Goal: Task Accomplishment & Management: Manage account settings

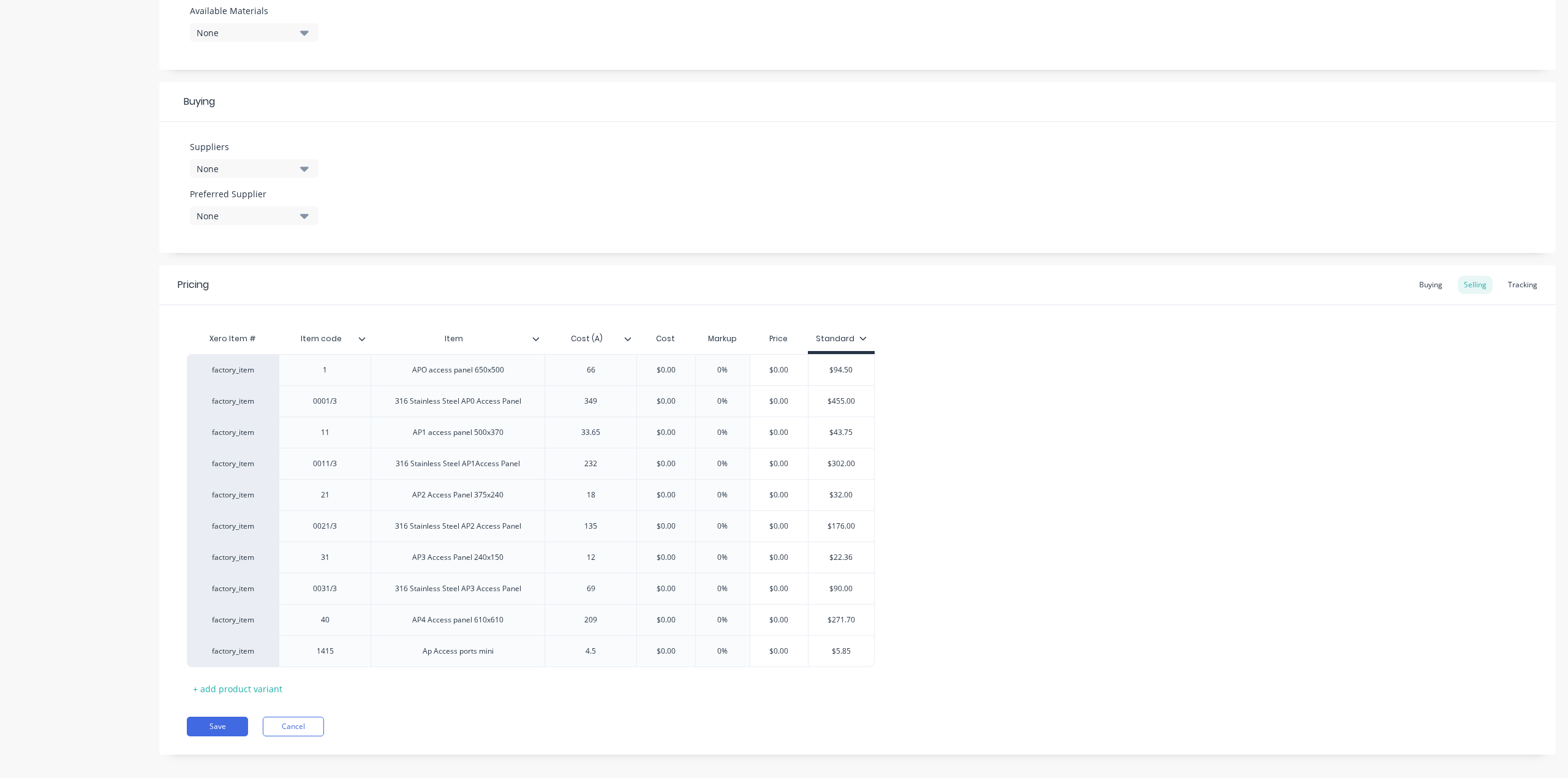
scroll to position [506, 0]
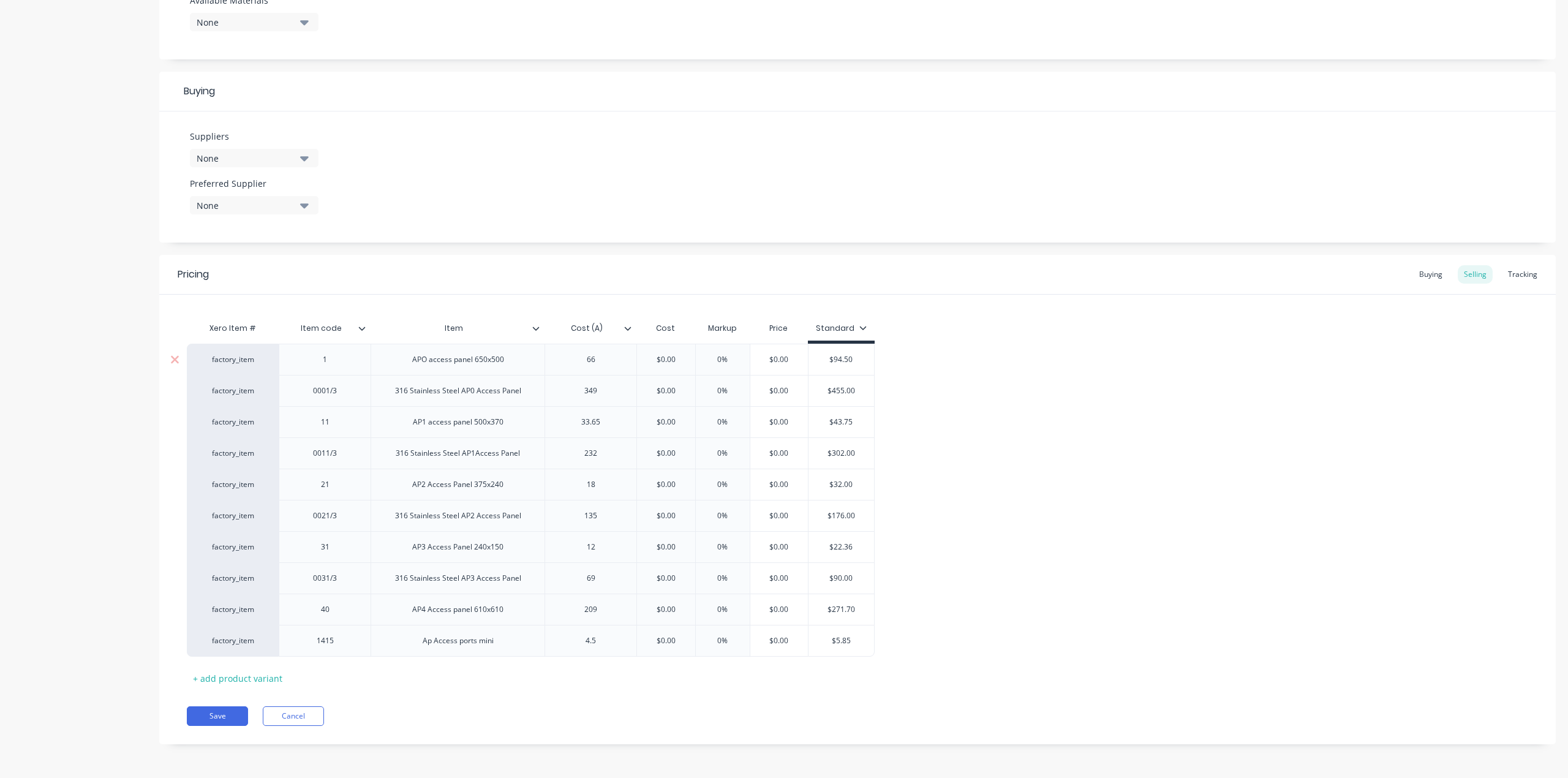
click at [326, 364] on div "1" at bounding box center [325, 359] width 61 height 16
type textarea "x"
click at [333, 615] on div "40" at bounding box center [325, 610] width 61 height 16
click at [323, 554] on div "31" at bounding box center [324, 546] width 92 height 32
type textarea "x"
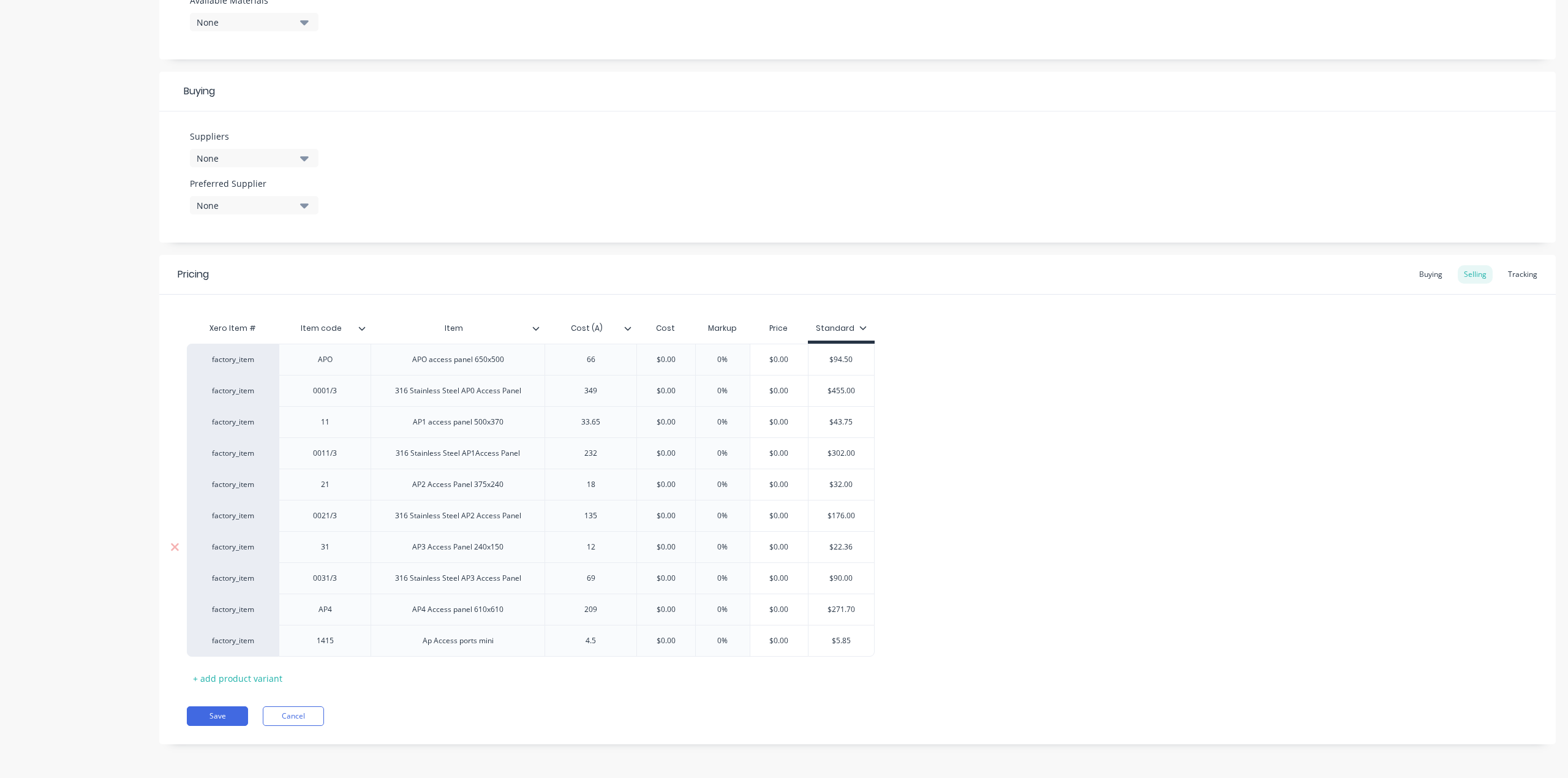
click at [329, 547] on div "31" at bounding box center [325, 546] width 61 height 16
type textarea "x"
click at [338, 489] on div "21" at bounding box center [325, 484] width 61 height 16
type textarea "x"
click at [331, 428] on div "11" at bounding box center [325, 422] width 61 height 16
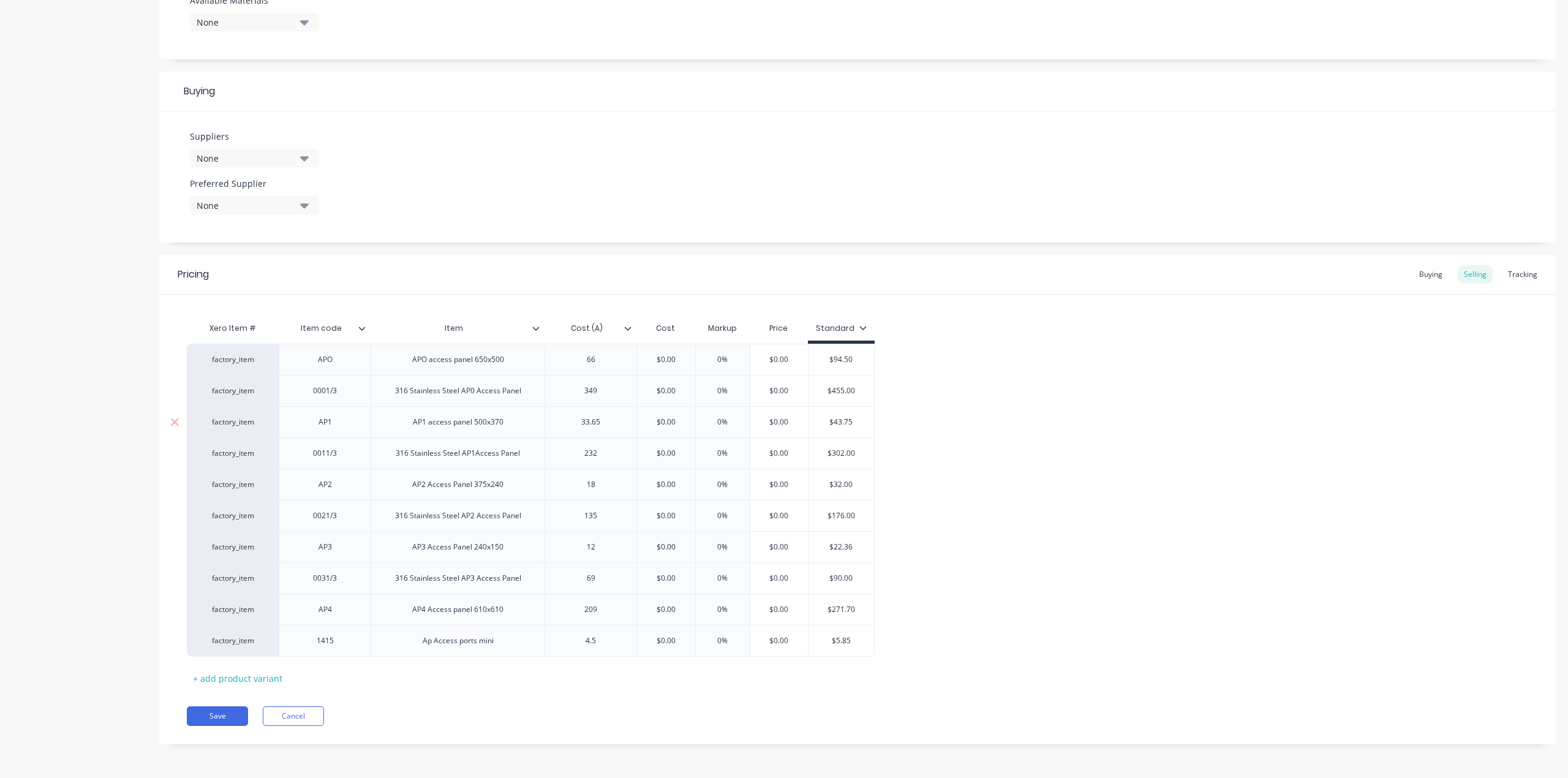
type input "0%"
type textarea "x"
click at [722, 425] on input "0%" at bounding box center [722, 422] width 61 height 11
type input "4%"
type textarea "x"
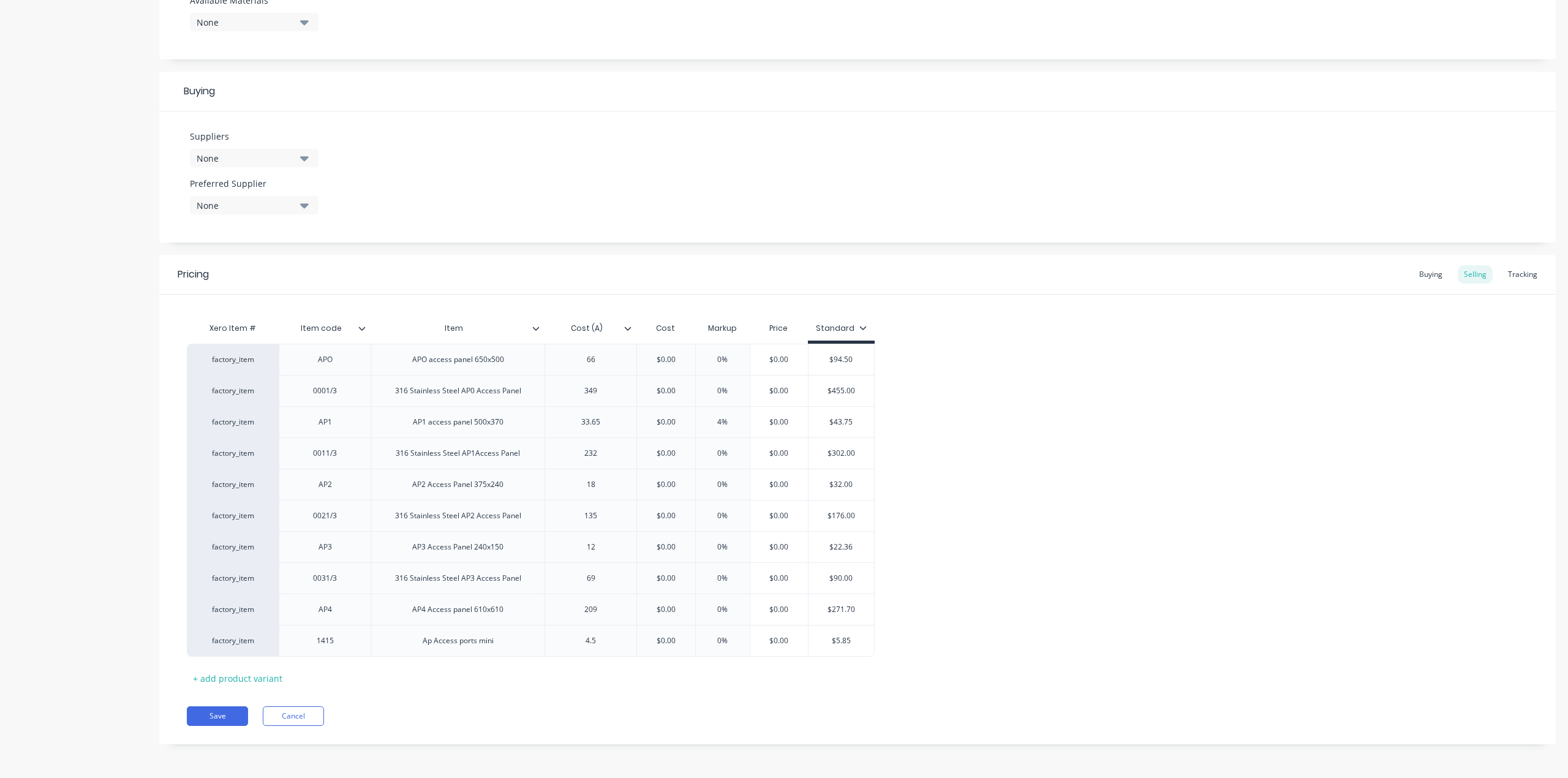
type input "40%"
type textarea "x"
type input "40%"
type input "$0.00"
click at [664, 420] on input "$0.00" at bounding box center [666, 422] width 61 height 11
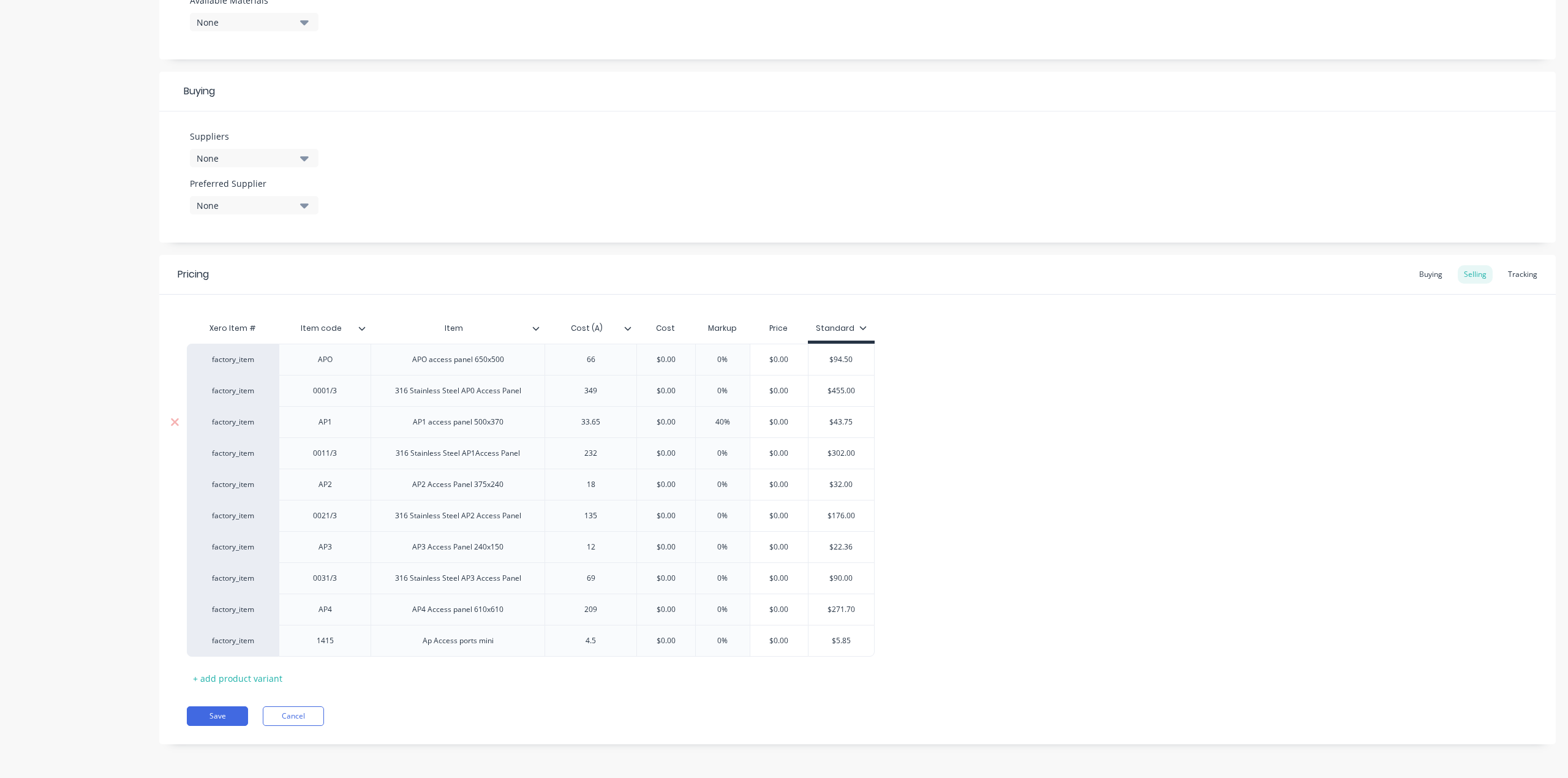
click at [659, 424] on input "$0.00" at bounding box center [666, 422] width 61 height 11
click at [629, 324] on icon at bounding box center [628, 328] width 8 height 8
type textarea "x"
click at [1024, 322] on div "Xero Item # Item code Item Cost (A) Cost Markup Price Standard factory_item APO…" at bounding box center [857, 501] width 1341 height 372
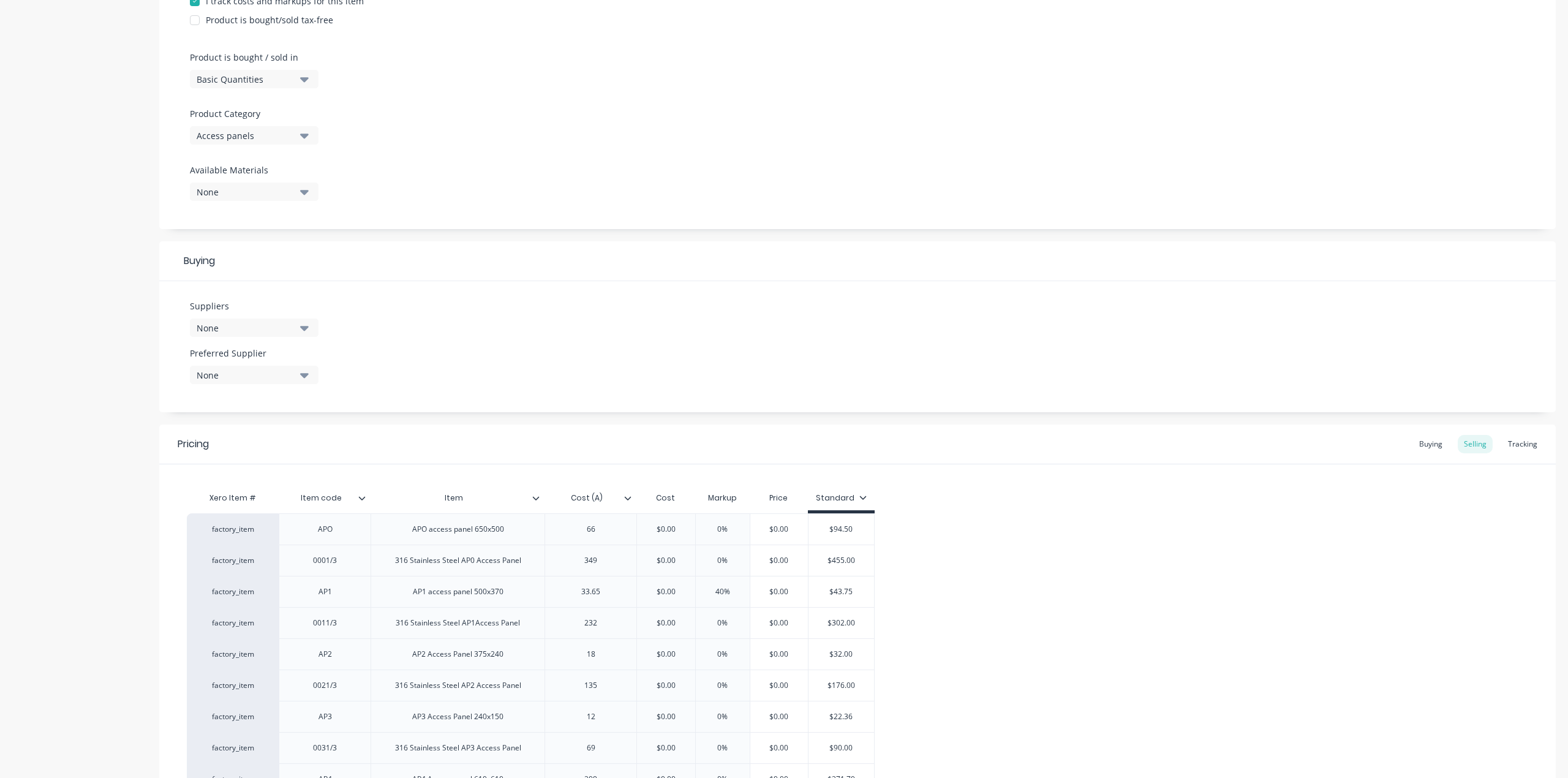
scroll to position [261, 0]
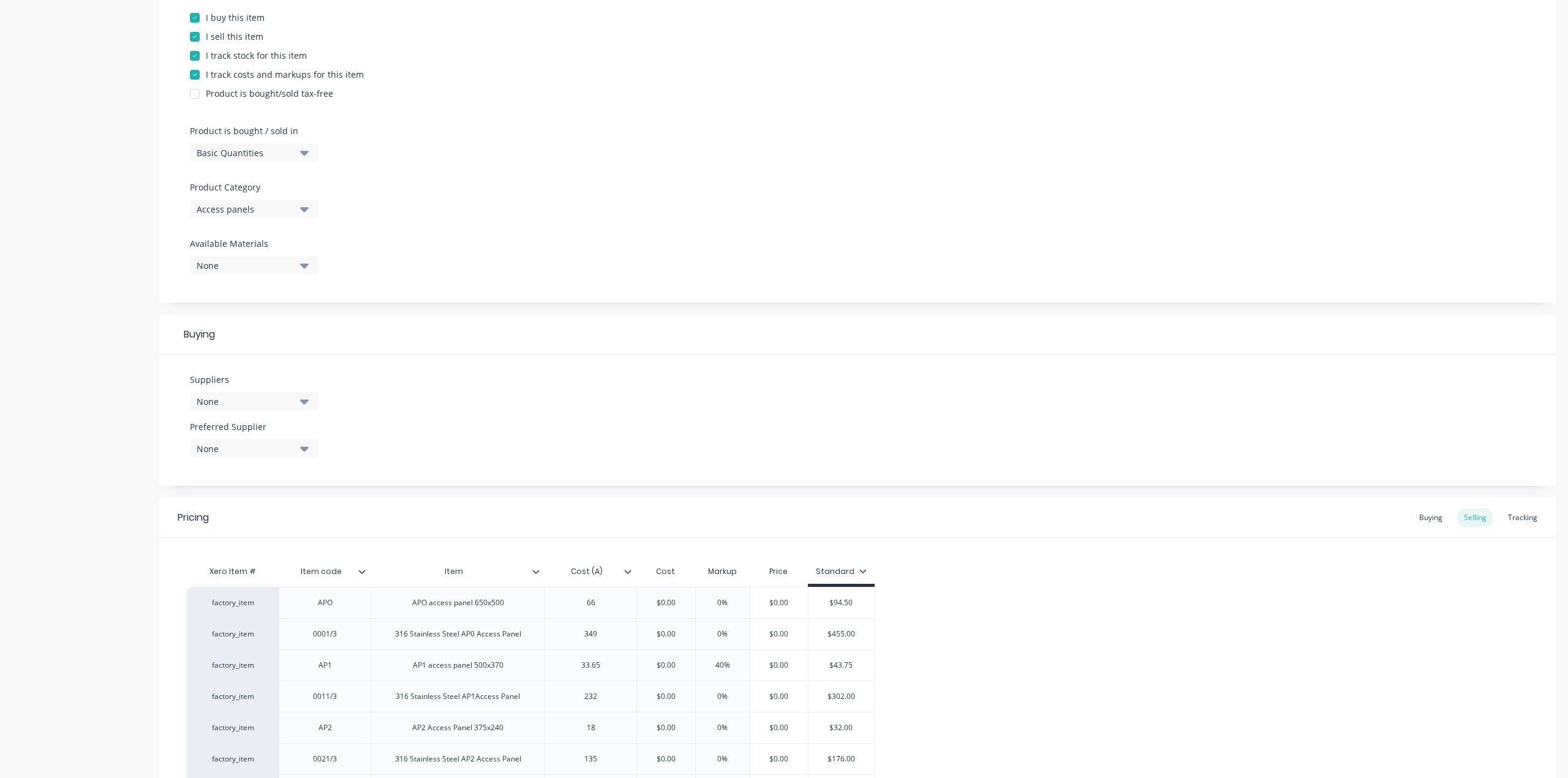
click at [290, 403] on div "None" at bounding box center [245, 401] width 98 height 12
click at [251, 439] on input "text" at bounding box center [291, 438] width 130 height 25
type input "s"
type input "Smooth"
click at [477, 430] on div "Suppliers None Smooth No options... Preferred Supplier None No options..." at bounding box center [856, 420] width 1396 height 131
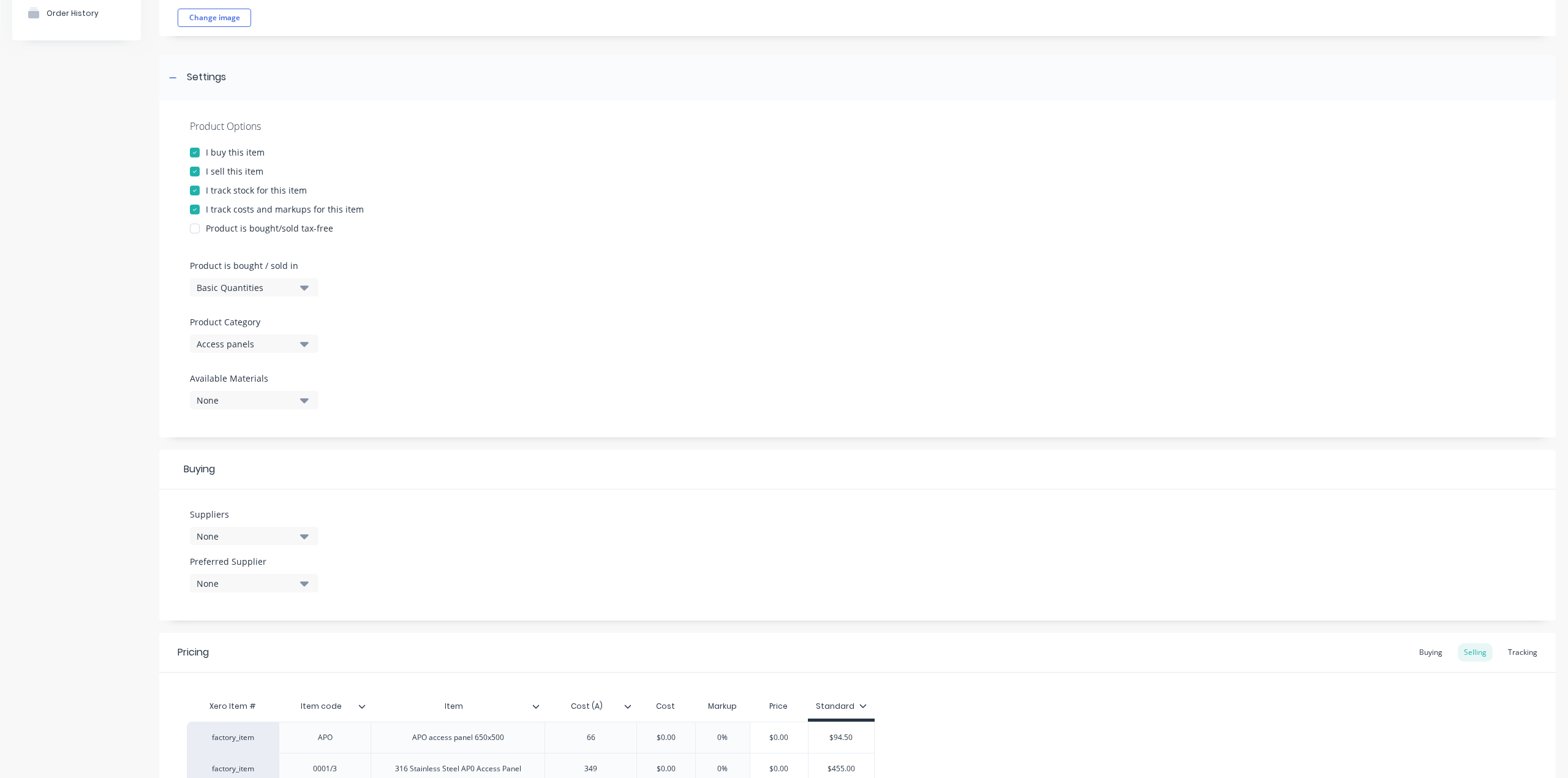
scroll to position [163, 0]
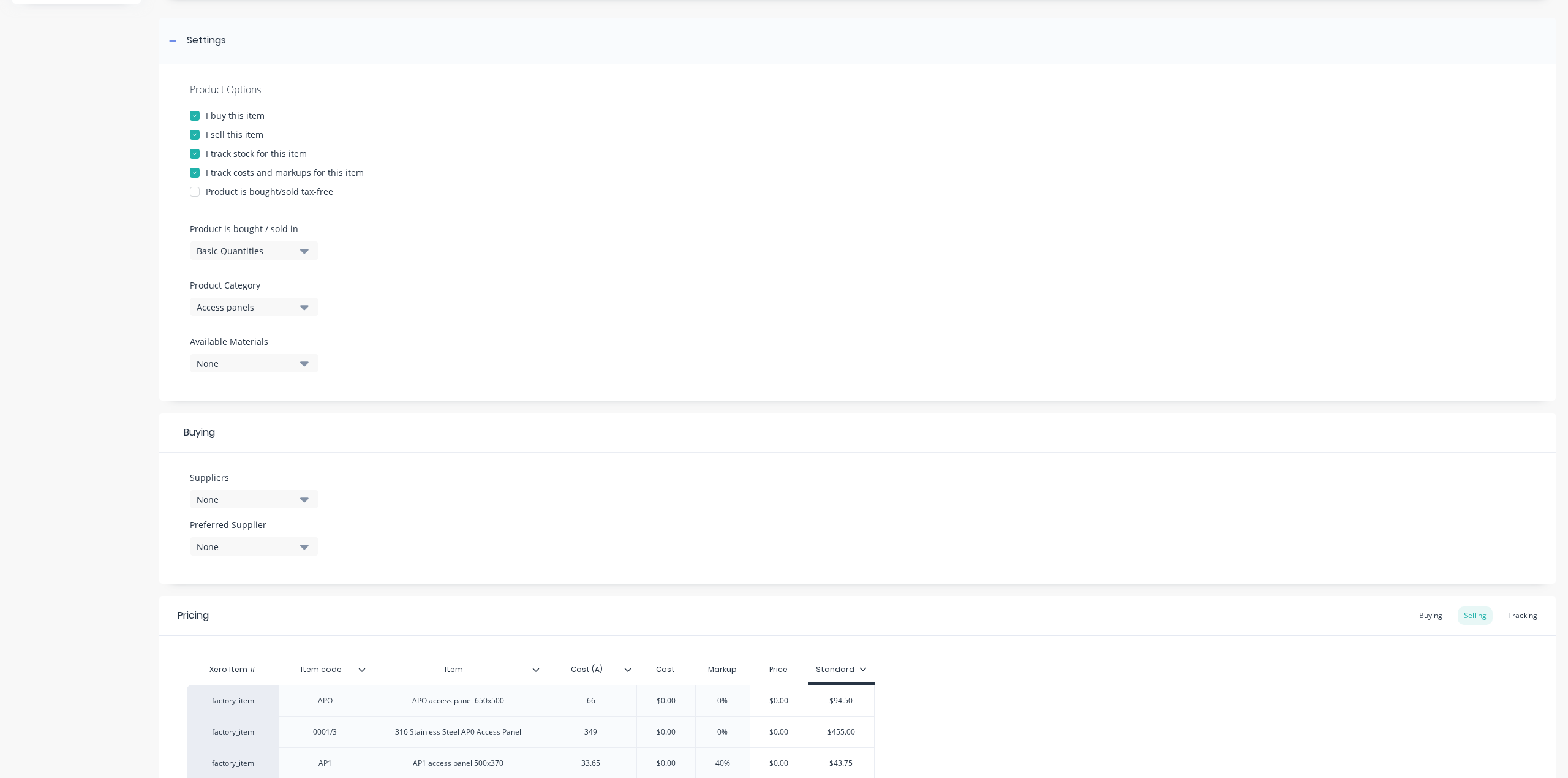
click at [232, 496] on div "None" at bounding box center [245, 499] width 98 height 12
click at [279, 537] on input "Smooth" at bounding box center [291, 536] width 130 height 25
type input "S"
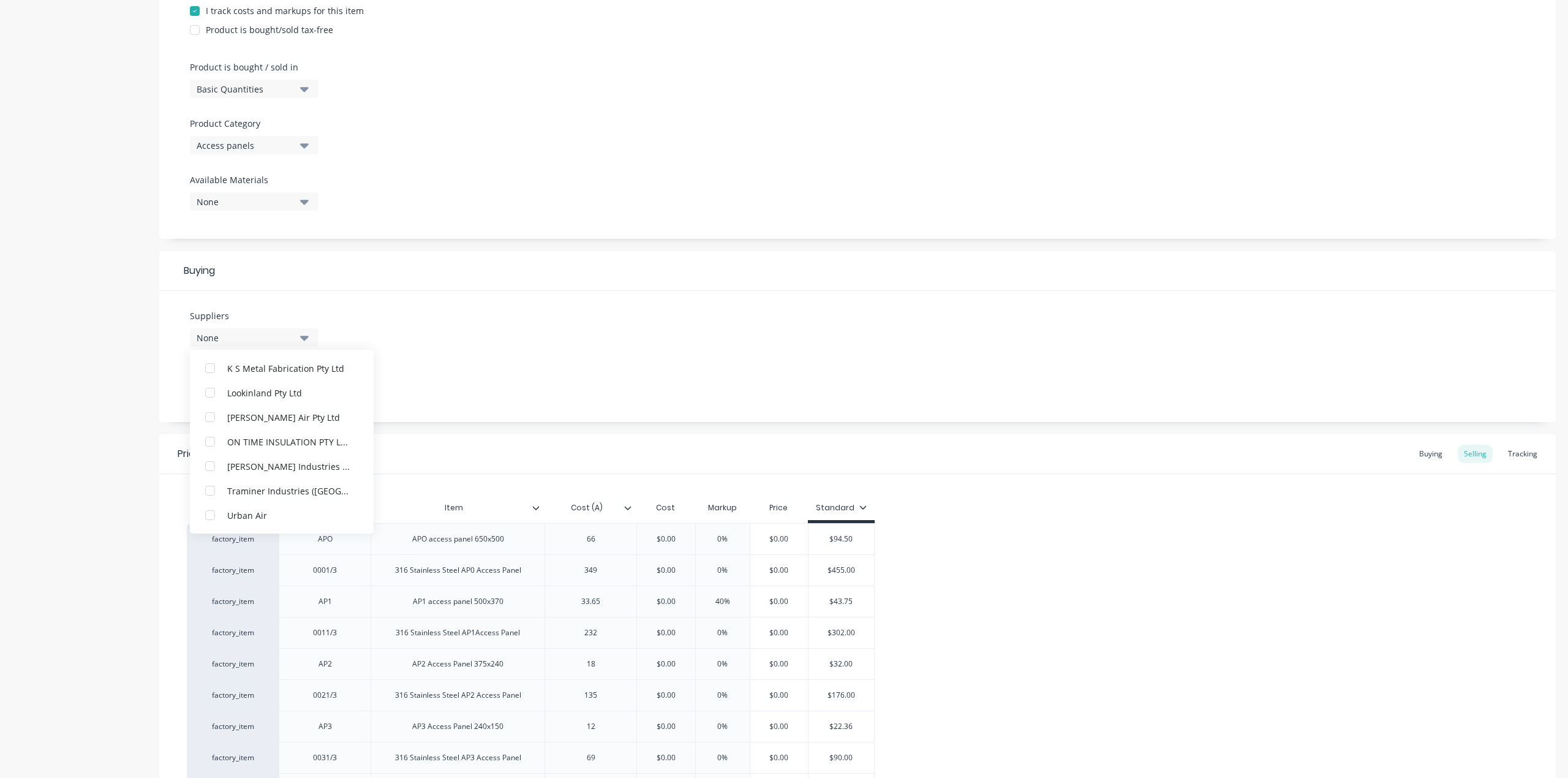
scroll to position [326, 0]
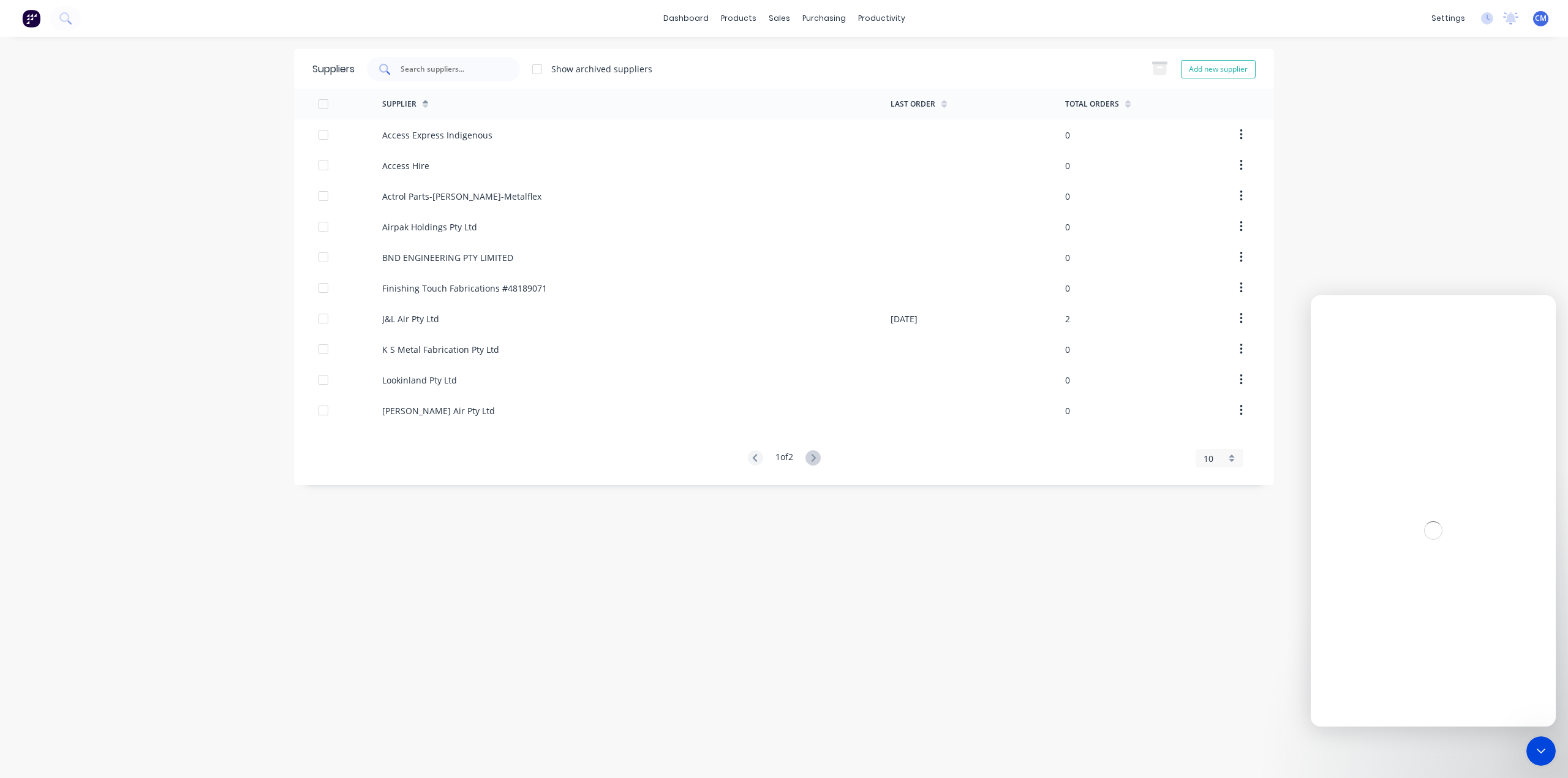
click at [452, 66] on input "text" at bounding box center [450, 69] width 101 height 12
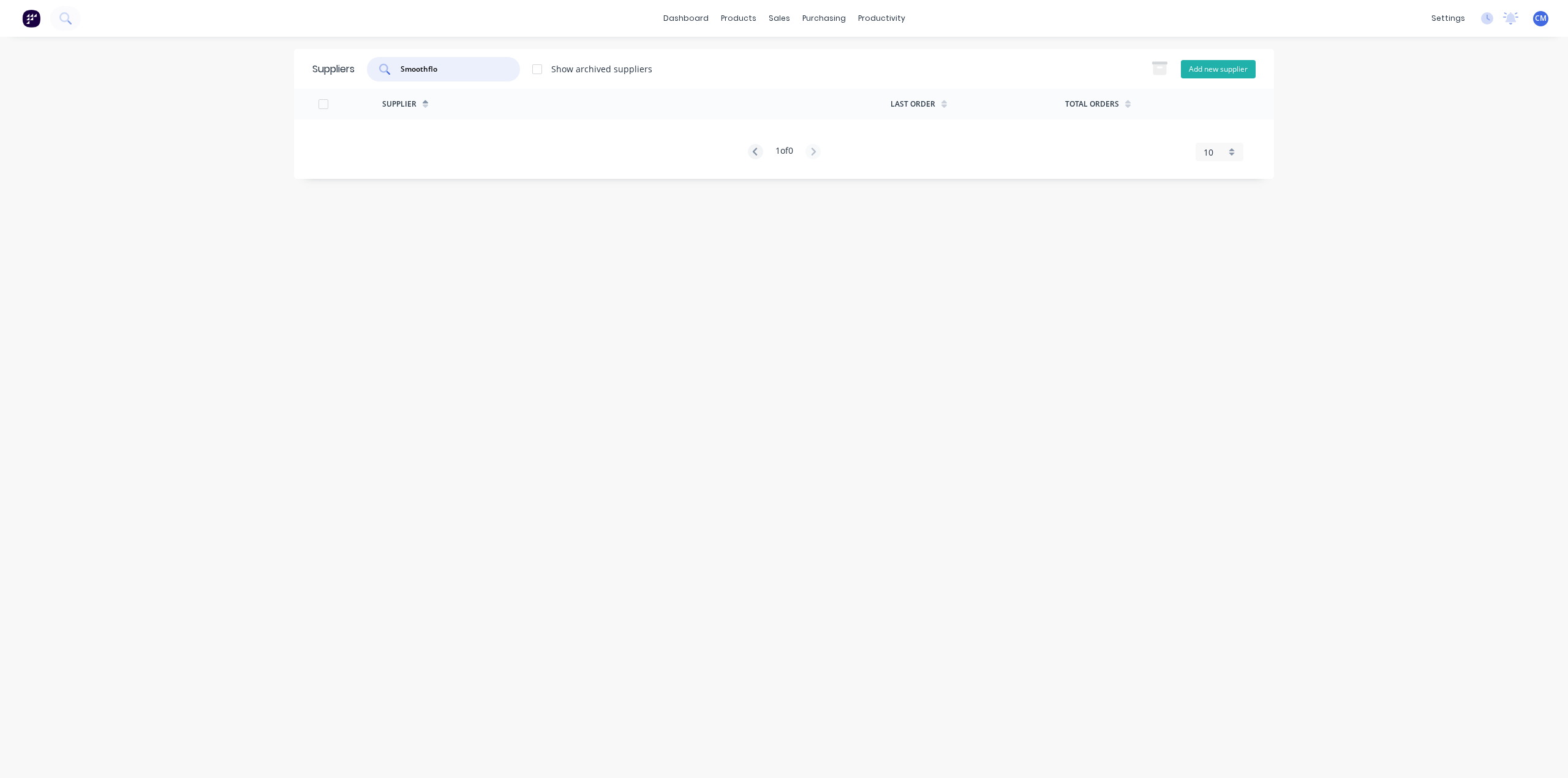
type input "Smoothflo"
click at [1223, 72] on button "Add new supplier" at bounding box center [1218, 69] width 75 height 18
select select "AU"
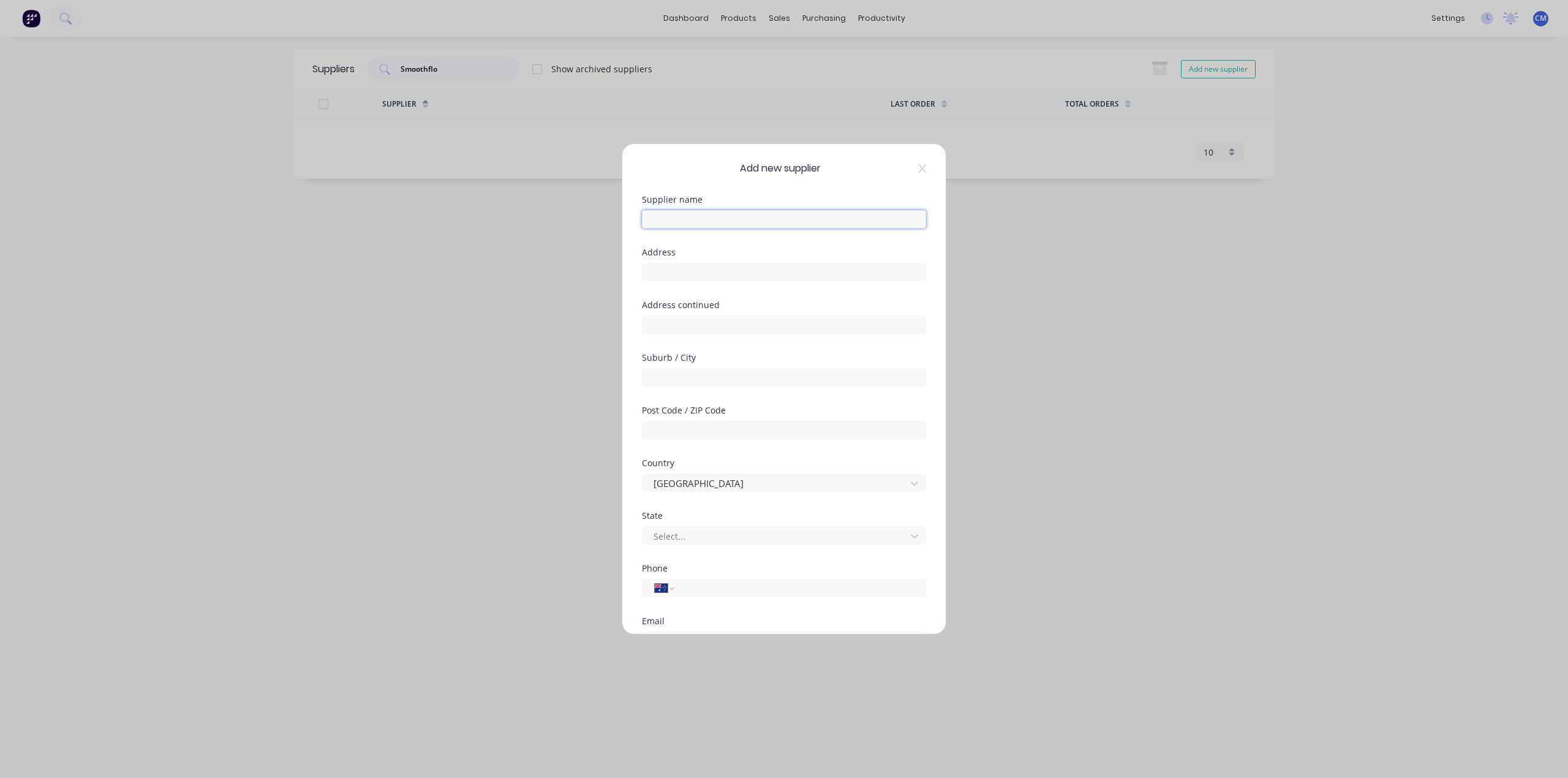
click at [716, 218] on input "text" at bounding box center [784, 219] width 284 height 18
type input "Smoothflo Products Pty Ltd"
click at [520, 246] on div "Add new supplier Supplier name Smoothflo Products Pty Ltd Address Address conti…" at bounding box center [784, 389] width 1568 height 778
click at [703, 267] on input "text" at bounding box center [784, 272] width 284 height 18
type input "41a Lathams Road"
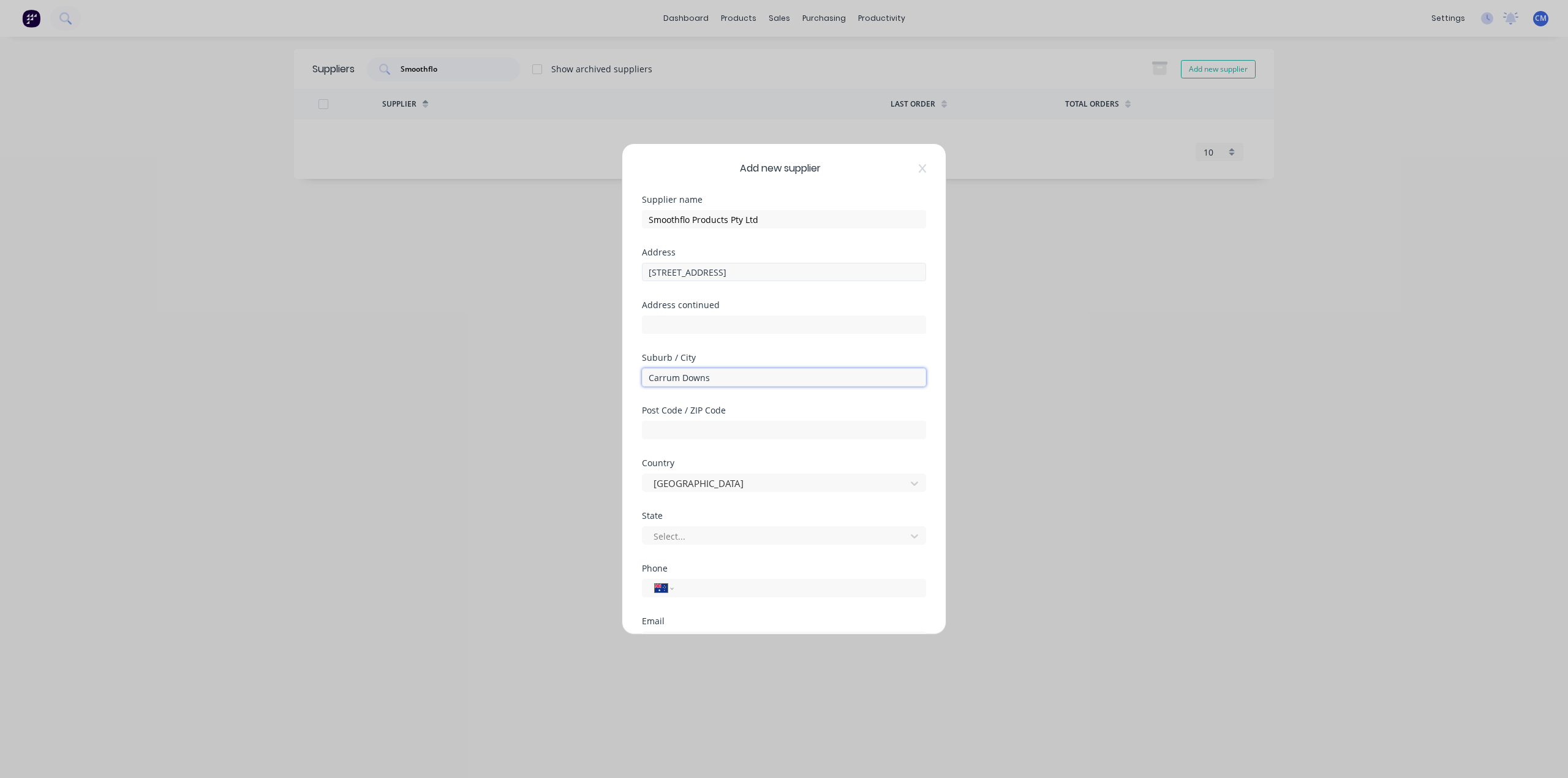
type input "Carrum Downs"
type input "3201"
type input "Victoria"
click at [788, 587] on input "tel" at bounding box center [797, 588] width 231 height 14
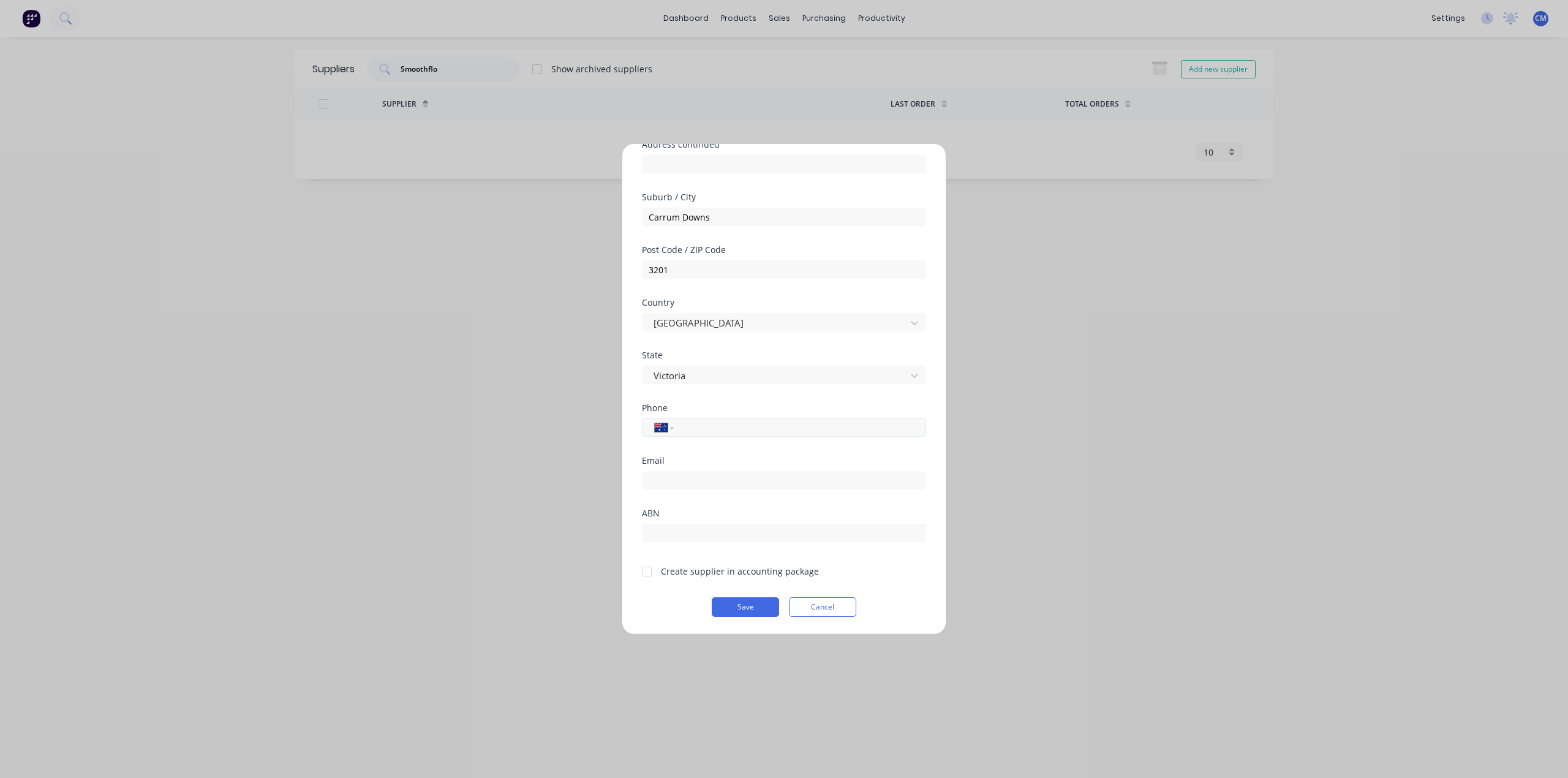
click at [740, 432] on input "tel" at bounding box center [797, 428] width 231 height 14
click at [700, 480] on input "email" at bounding box center [784, 479] width 284 height 18
type input "bernard@smoothflo.com.au"
click at [906, 576] on div "Create supplier in accounting package" at bounding box center [784, 569] width 284 height 16
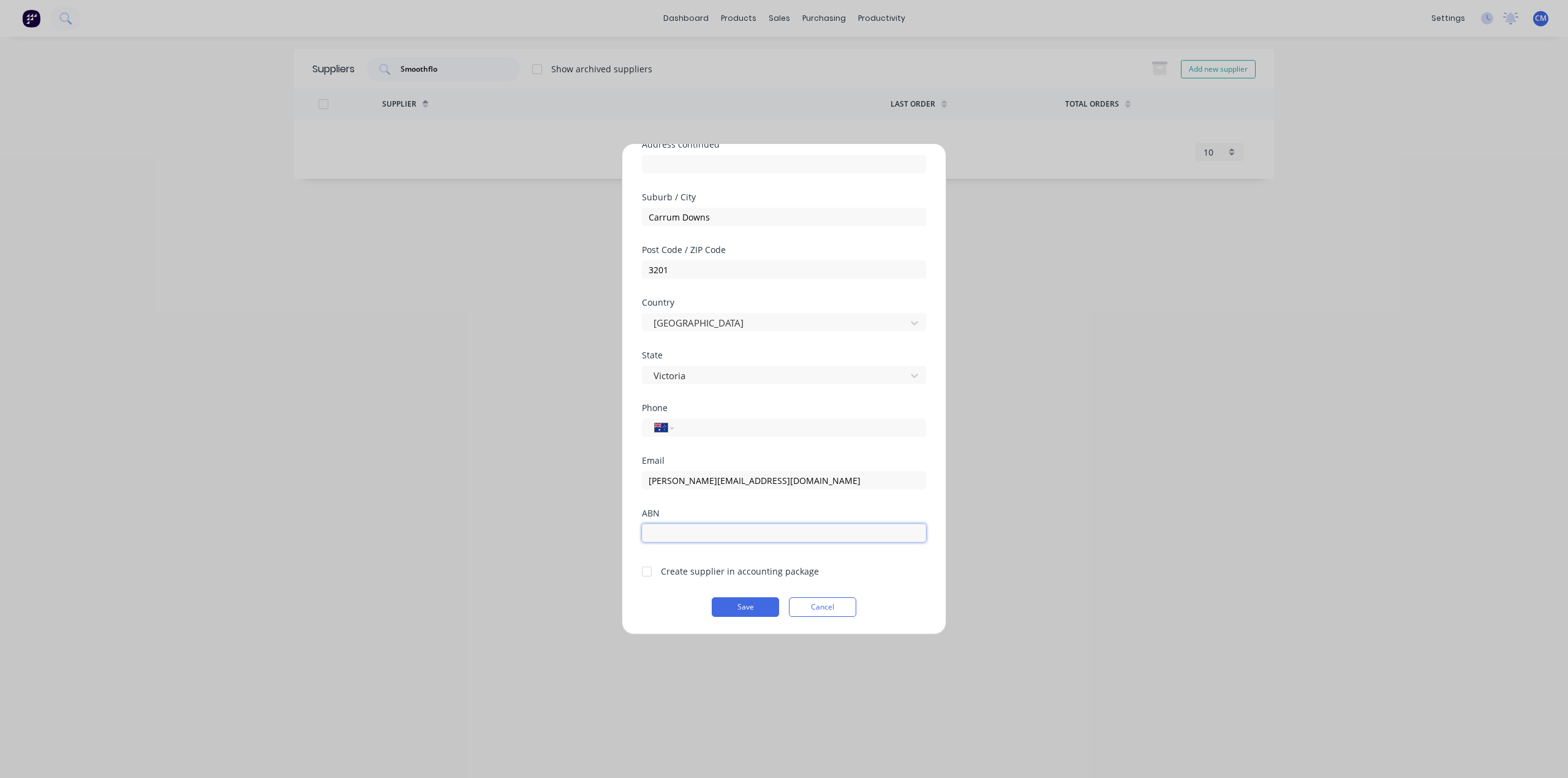
click at [696, 535] on input "text" at bounding box center [784, 532] width 284 height 18
click at [712, 527] on input "text" at bounding box center [784, 532] width 284 height 18
type input "84107321433"
click at [748, 603] on button "Save" at bounding box center [745, 607] width 67 height 19
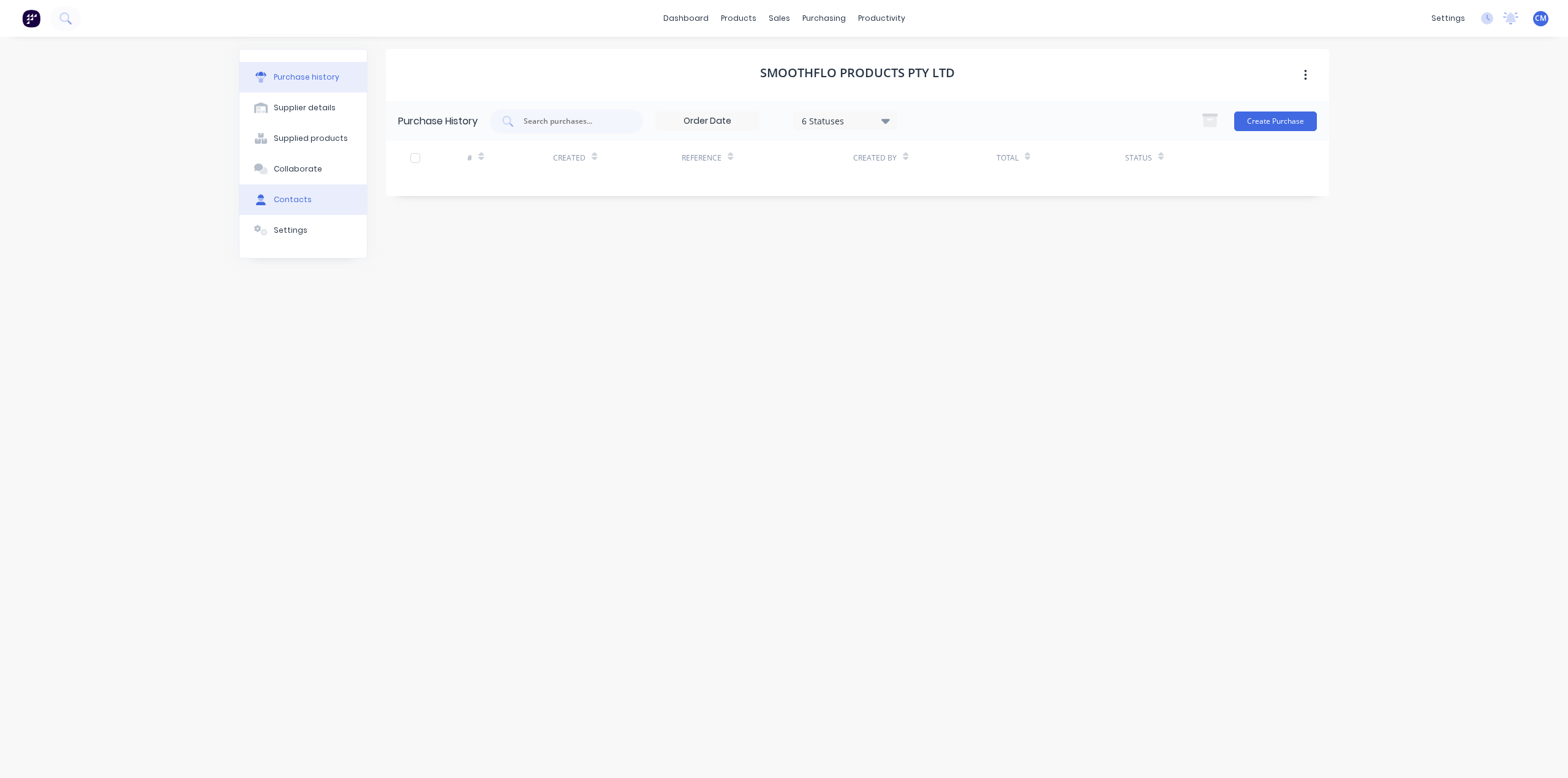
click at [300, 201] on div "Contacts" at bounding box center [293, 200] width 38 height 11
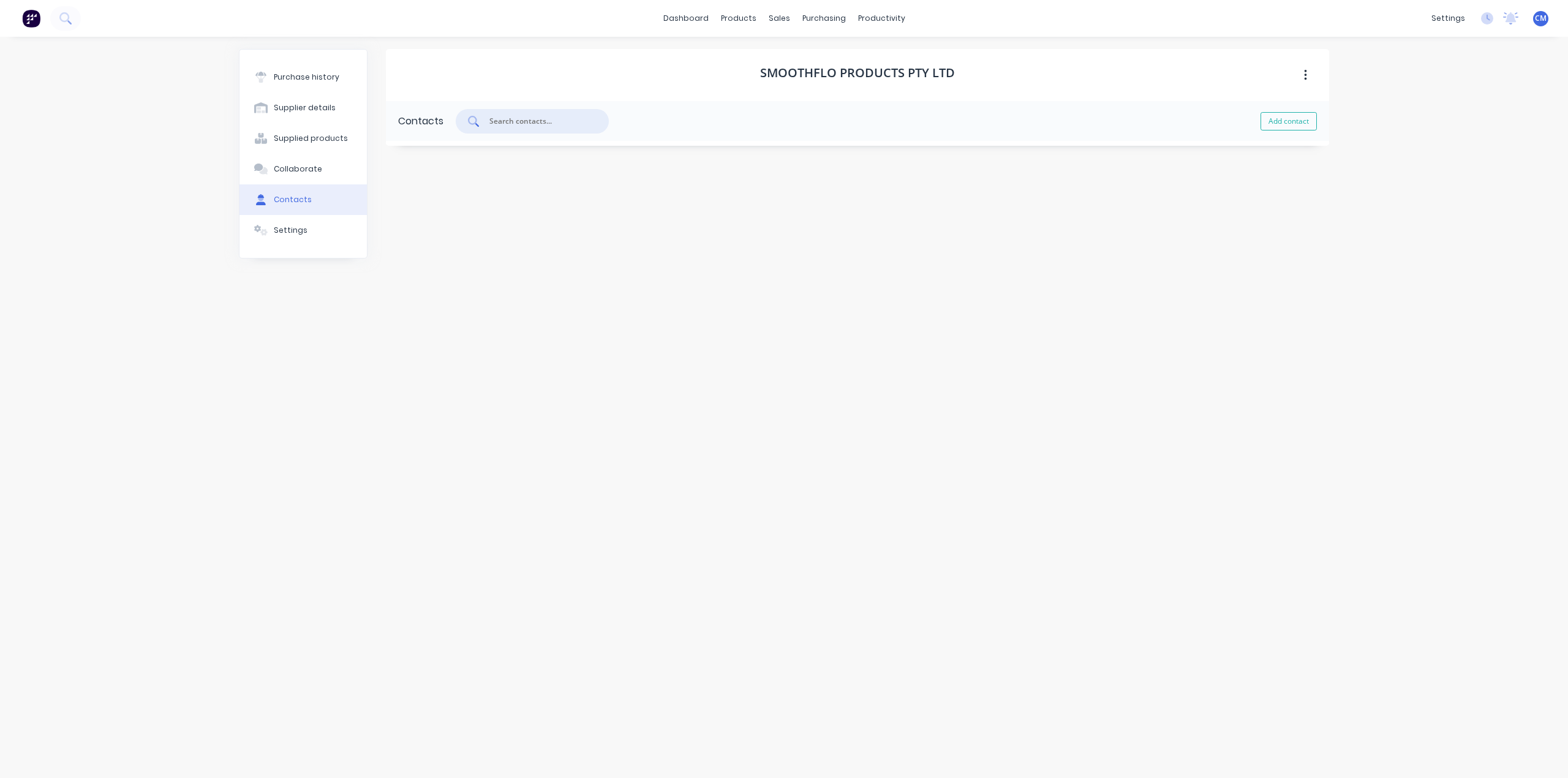
click at [518, 120] on input "text" at bounding box center [539, 121] width 101 height 12
click at [1271, 122] on button "Add contact" at bounding box center [1288, 121] width 56 height 18
select select "AU"
click at [402, 159] on icon "button" at bounding box center [399, 160] width 8 height 9
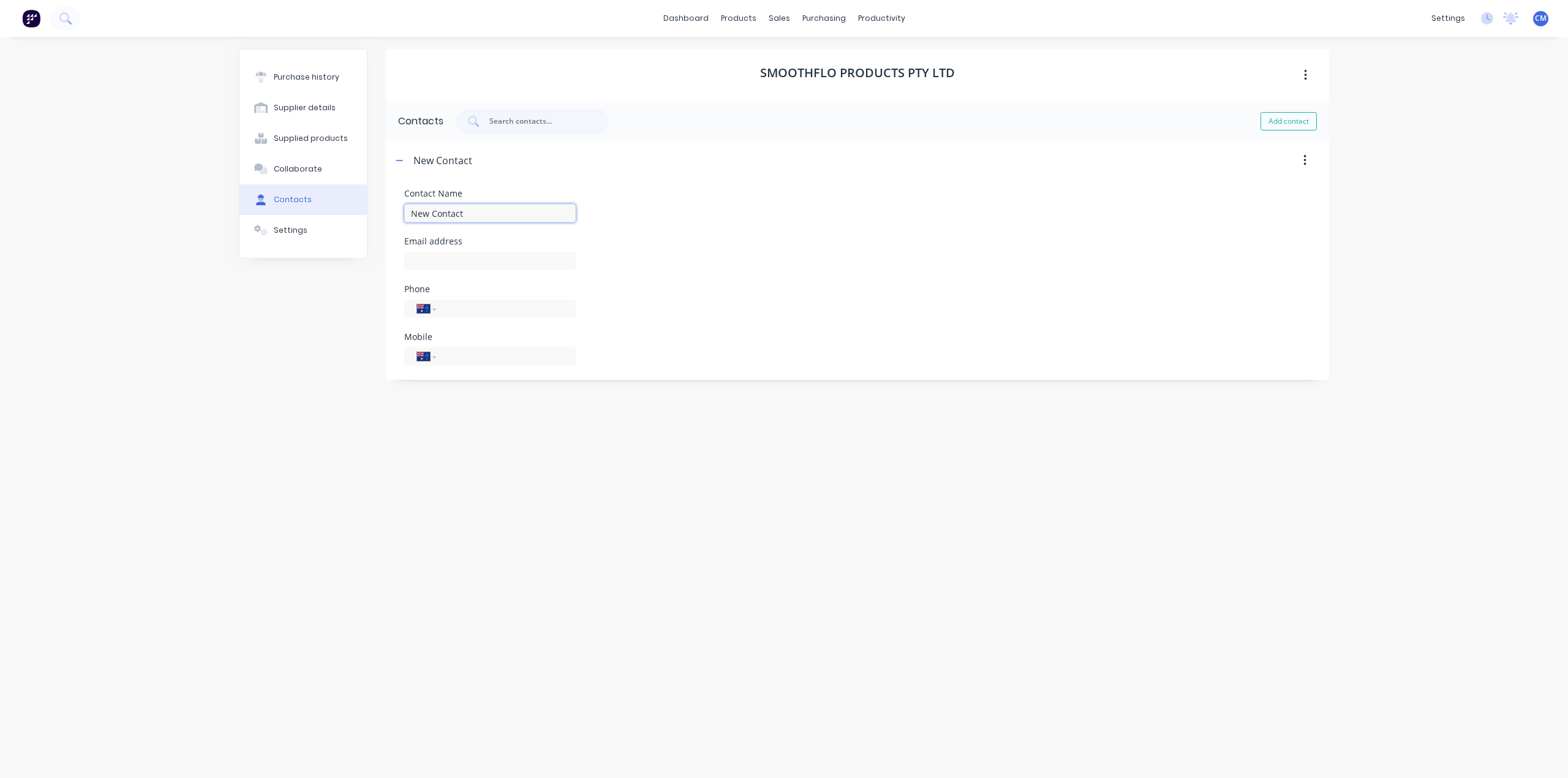
click at [480, 213] on input "New Contact" at bounding box center [489, 212] width 171 height 18
type input "b"
type input "Bernie"
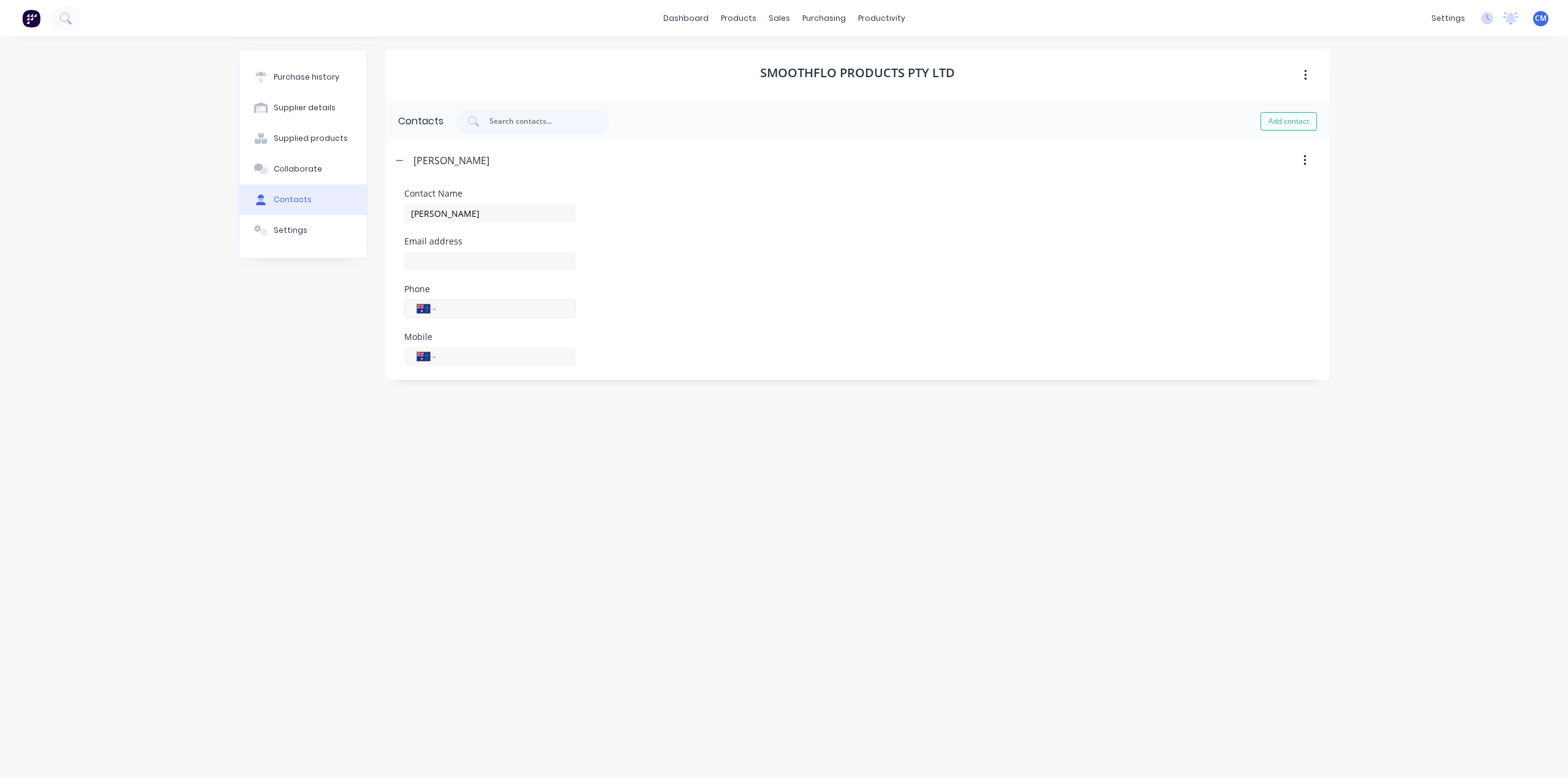
click at [469, 310] on input "tel" at bounding box center [504, 309] width 119 height 14
type input "39751571"
click at [480, 257] on input at bounding box center [489, 260] width 171 height 18
type input "bernard@smoothflo.com.au"
click at [762, 323] on div "Phone International Afghanistan Åland Islands Albania Algeria American Samoa An…" at bounding box center [856, 306] width 906 height 42
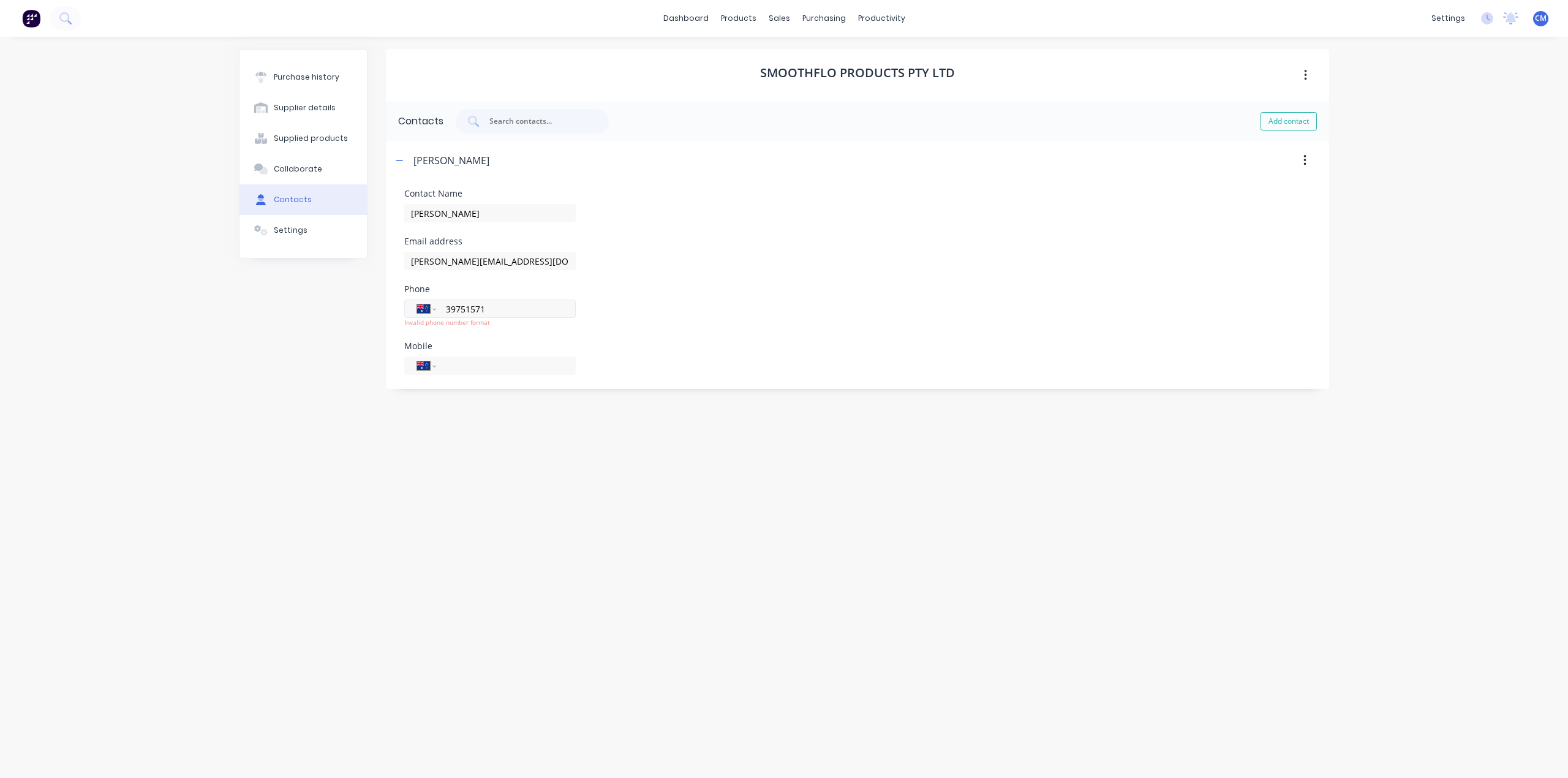
click at [446, 306] on input "39751571" at bounding box center [504, 309] width 119 height 14
type input "(03) 9751 571"
click at [599, 488] on div "Smoothflo Products Pty Ltd Contacts Add contact Bernie Contact Name Bernie Emai…" at bounding box center [857, 401] width 943 height 704
click at [488, 218] on input "Bernie" at bounding box center [489, 212] width 171 height 18
type input "Bernie Toohey"
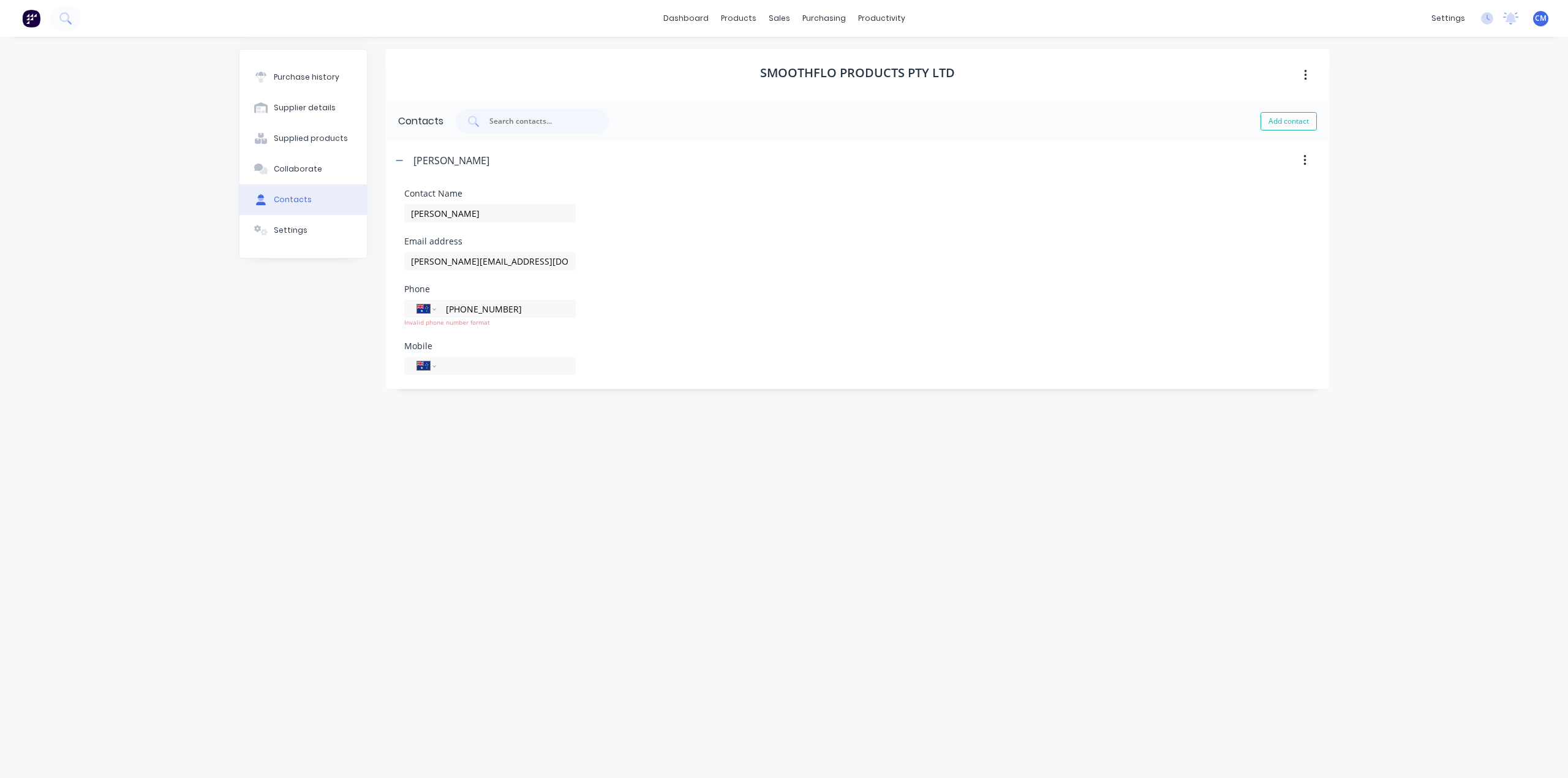
click at [676, 441] on div "Smoothflo Products Pty Ltd Contacts Add contact Bernie Contact Name Bernie Tooh…" at bounding box center [857, 401] width 943 height 704
click at [529, 508] on div "Smoothflo Products Pty Ltd Contacts Add contact Bernie Contact Name Bernie Tooh…" at bounding box center [857, 401] width 943 height 704
click at [841, 78] on div "Suppliers" at bounding box center [850, 83] width 36 height 11
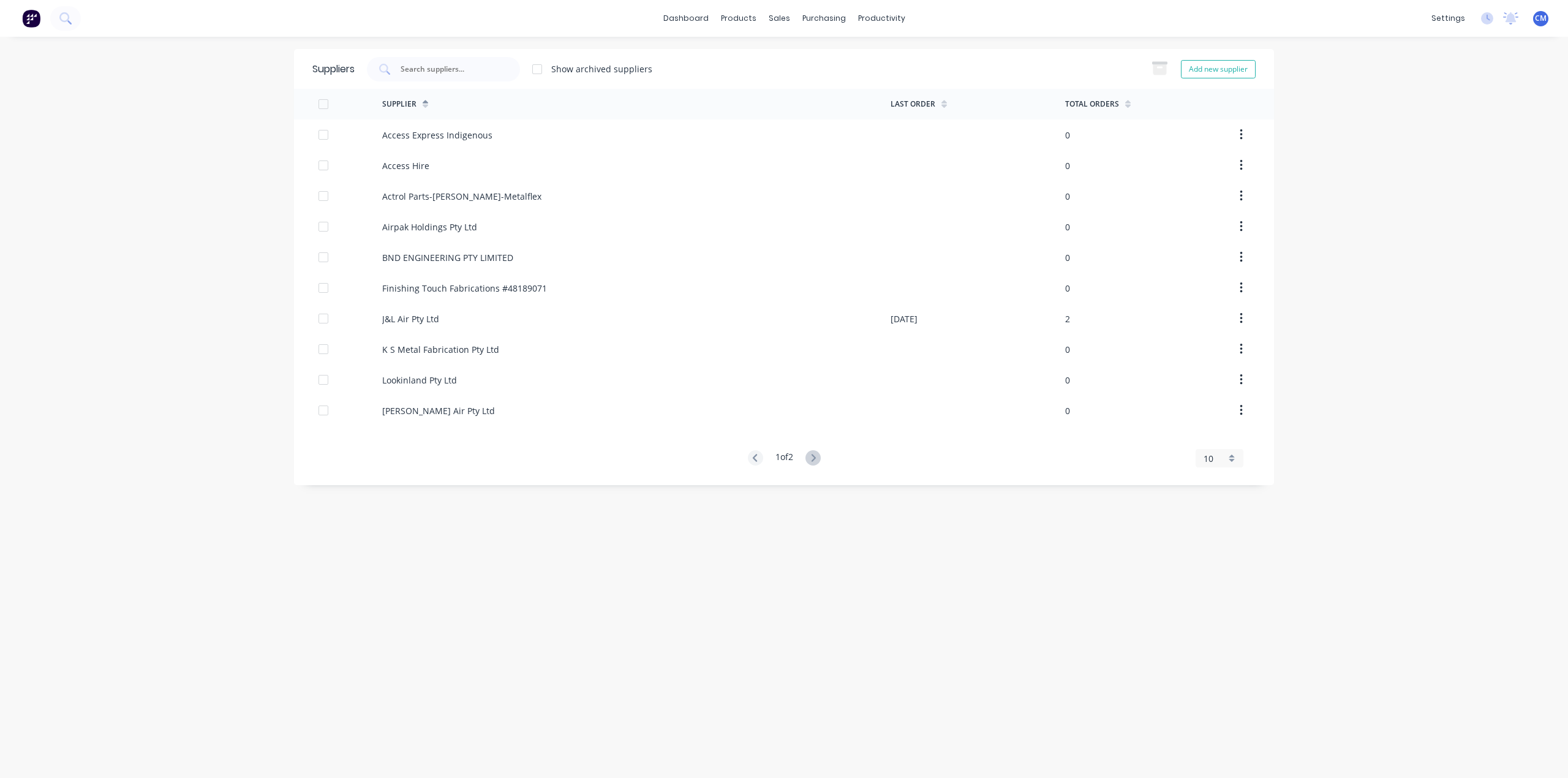
click at [1230, 456] on div "10" at bounding box center [1219, 457] width 48 height 18
click at [1223, 551] on div "20" at bounding box center [1219, 545] width 47 height 21
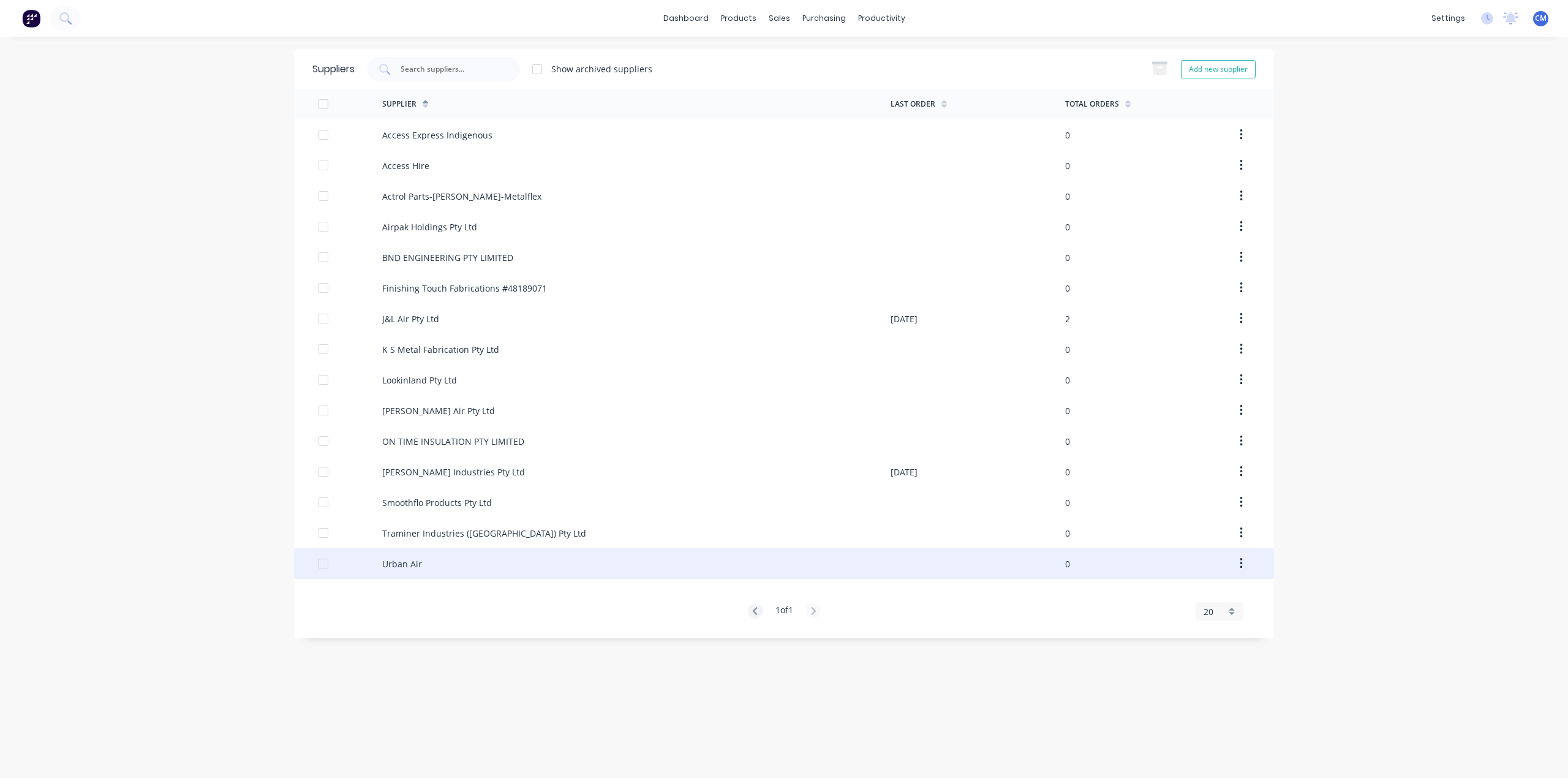
click at [1239, 564] on icon "button" at bounding box center [1240, 564] width 3 height 13
click at [1169, 596] on div "Archive" at bounding box center [1197, 595] width 95 height 18
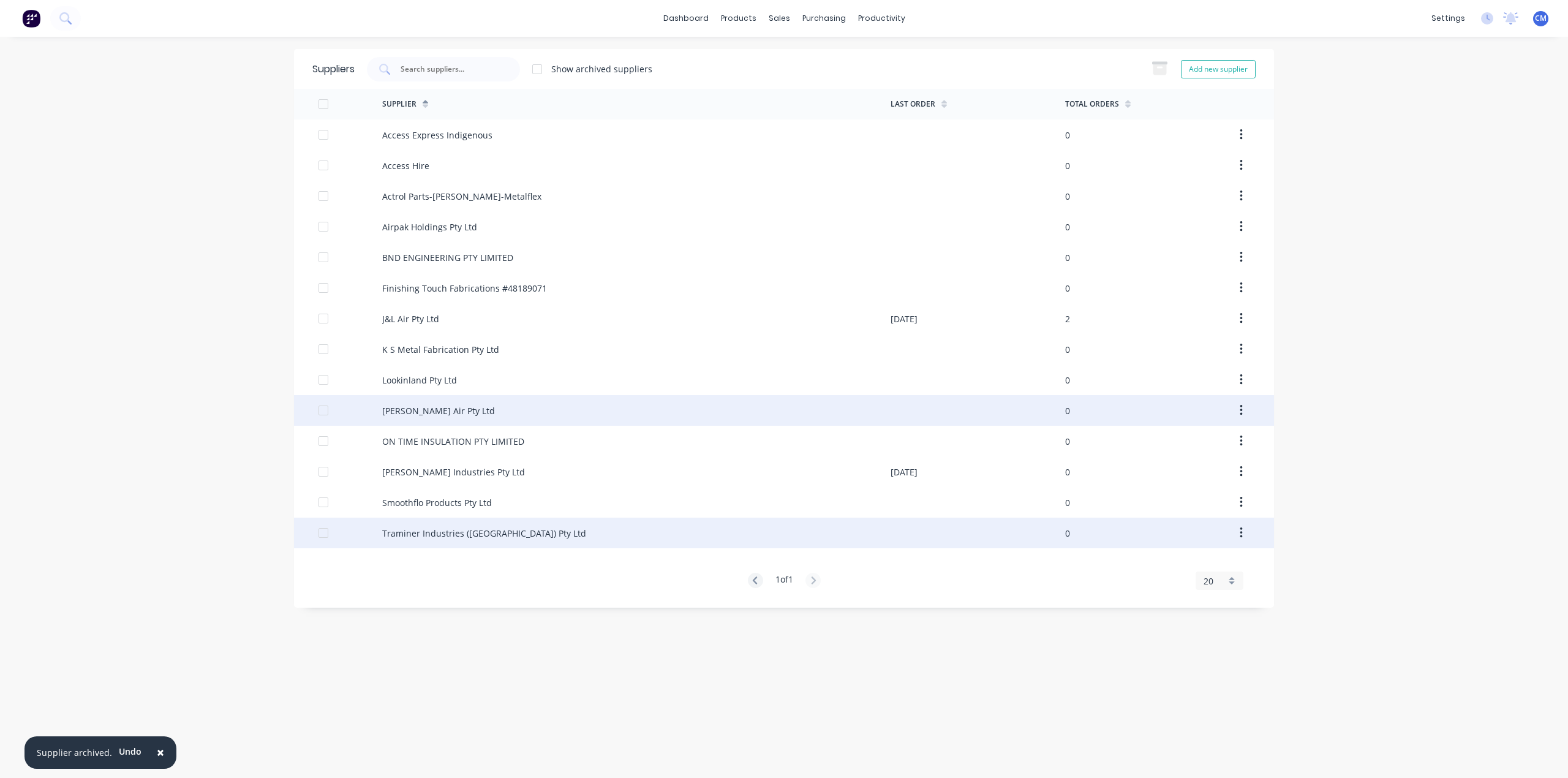
click at [1240, 408] on icon "button" at bounding box center [1240, 411] width 3 height 13
click at [1176, 438] on div "Archive" at bounding box center [1197, 442] width 95 height 18
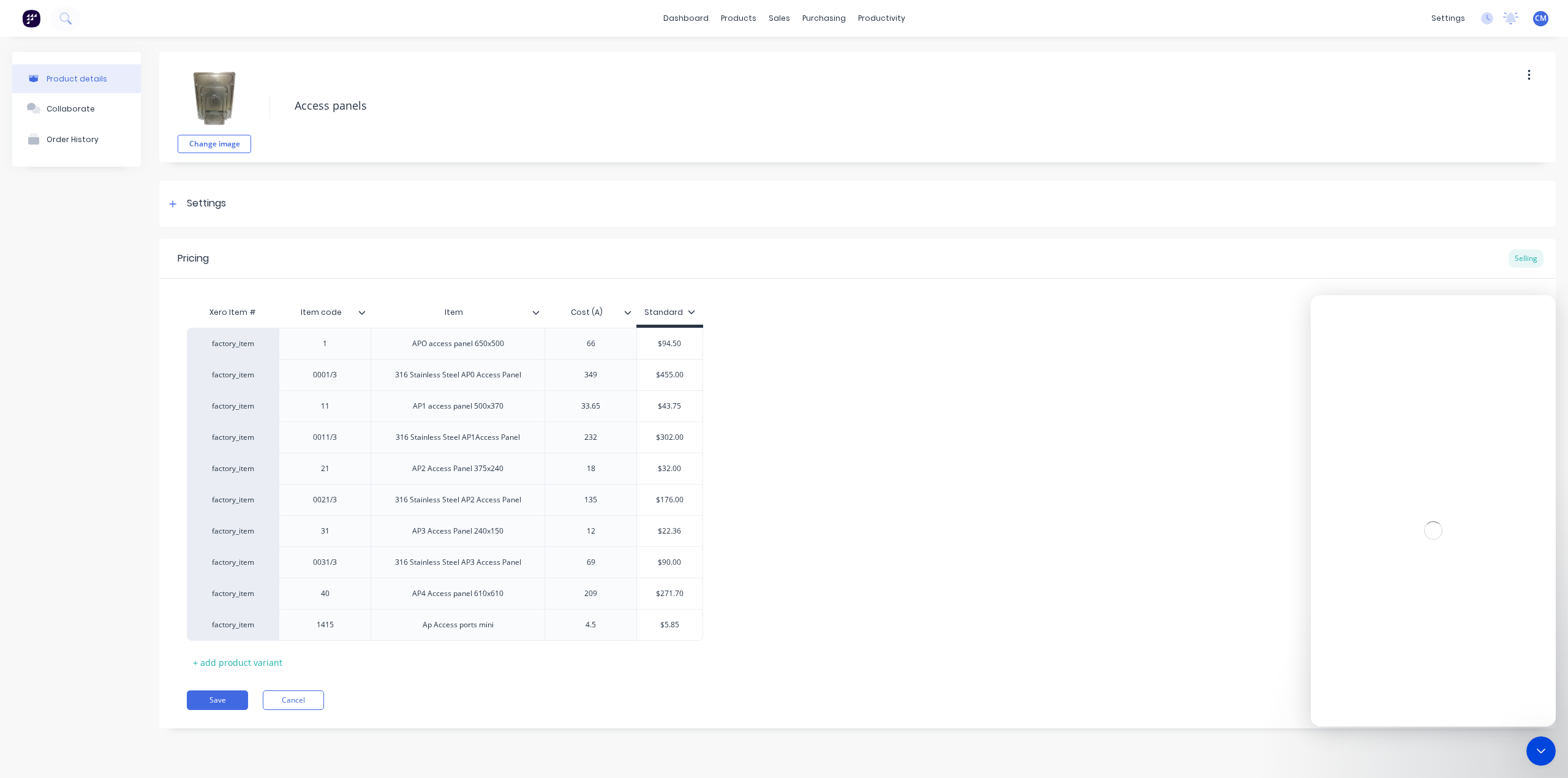
type textarea "x"
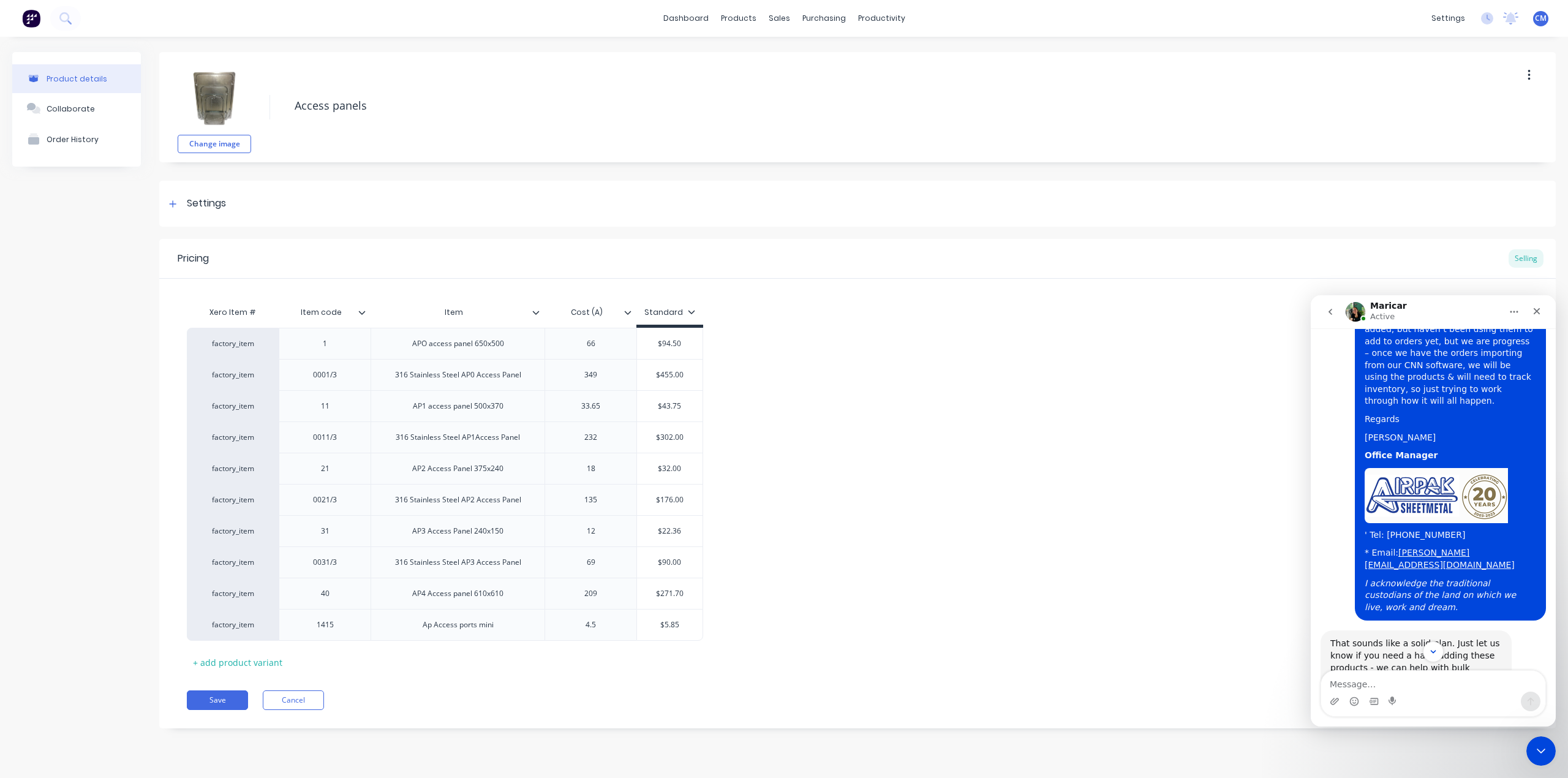
scroll to position [731, 0]
click at [1346, 681] on textarea "Message…" at bounding box center [1433, 681] width 224 height 21
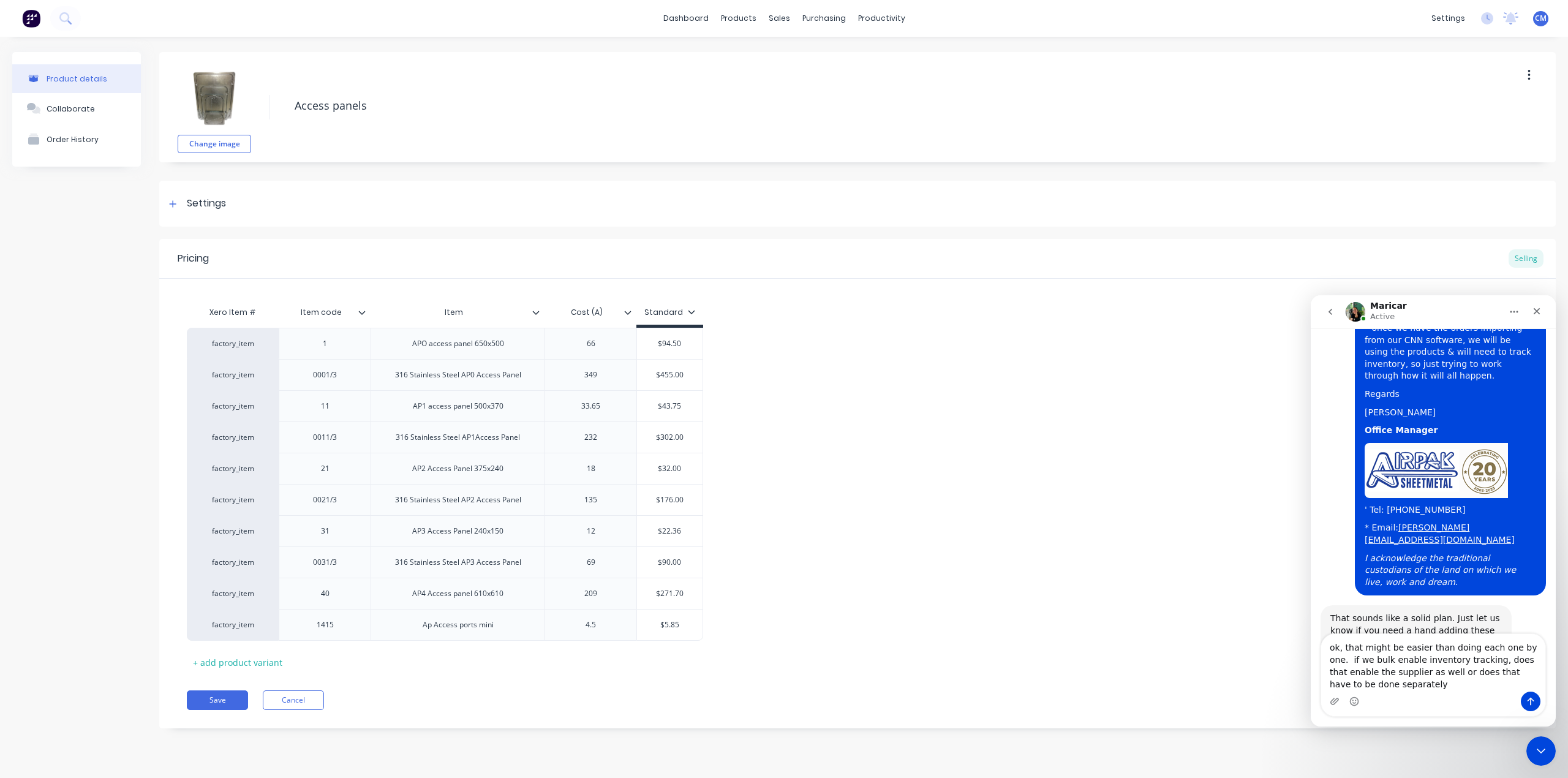
scroll to position [767, 0]
type textarea "ok, that might be easier than doing each one by one. if we bulk enable inventor…"
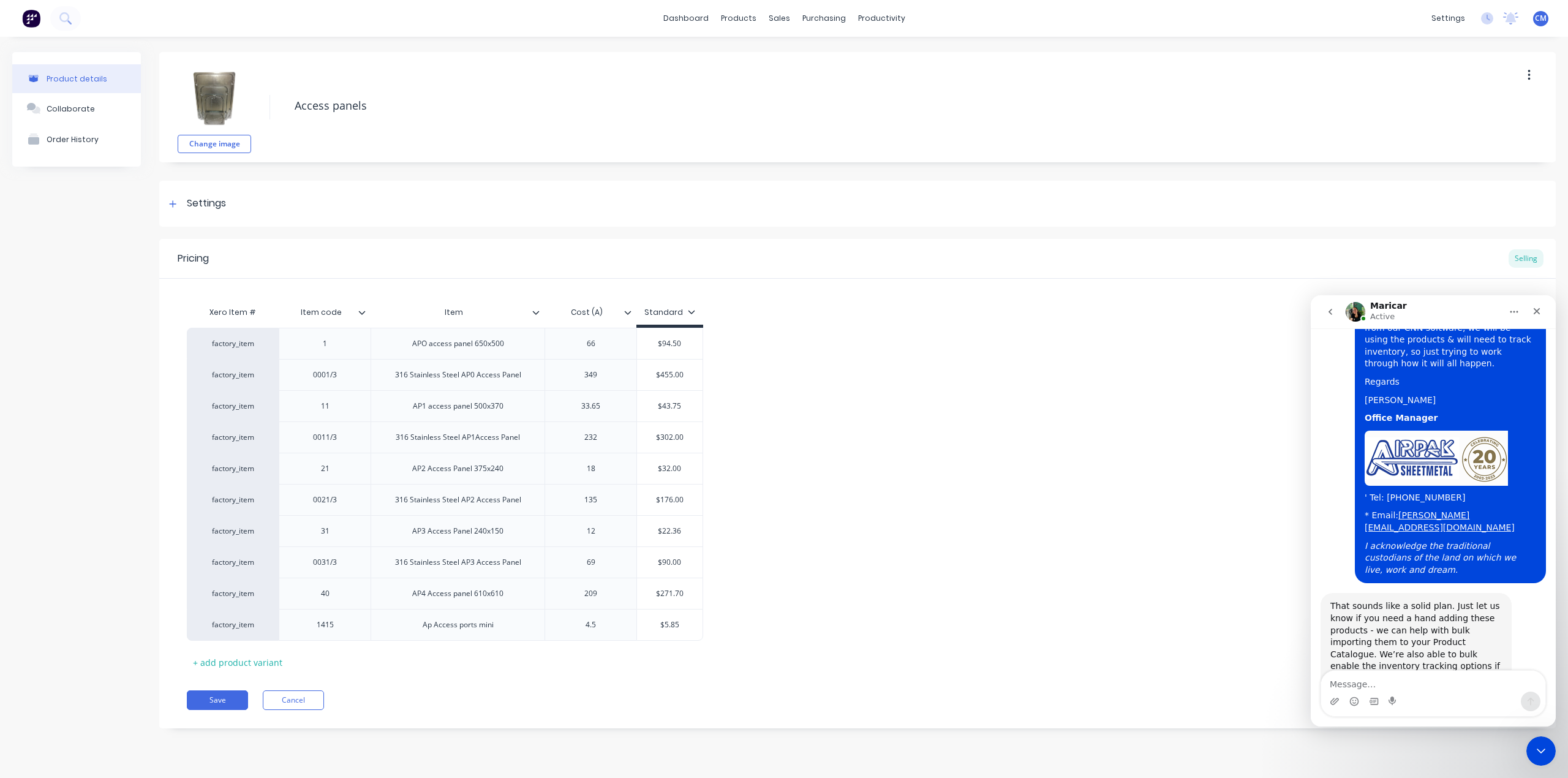
scroll to position [804, 0]
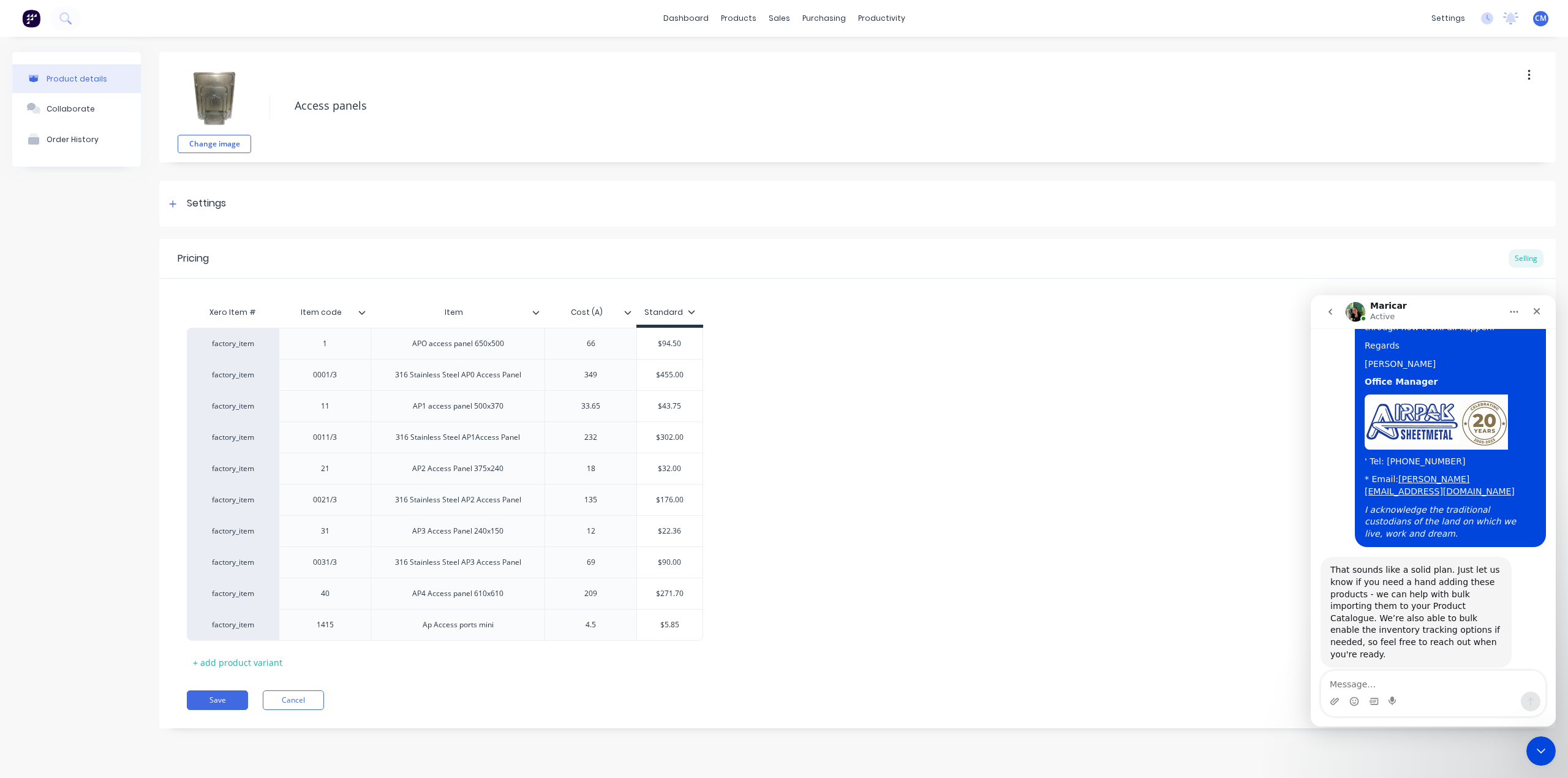
click at [828, 392] on div "factory_item 1 APO access panel 650x500 66 $94.50 factory_item 0001/3 316 Stain…" at bounding box center [857, 483] width 1341 height 313
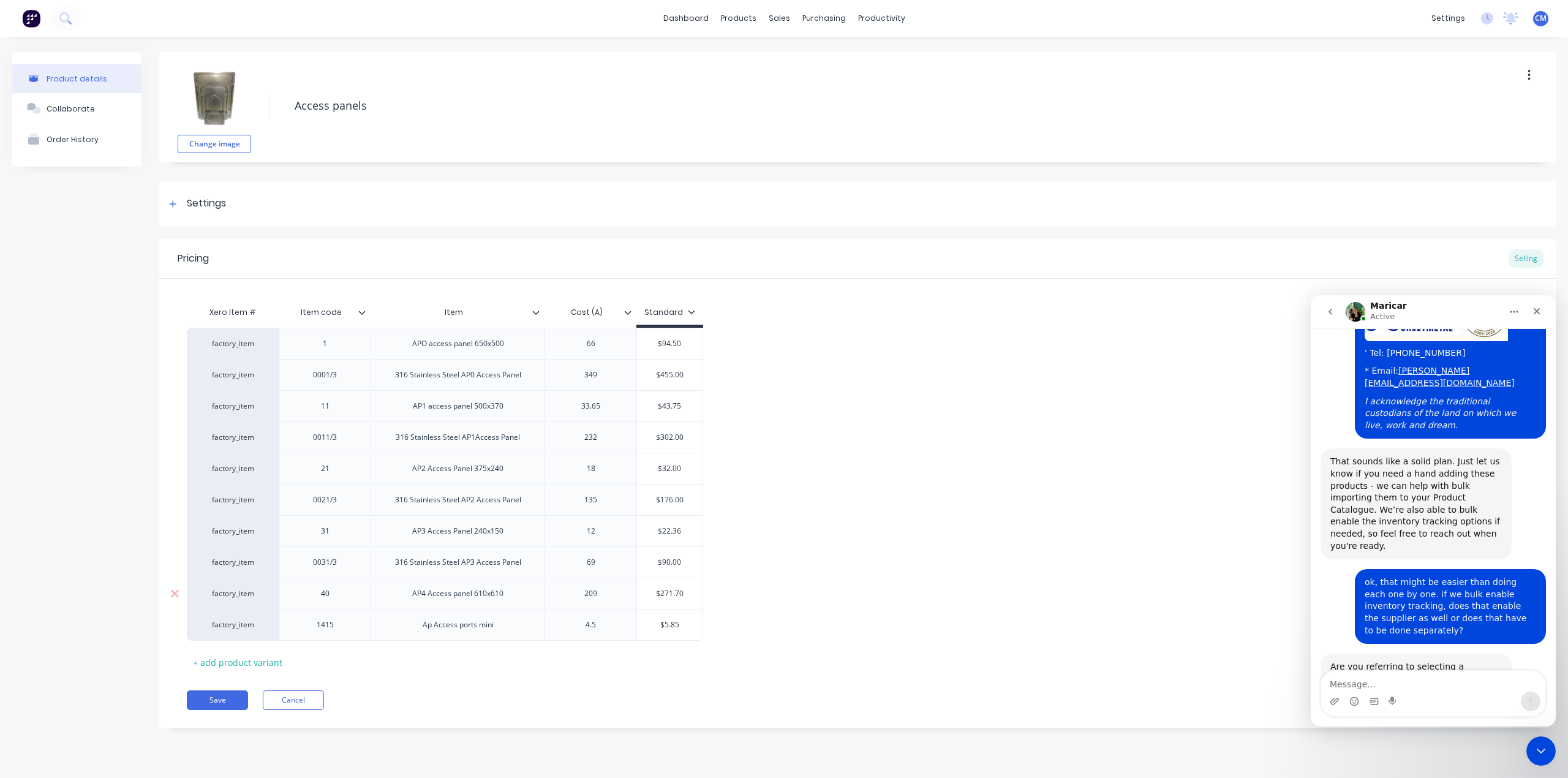
click at [329, 603] on div "40" at bounding box center [324, 593] width 92 height 32
click at [328, 599] on div "40" at bounding box center [325, 593] width 61 height 16
click at [321, 534] on div "31" at bounding box center [325, 531] width 61 height 16
type textarea "x"
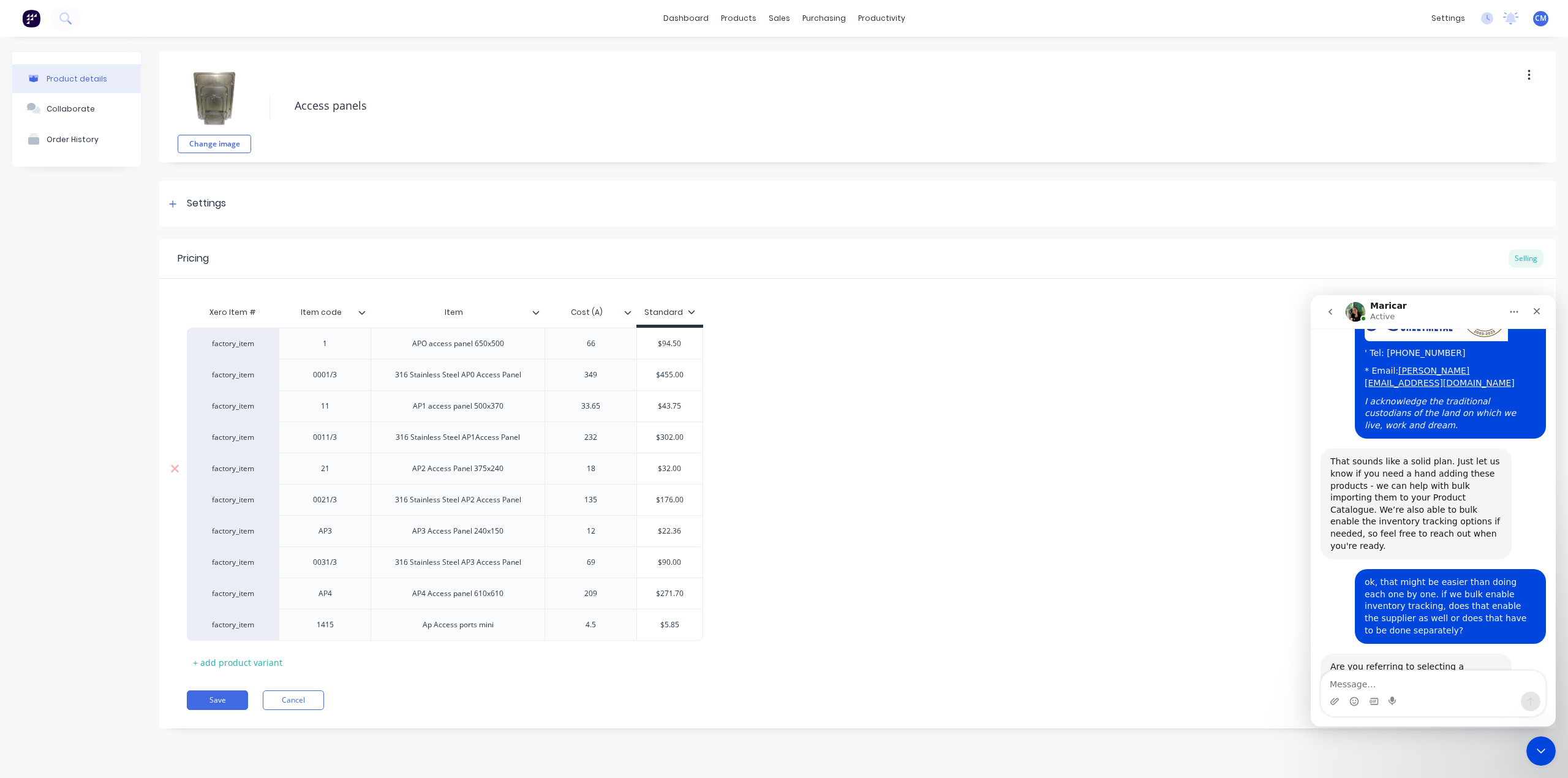
type textarea "x"
click at [348, 471] on div "21" at bounding box center [325, 468] width 61 height 16
type textarea "x"
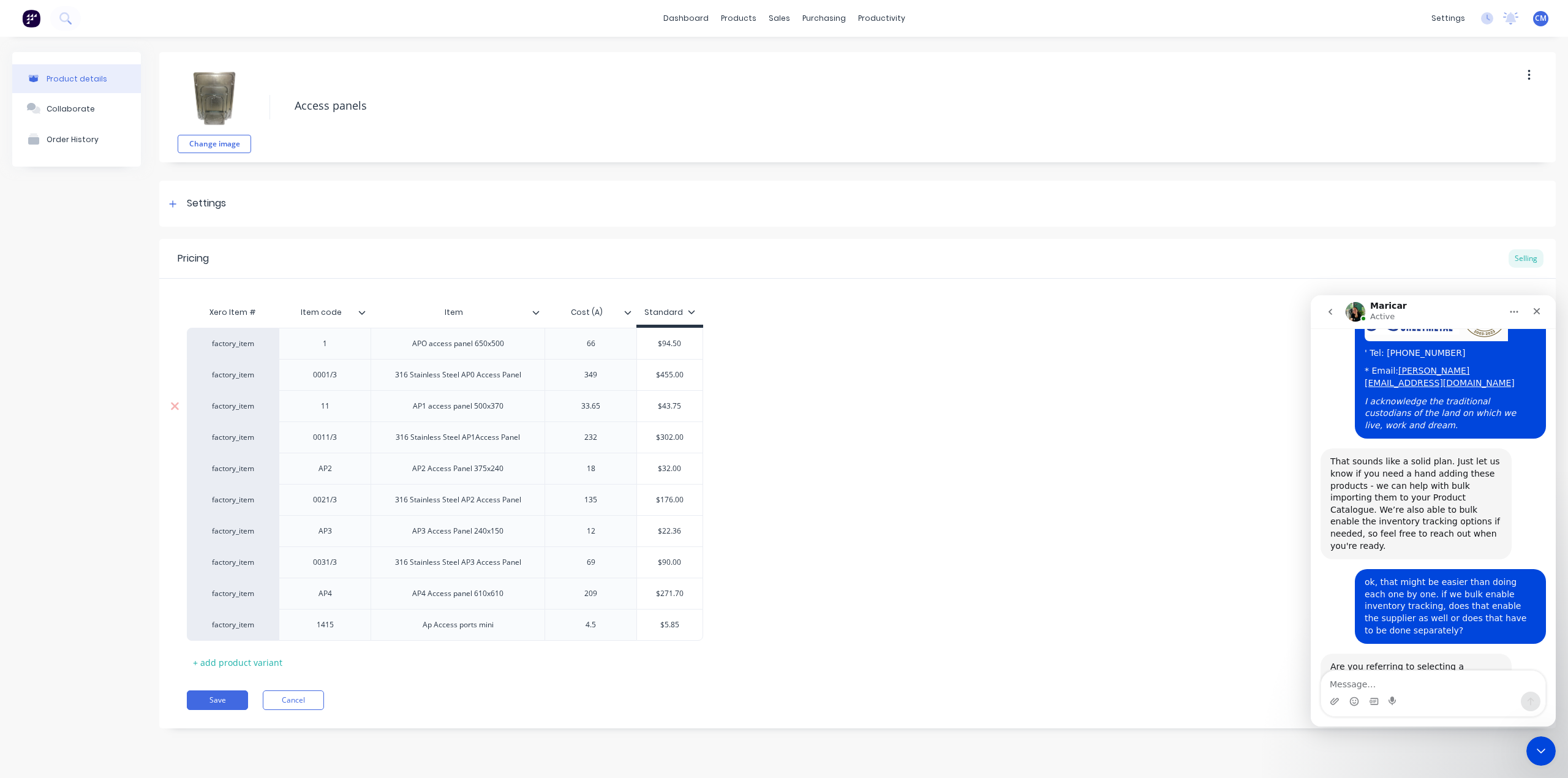
click at [333, 411] on div "11" at bounding box center [325, 406] width 61 height 16
click at [221, 697] on button "Save" at bounding box center [217, 700] width 61 height 19
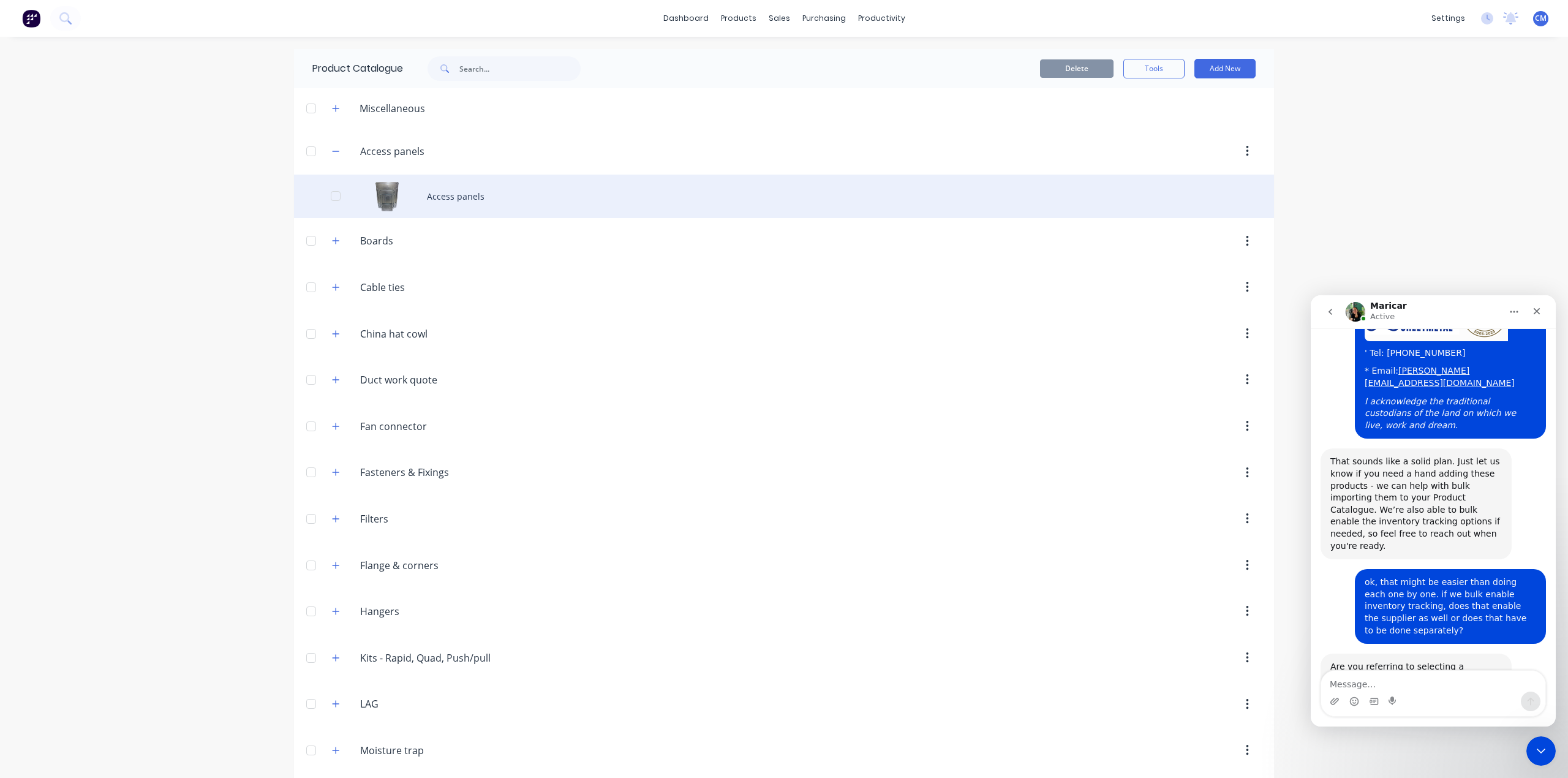
click at [450, 197] on div "Access panels" at bounding box center [784, 195] width 980 height 43
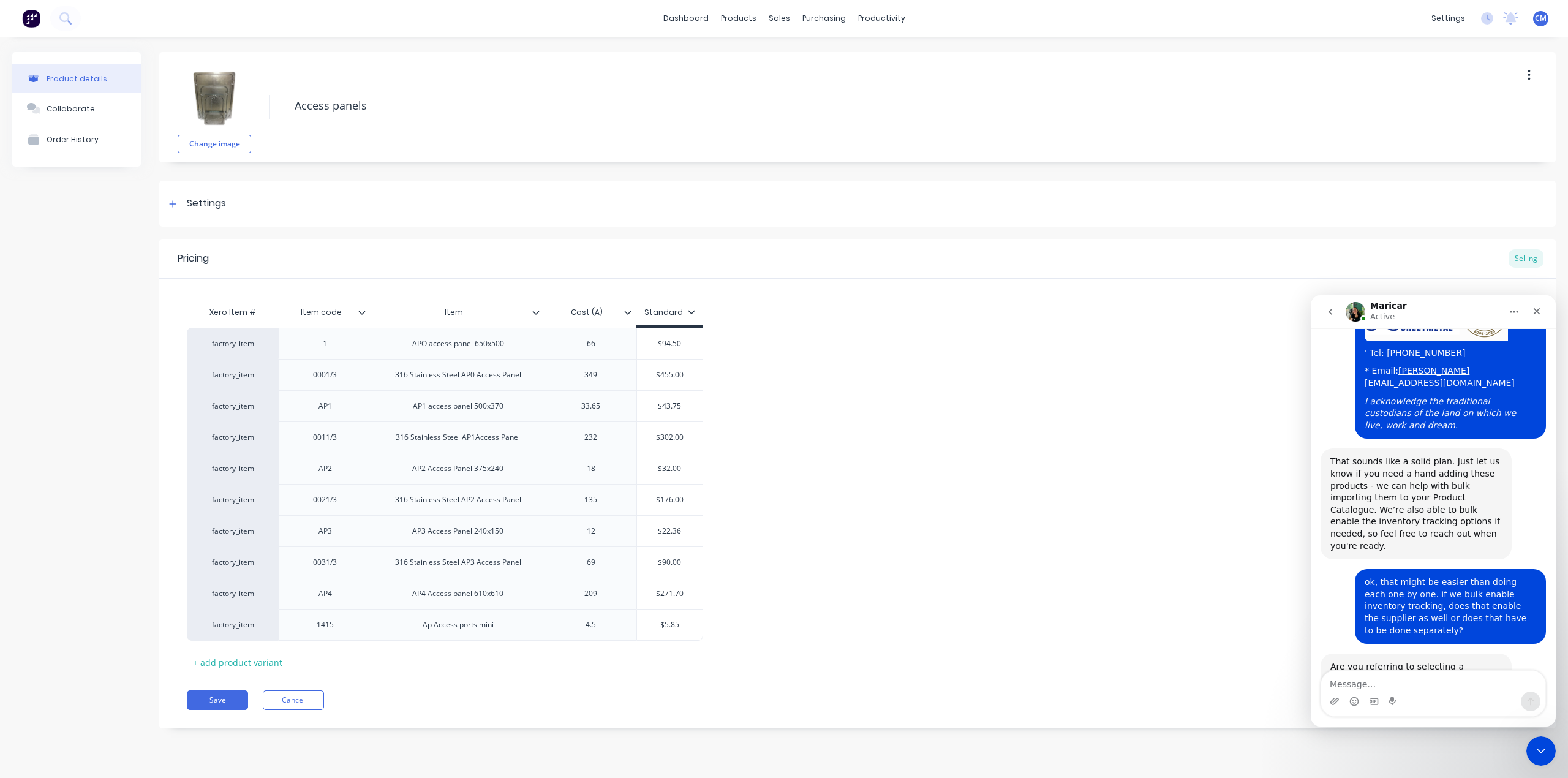
type textarea "x"
click at [326, 349] on div "1" at bounding box center [325, 344] width 61 height 16
click at [337, 381] on div "0001/3" at bounding box center [325, 374] width 61 height 16
type textarea "x"
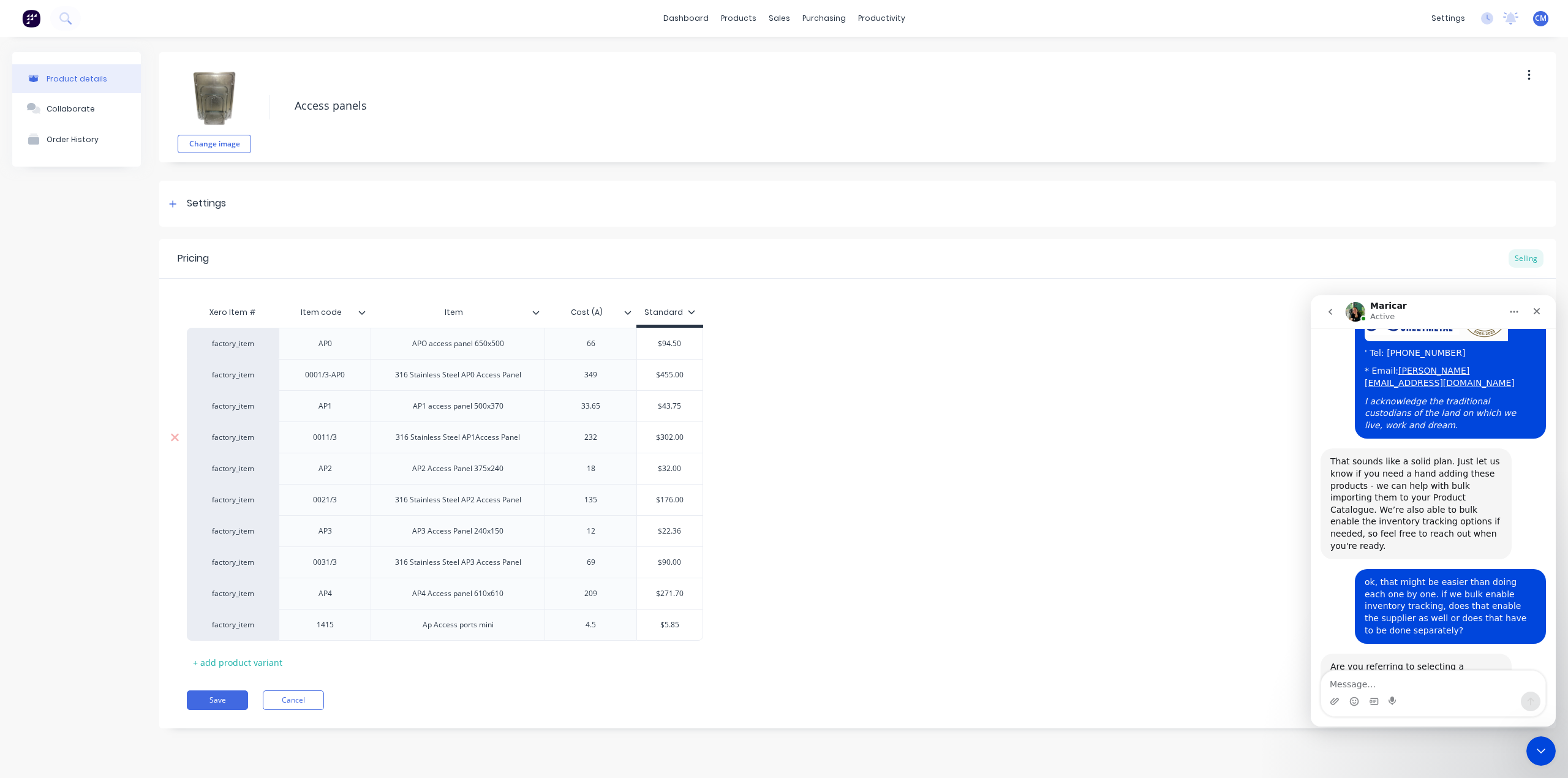
click at [340, 445] on div "0011/3" at bounding box center [325, 437] width 61 height 16
click at [336, 510] on div "0021/3" at bounding box center [324, 500] width 92 height 32
type textarea "x"
click at [342, 504] on div "0021/3" at bounding box center [325, 500] width 61 height 16
type textarea "x"
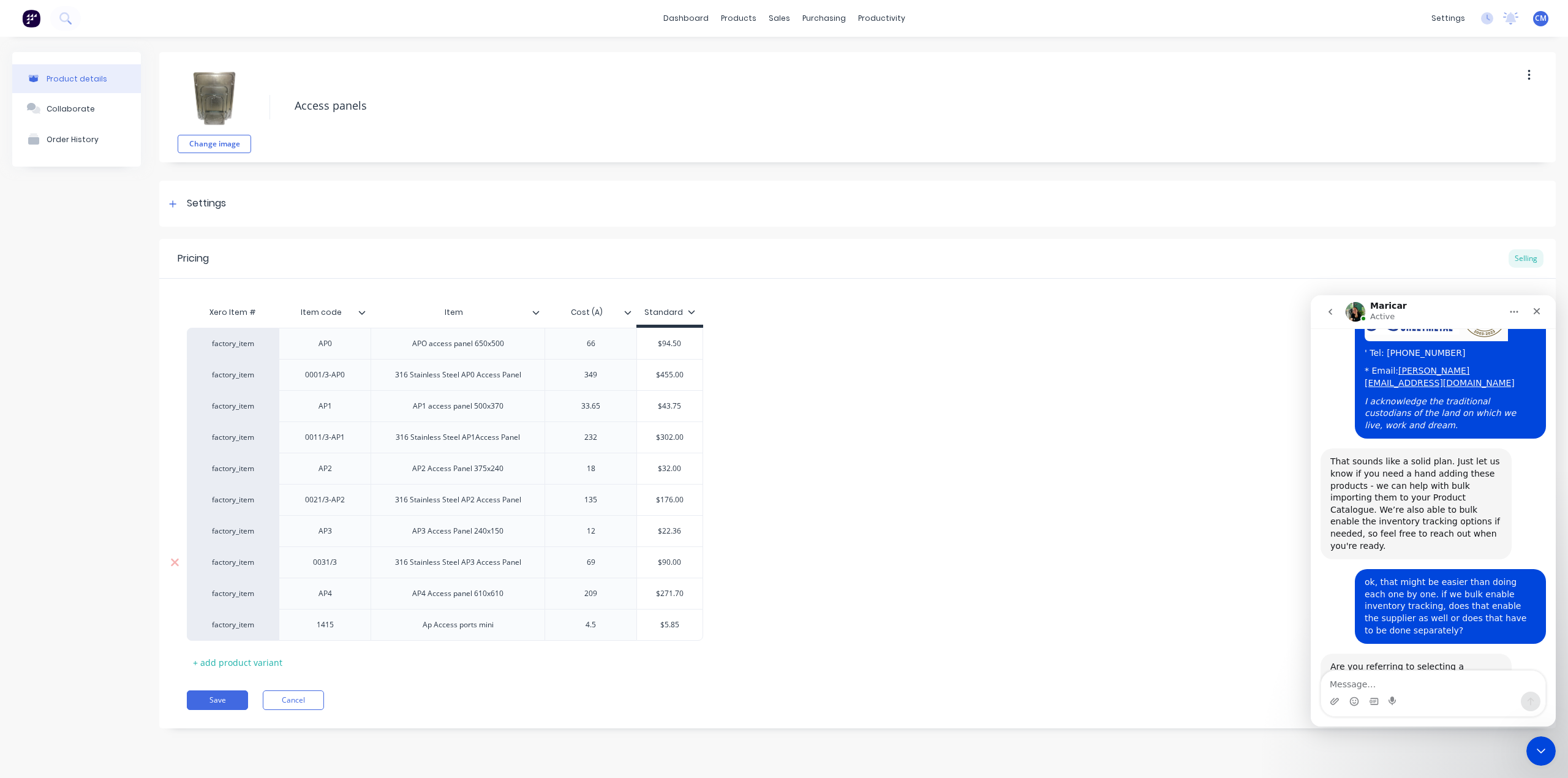
click at [345, 570] on div "0031/3" at bounding box center [325, 562] width 61 height 16
click at [211, 709] on button "Save" at bounding box center [217, 700] width 61 height 19
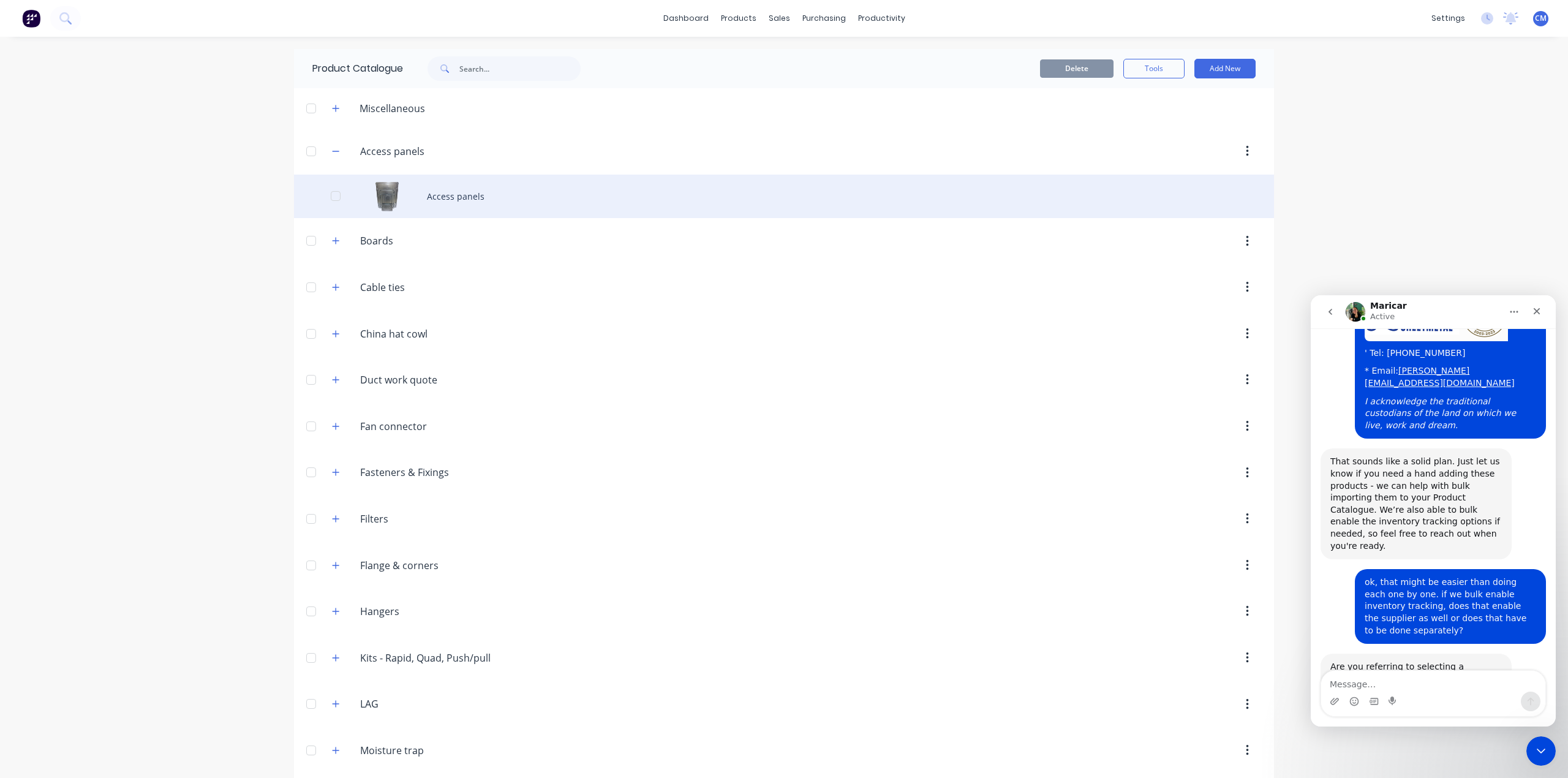
click at [463, 195] on div "Access panels" at bounding box center [784, 195] width 980 height 43
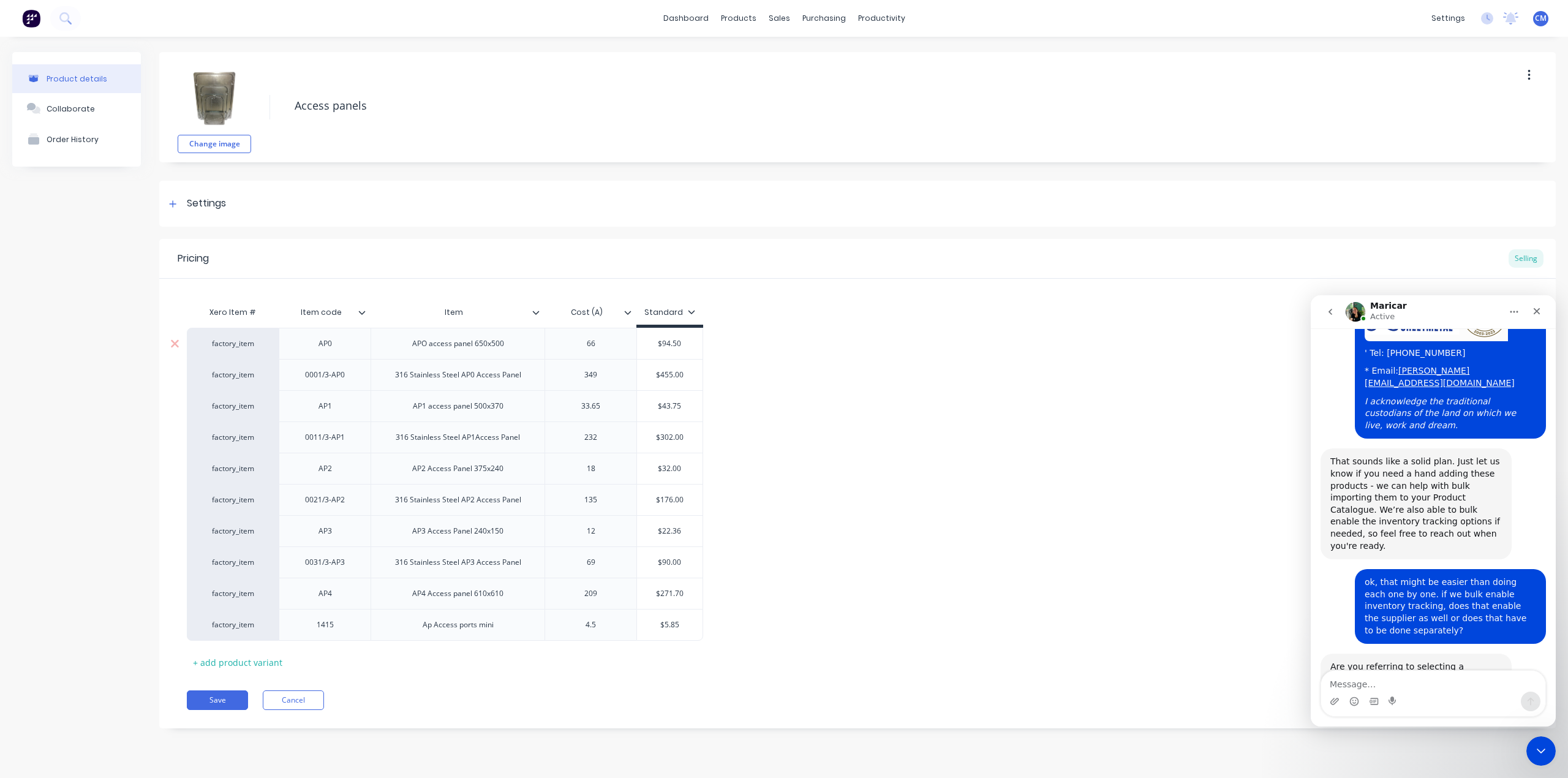
click at [425, 351] on div "APO access panel 650x500" at bounding box center [457, 343] width 174 height 32
click at [213, 205] on div "Settings" at bounding box center [206, 204] width 39 height 15
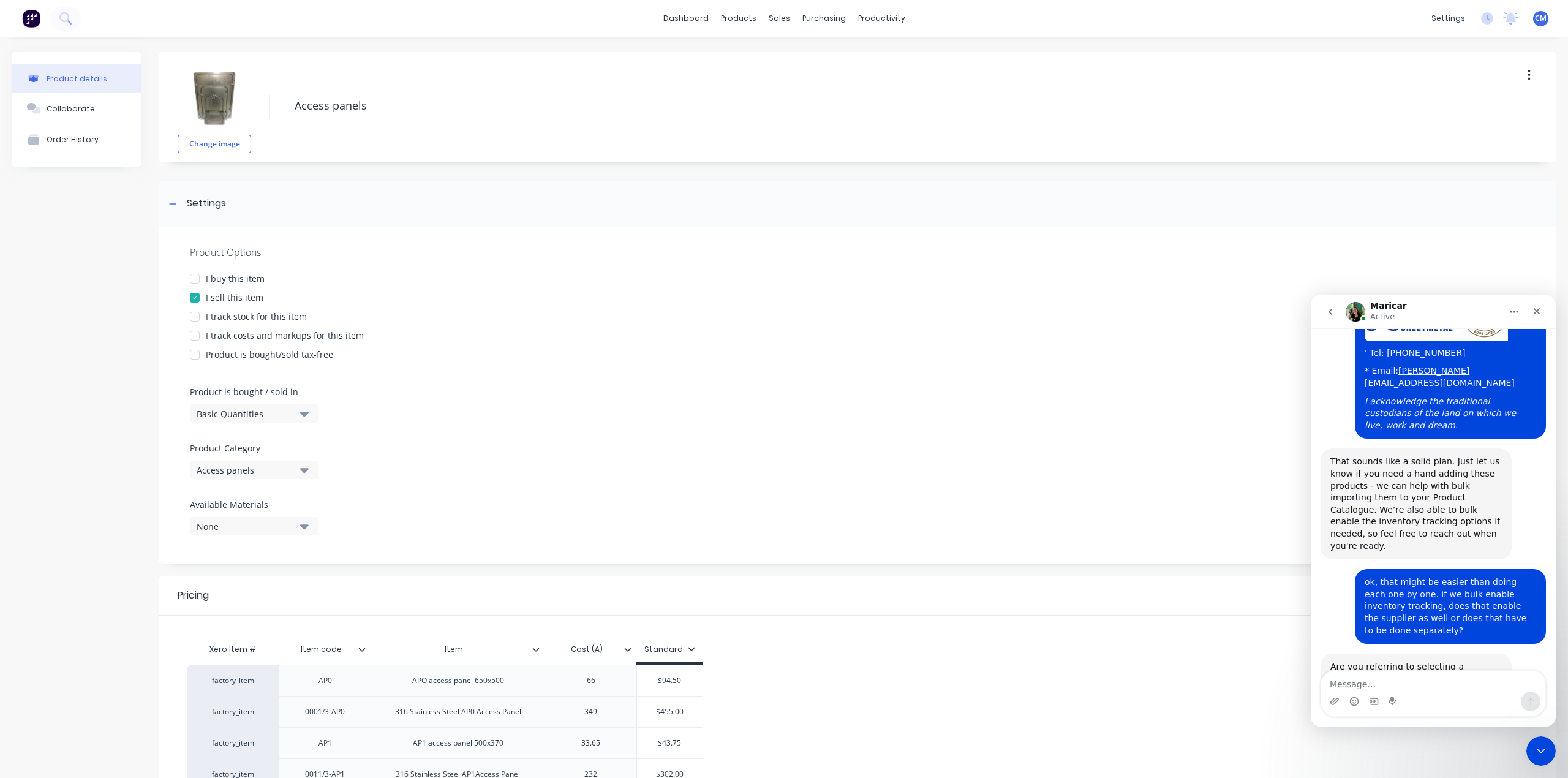
click at [196, 278] on div at bounding box center [195, 278] width 25 height 25
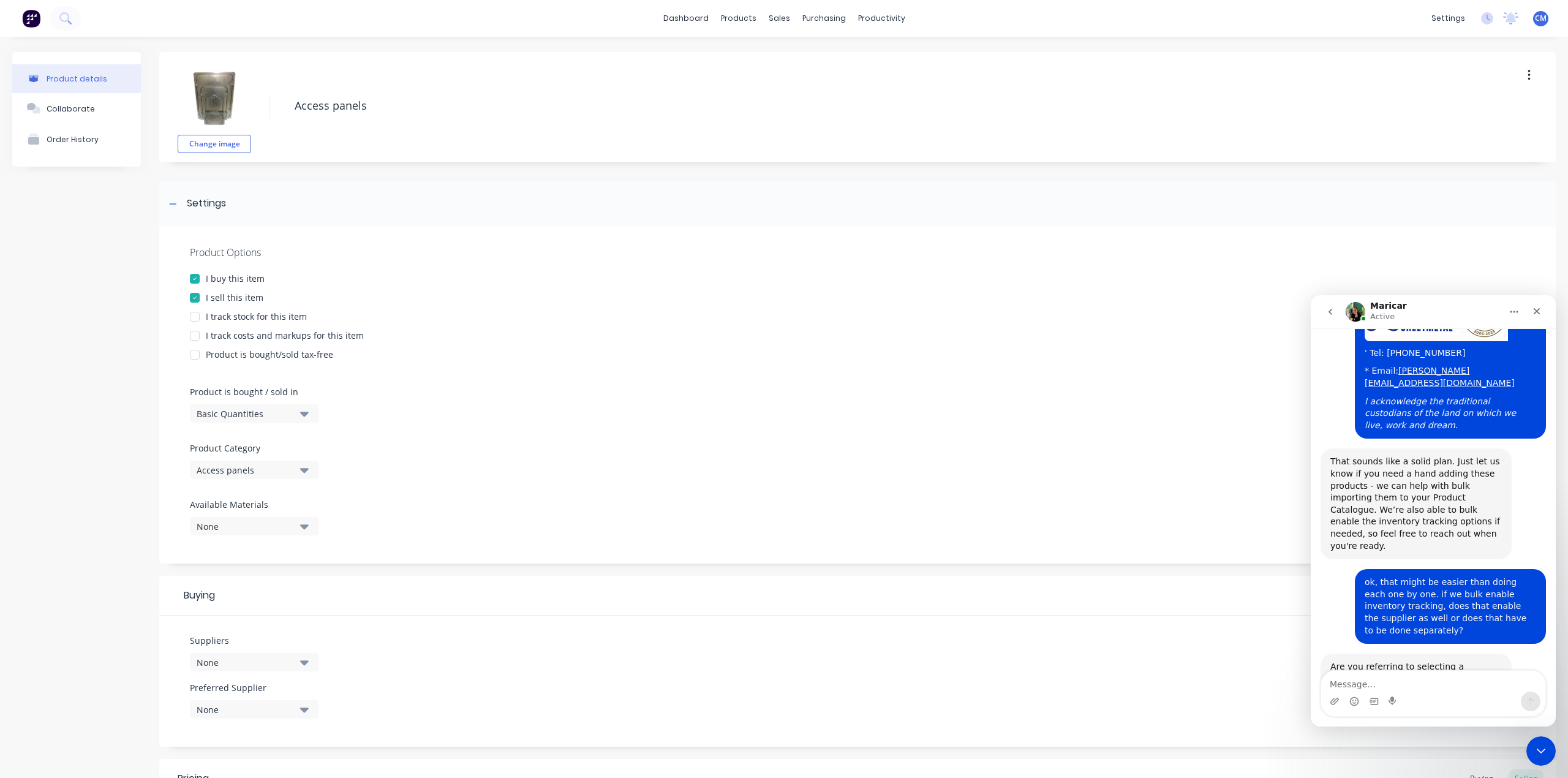
click at [196, 314] on div at bounding box center [195, 317] width 25 height 25
click at [198, 344] on div at bounding box center [195, 355] width 25 height 25
click at [197, 348] on div at bounding box center [195, 355] width 25 height 25
click at [198, 334] on div at bounding box center [195, 336] width 25 height 25
type textarea "x"
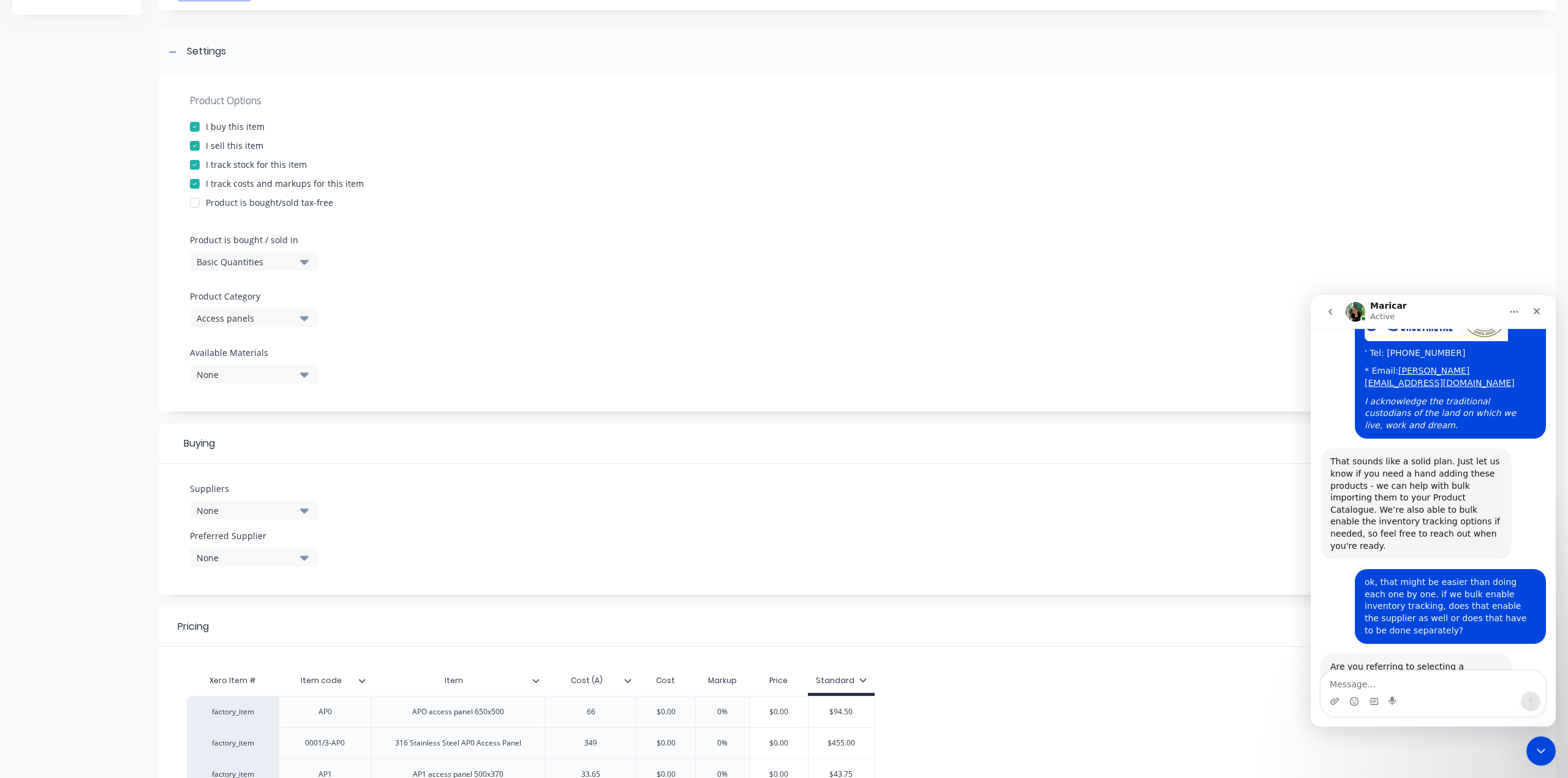
scroll to position [163, 0]
click at [233, 367] on div "None" at bounding box center [245, 363] width 98 height 12
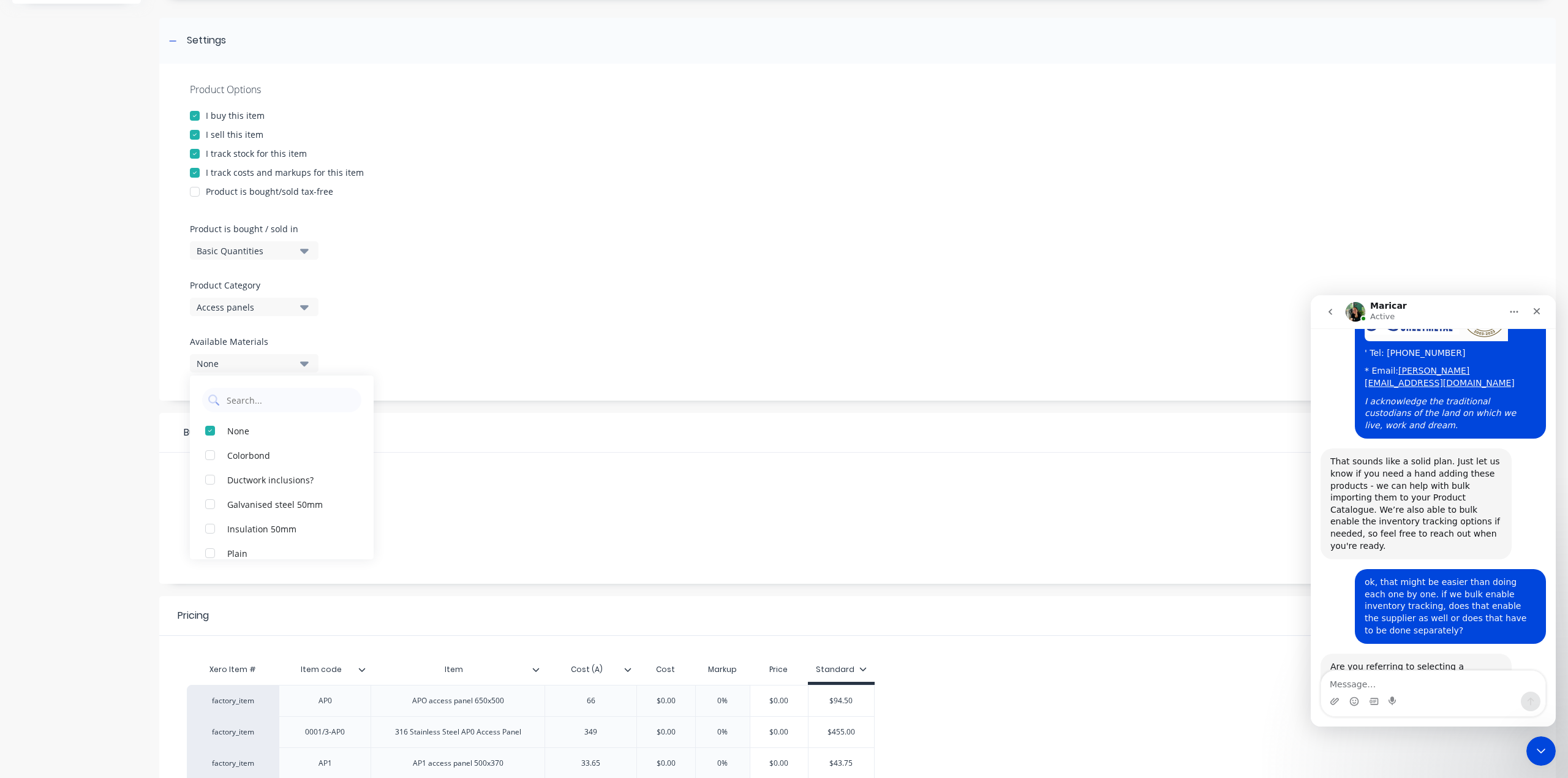
click at [233, 367] on div "None" at bounding box center [245, 363] width 98 height 12
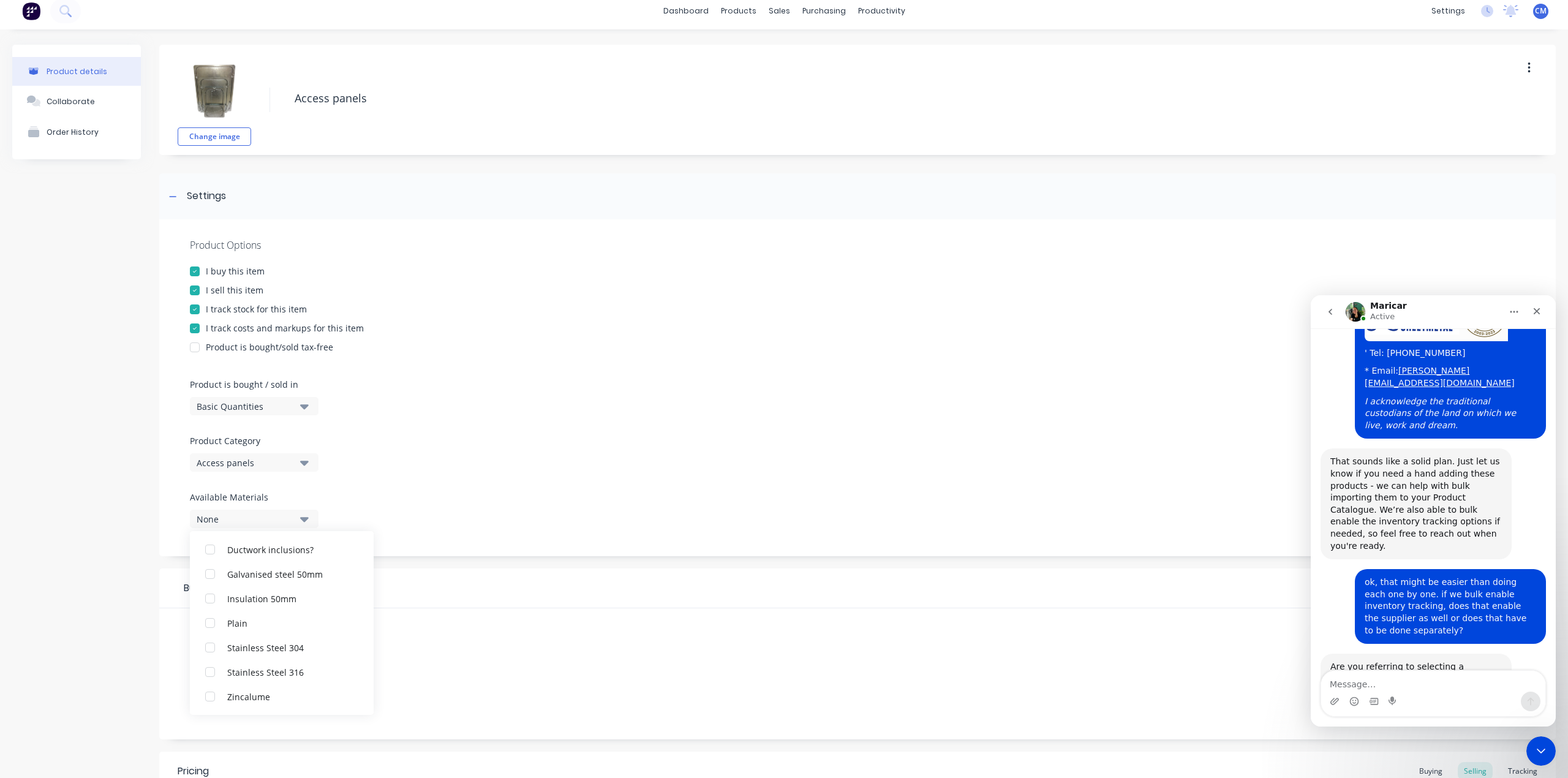
scroll to position [0, 0]
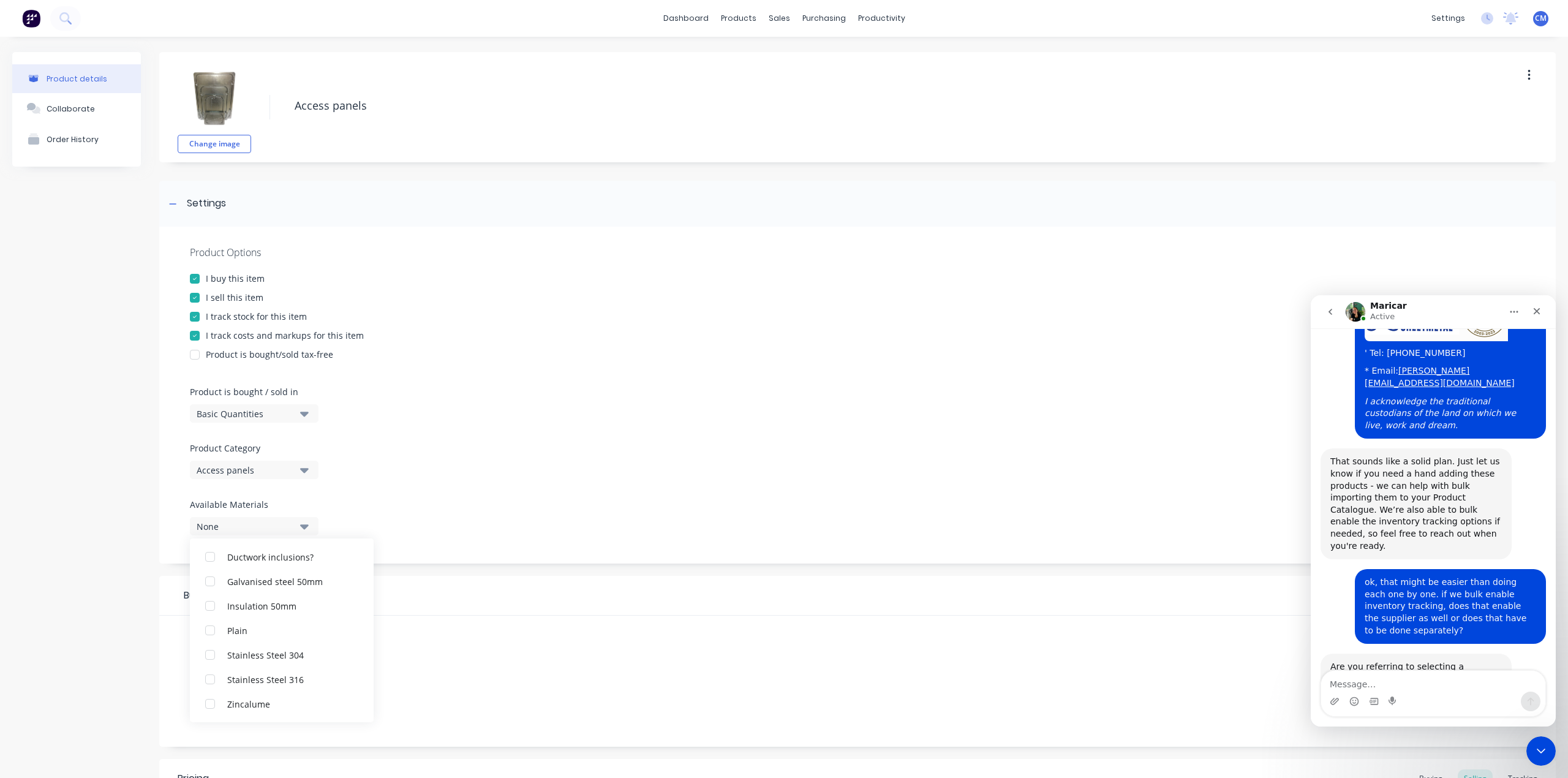
click at [586, 440] on div at bounding box center [856, 437] width 1335 height 10
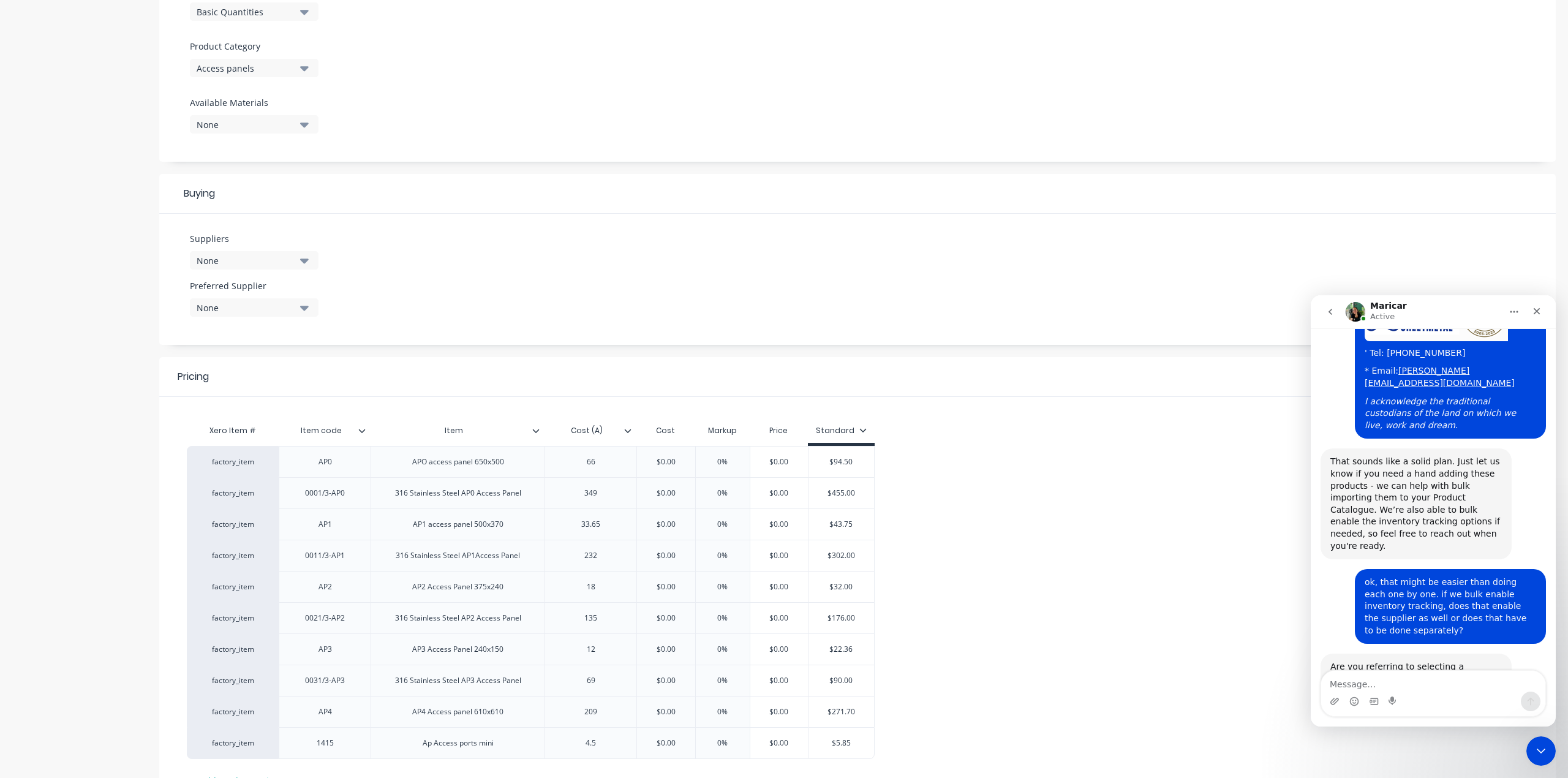
scroll to position [408, 0]
click at [275, 251] on div "None" at bounding box center [245, 254] width 98 height 12
click at [253, 295] on input "text" at bounding box center [291, 291] width 130 height 25
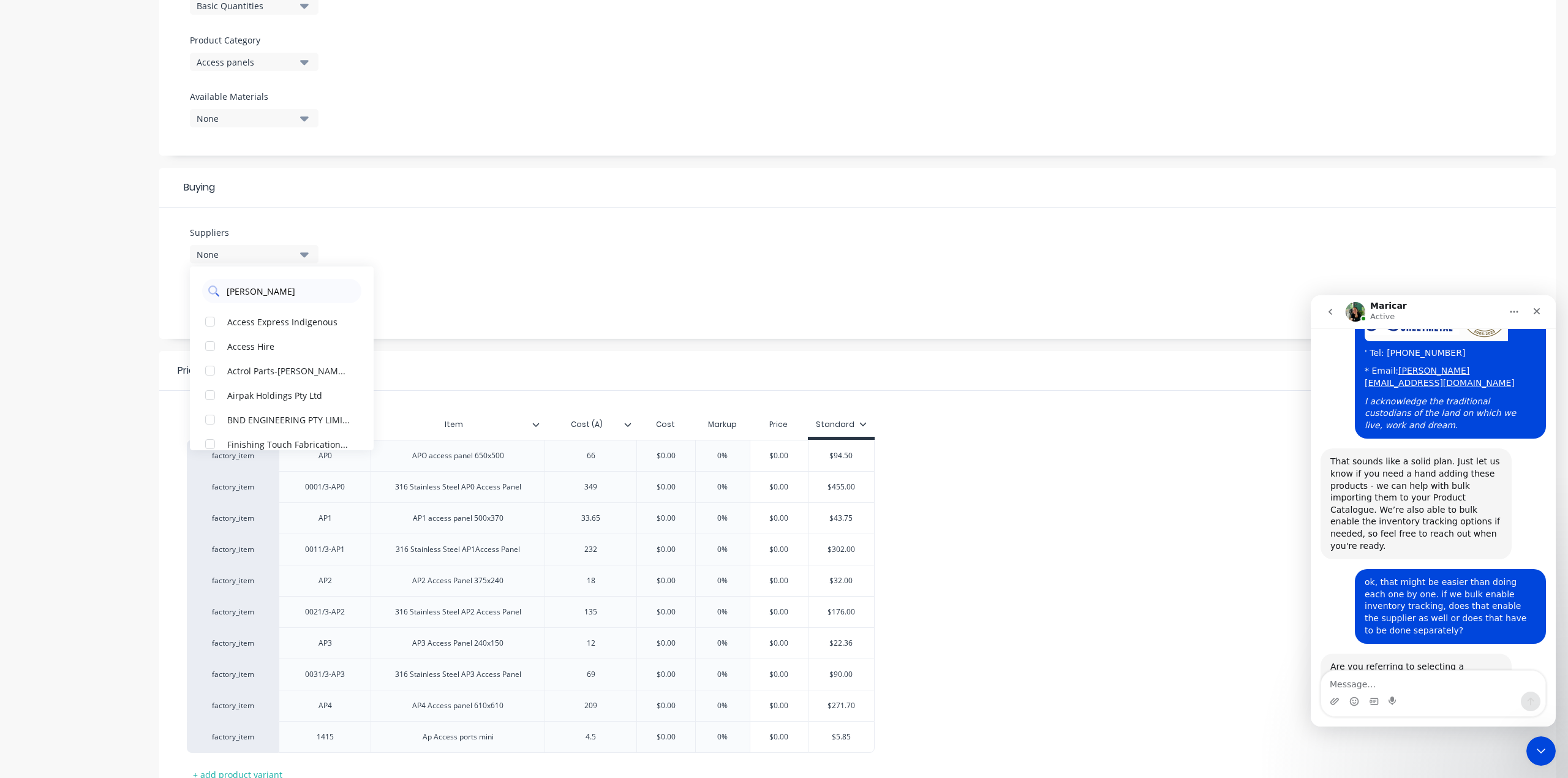
type input "smooth"
click at [209, 319] on div "button" at bounding box center [210, 322] width 25 height 25
type textarea "x"
type input "smooth"
click at [483, 257] on div "Suppliers 1 suppliers selected smooth Smoothflo Products Pty Ltd Preferred Supp…" at bounding box center [856, 273] width 1396 height 131
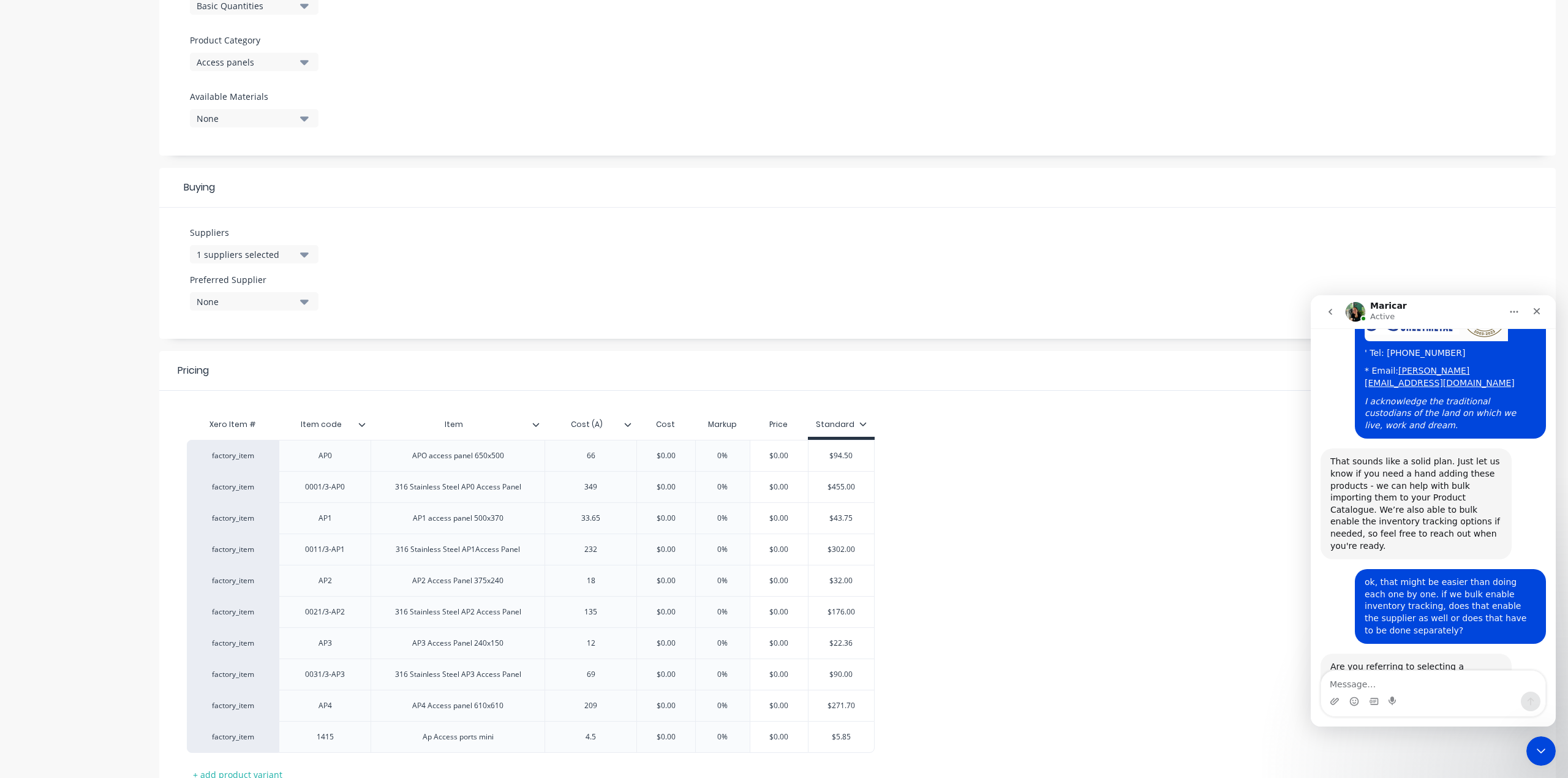
click at [258, 297] on div "None" at bounding box center [245, 300] width 98 height 12
click at [209, 366] on div "button" at bounding box center [210, 369] width 25 height 25
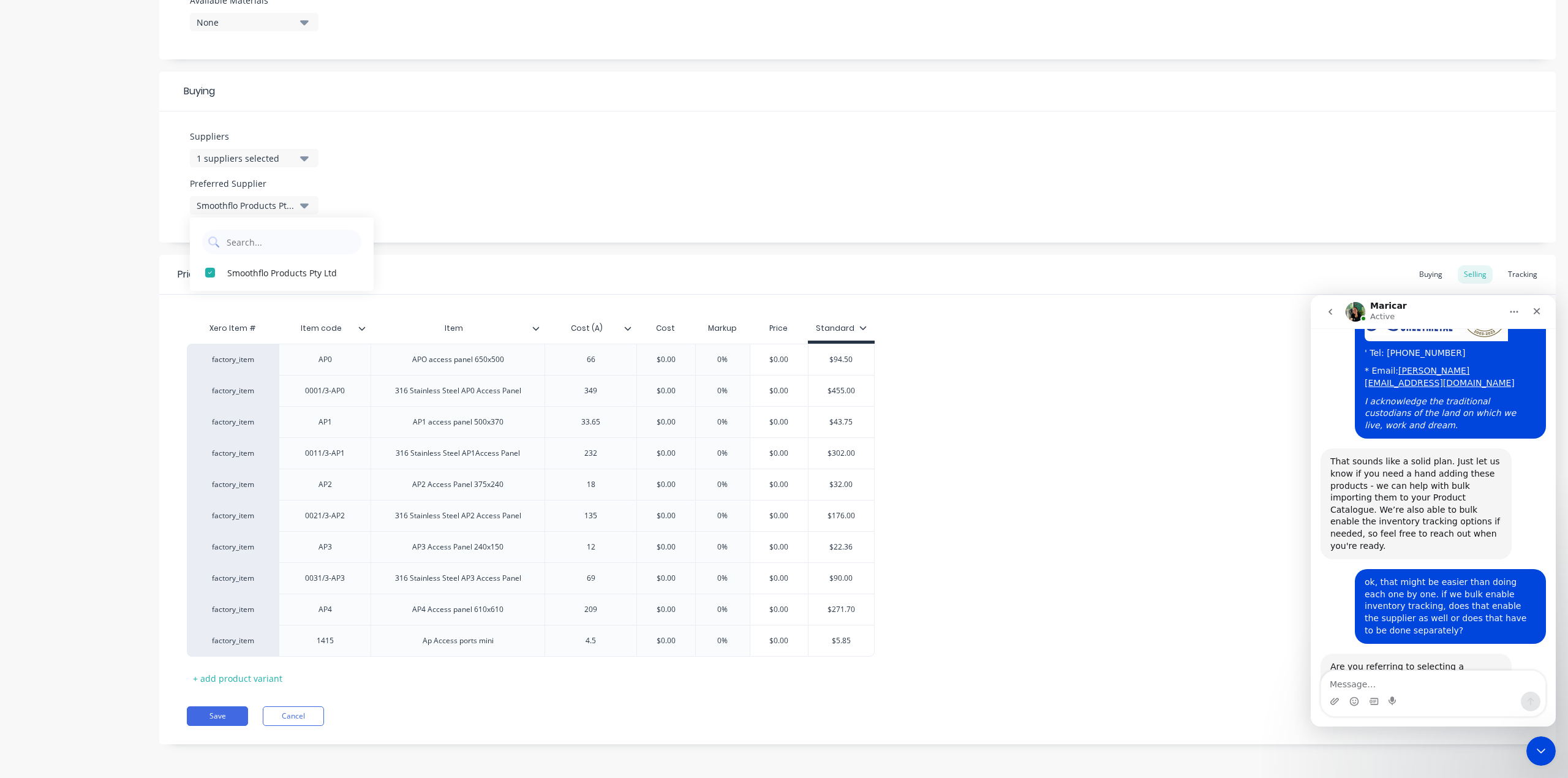
scroll to position [506, 0]
click at [218, 717] on button "Save" at bounding box center [217, 716] width 61 height 19
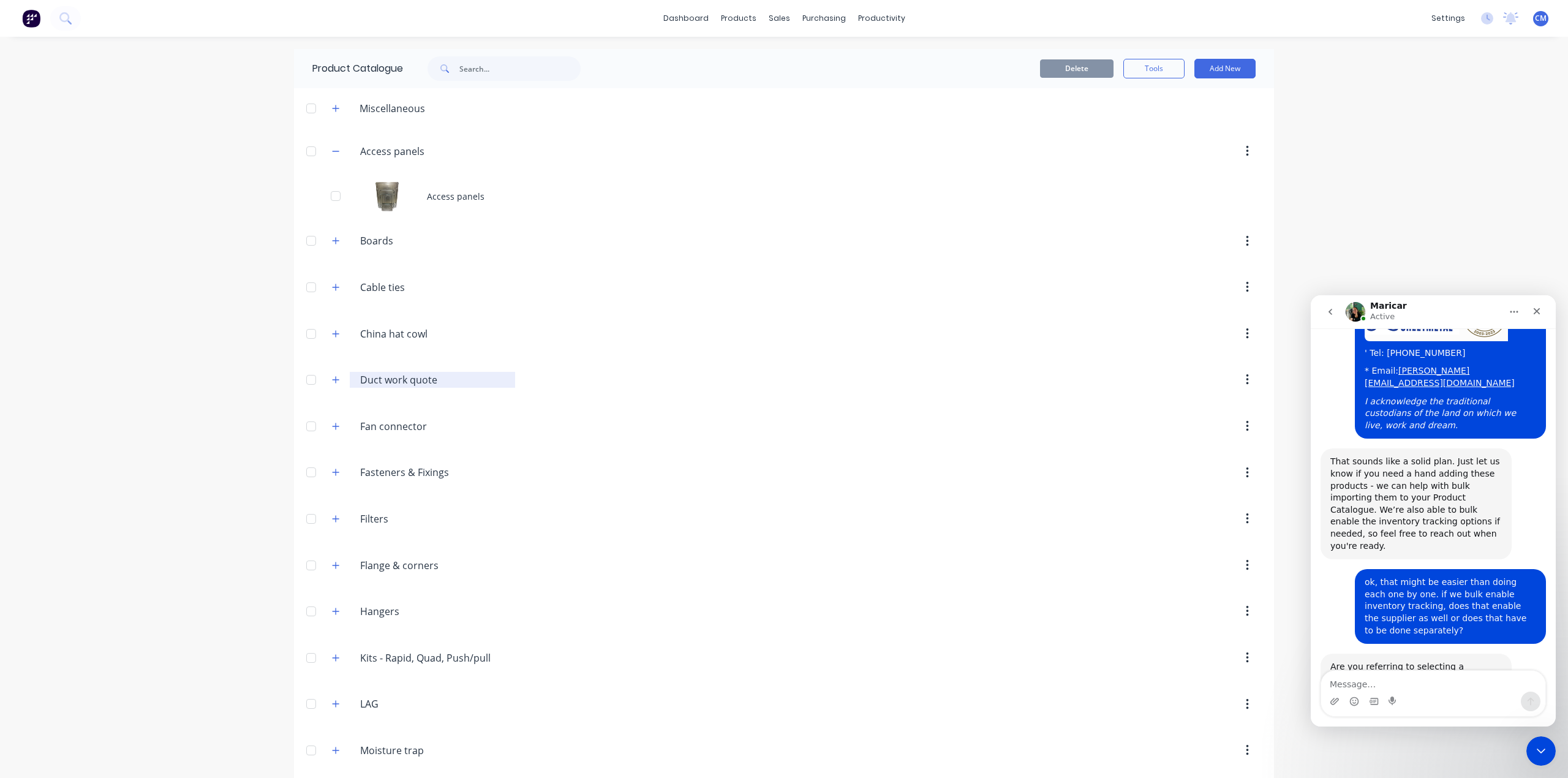
click at [382, 385] on input "Duct work quote" at bounding box center [432, 379] width 145 height 14
click at [332, 384] on icon "button" at bounding box center [336, 379] width 8 height 9
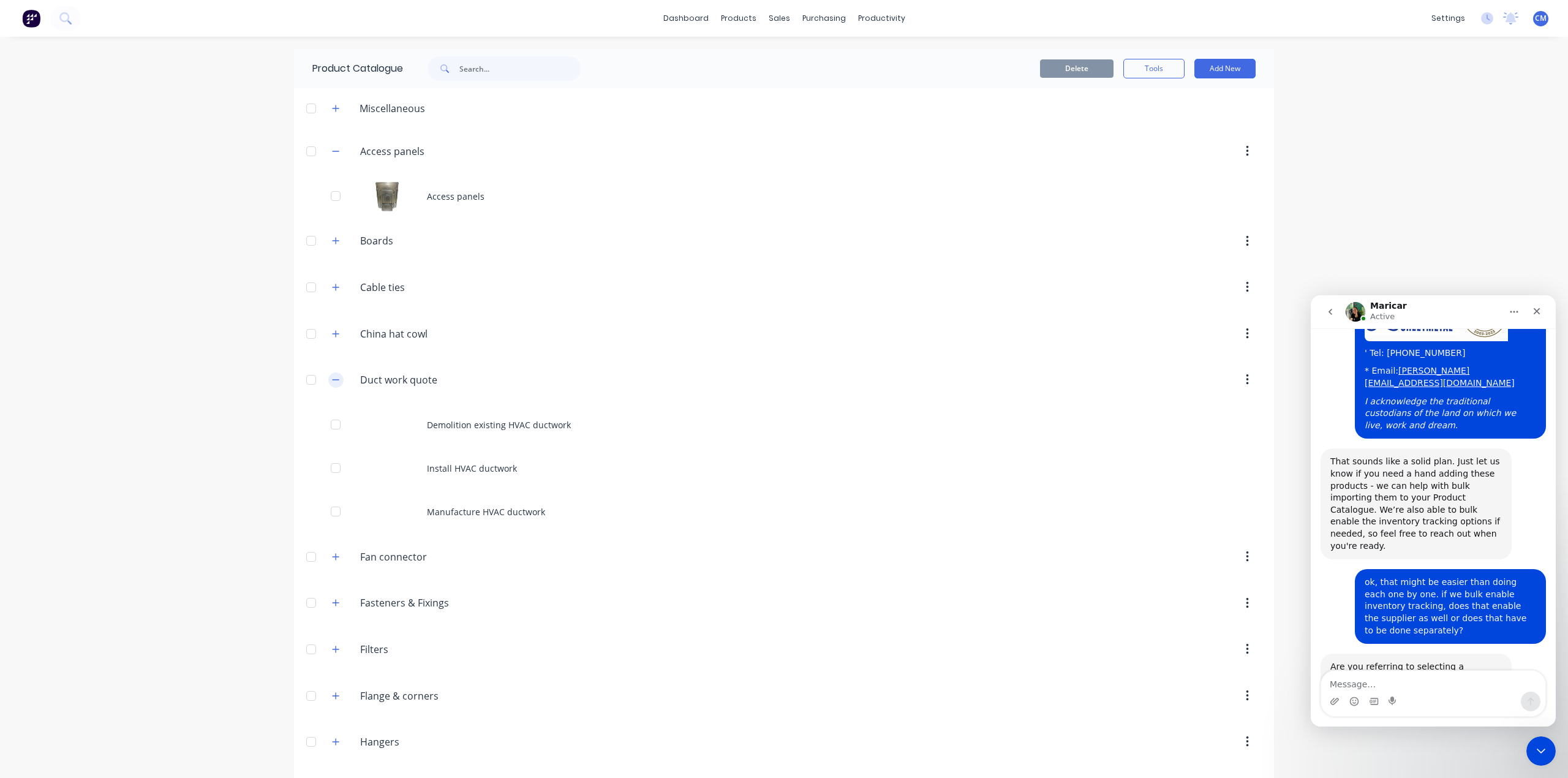
click at [332, 382] on icon "button" at bounding box center [336, 379] width 8 height 9
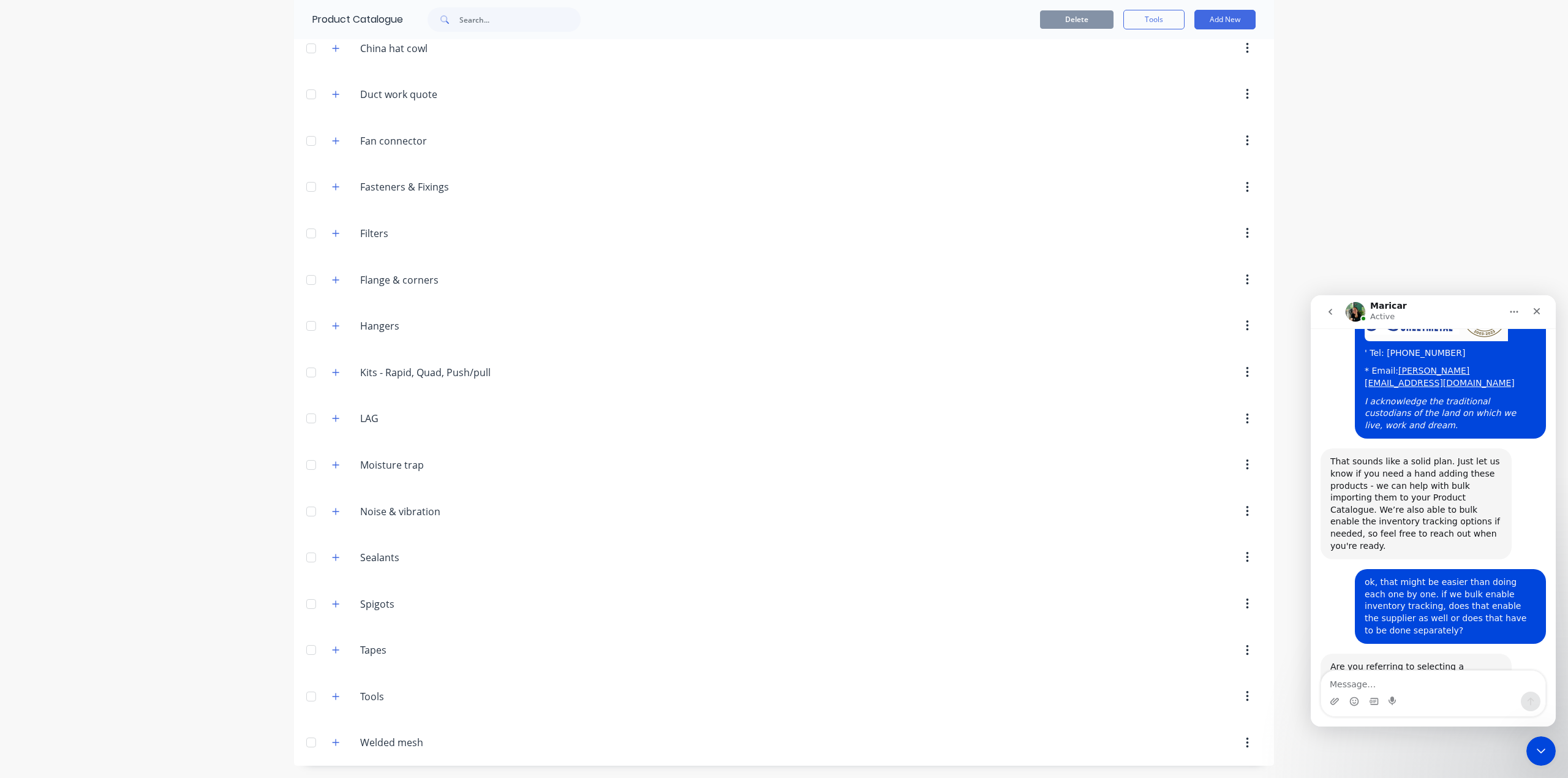
scroll to position [293, 0]
click at [332, 650] on icon "button" at bounding box center [336, 650] width 8 height 9
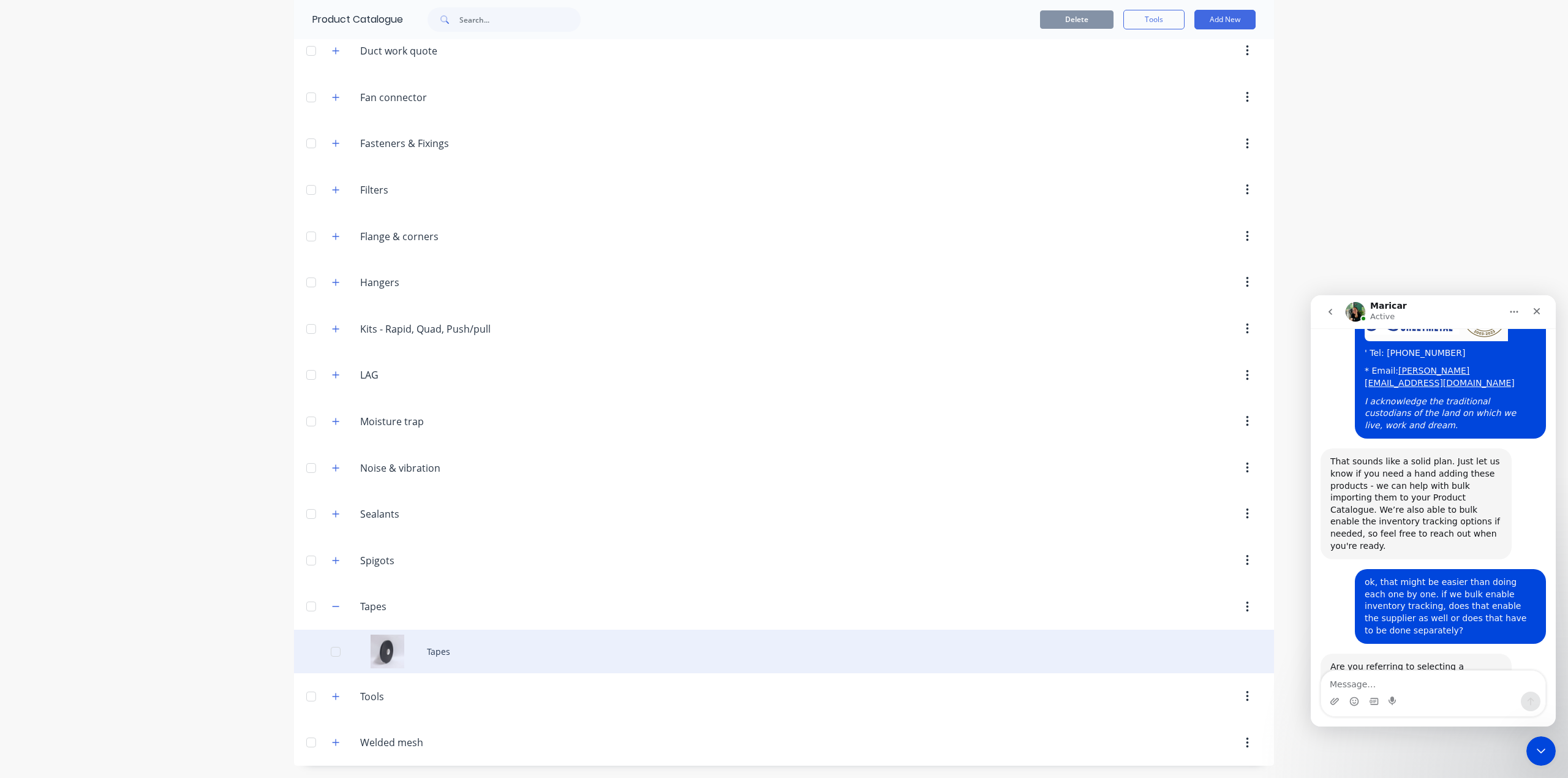
click at [426, 655] on div "Tapes" at bounding box center [784, 651] width 980 height 43
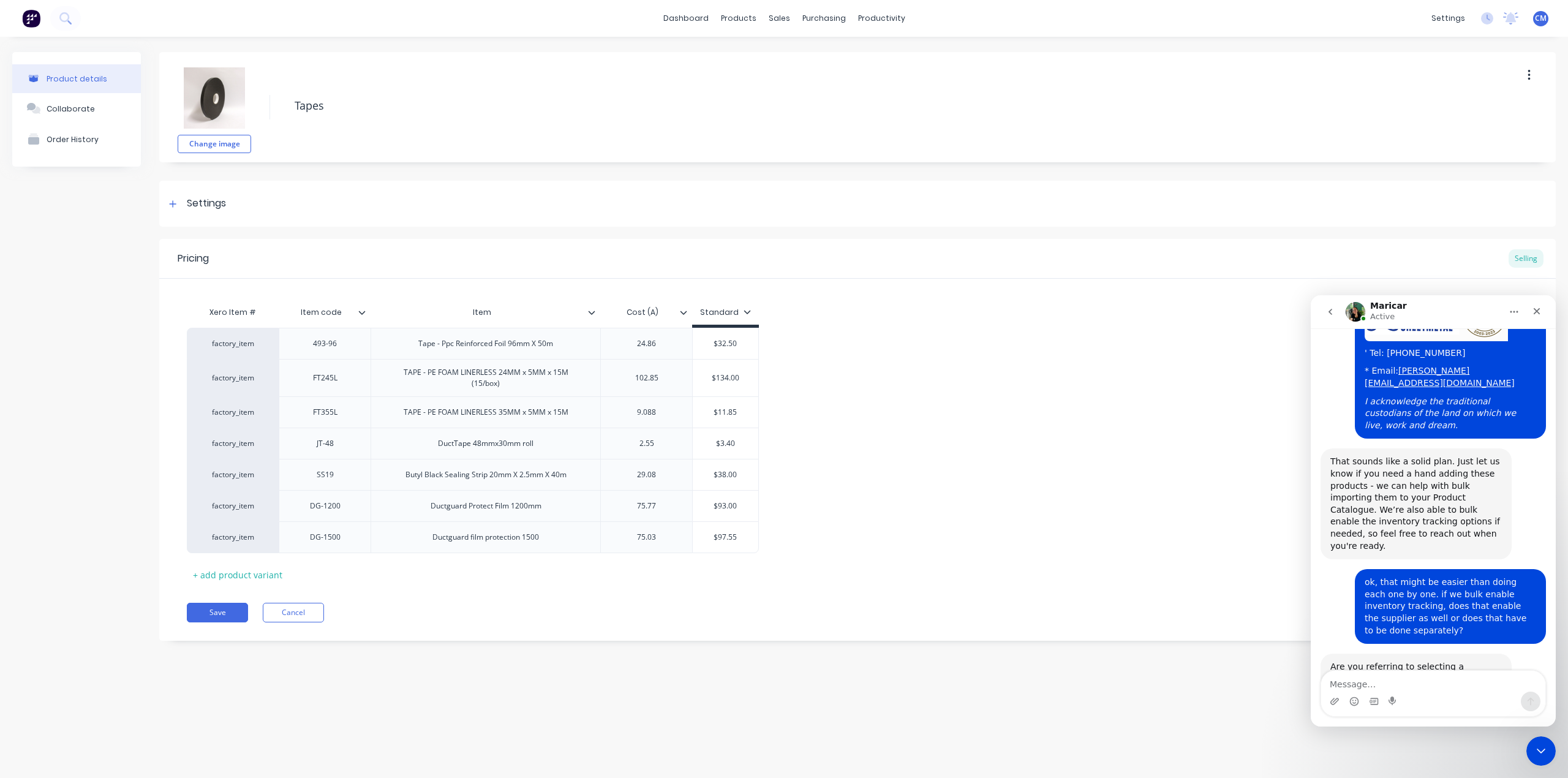
type textarea "x"
click at [660, 416] on div "9.088" at bounding box center [647, 411] width 61 height 16
click at [557, 450] on div "DuctTape 48mmx30mm roll" at bounding box center [485, 443] width 230 height 32
type textarea "x"
click at [627, 543] on div "75.03" at bounding box center [647, 537] width 61 height 16
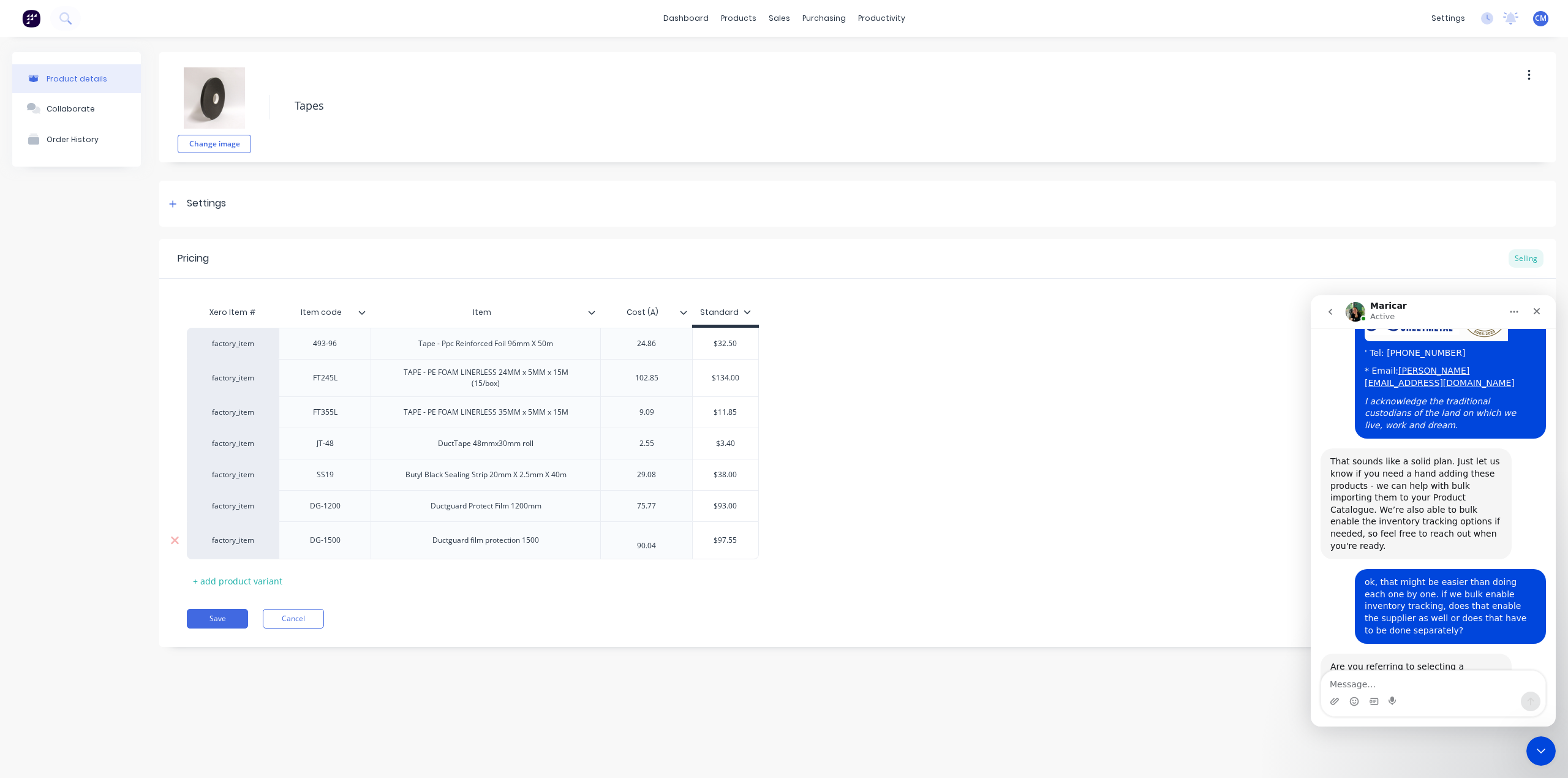
type textarea "x"
type input "$97.55"
click at [728, 542] on input "$97.55" at bounding box center [725, 541] width 65 height 11
type textarea "x"
type input "$97.5"
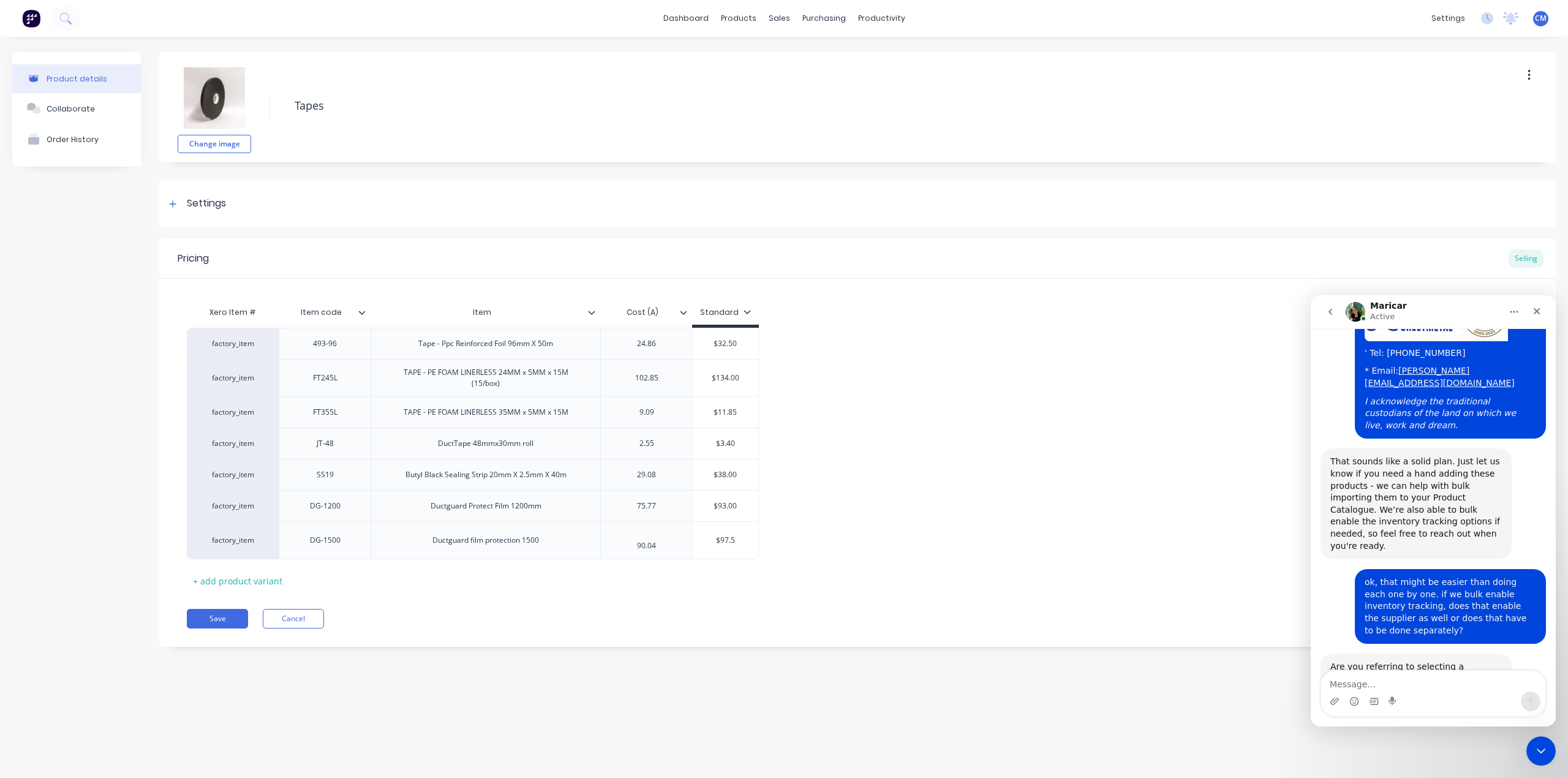
type textarea "x"
type input "$97."
type textarea "x"
type input "$97"
type textarea "x"
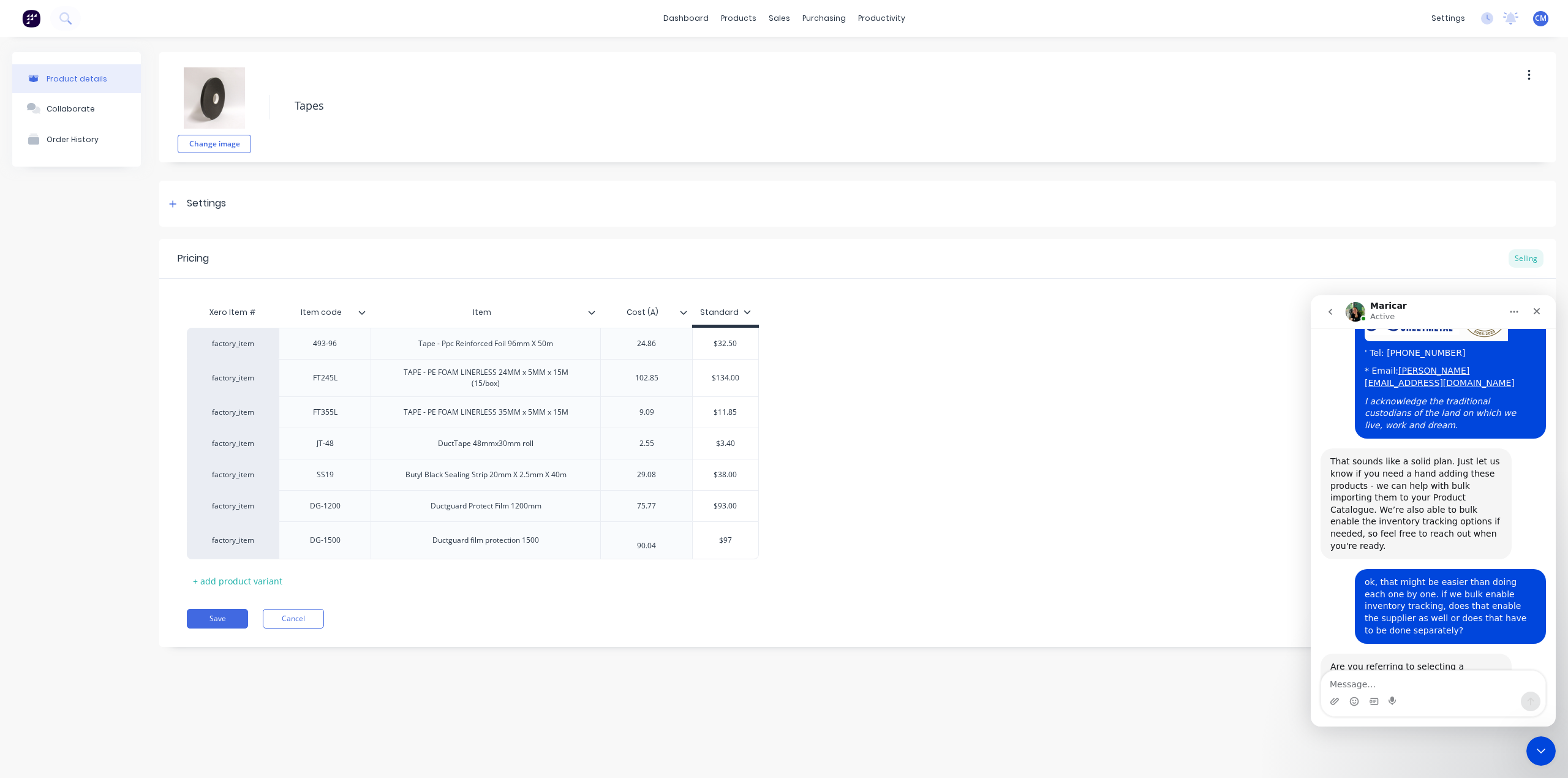
type input "$9"
type textarea "x"
type input "$"
type textarea "x"
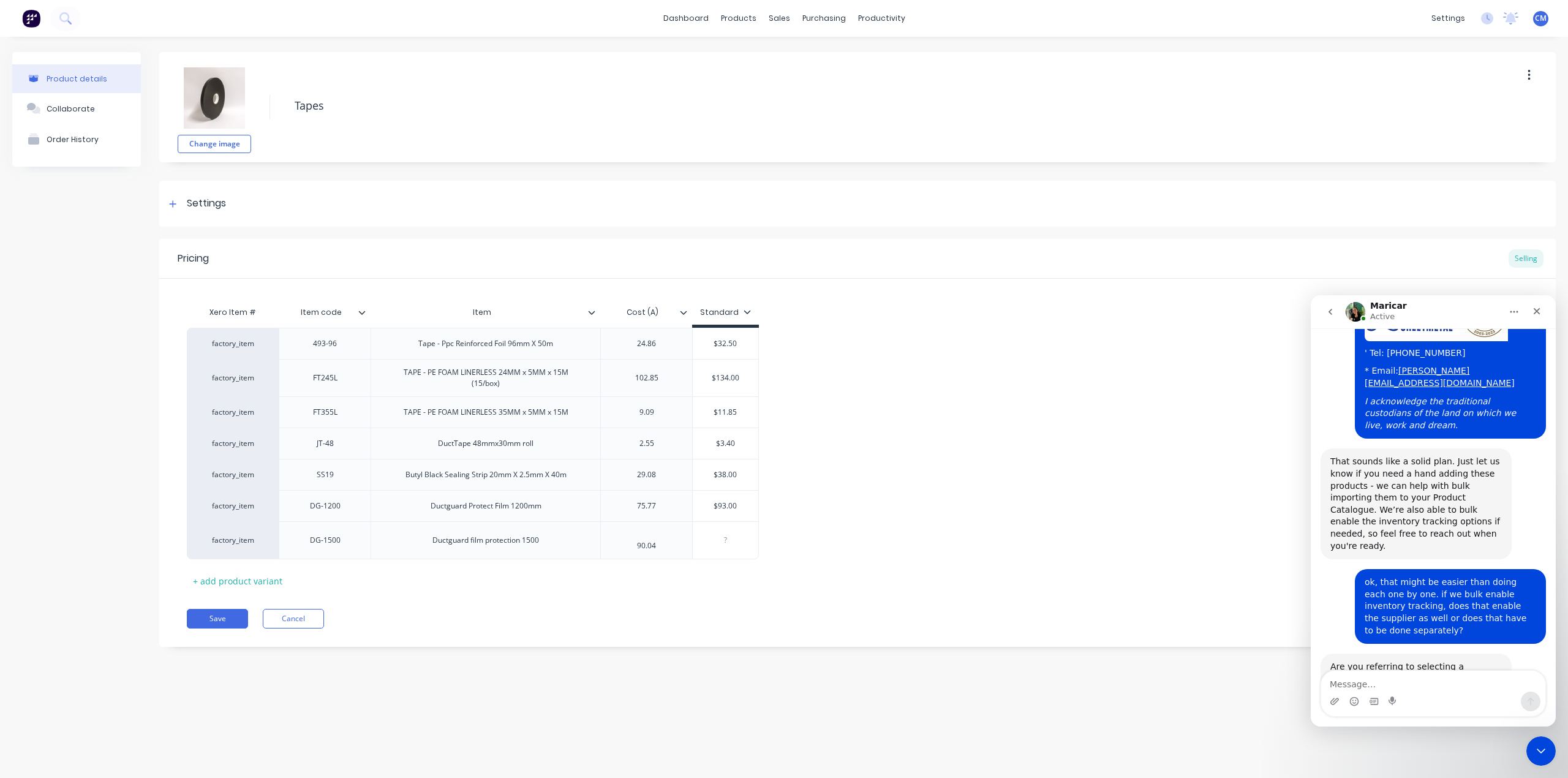
type input "1"
type textarea "x"
type input "11"
type textarea "x"
type input "117"
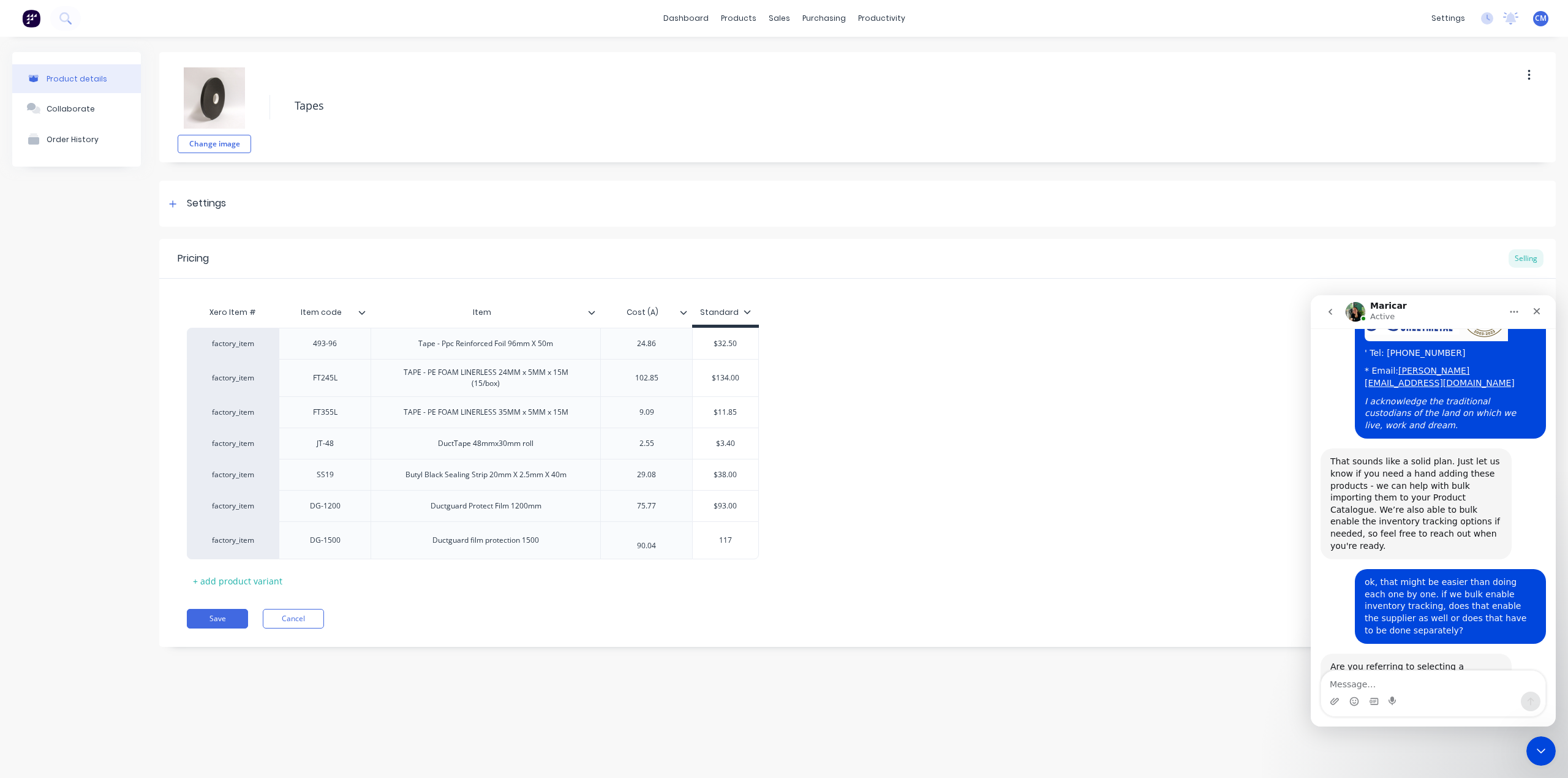
type textarea "x"
type input "117."
type textarea "x"
type input "117.0"
type textarea "x"
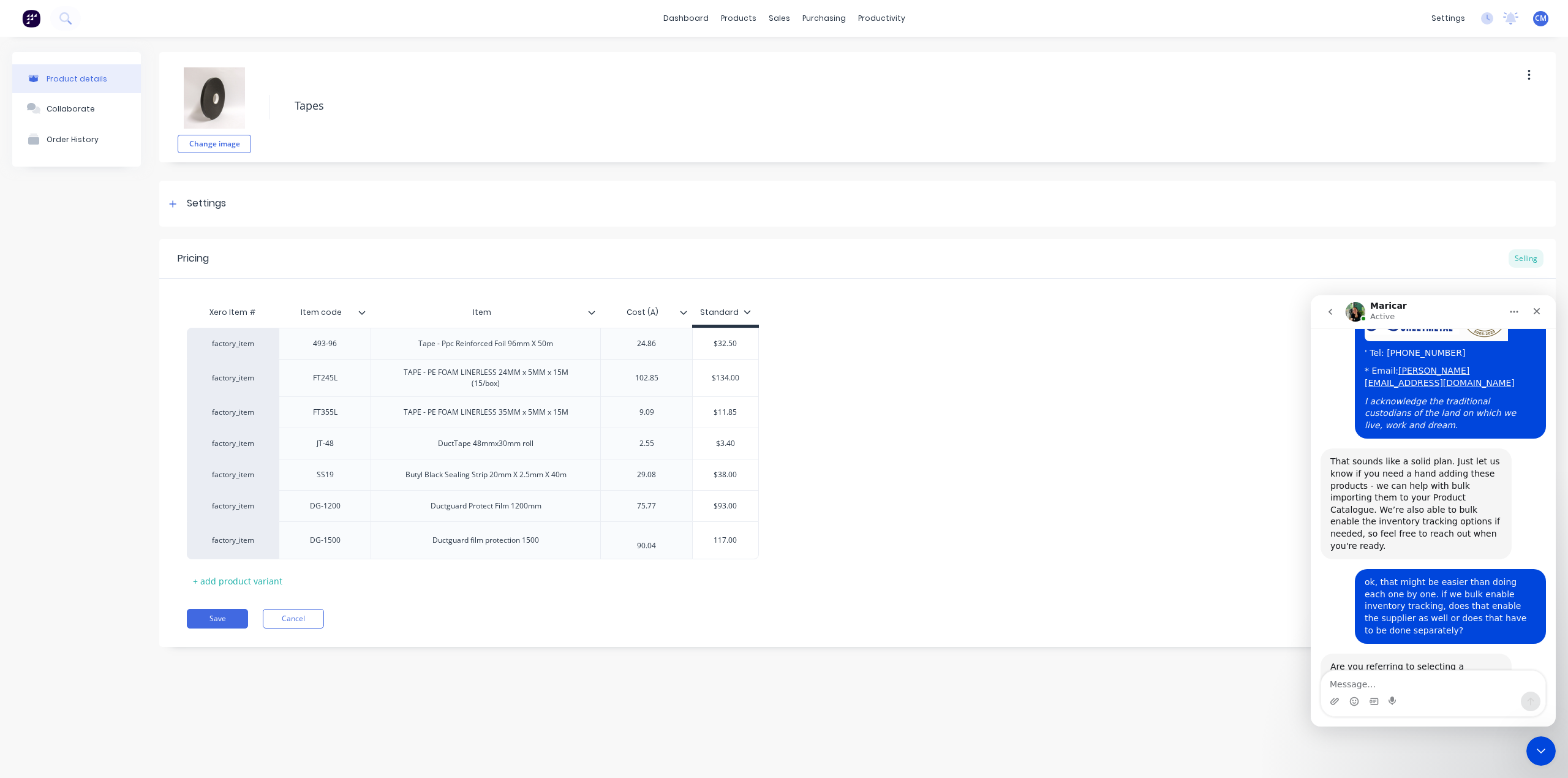
type input "117.00"
click at [831, 532] on div "factory_item 493-96 Tape - Ppc Reinforced Foil 96mm X 50m 24.86 $32.50 factory_…" at bounding box center [857, 443] width 1341 height 232
click at [235, 585] on div "+ add product variant" at bounding box center [237, 581] width 101 height 19
type textarea "x"
click at [326, 581] on div at bounding box center [325, 574] width 61 height 16
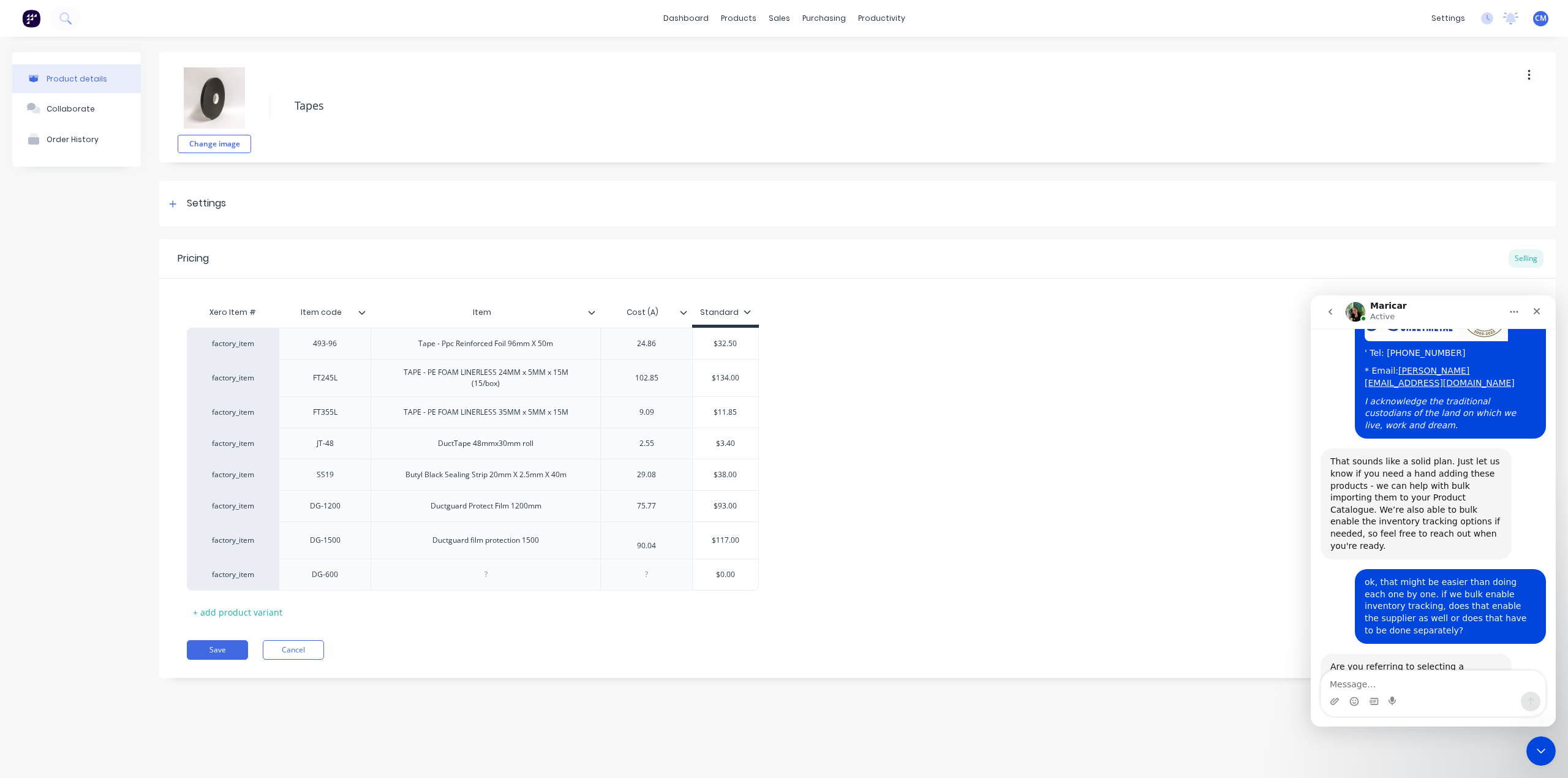
type textarea "x"
click at [172, 578] on icon at bounding box center [175, 575] width 8 height 8
click at [223, 622] on button "Save" at bounding box center [217, 618] width 61 height 19
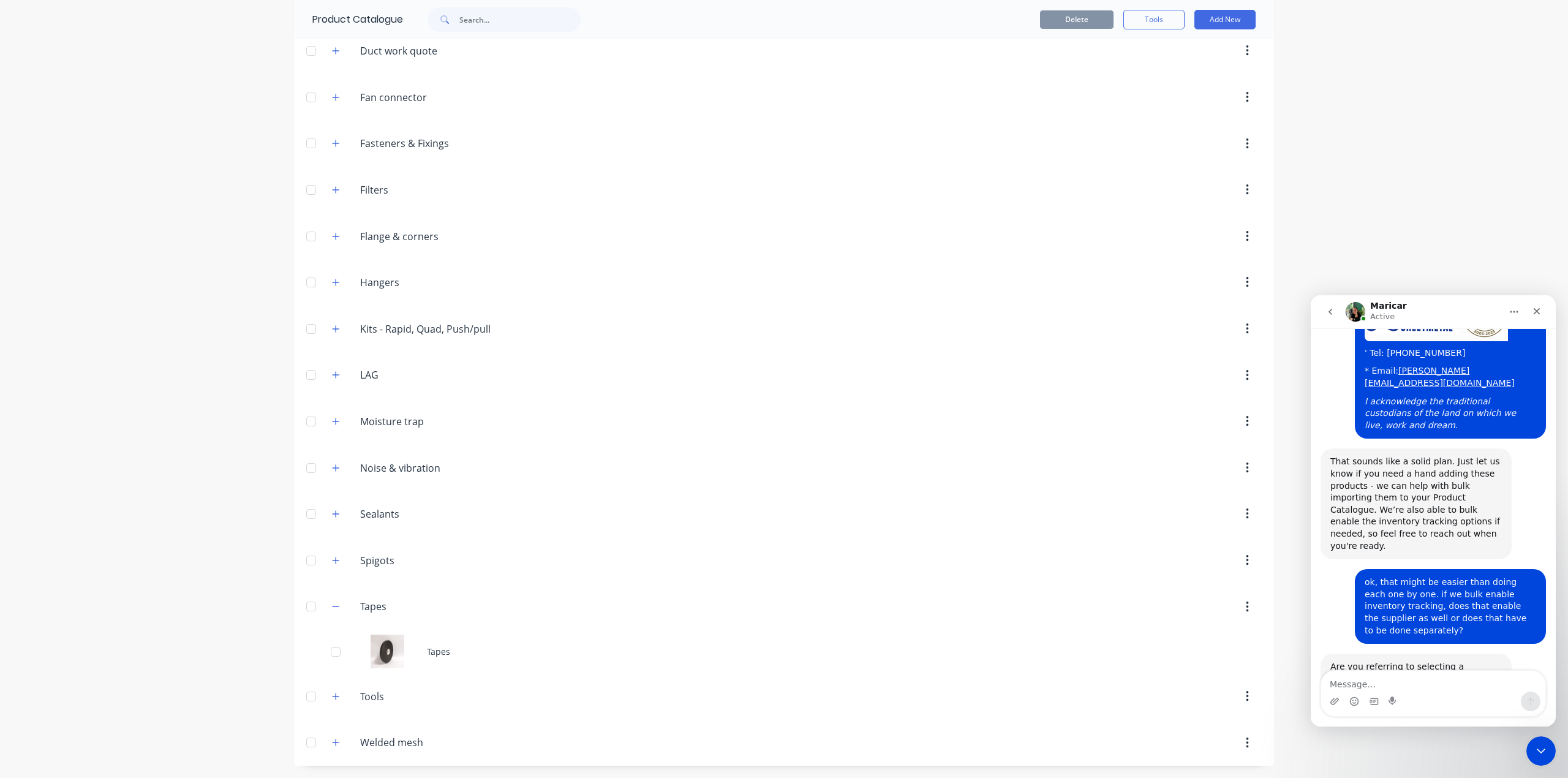
scroll to position [336, 0]
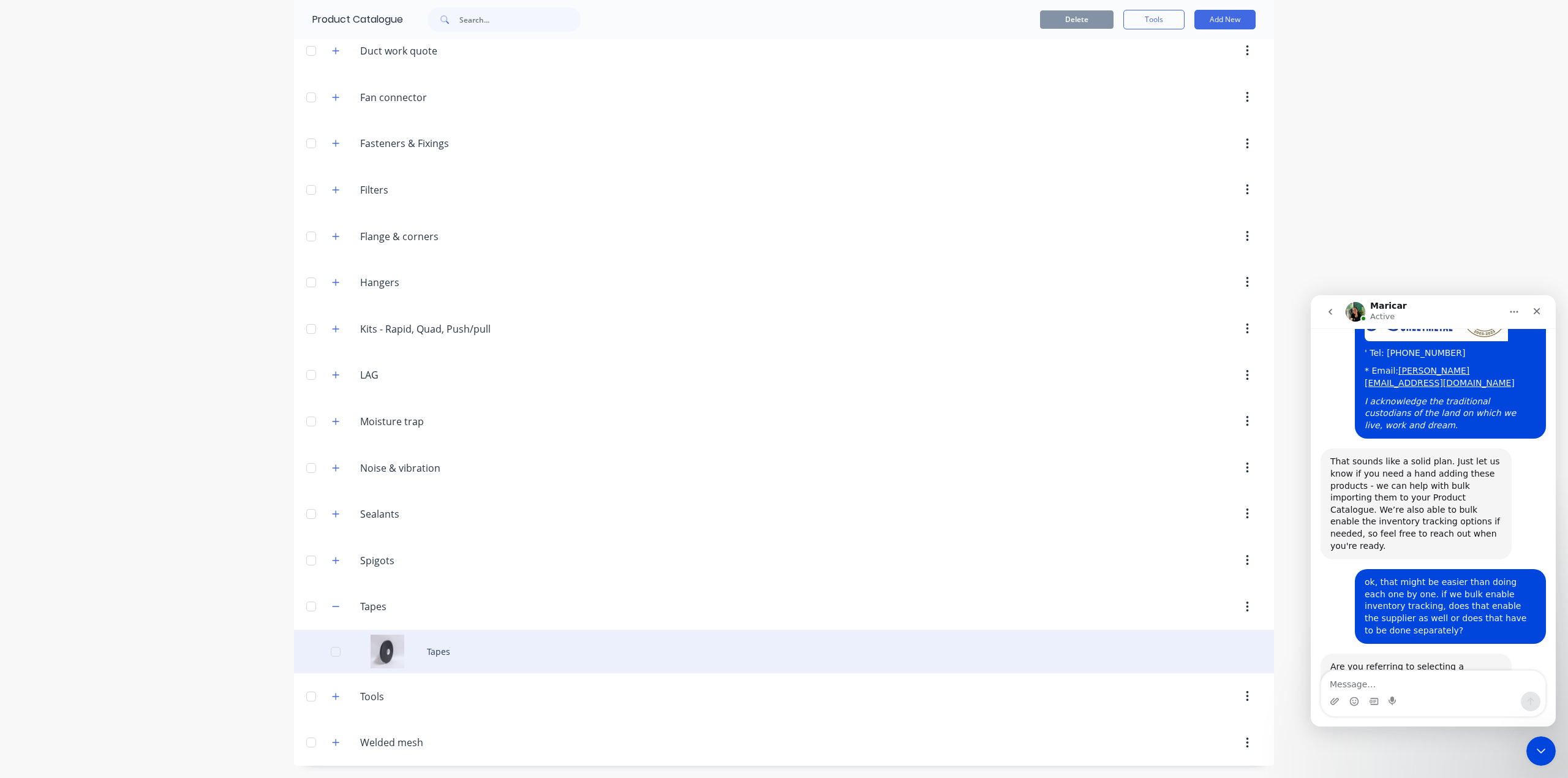
click at [446, 646] on div "Tapes" at bounding box center [784, 651] width 980 height 43
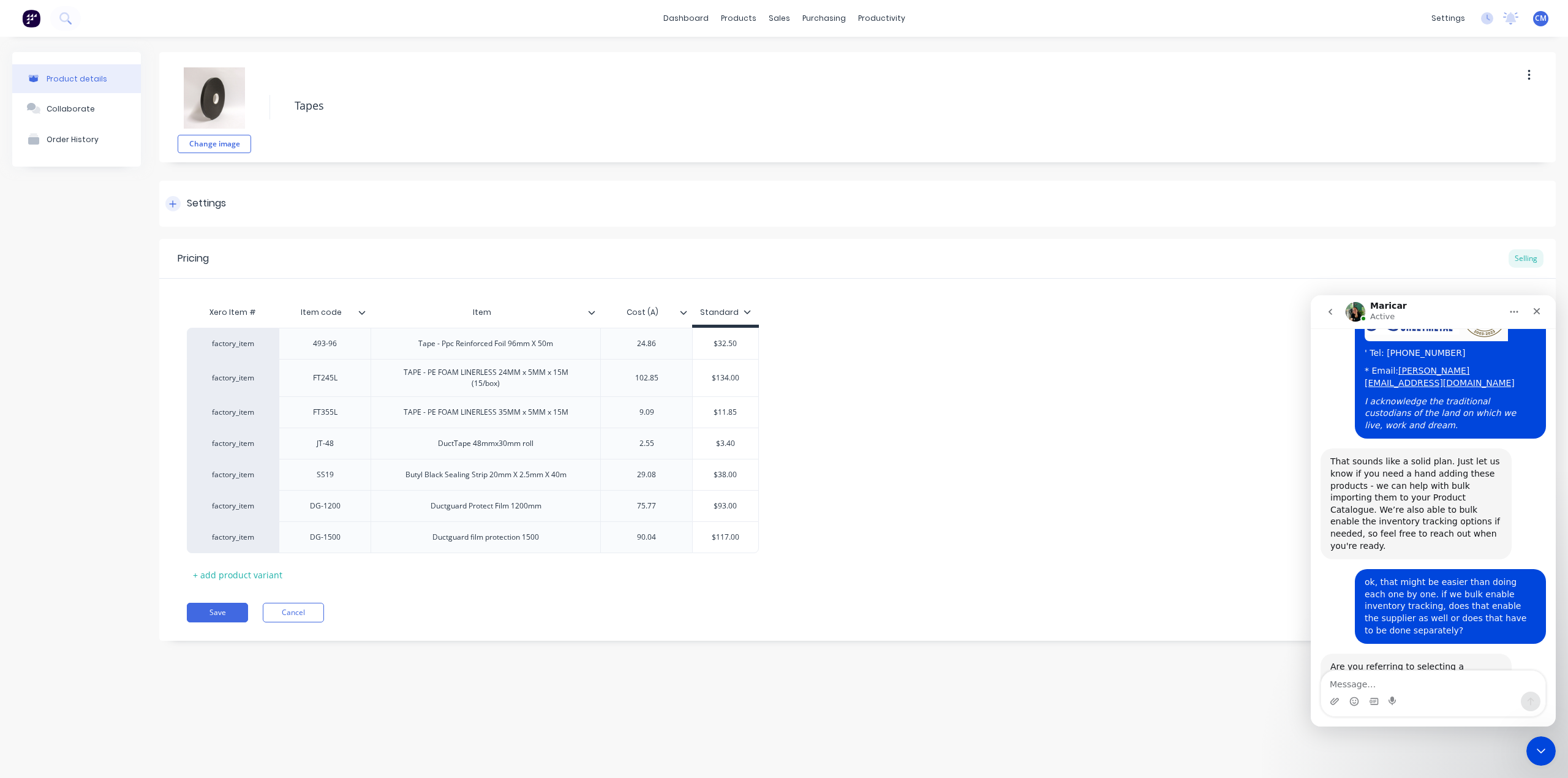
click at [219, 207] on div "Settings" at bounding box center [206, 204] width 39 height 15
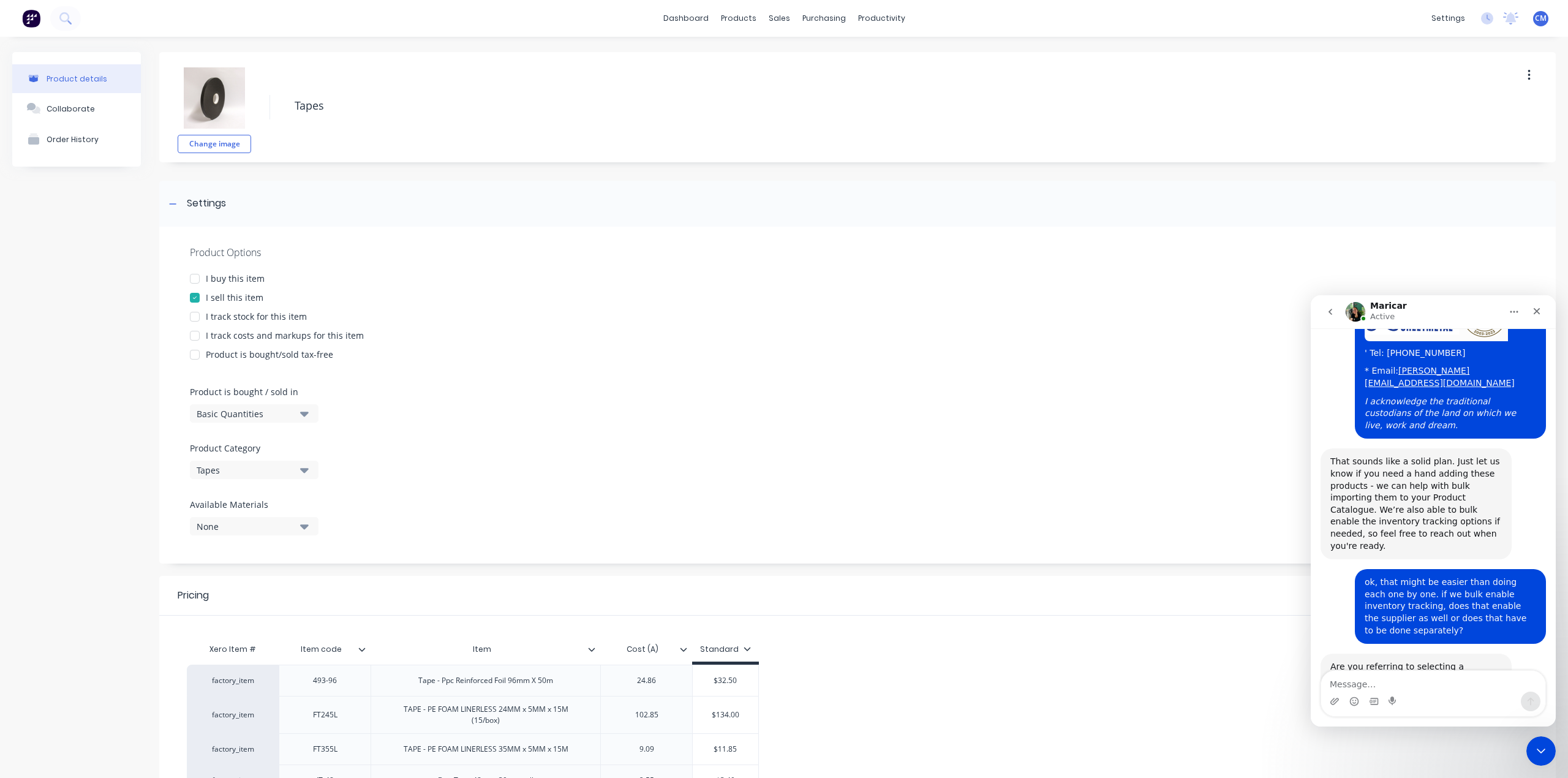
click at [191, 273] on div at bounding box center [195, 278] width 25 height 25
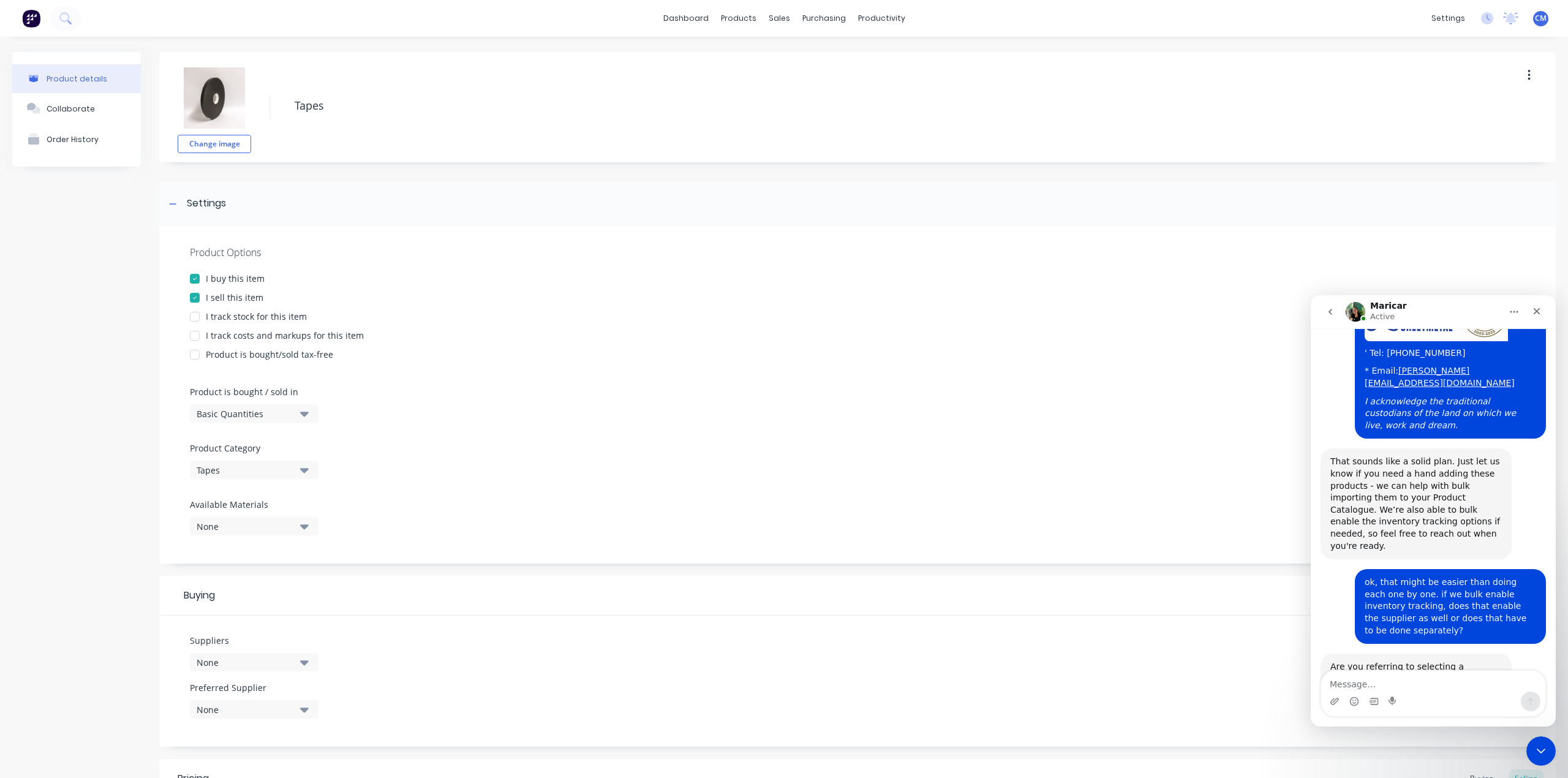
click at [201, 316] on div at bounding box center [195, 317] width 25 height 25
click at [196, 334] on div at bounding box center [195, 336] width 25 height 25
type textarea "x"
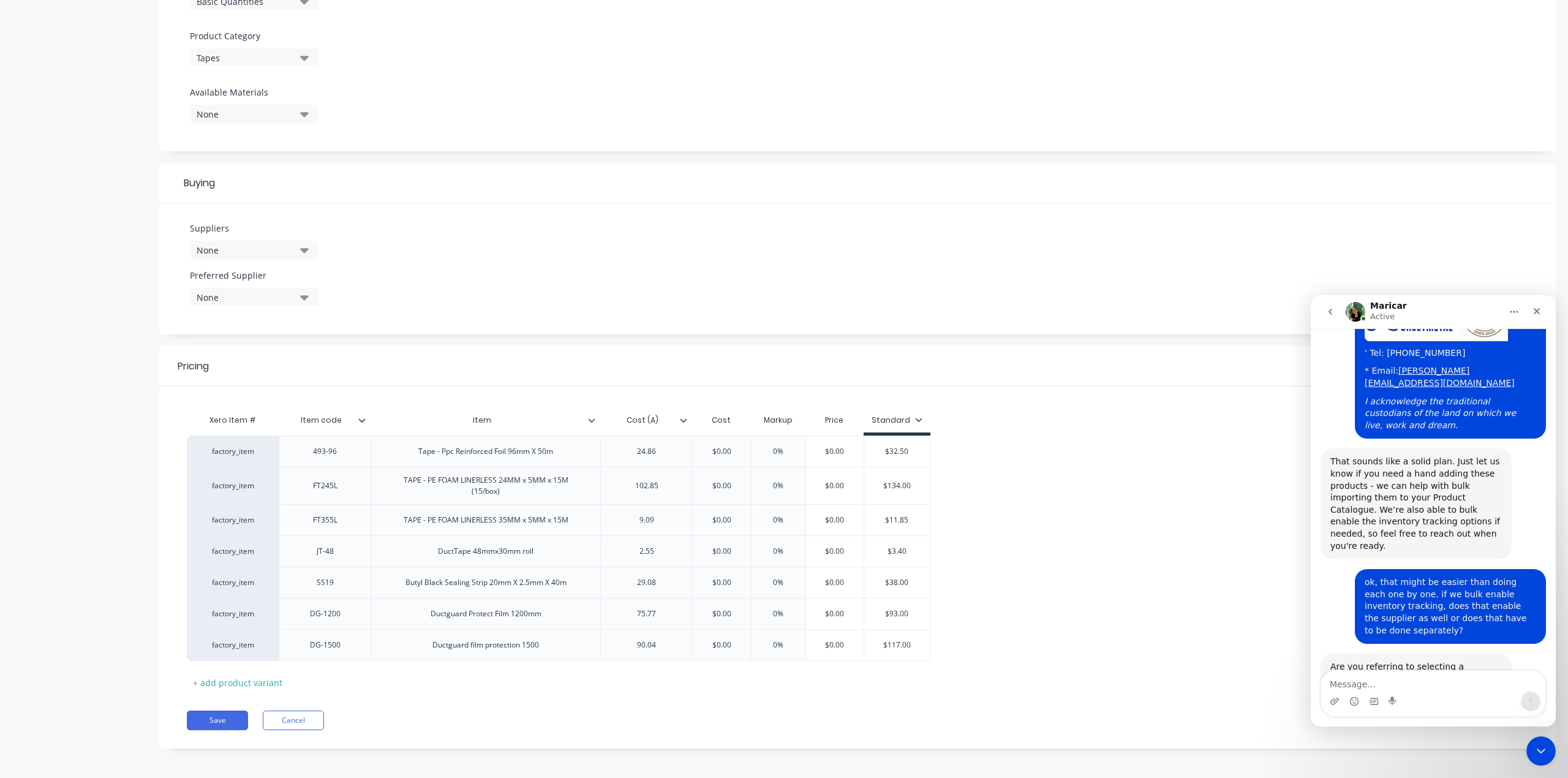
scroll to position [425, 0]
click at [263, 239] on div "None" at bounding box center [245, 245] width 98 height 12
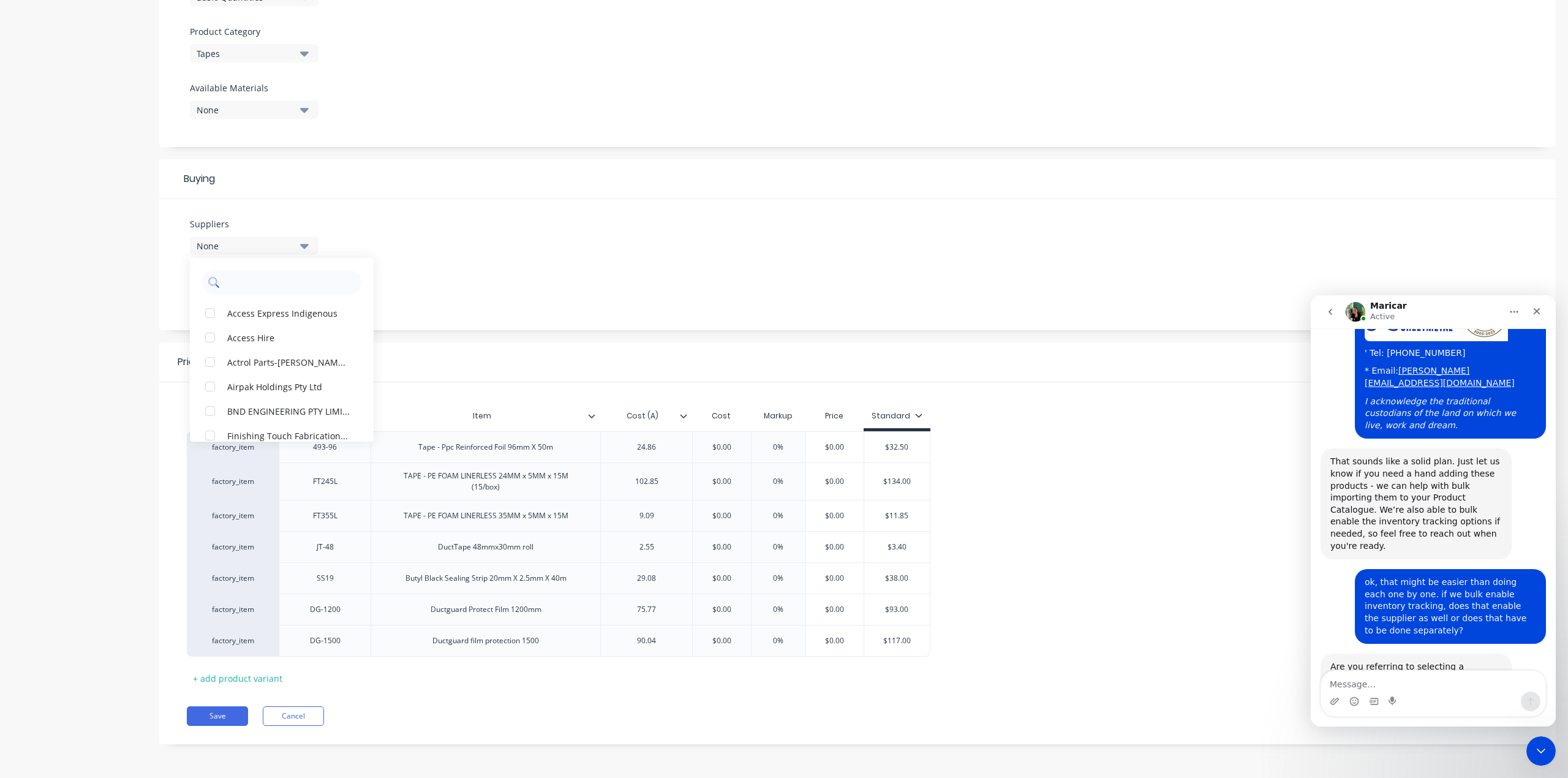
click at [251, 270] on input "text" at bounding box center [291, 282] width 130 height 25
type input "c"
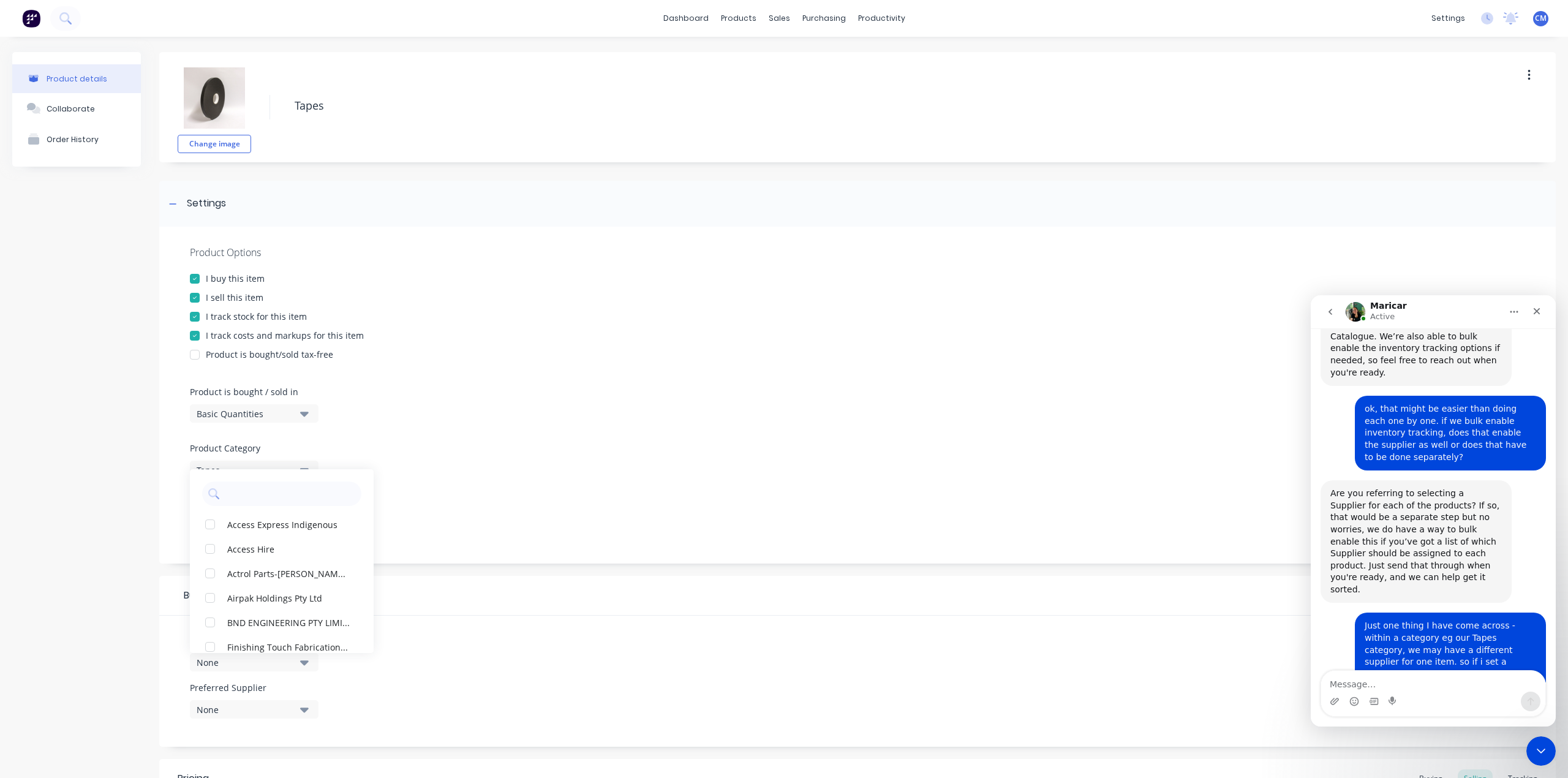
scroll to position [1201, 0]
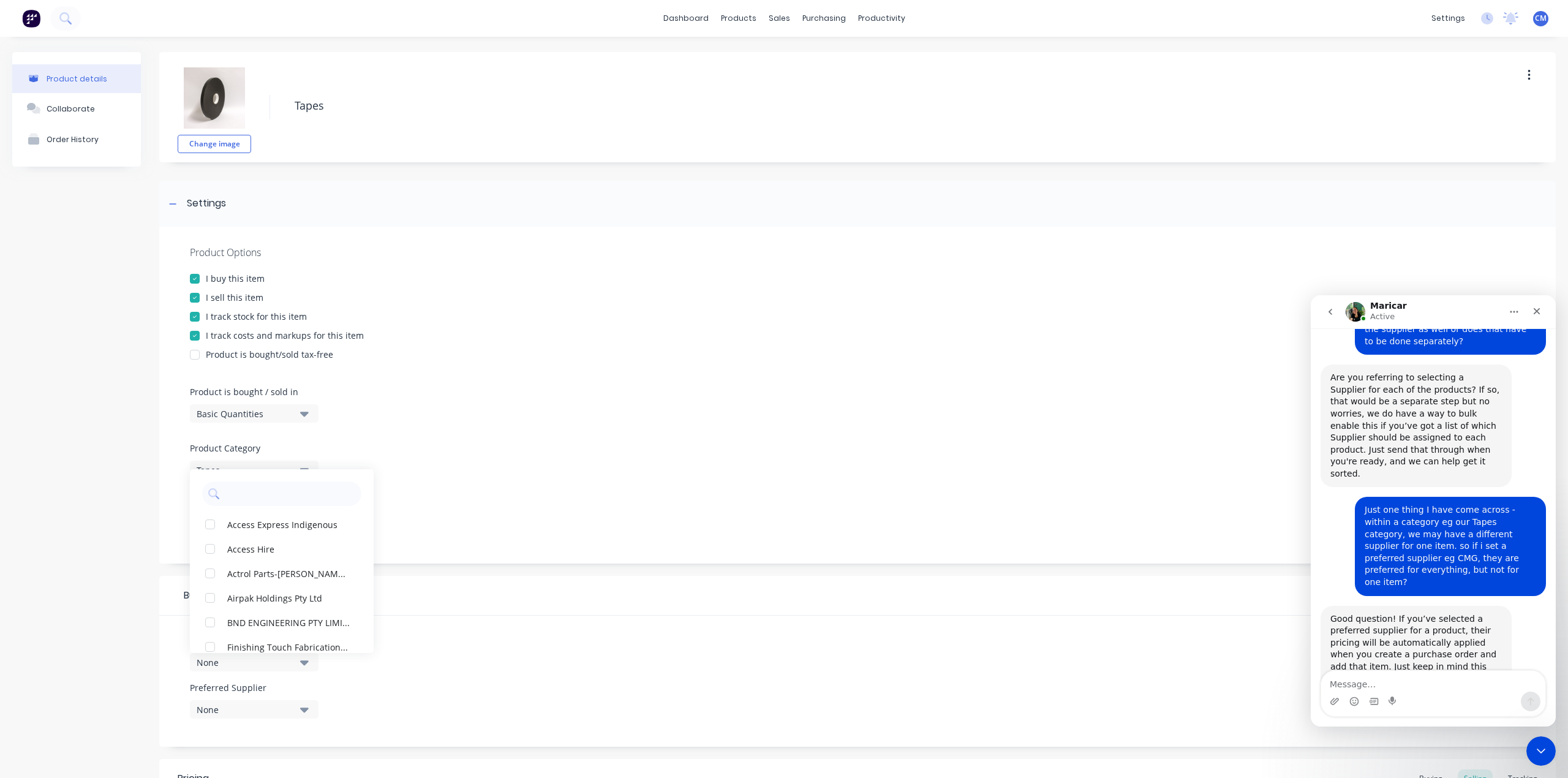
click at [548, 439] on div at bounding box center [856, 437] width 1335 height 10
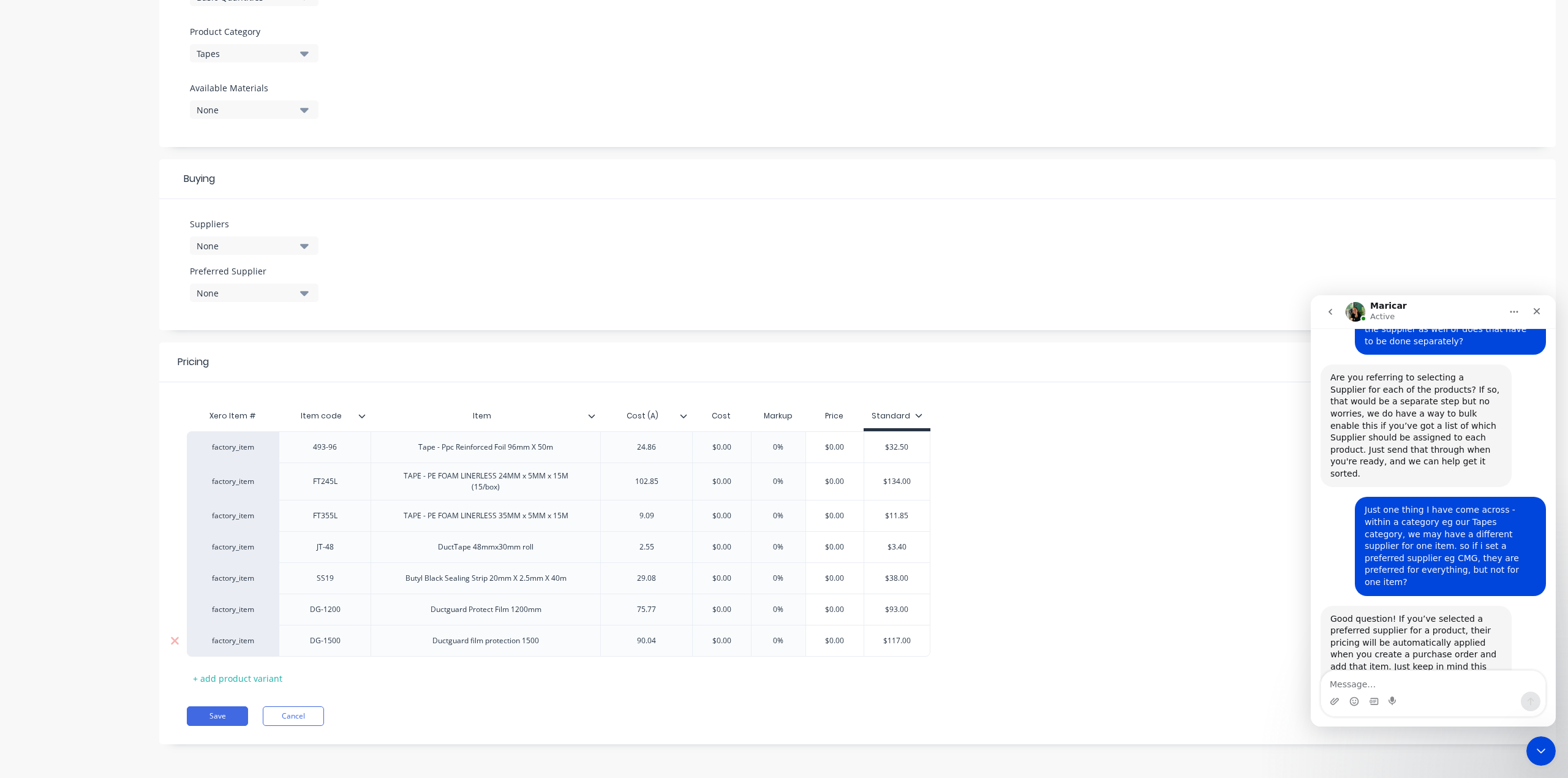
scroll to position [1248, 0]
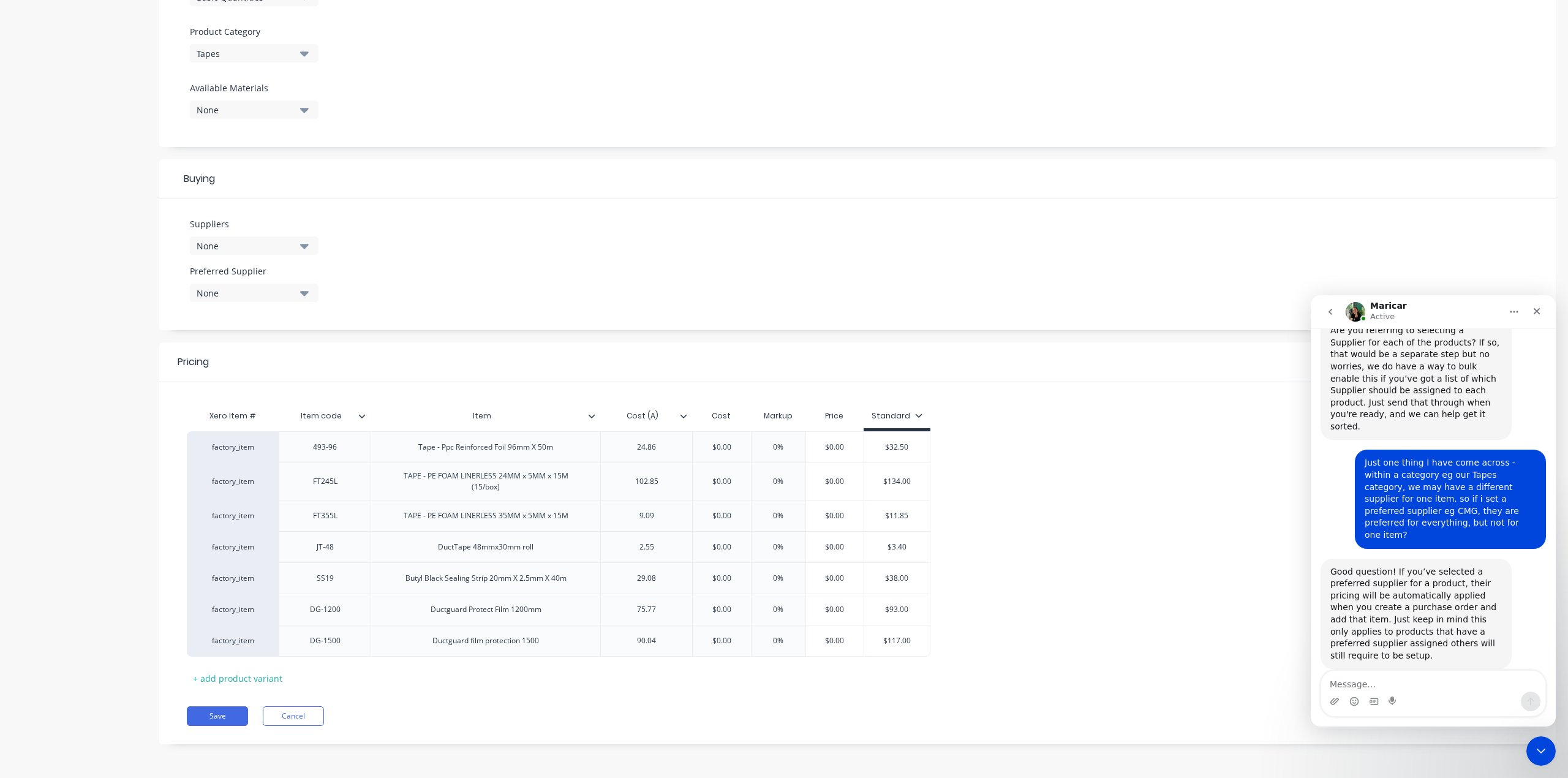
click at [306, 291] on icon "button" at bounding box center [304, 293] width 9 height 5
click at [290, 319] on Supplier "text" at bounding box center [291, 330] width 130 height 25
type Supplier "cmg"
click at [530, 227] on div "Suppliers None Preferred Supplier None cmg No options..." at bounding box center [856, 264] width 1396 height 131
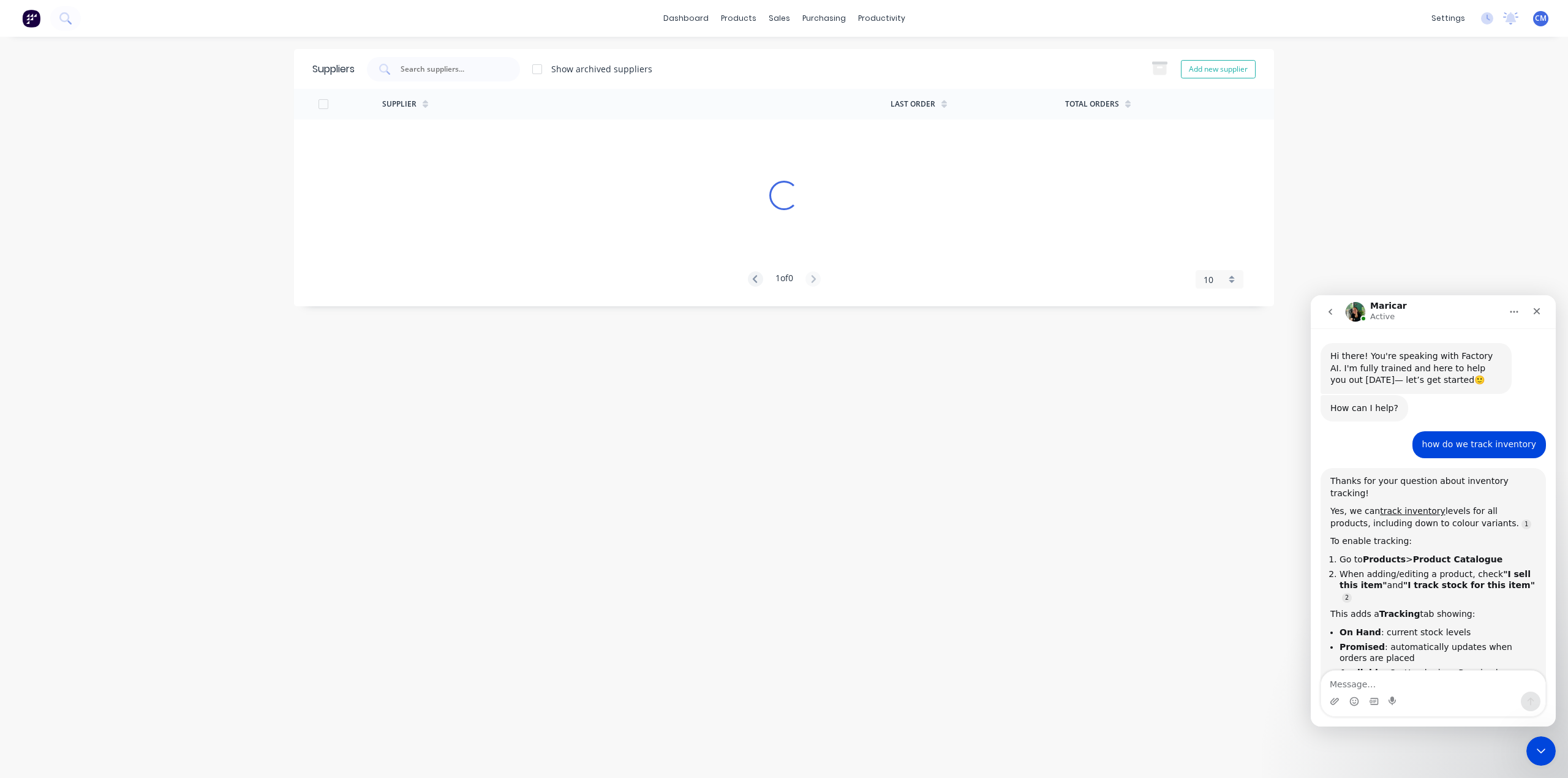
scroll to position [912, 0]
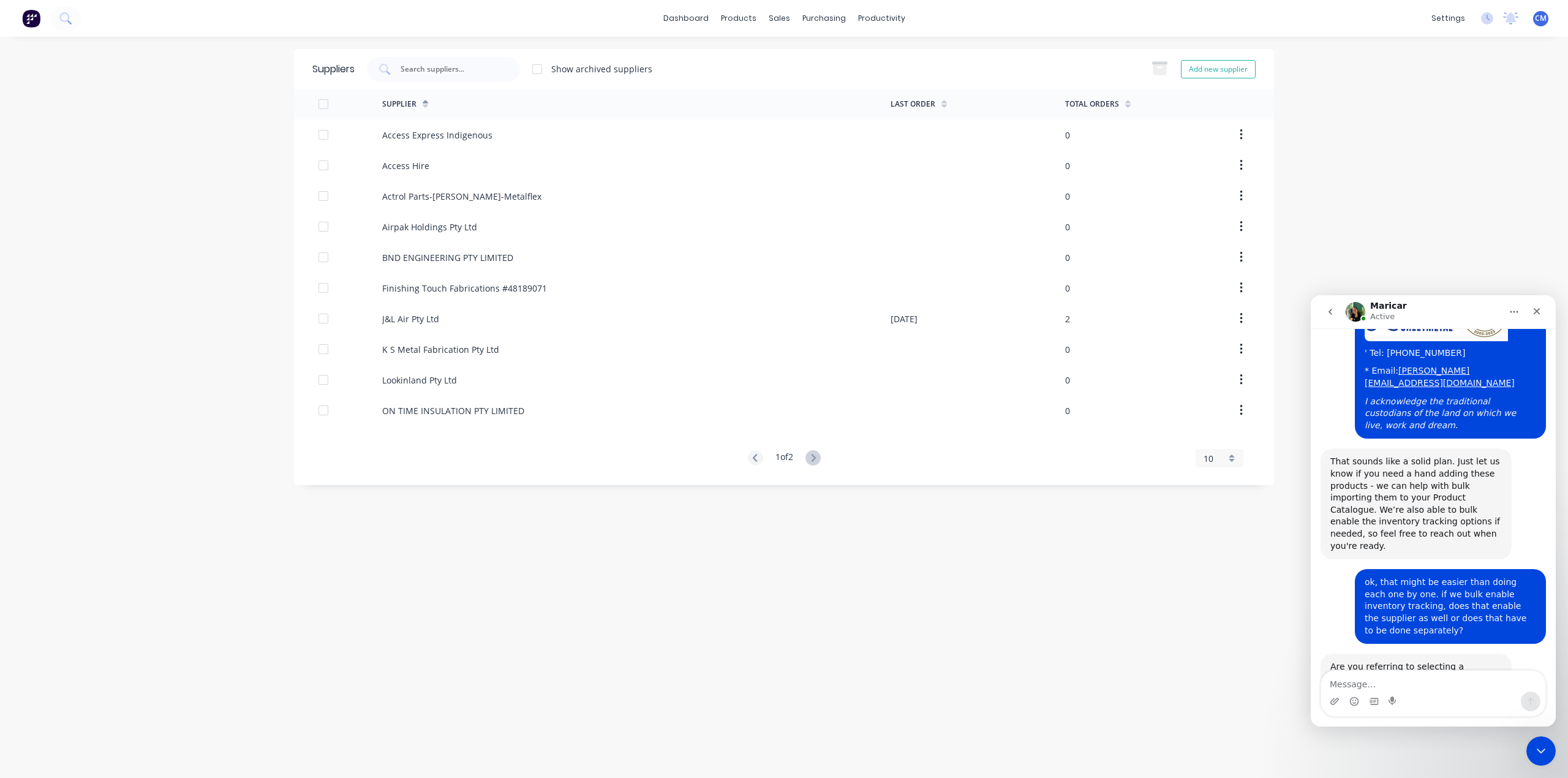
click at [1372, 676] on textarea "Message…" at bounding box center [1433, 681] width 224 height 21
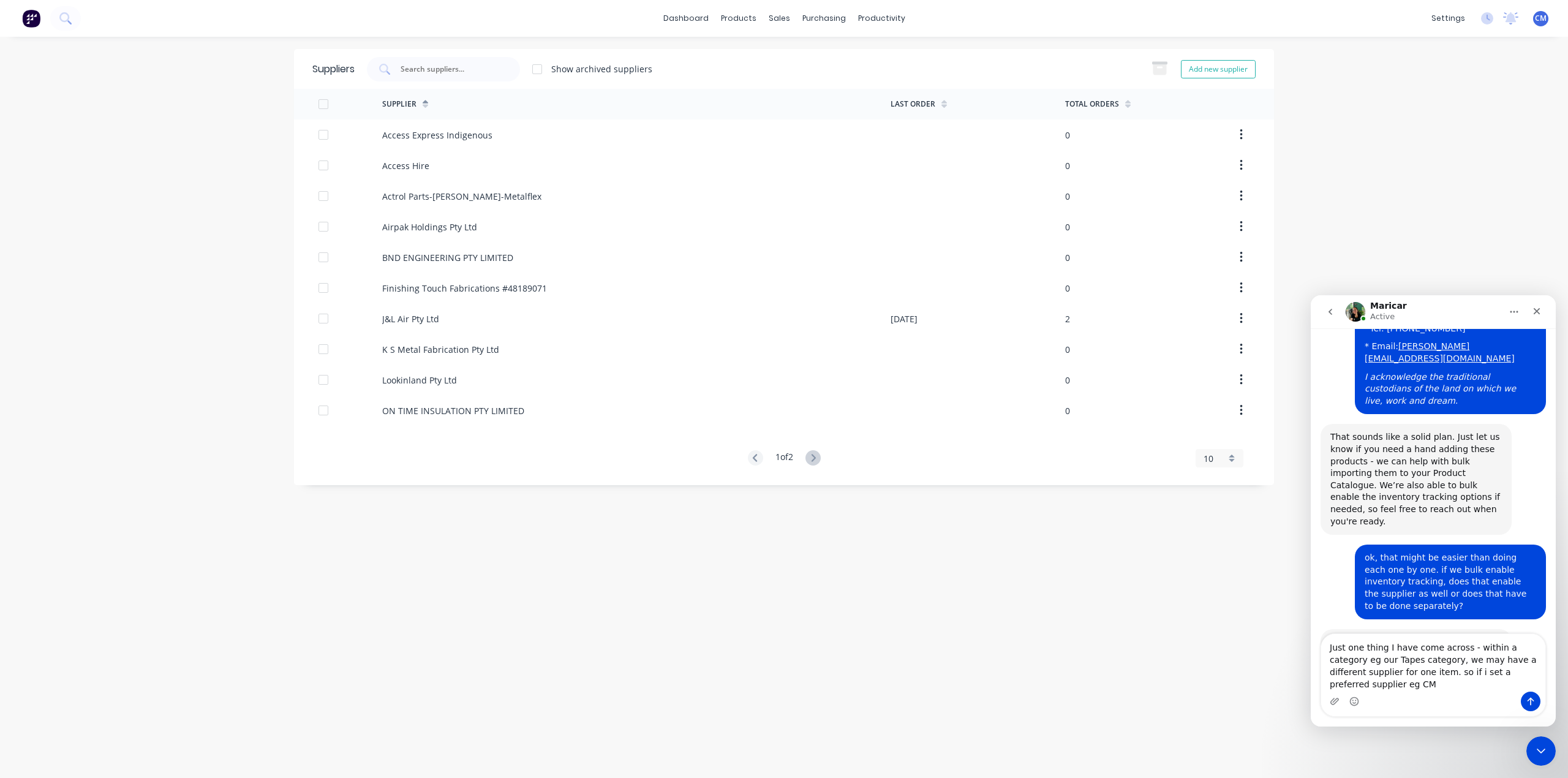
scroll to position [948, 0]
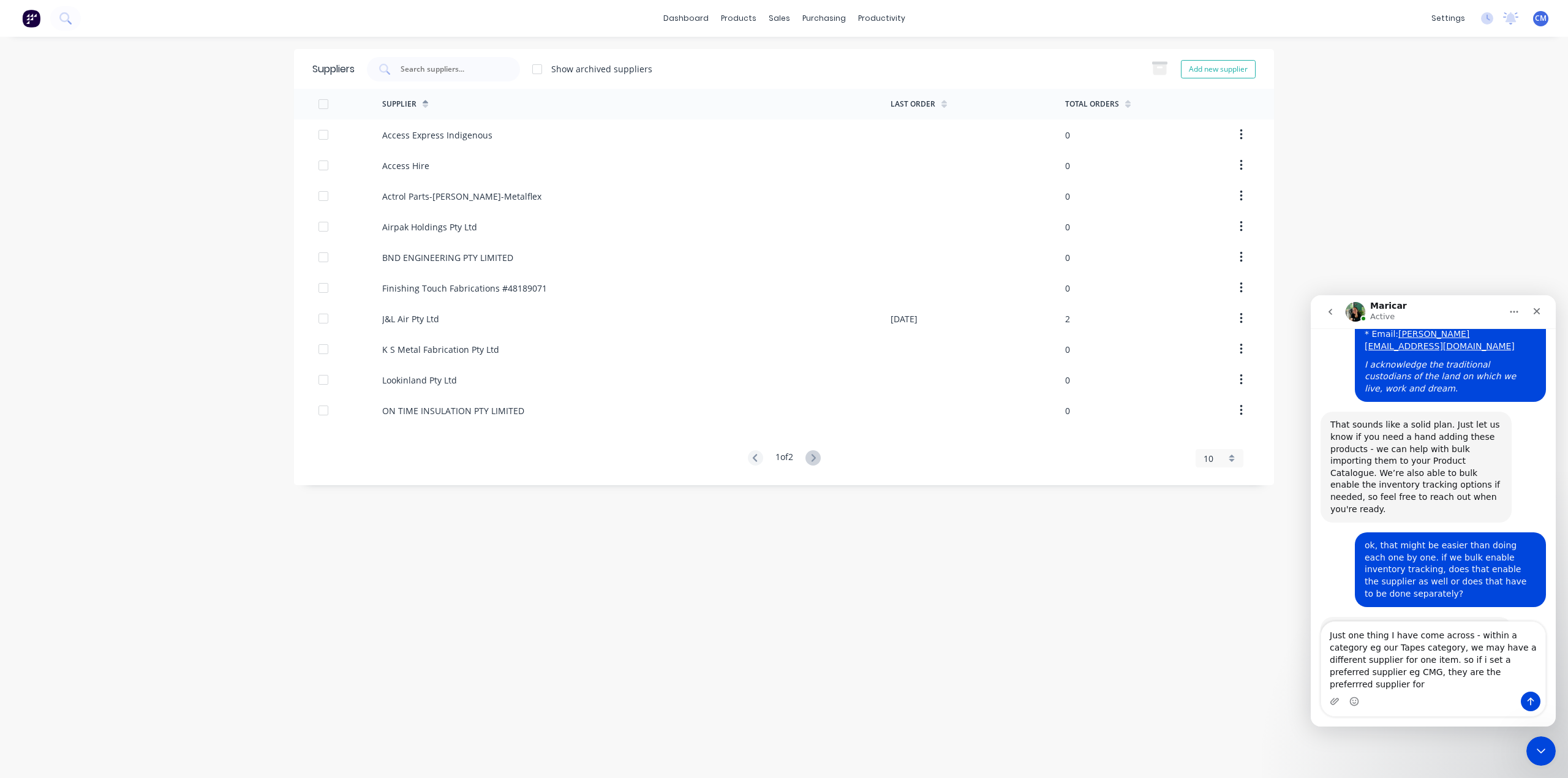
click at [1426, 688] on textarea "Just one thing I have come across - within a category eg our Tapes category, we…" at bounding box center [1433, 656] width 224 height 70
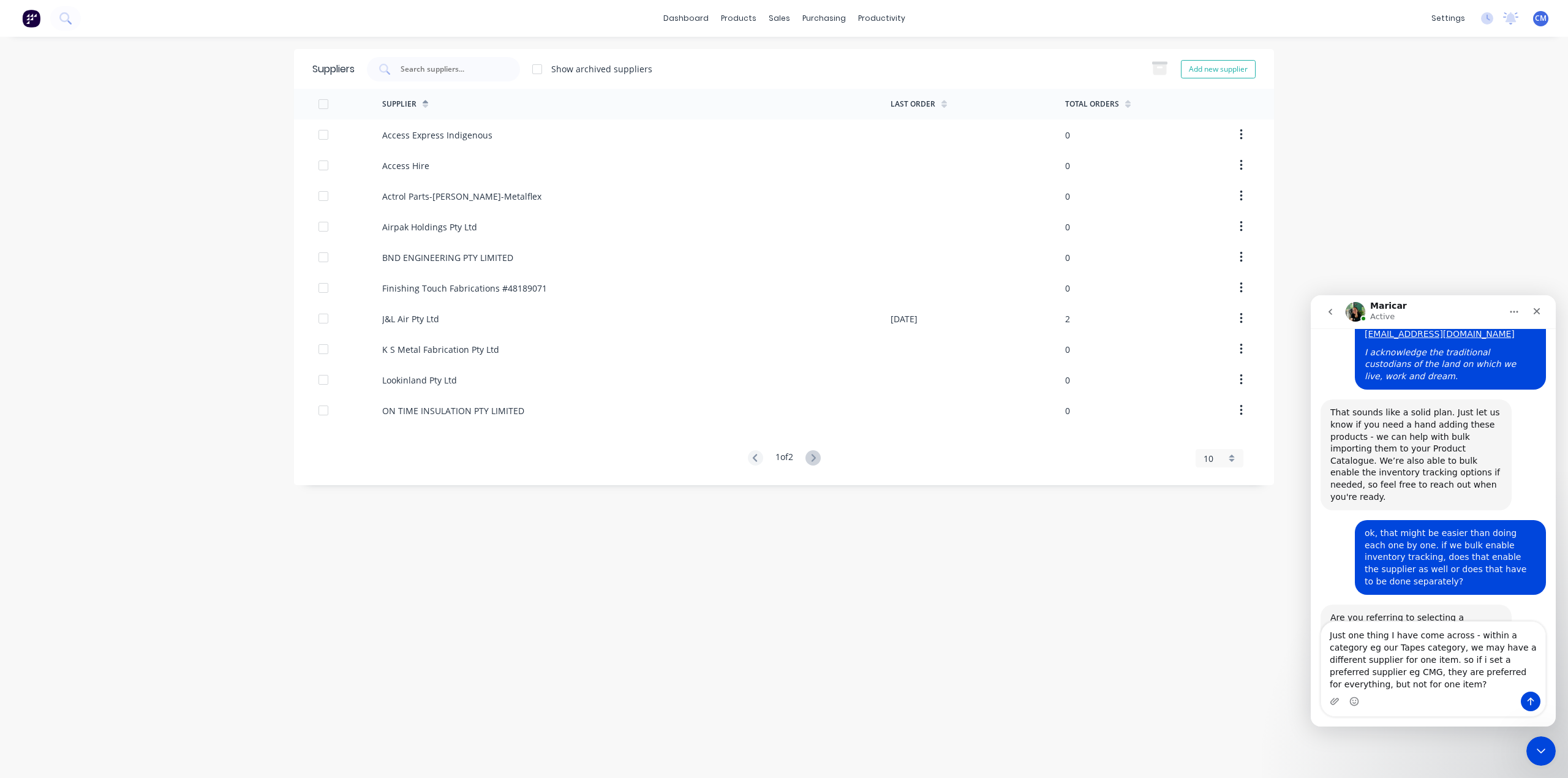
type textarea "Just one thing I have come across - within a category eg our Tapes category, we…"
click at [1532, 700] on icon "Send a message…" at bounding box center [1530, 701] width 10 height 10
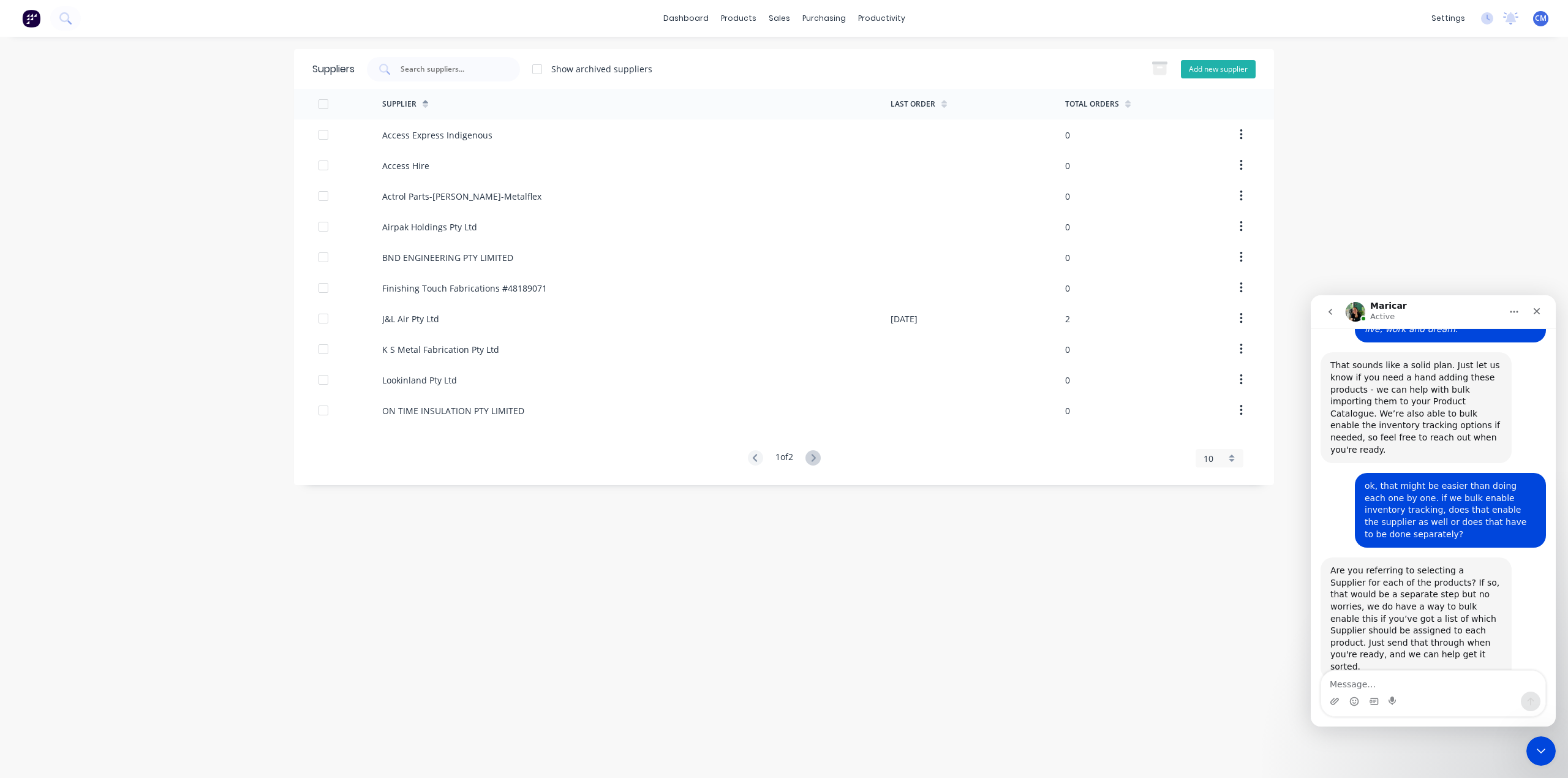
click at [1224, 69] on button "Add new supplier" at bounding box center [1218, 69] width 75 height 18
select select "AU"
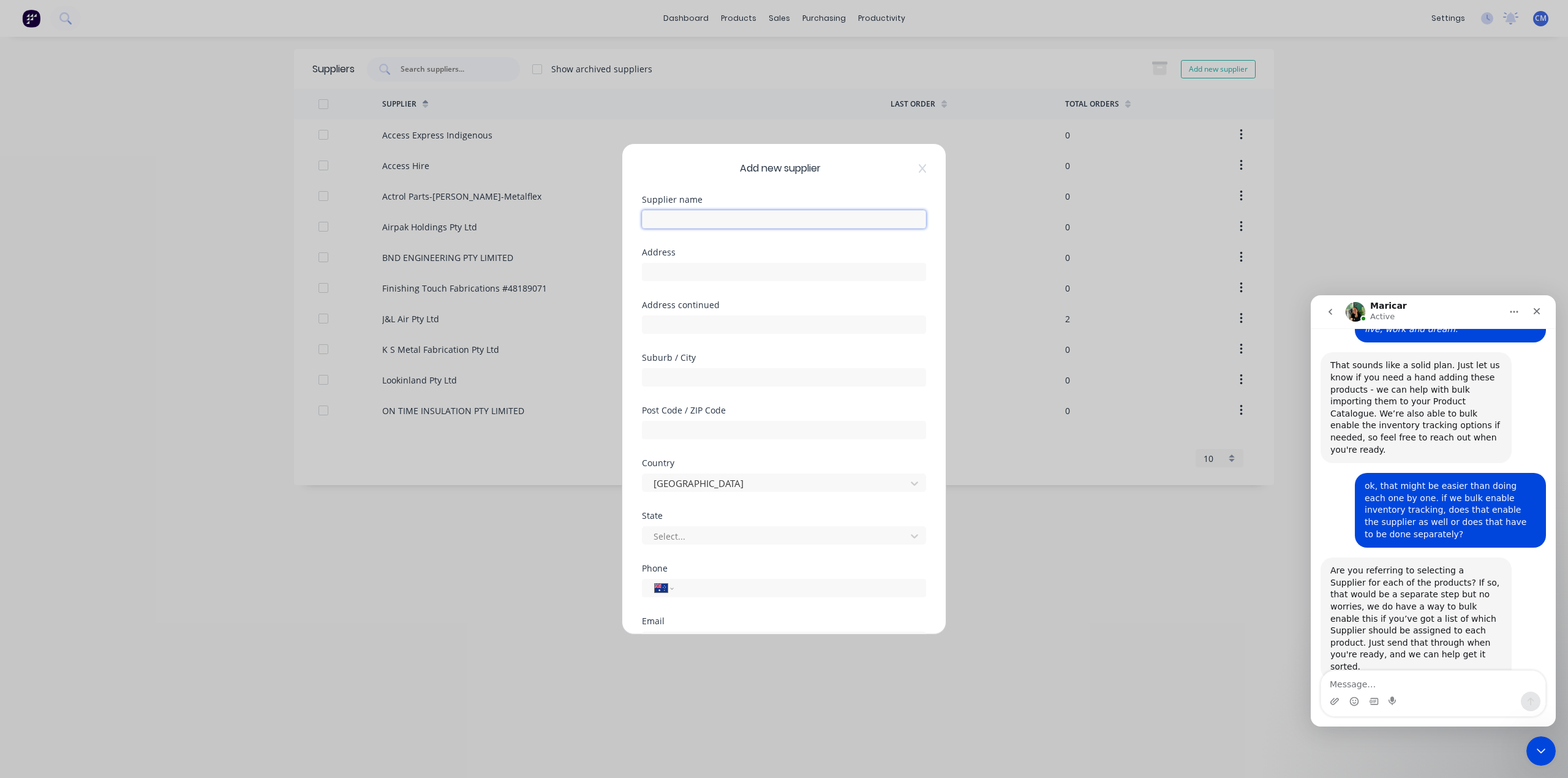
click at [713, 226] on input "text" at bounding box center [784, 219] width 284 height 18
type input "CMG Sales"
click at [664, 270] on input "text" at bounding box center [784, 272] width 284 height 18
type input "[STREET_ADDRESS]"
type input "Guildford"
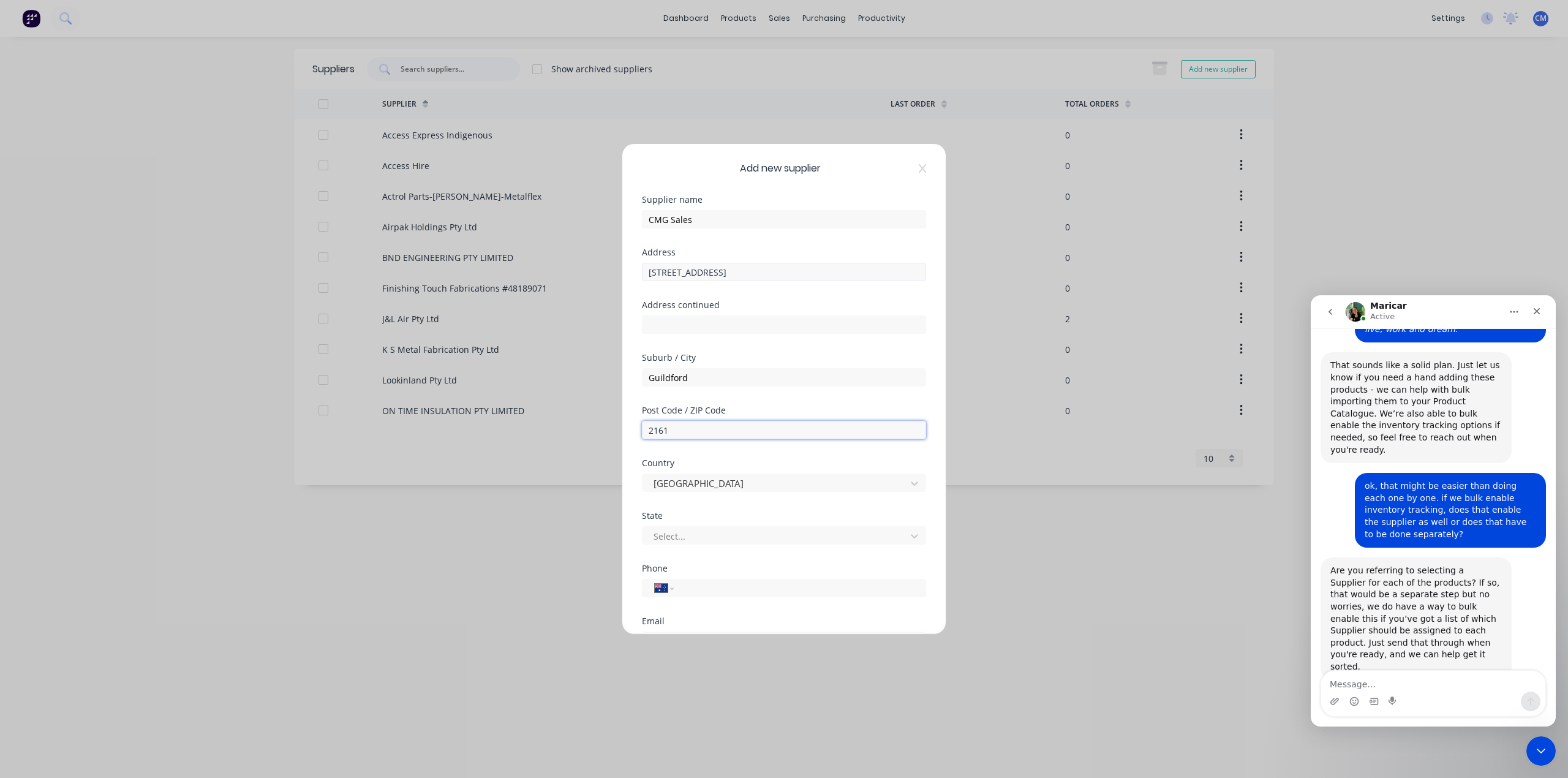
type input "2161"
type input "N"
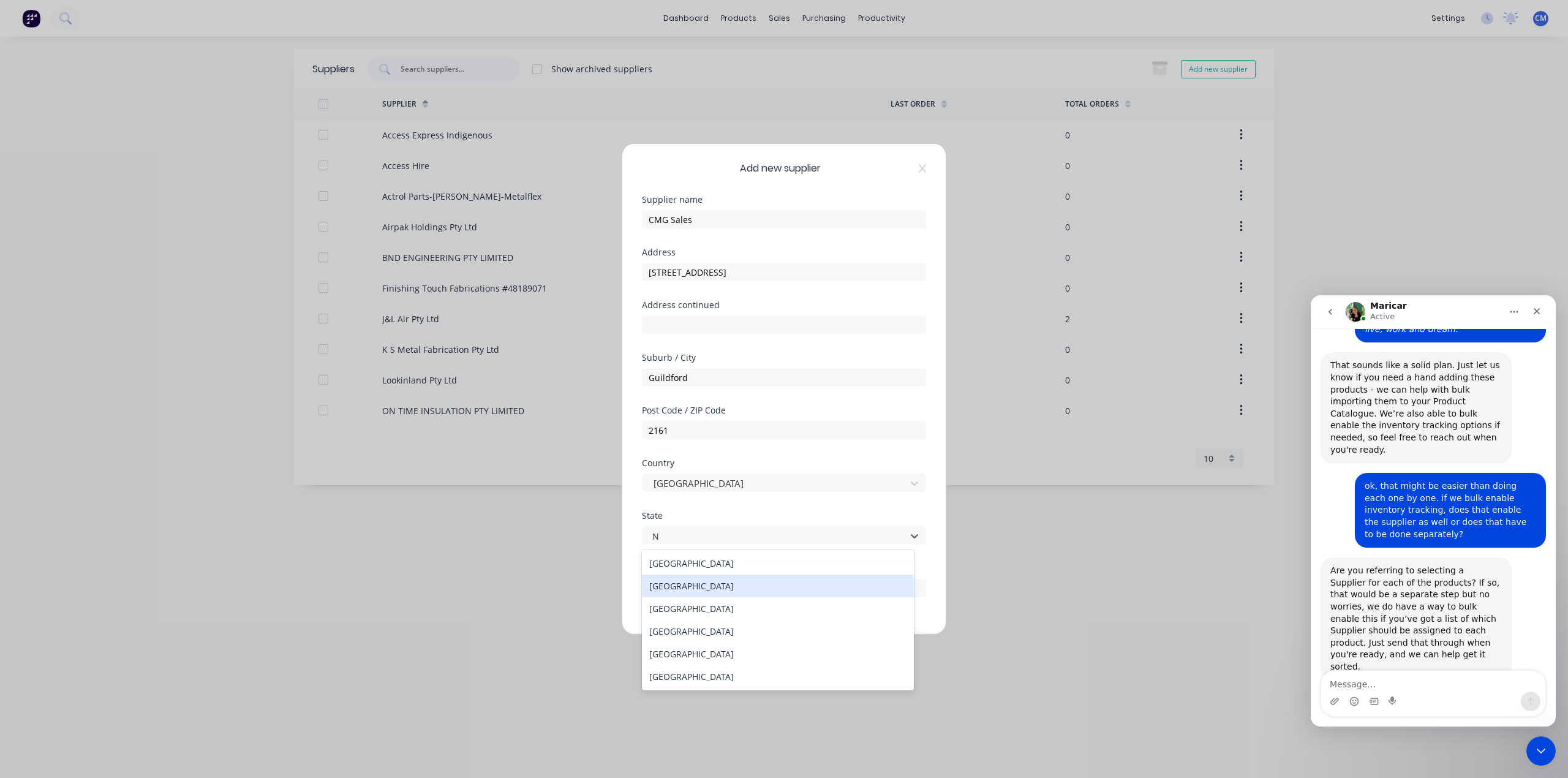
click at [698, 588] on div "[GEOGRAPHIC_DATA]" at bounding box center [778, 586] width 272 height 23
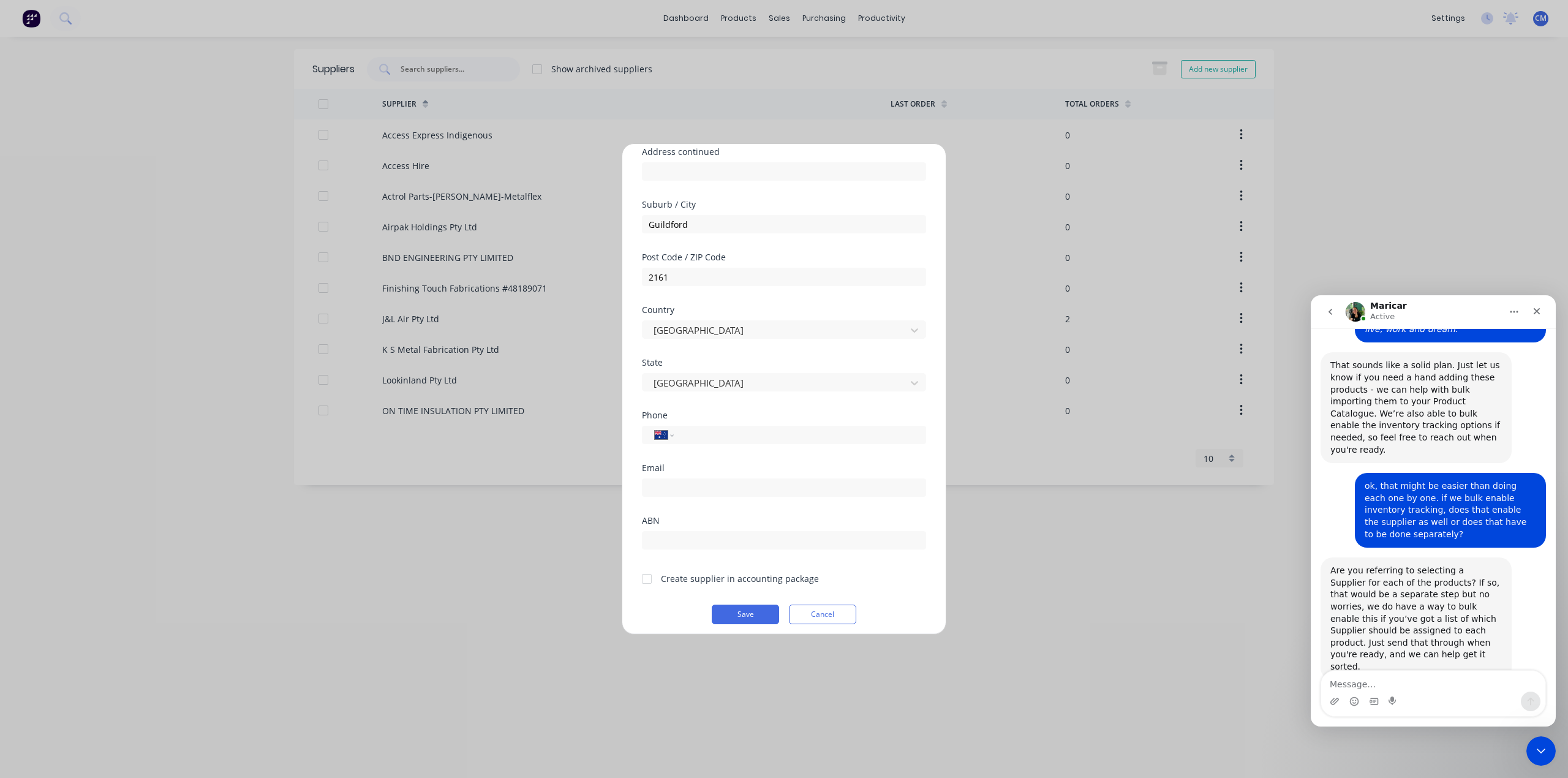
scroll to position [161, 0]
click at [710, 482] on input "email" at bounding box center [784, 479] width 284 height 18
click at [701, 472] on input "email" at bounding box center [784, 479] width 284 height 18
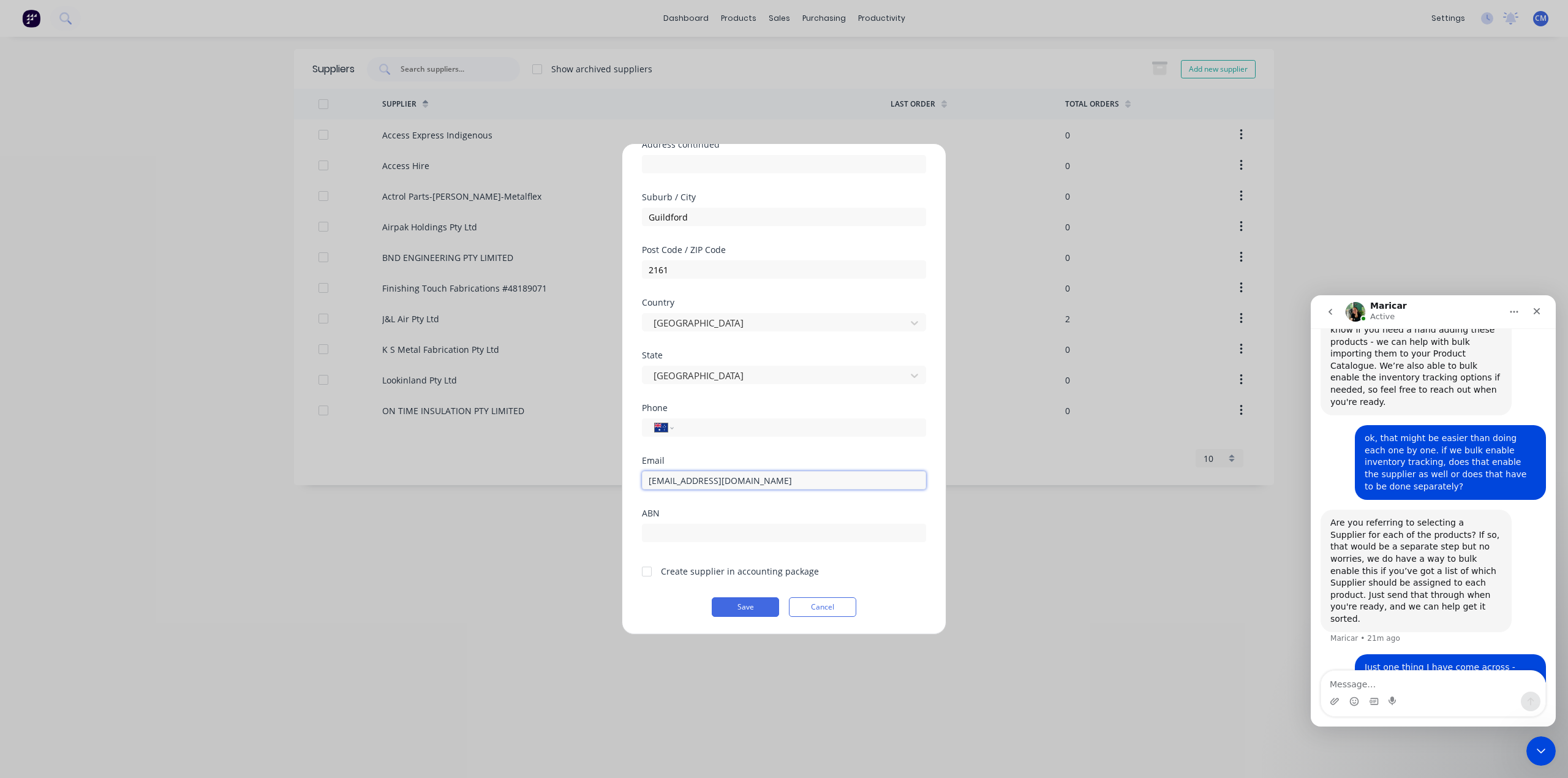
type input "[EMAIL_ADDRESS][DOMAIN_NAME]"
click at [851, 506] on div "Email [EMAIL_ADDRESS][DOMAIN_NAME]" at bounding box center [784, 482] width 284 height 53
click at [740, 426] on input "tel" at bounding box center [797, 428] width 231 height 14
type input "[PHONE_NUMBER]"
click at [770, 530] on input "text" at bounding box center [784, 532] width 284 height 18
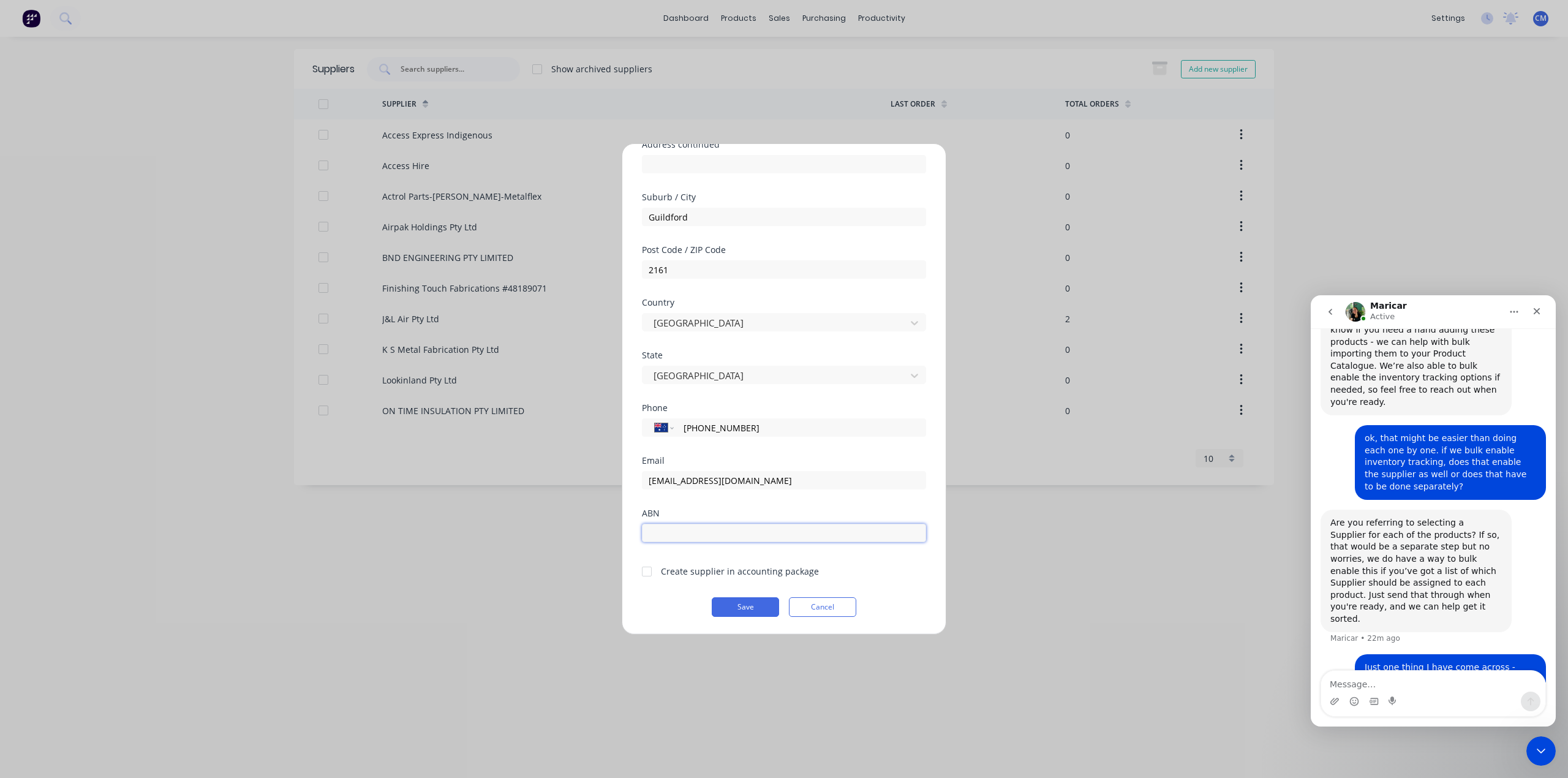
click at [753, 528] on input "text" at bounding box center [784, 532] width 284 height 18
paste input "32 068 659 430"
type input "32 068 659 430"
click at [747, 605] on button "Save" at bounding box center [745, 607] width 67 height 19
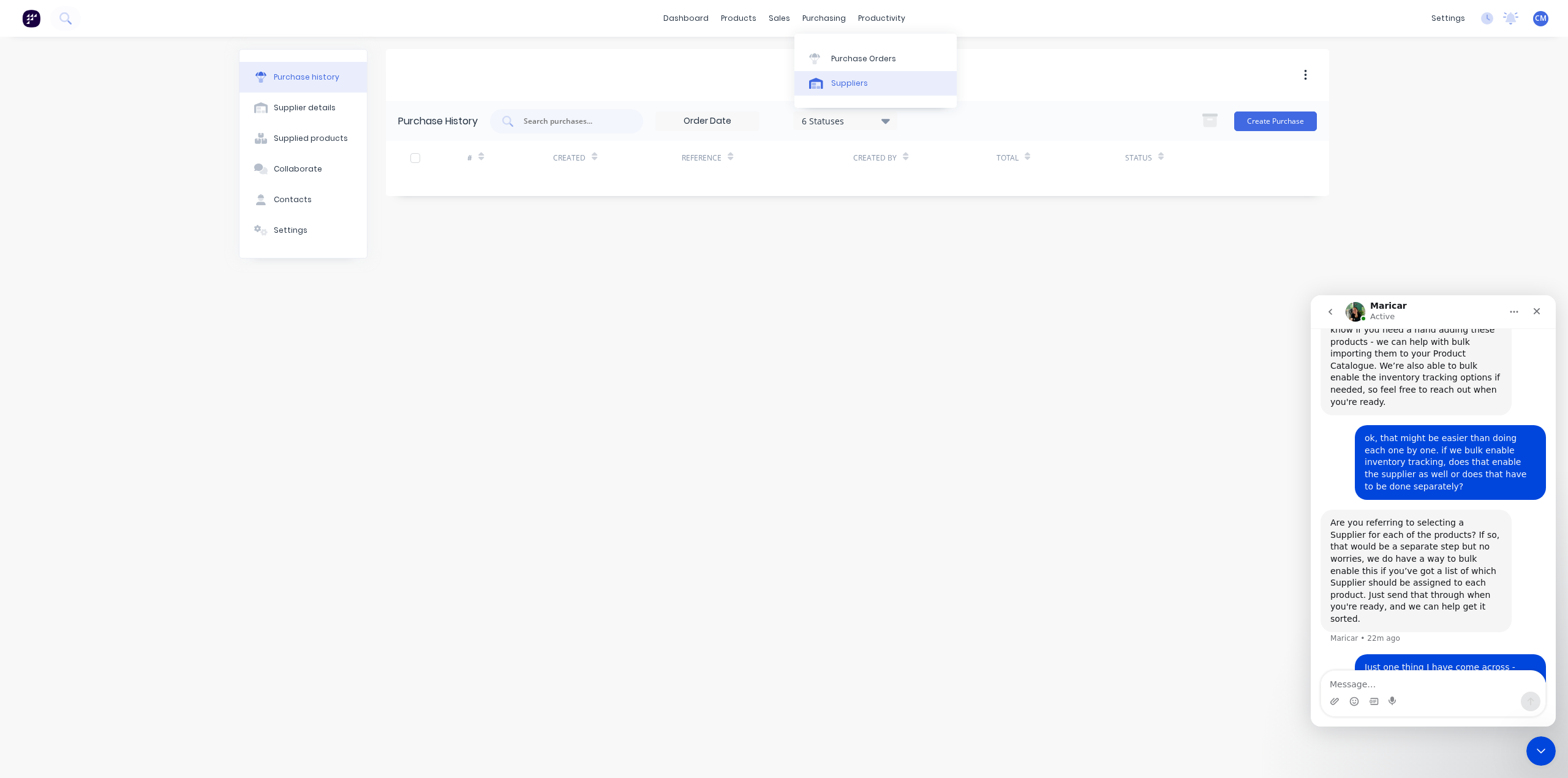
click at [841, 82] on div "Suppliers" at bounding box center [850, 83] width 36 height 11
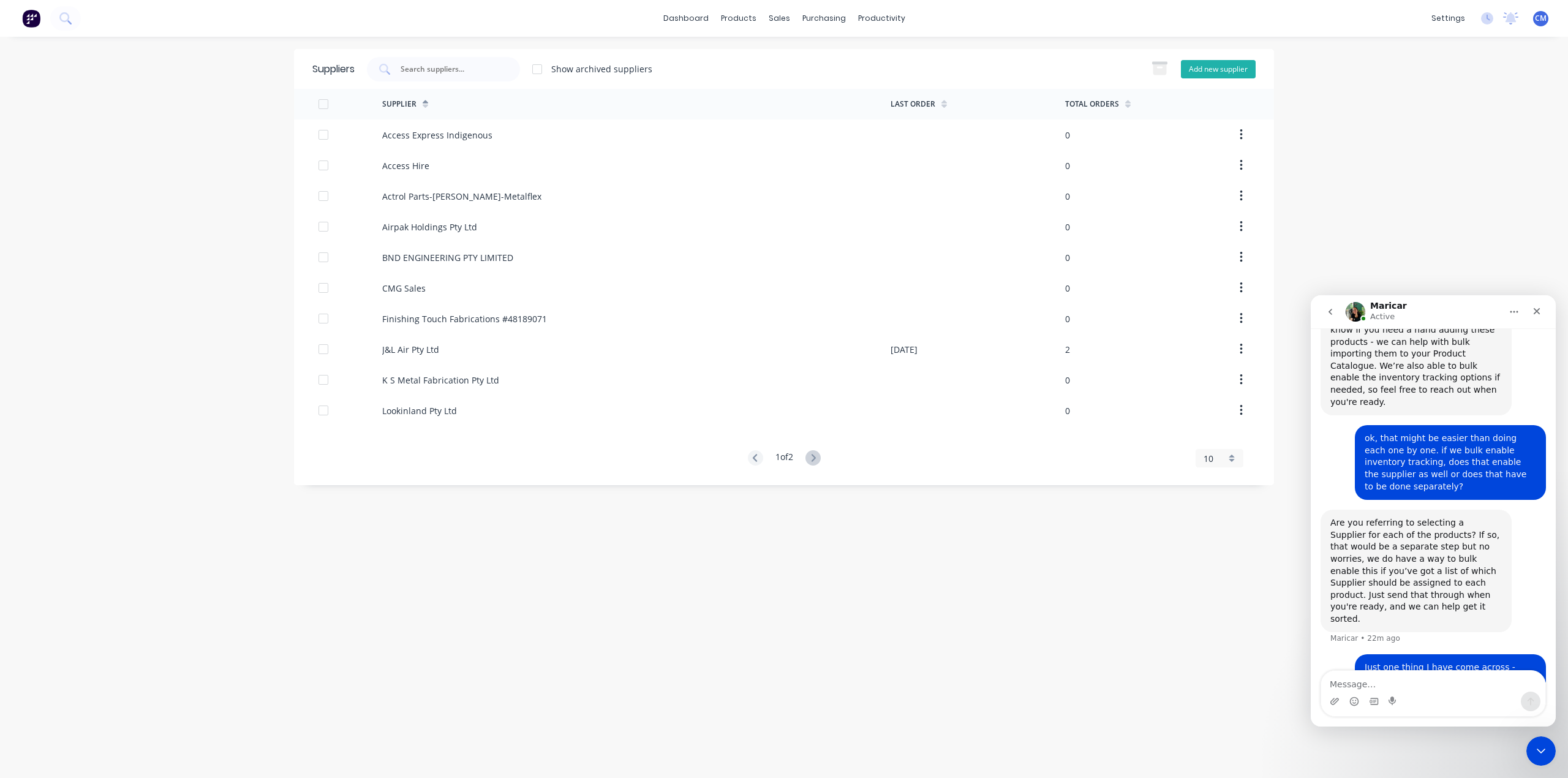
click at [1208, 69] on button "Add new supplier" at bounding box center [1218, 69] width 75 height 18
select select "AU"
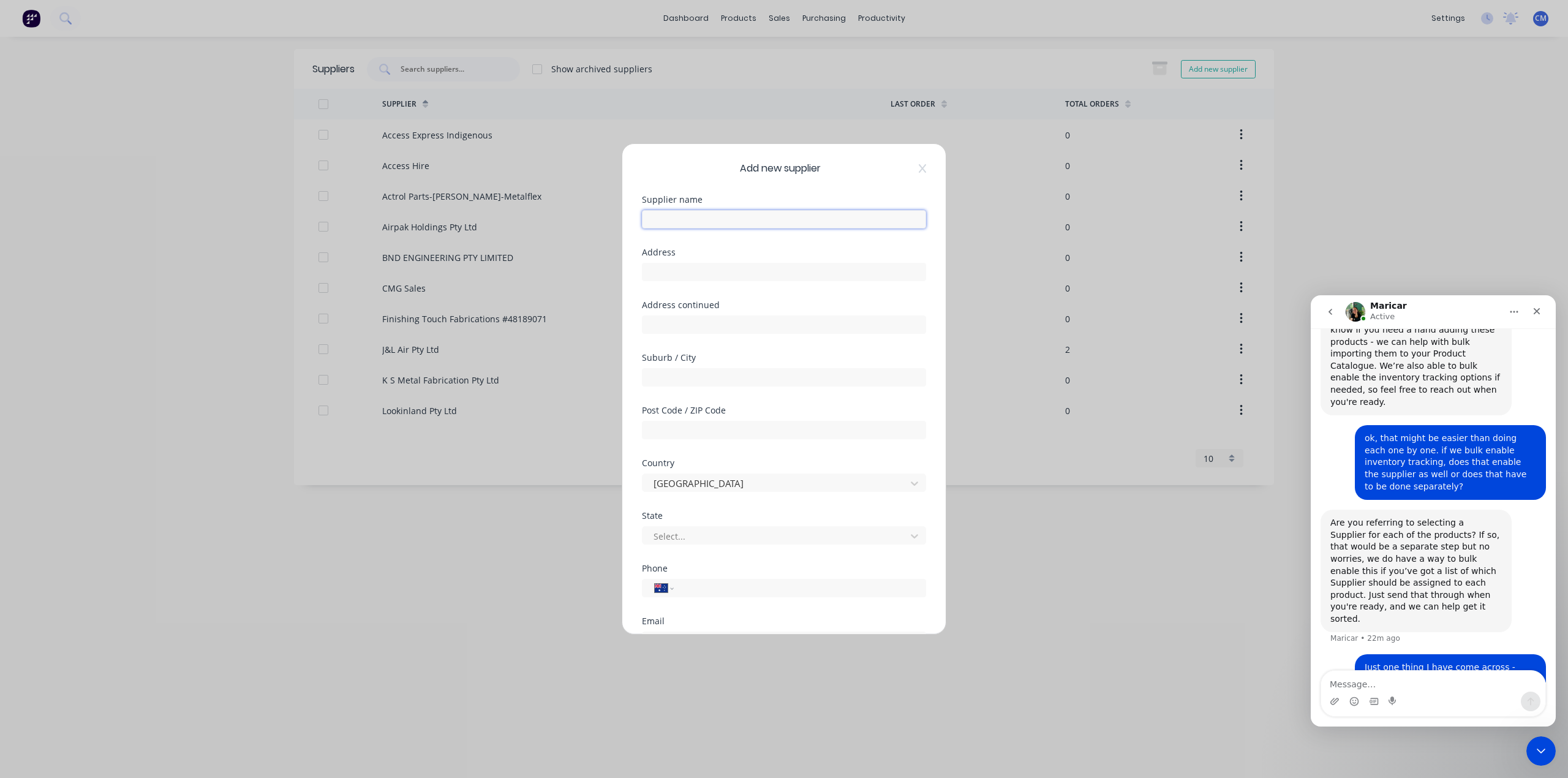
click at [677, 218] on input "text" at bounding box center [784, 219] width 284 height 18
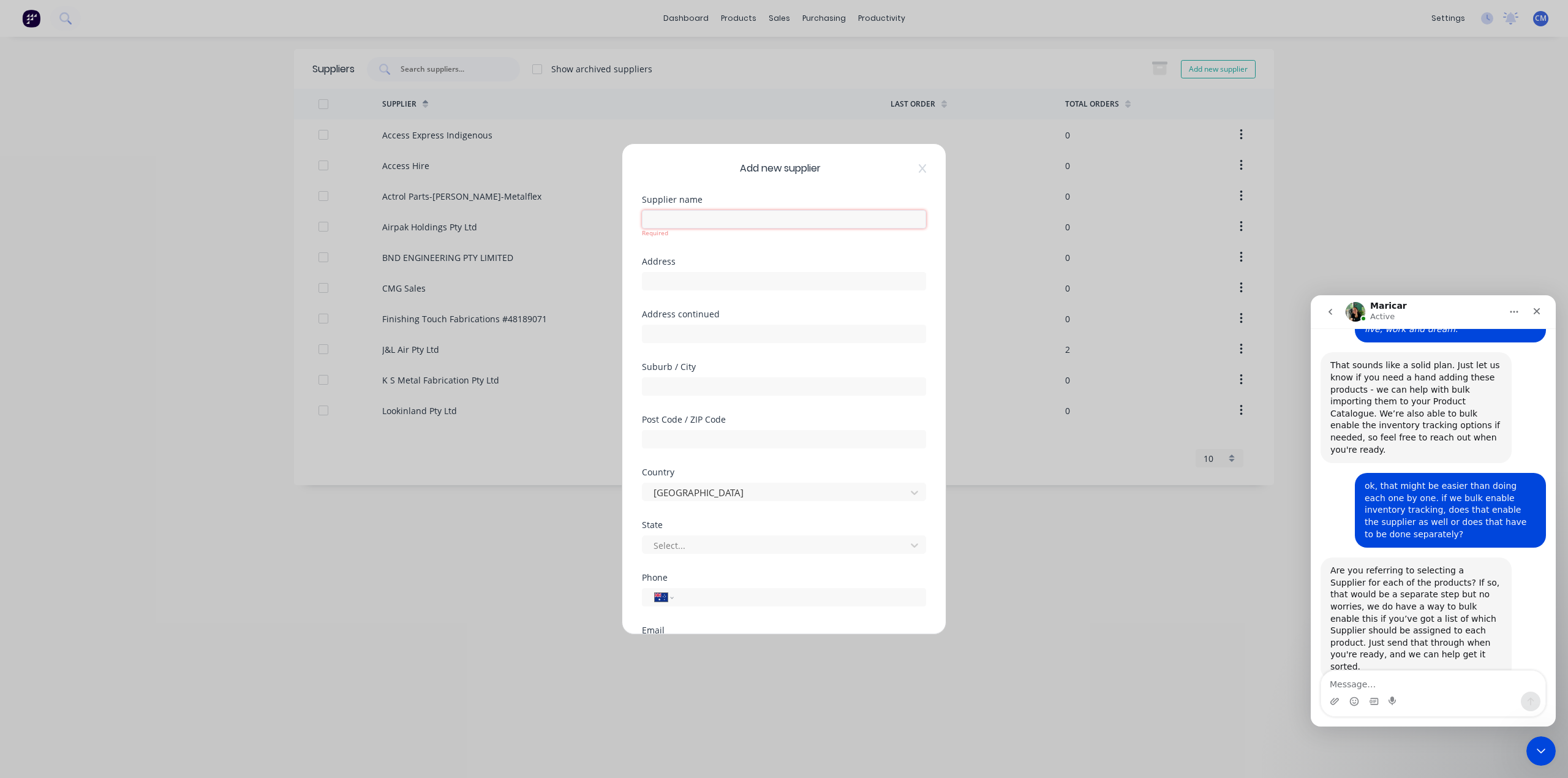
click at [757, 223] on input "text" at bounding box center [784, 219] width 284 height 18
type input "Full Boar Safety Pty Ltd"
click at [725, 276] on input "text" at bounding box center [784, 272] width 284 height 18
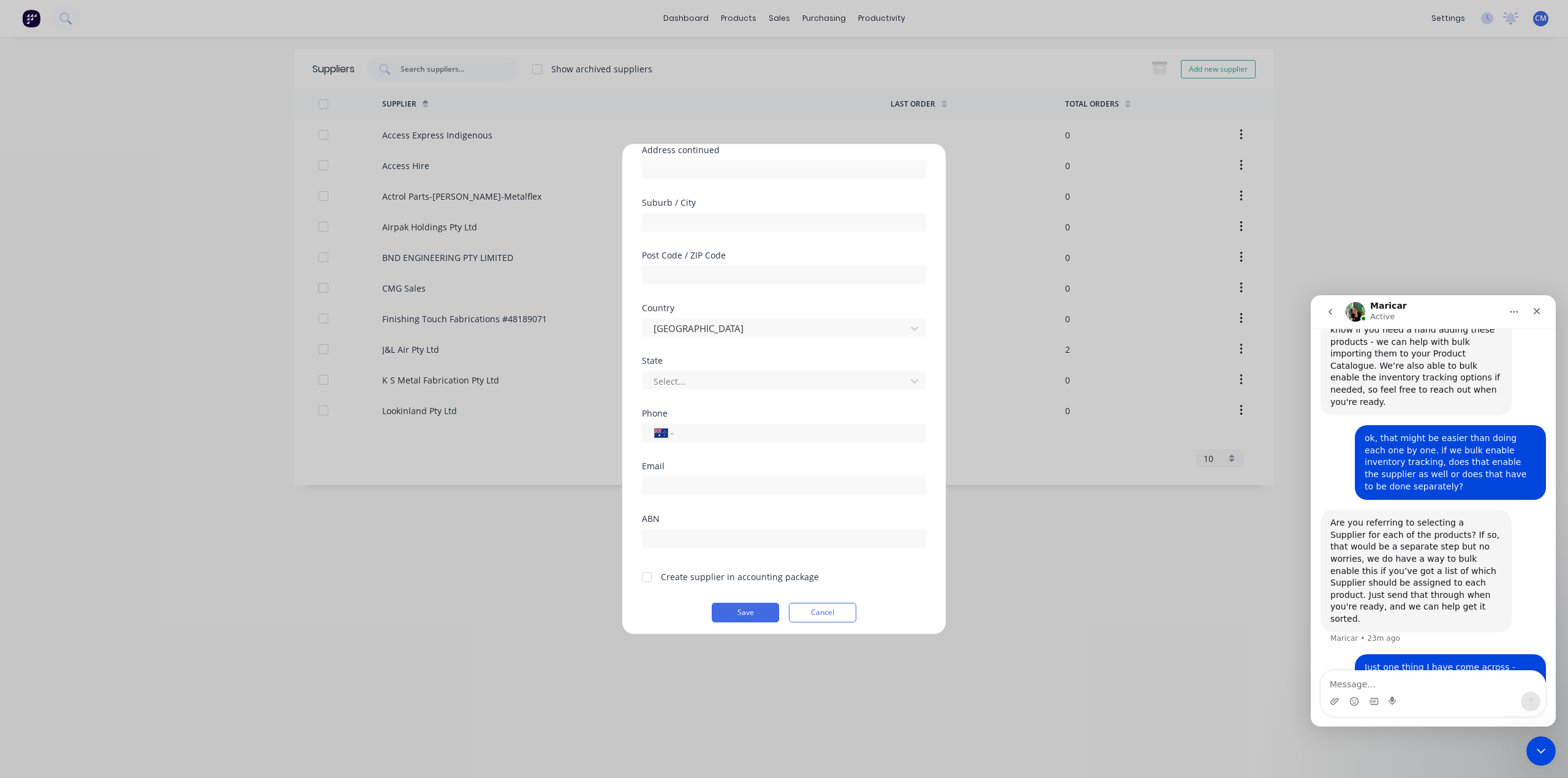
scroll to position [161, 0]
click at [698, 478] on input "email" at bounding box center [784, 479] width 284 height 18
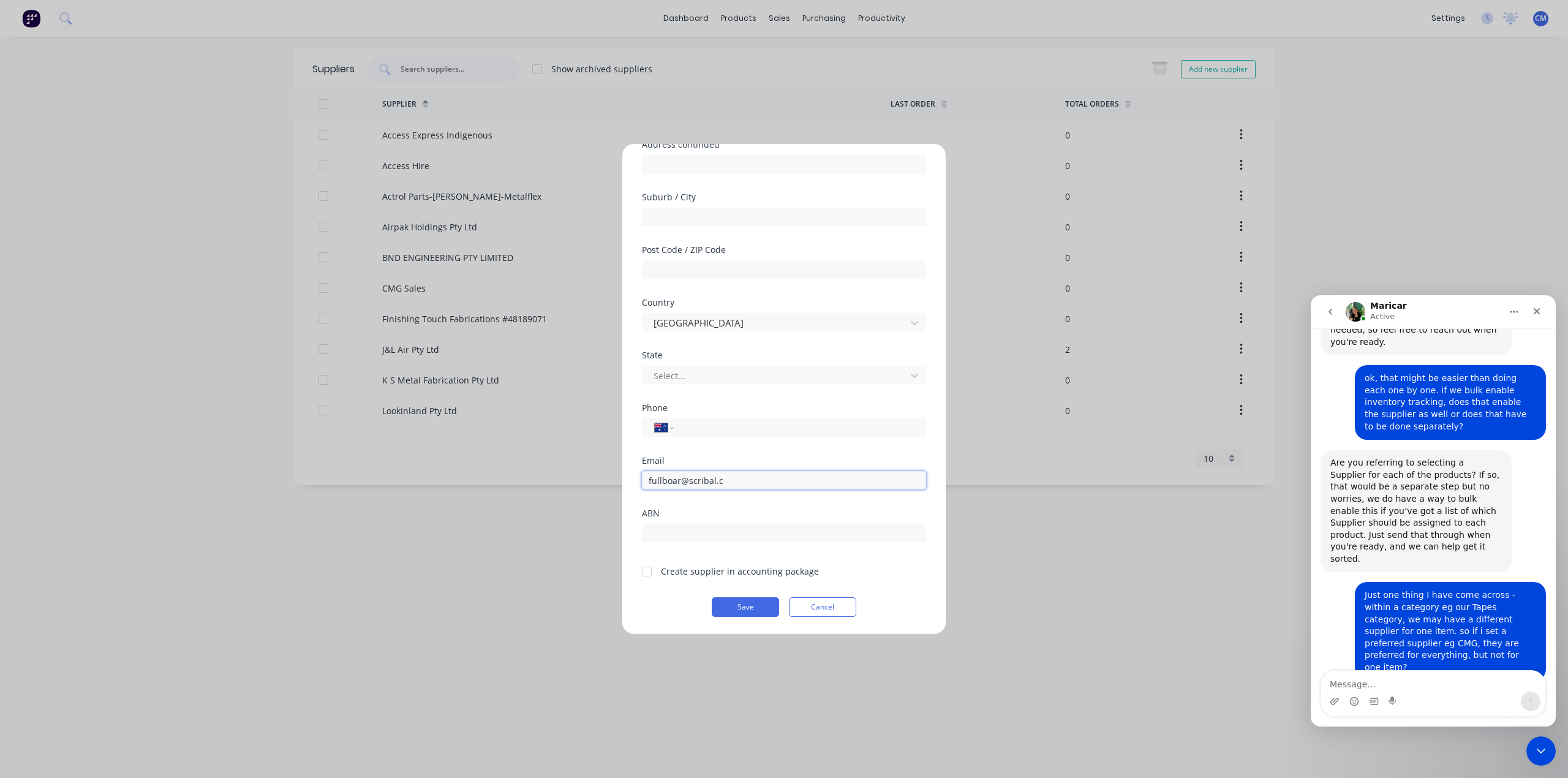
scroll to position [1117, 0]
type input "[EMAIL_ADDRESS][DOMAIN_NAME]"
click at [1358, 686] on textarea "Message…" at bounding box center [1433, 681] width 224 height 21
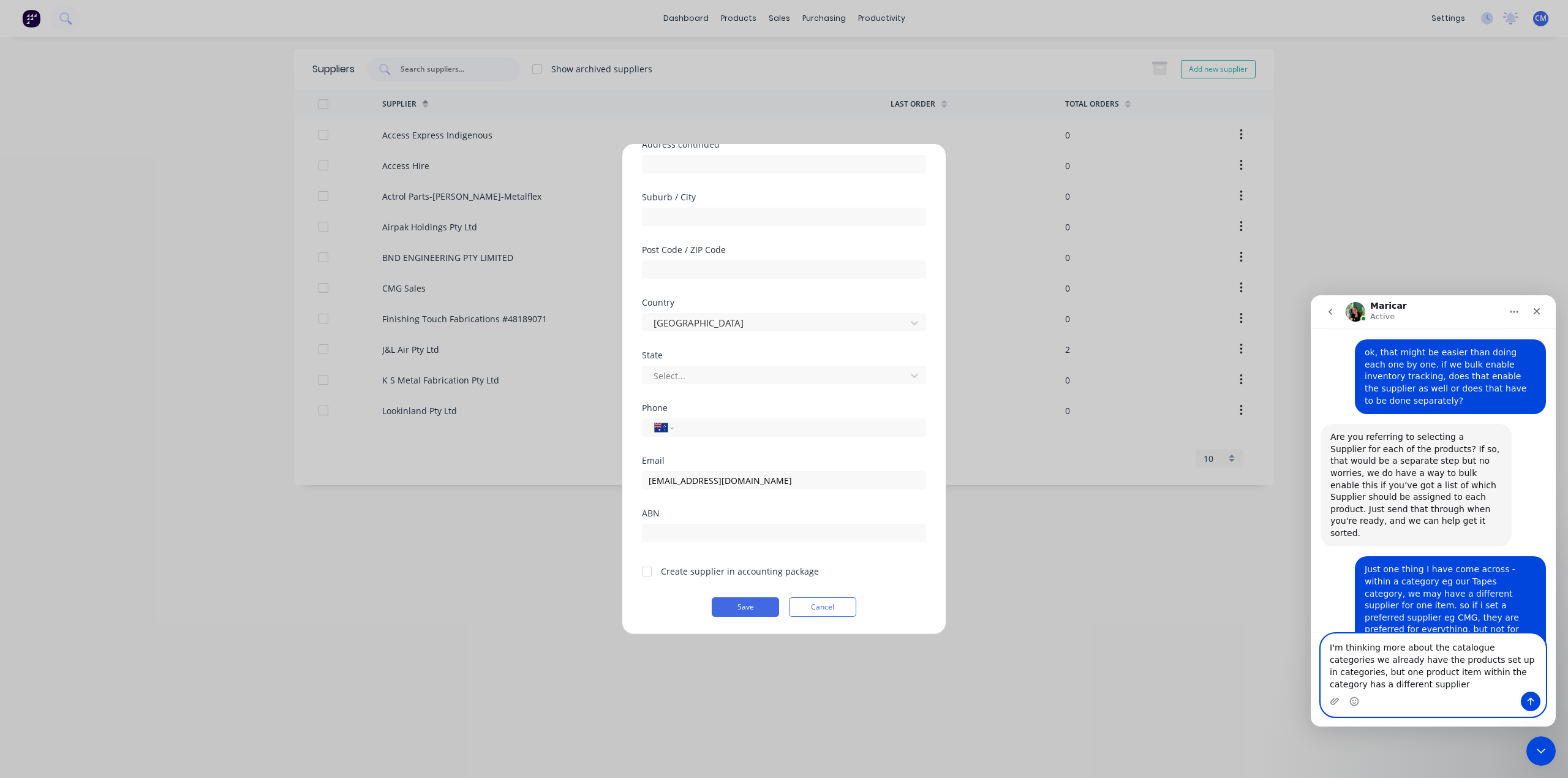
scroll to position [1154, 0]
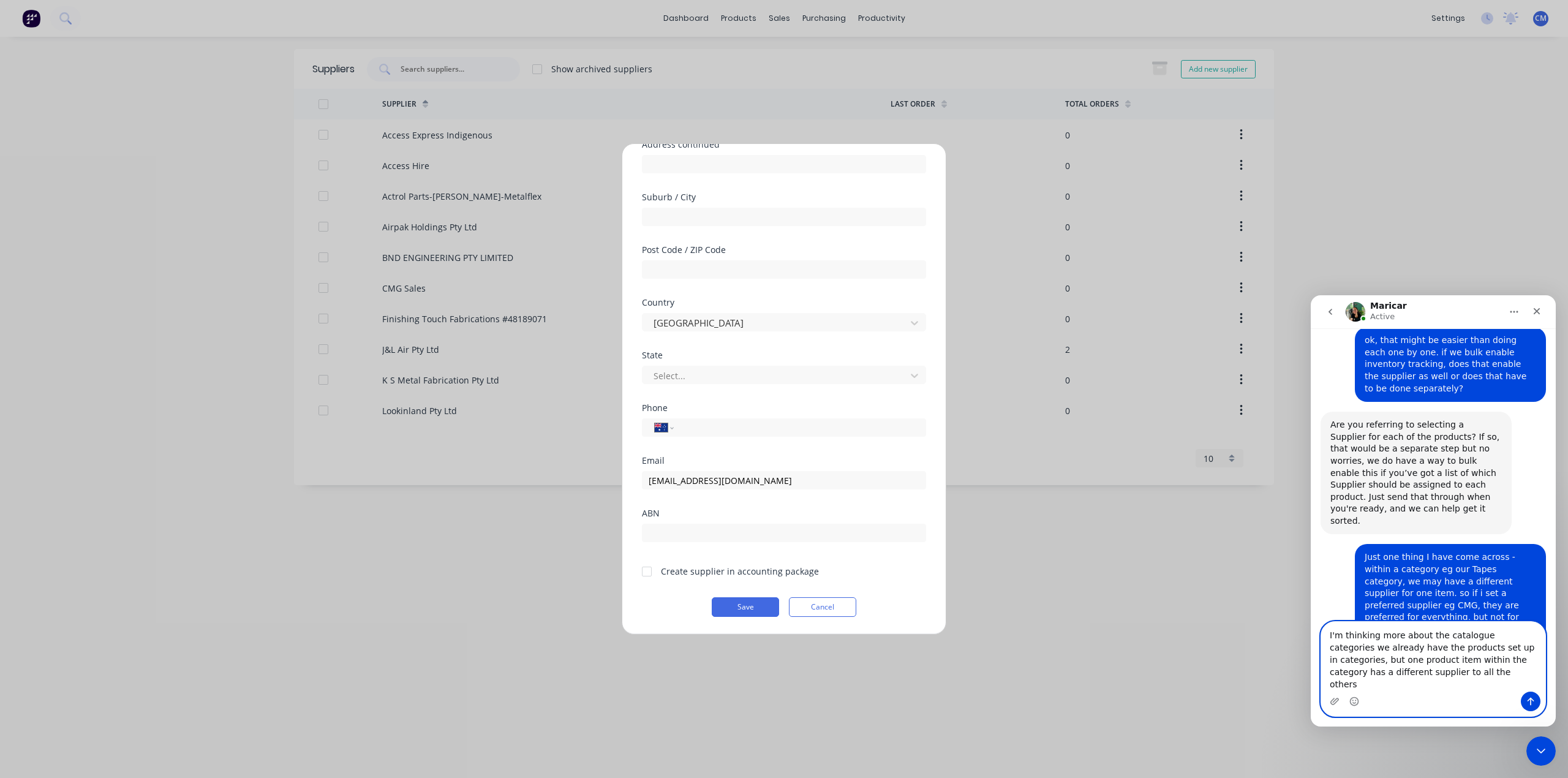
type textarea "I'm thinking more about the catalogue categories we already have the products s…"
click at [1531, 700] on icon "Send a message…" at bounding box center [1530, 701] width 10 height 10
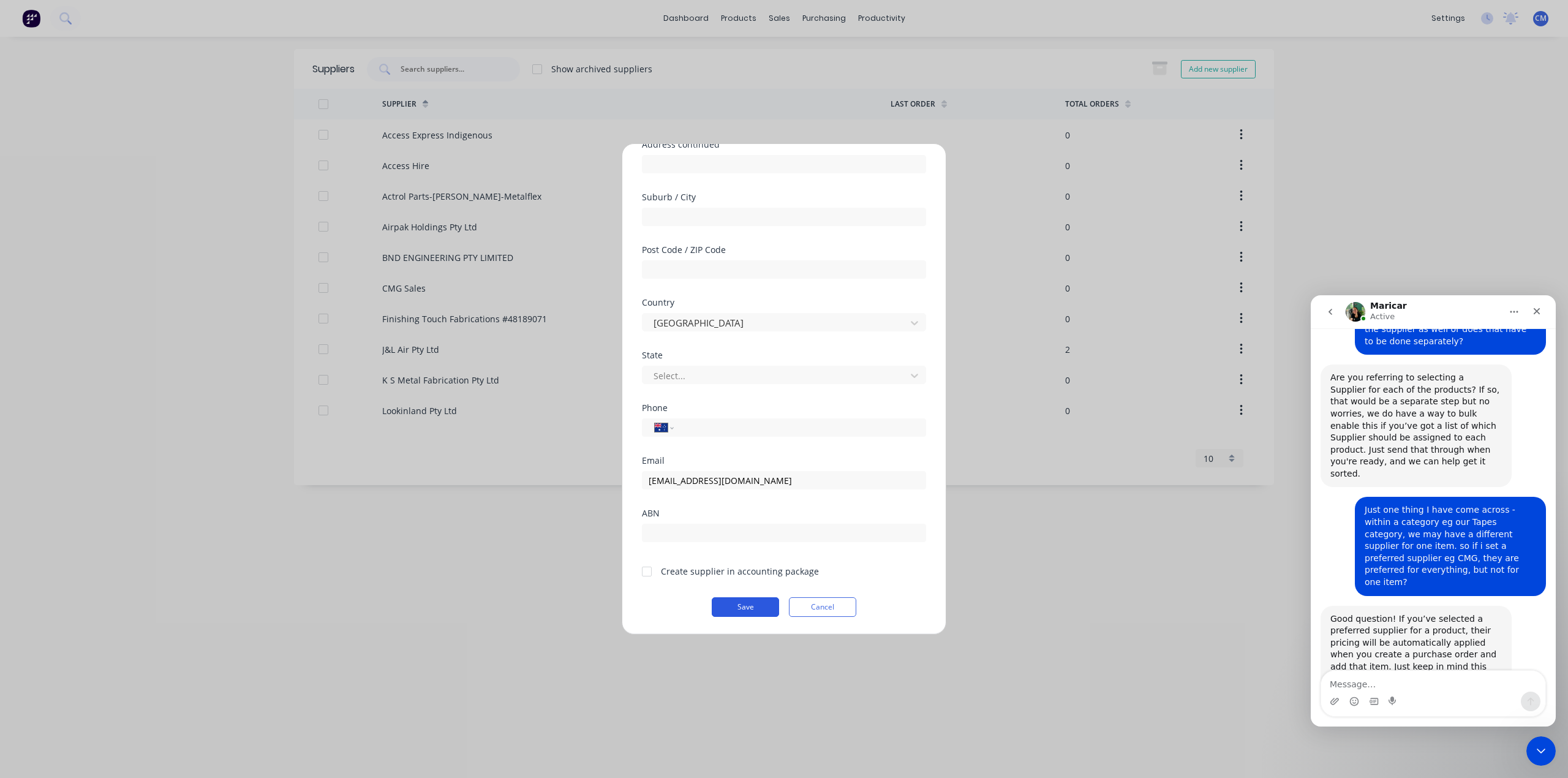
click at [749, 605] on button "Save" at bounding box center [745, 607] width 67 height 19
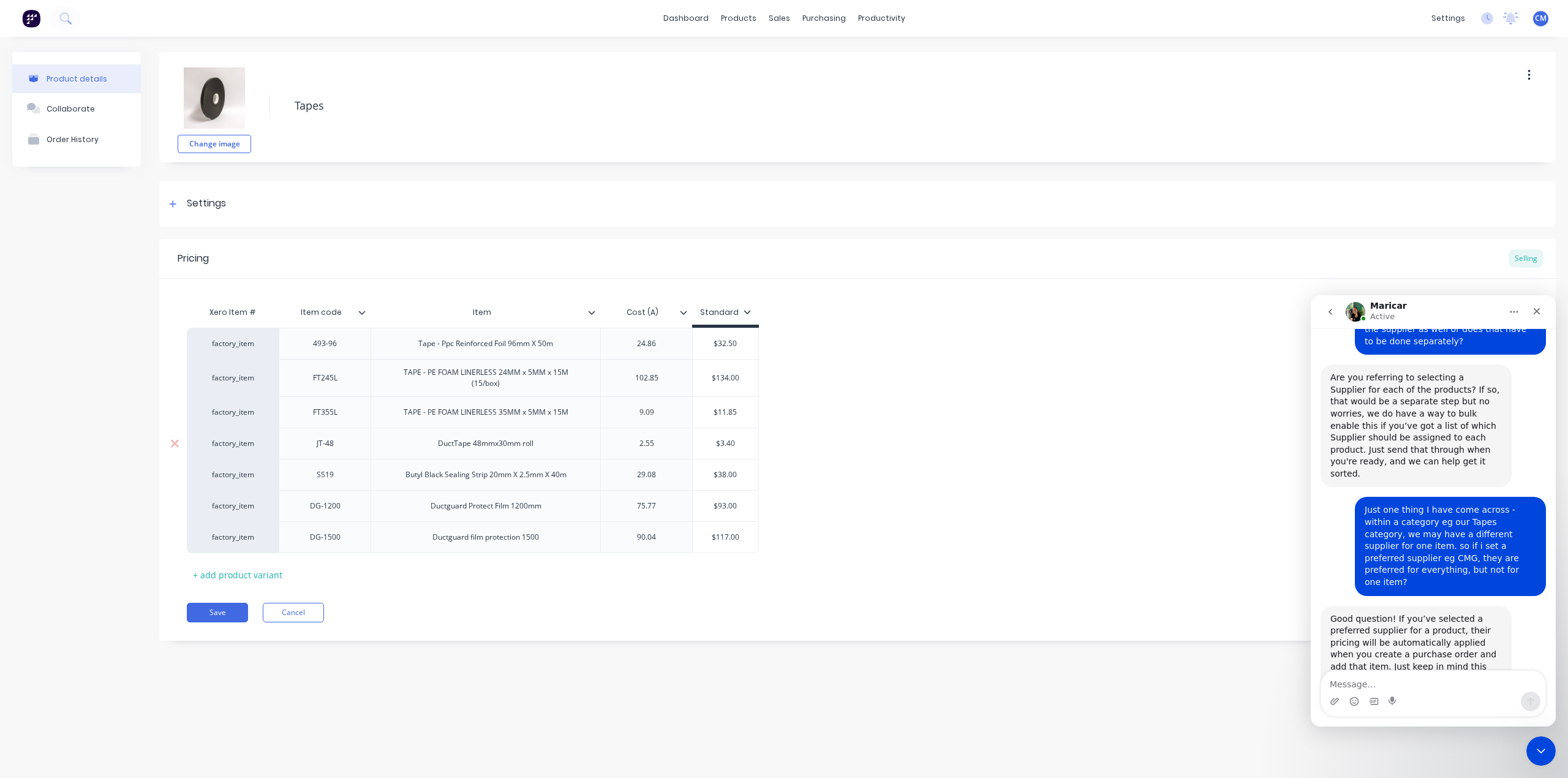
scroll to position [1248, 0]
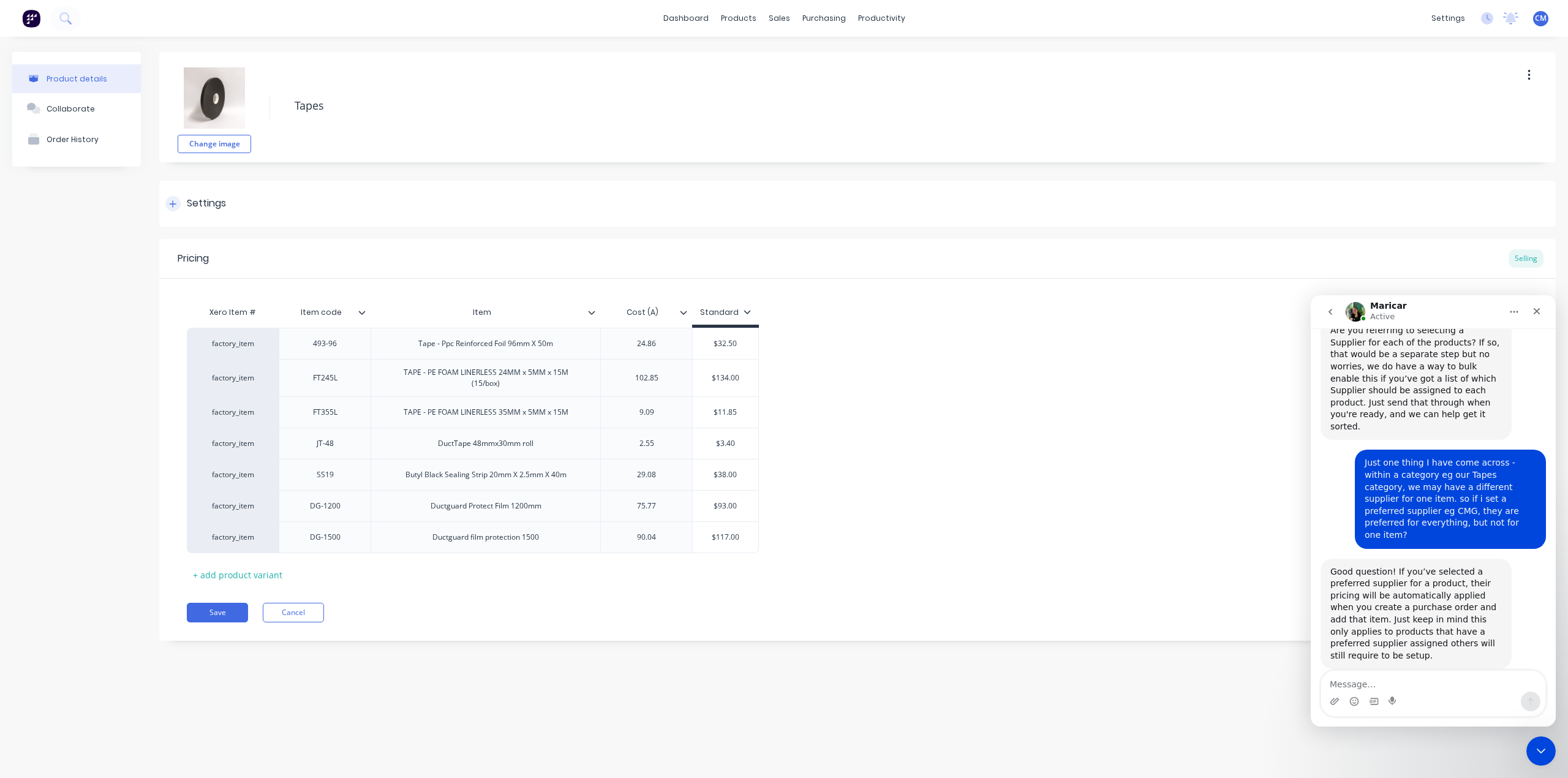
click at [210, 205] on div "Settings" at bounding box center [206, 204] width 39 height 15
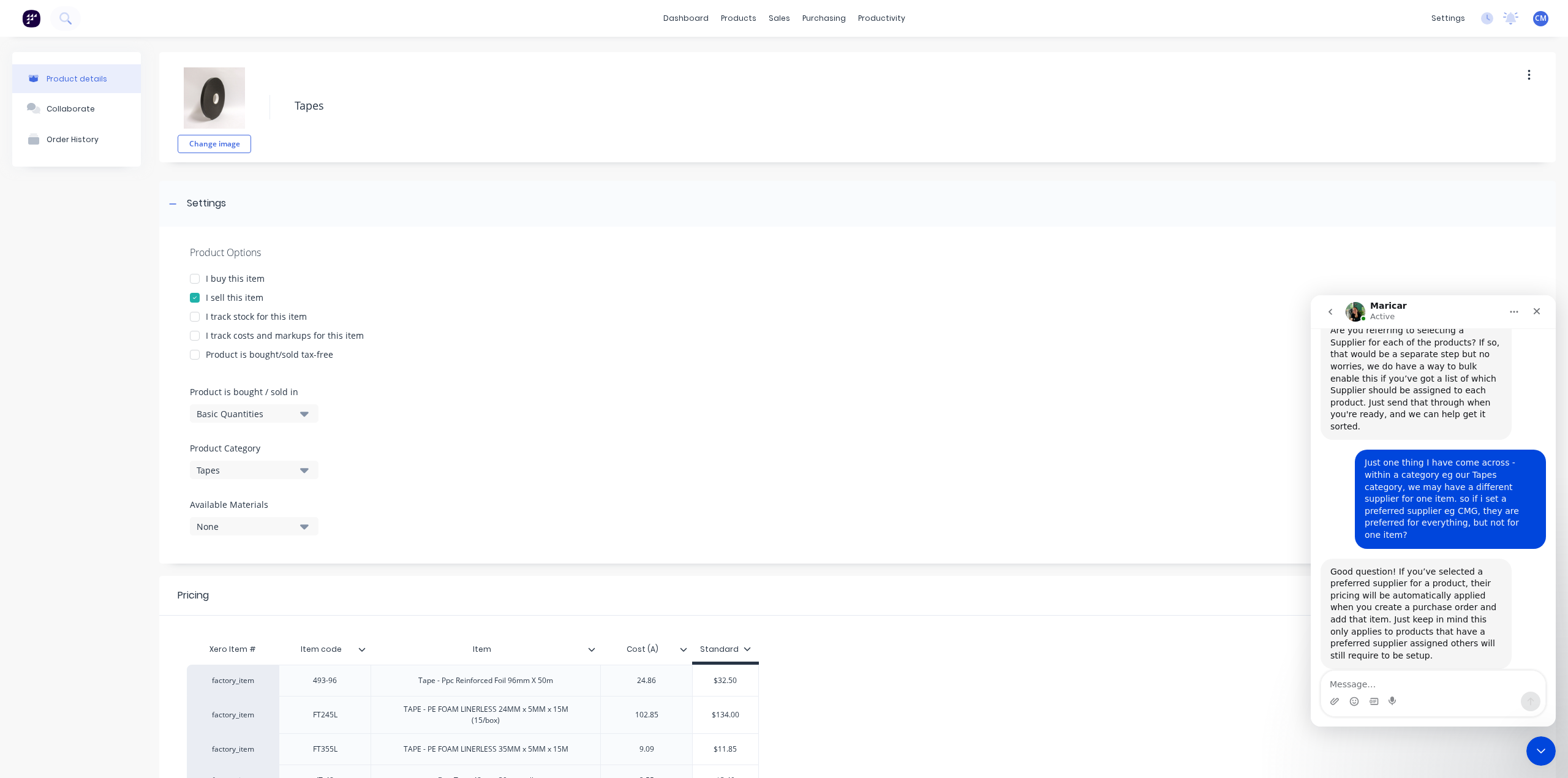
click at [189, 279] on div at bounding box center [195, 278] width 25 height 25
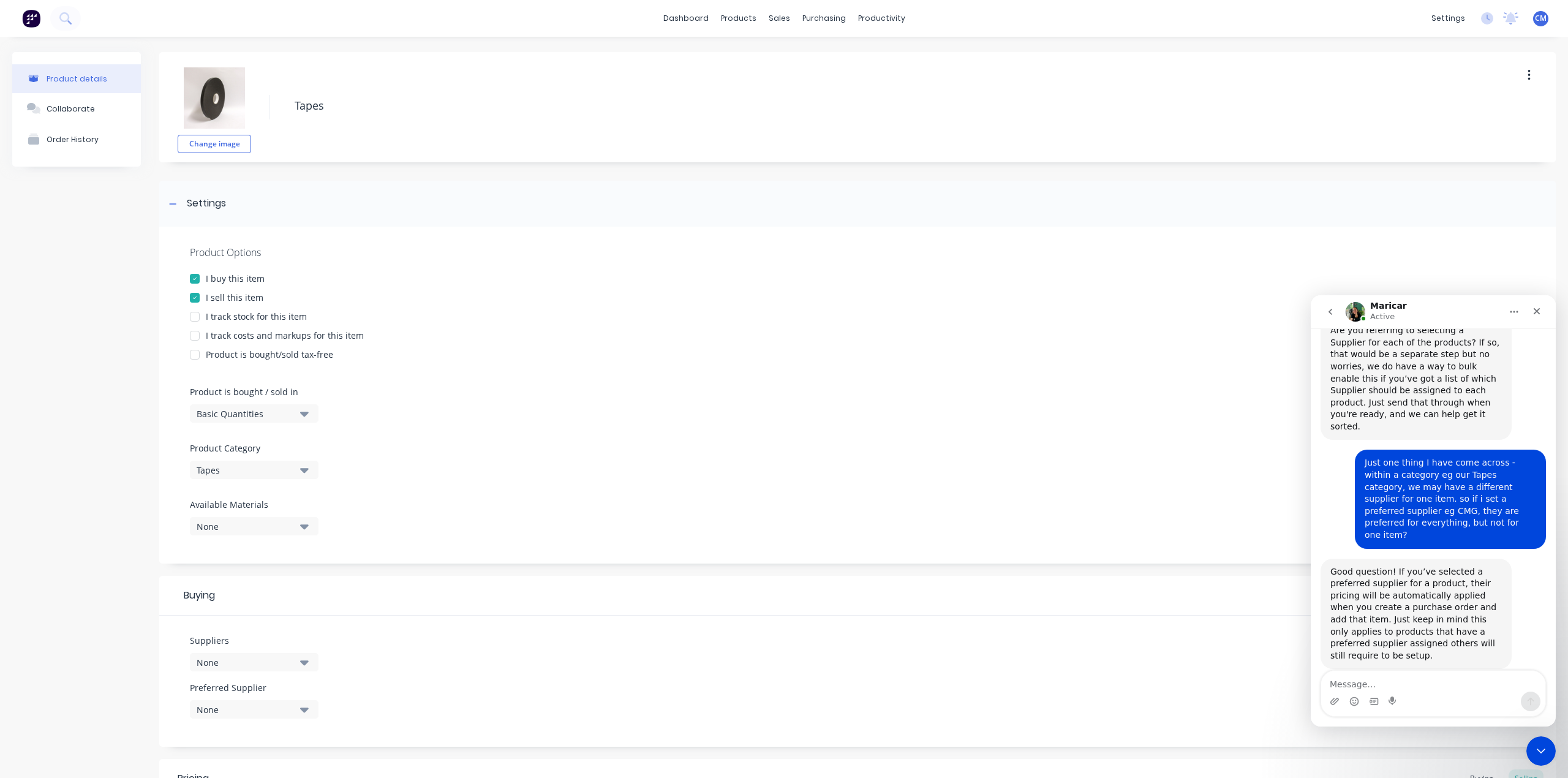
click at [195, 317] on div at bounding box center [195, 317] width 25 height 25
click at [193, 334] on div at bounding box center [195, 336] width 25 height 25
type textarea "x"
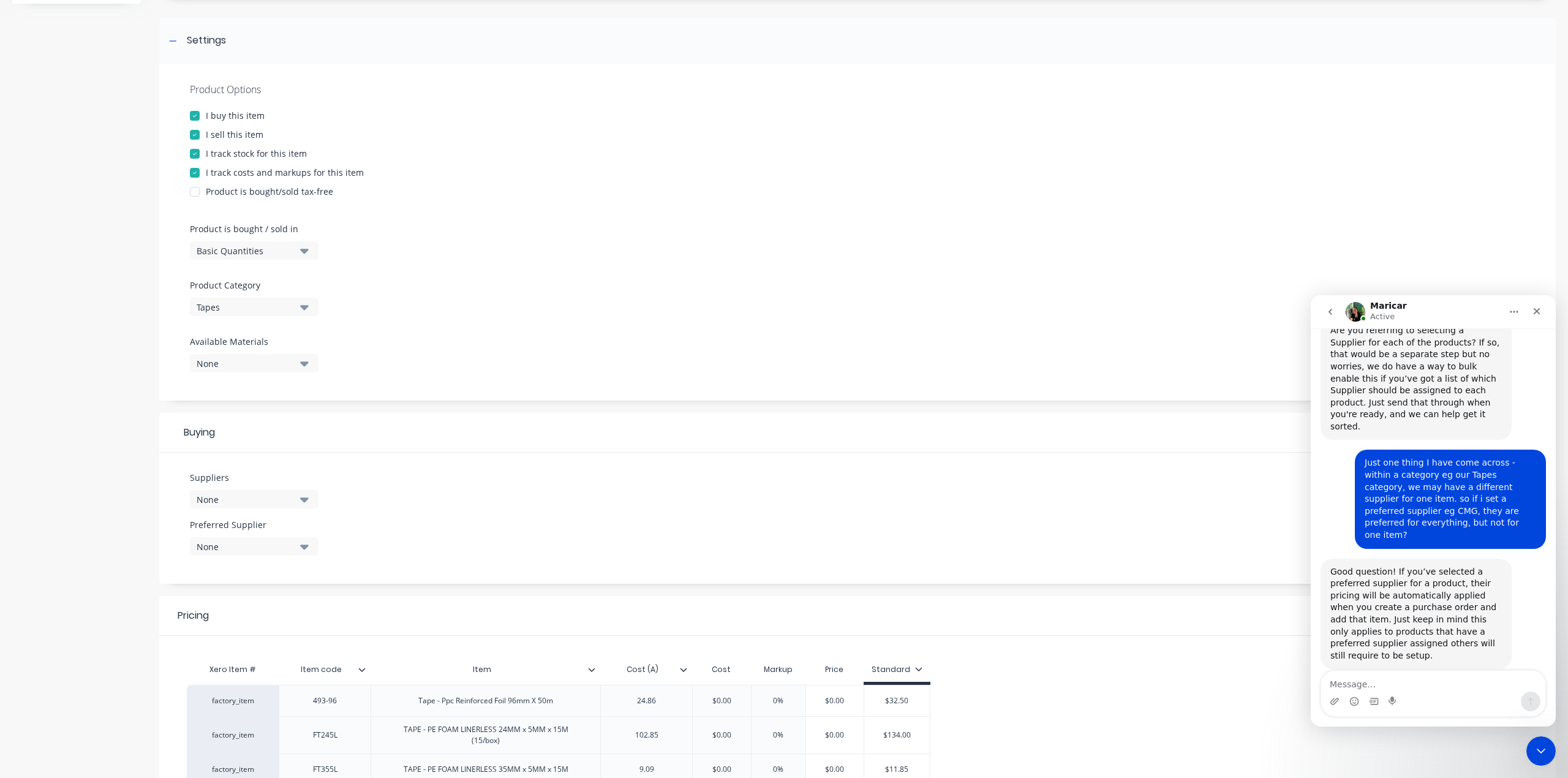
scroll to position [1201, 0]
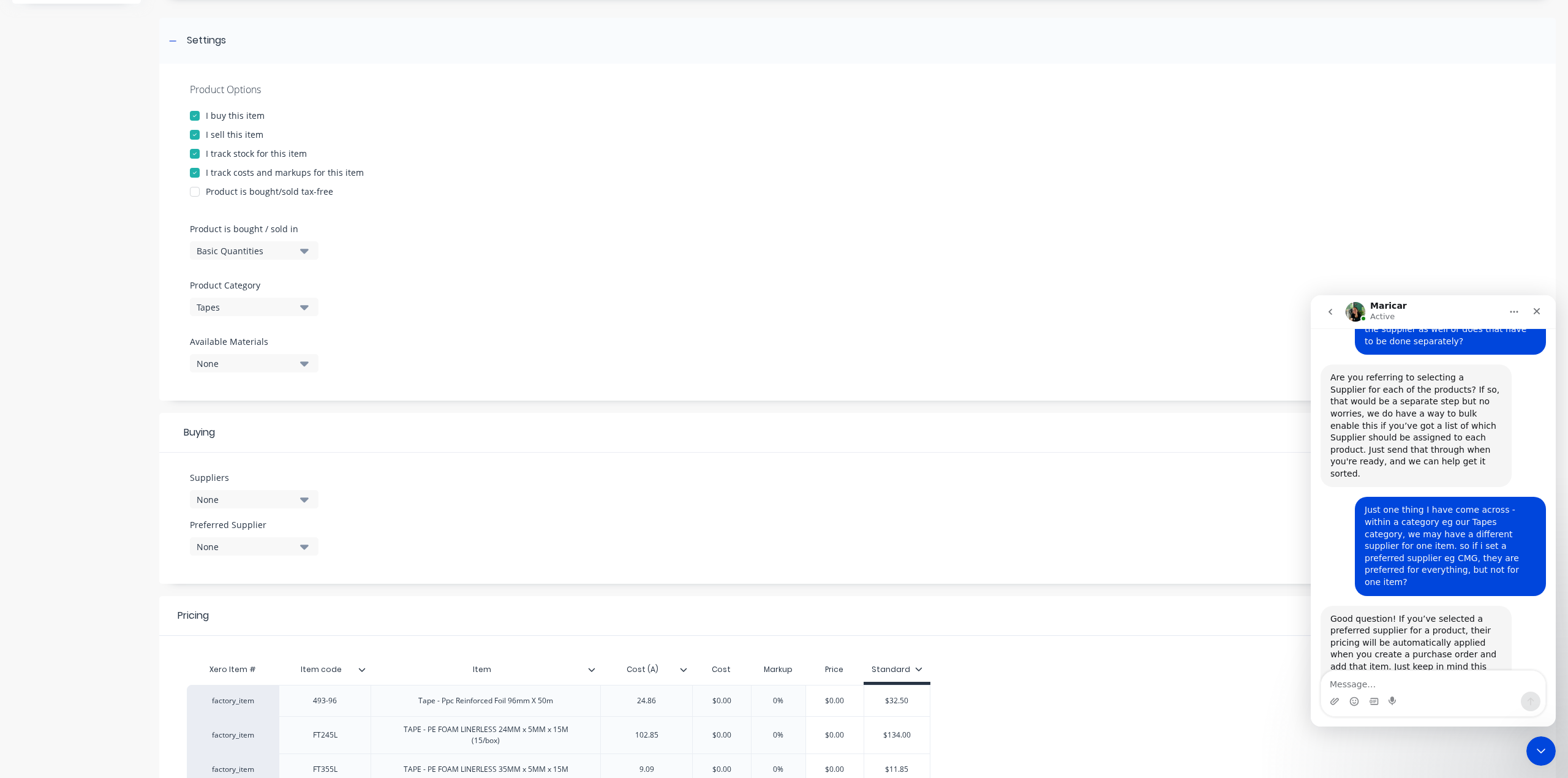
click at [257, 500] on div "None" at bounding box center [245, 499] width 98 height 12
click at [246, 533] on input "text" at bounding box center [291, 536] width 130 height 25
type input "cmg"
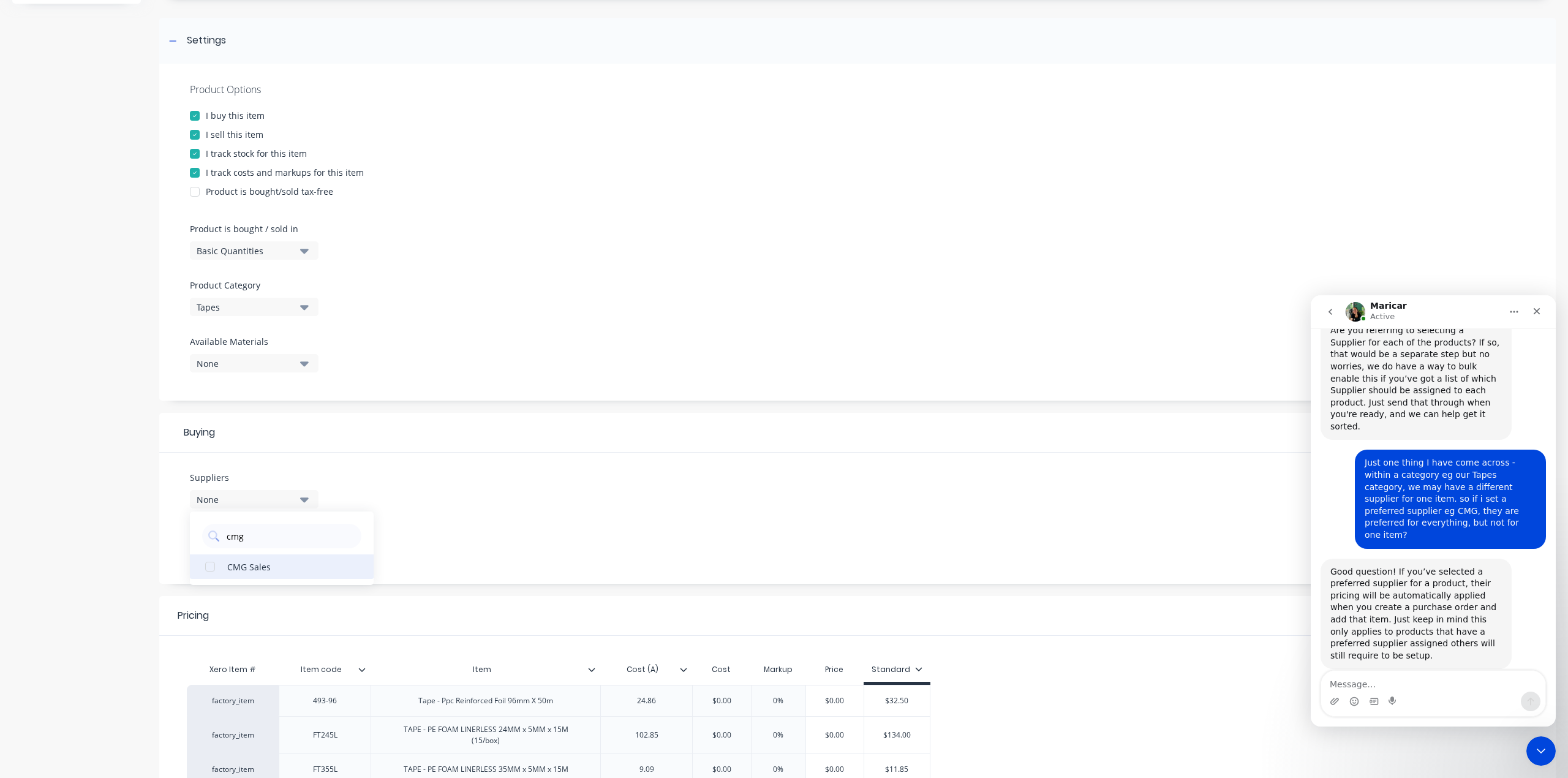
click at [211, 564] on div "button" at bounding box center [210, 567] width 25 height 25
type textarea "x"
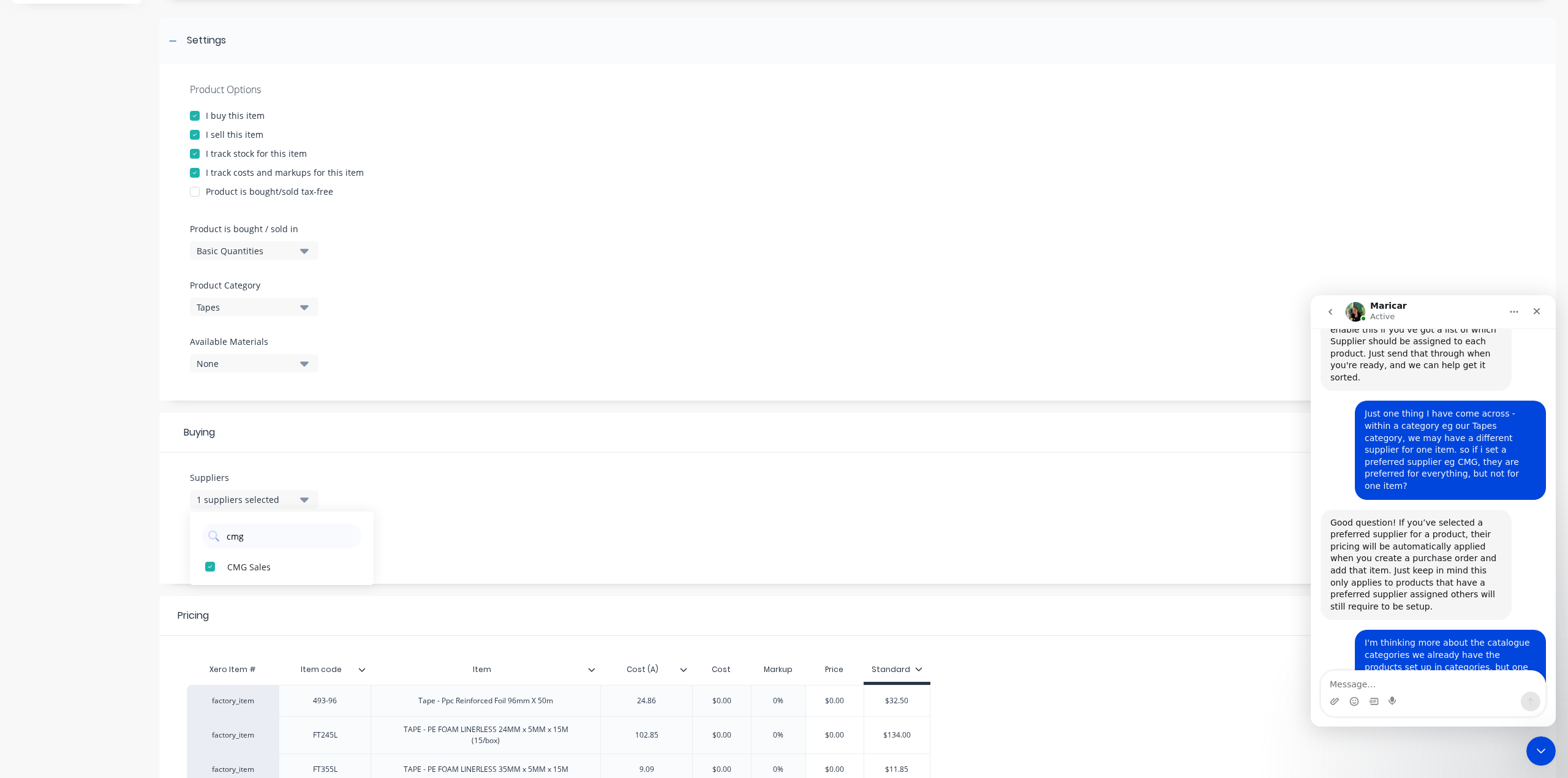
type input "cmg"
click at [497, 479] on div "Suppliers 1 suppliers selected cmg CMG Sales Preferred Supplier None" at bounding box center [856, 518] width 1396 height 131
click at [232, 546] on div "None" at bounding box center [245, 546] width 98 height 12
click at [210, 617] on div "button" at bounding box center [210, 614] width 25 height 25
type textarea "x"
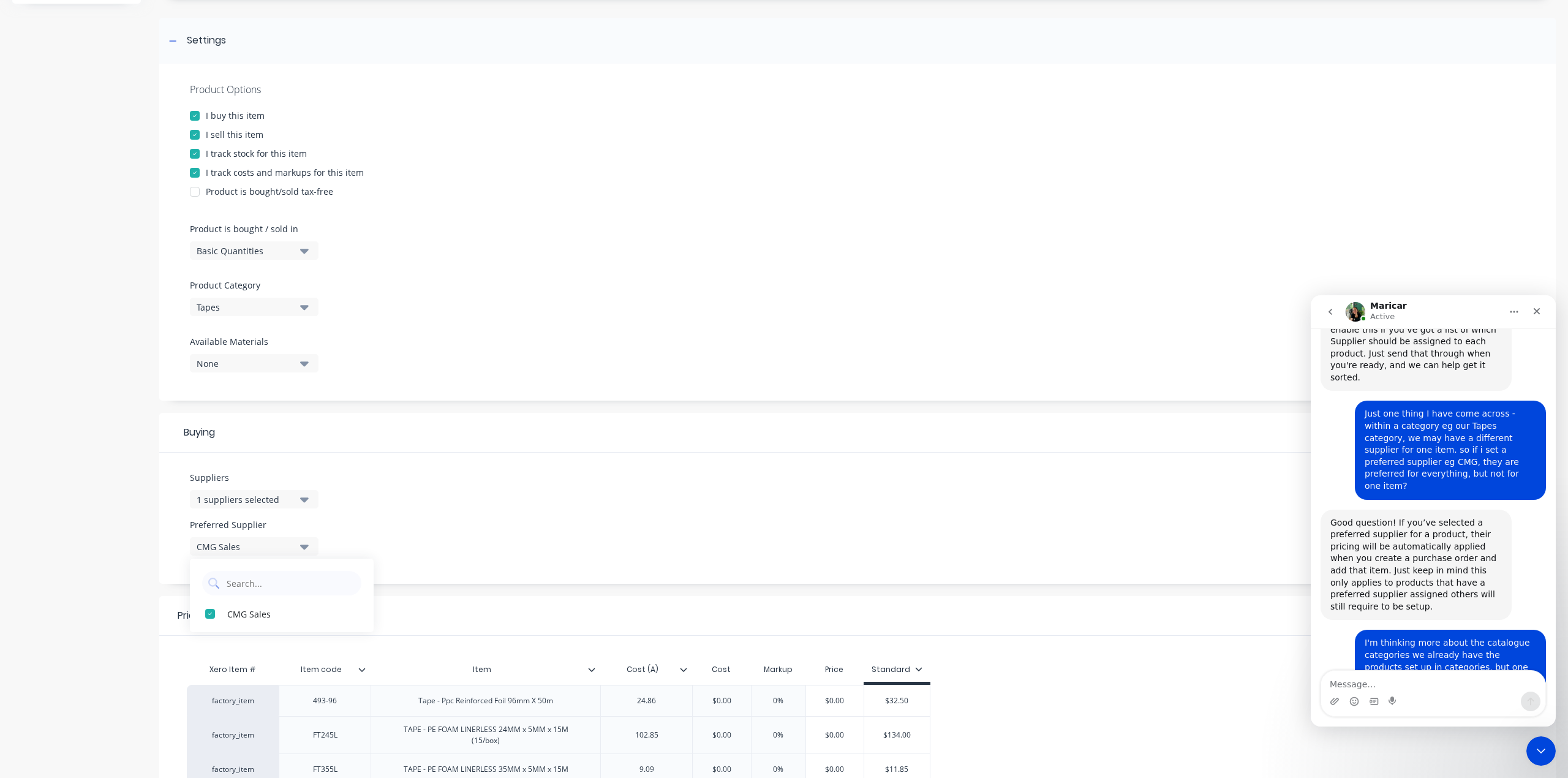
click at [510, 535] on div "Suppliers 1 suppliers selected cmg Preferred Supplier CMG Sales CMG Sales" at bounding box center [856, 518] width 1396 height 131
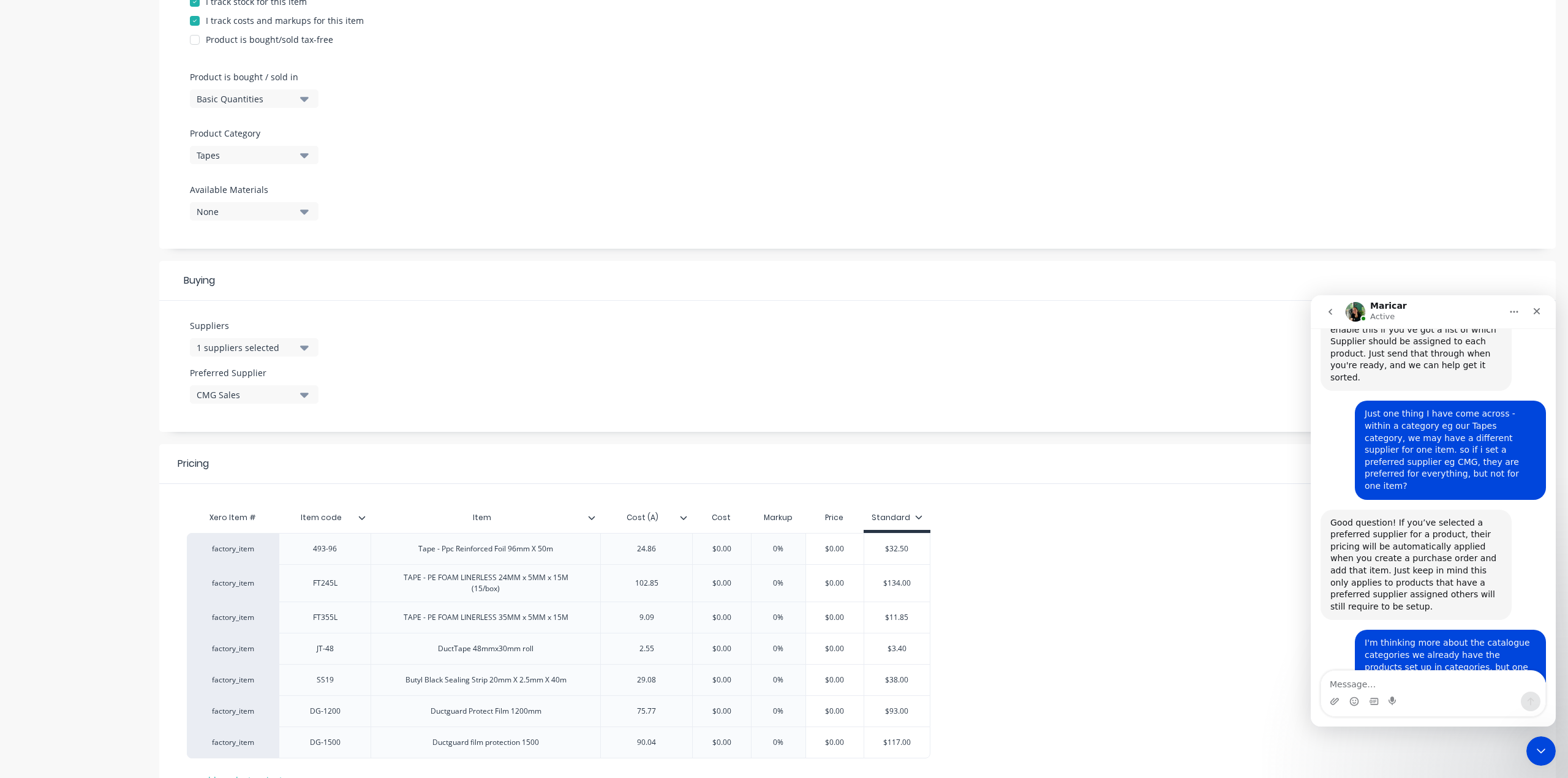
scroll to position [326, 0]
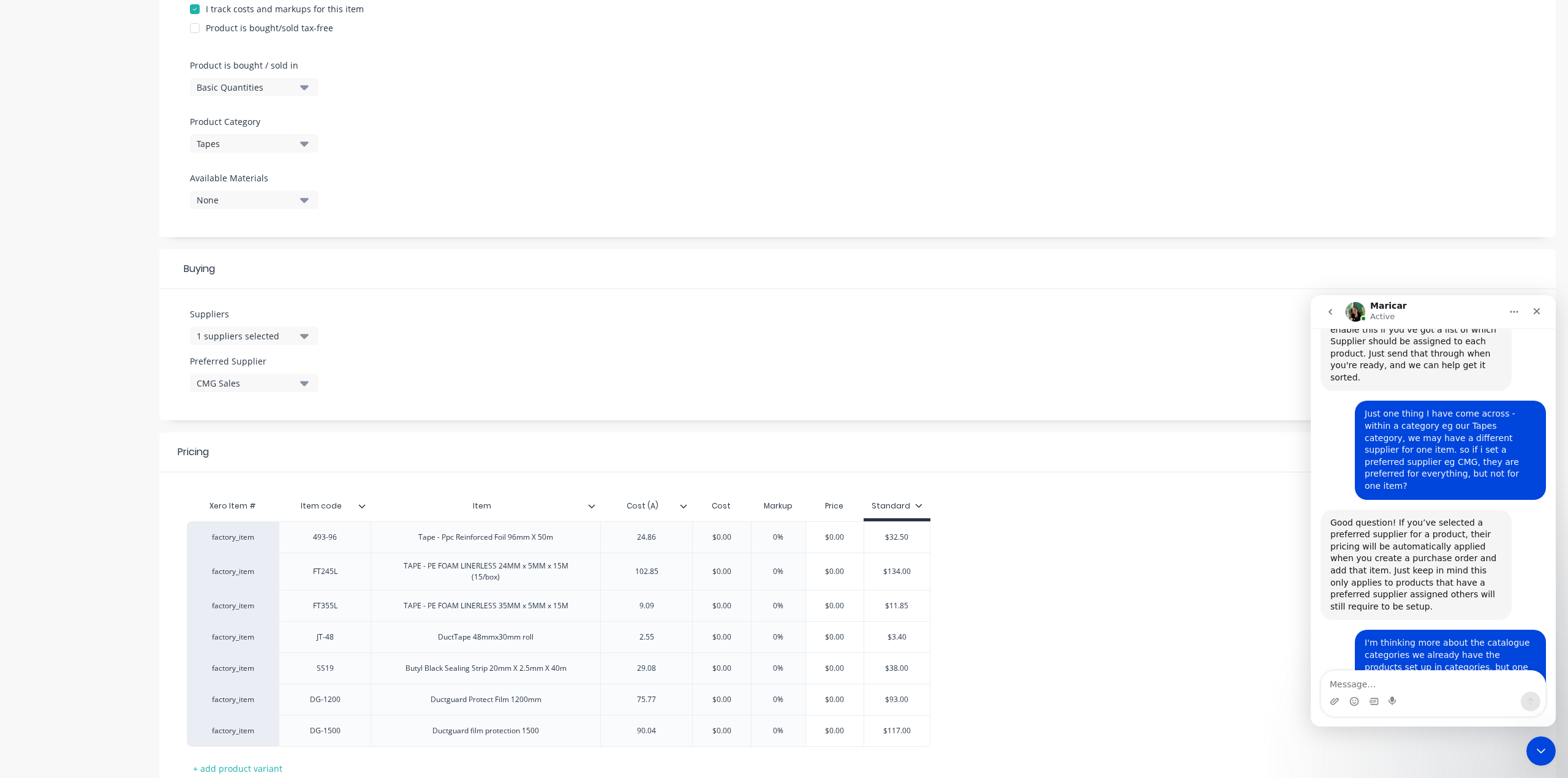
click at [303, 337] on icon "button" at bounding box center [304, 336] width 9 height 5
click at [266, 375] on input "cmg" at bounding box center [291, 372] width 130 height 25
drag, startPoint x: 266, startPoint y: 375, endPoint x: 3, endPoint y: 429, distance: 268.5
click at [3, 429] on div "Product details Collaborate Order History Change image Tapes Settings Product O…" at bounding box center [784, 289] width 1568 height 1158
click at [298, 338] on button "1 suppliers selected" at bounding box center [254, 335] width 128 height 18
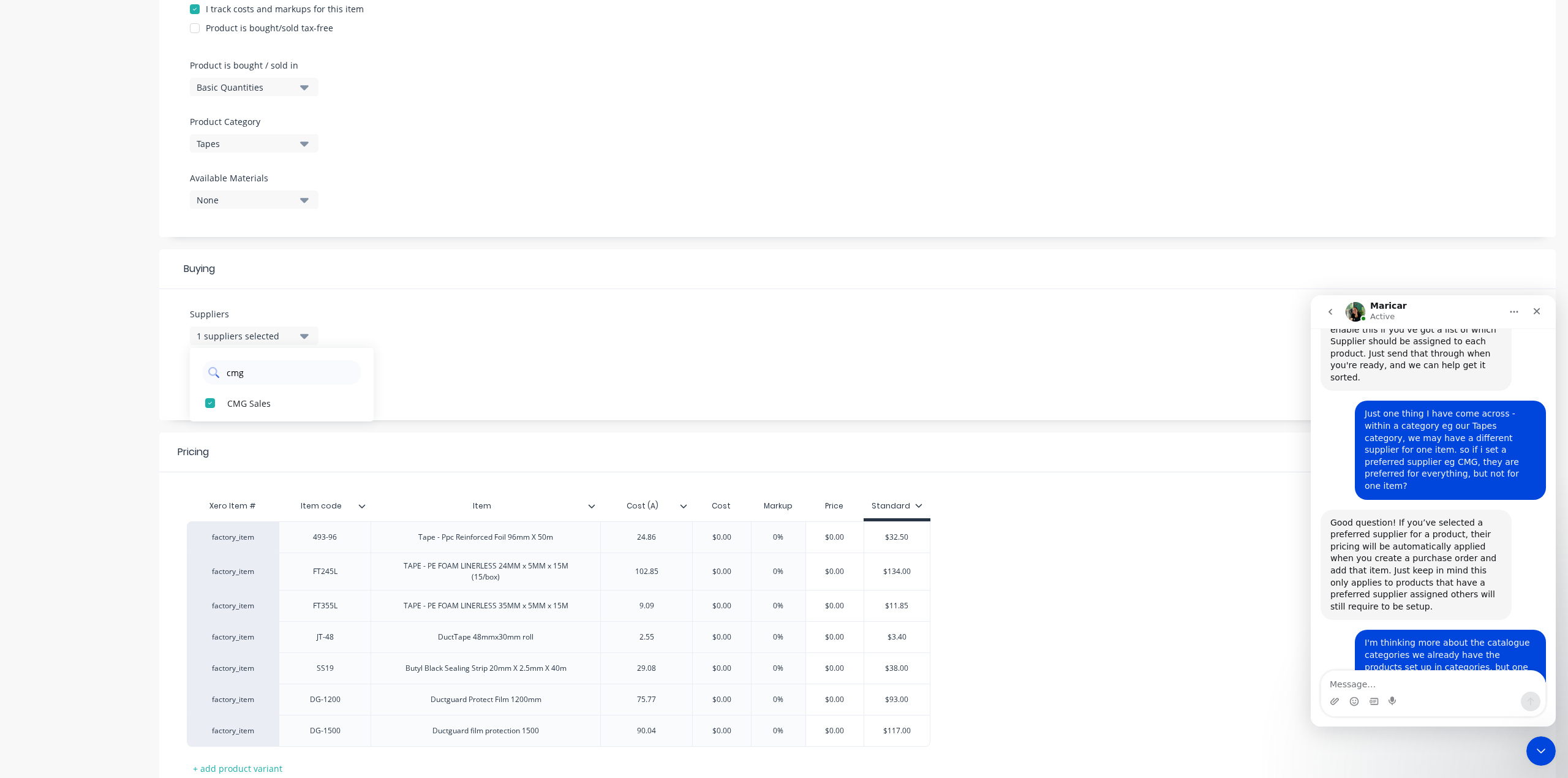
click at [266, 370] on input "cmg" at bounding box center [291, 372] width 130 height 25
type input "full boar"
click at [214, 398] on div "button" at bounding box center [210, 403] width 25 height 25
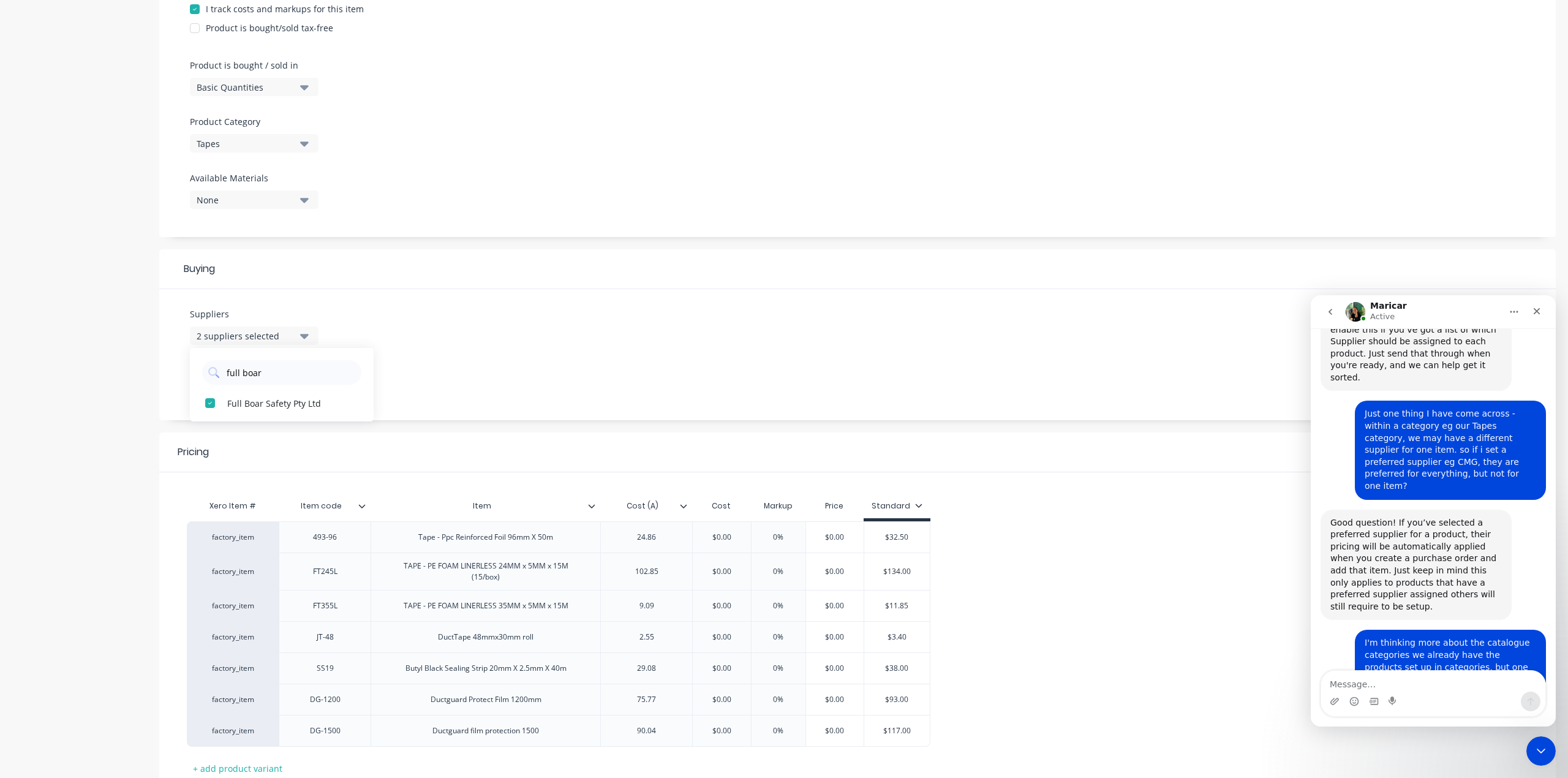
click at [479, 321] on div "Suppliers 2 suppliers selected full boar Full Boar Safety Pty Ltd Preferred Sup…" at bounding box center [856, 354] width 1396 height 131
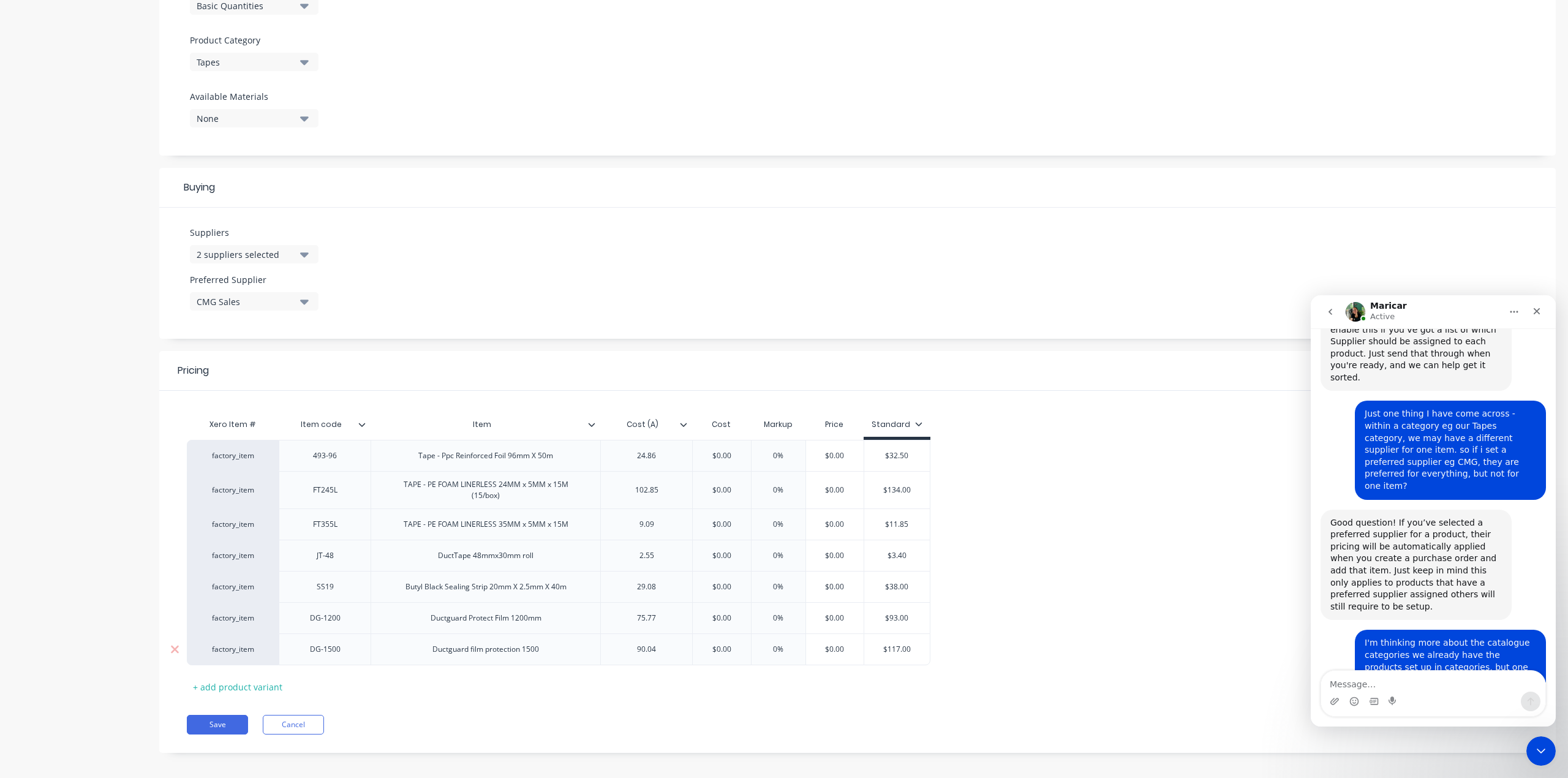
drag, startPoint x: 213, startPoint y: 734, endPoint x: 281, endPoint y: 637, distance: 118.5
click at [211, 734] on button "Save" at bounding box center [217, 724] width 61 height 19
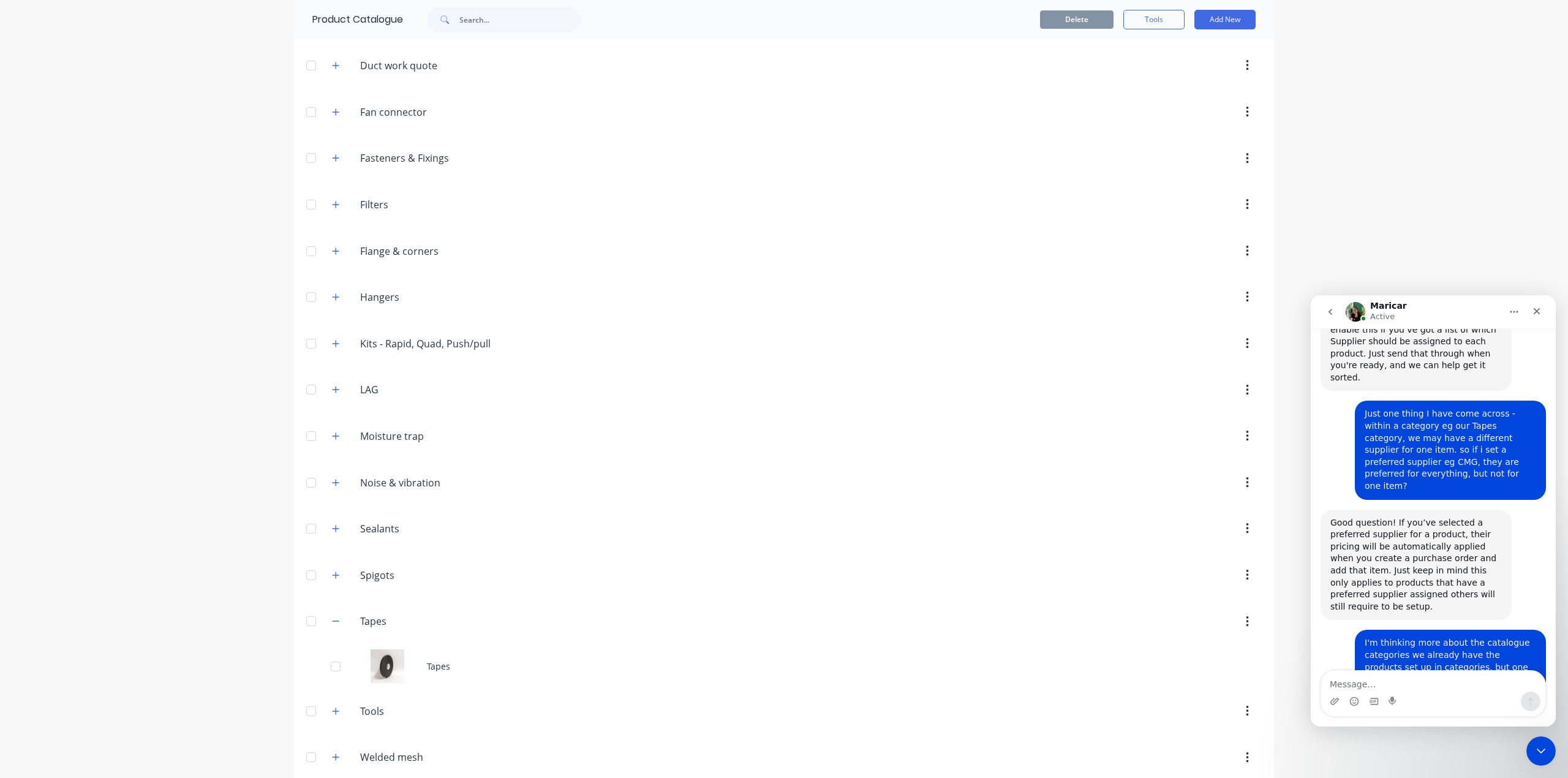
scroll to position [293, 0]
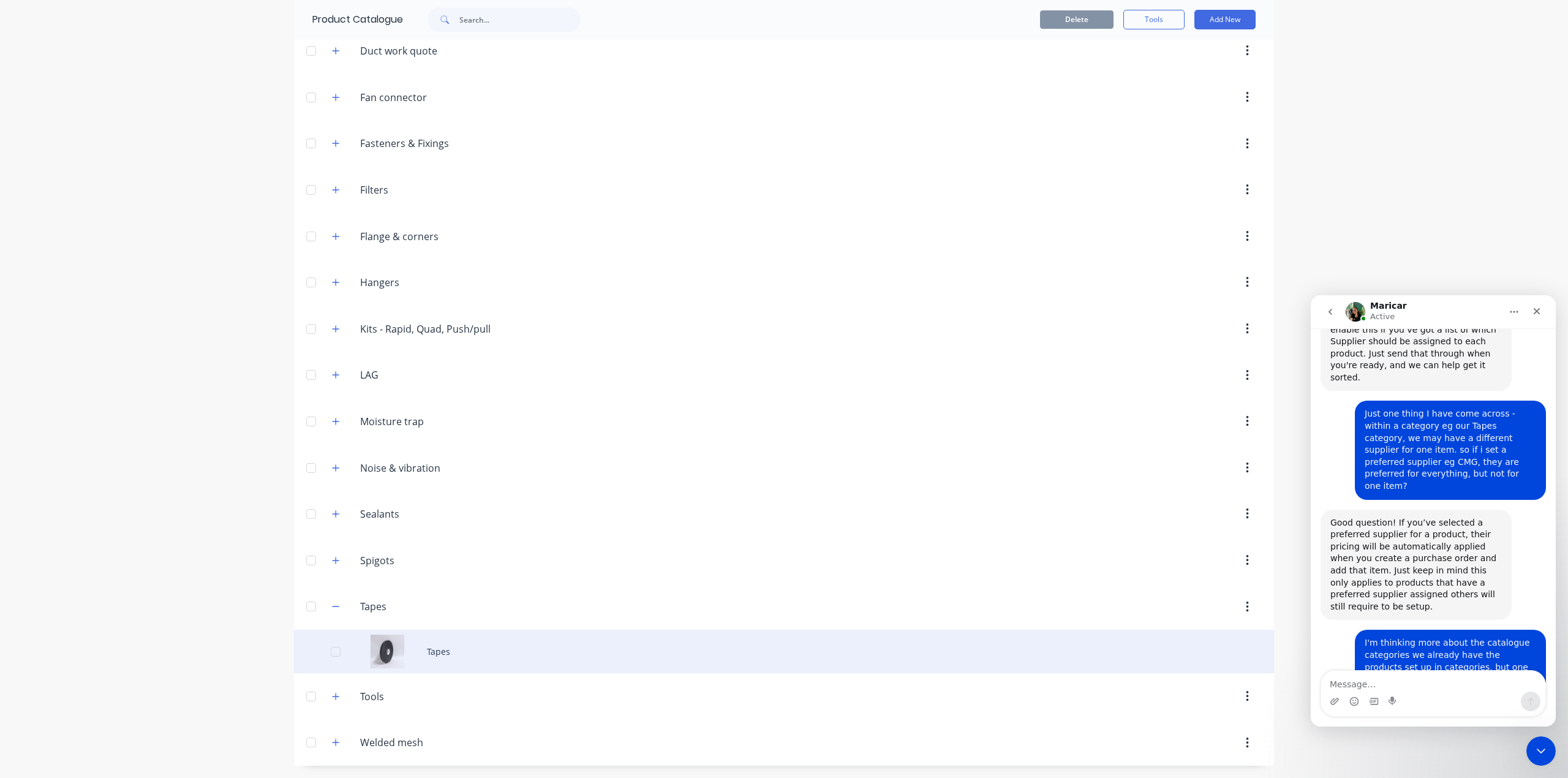
click at [400, 645] on div "Tapes" at bounding box center [784, 651] width 980 height 43
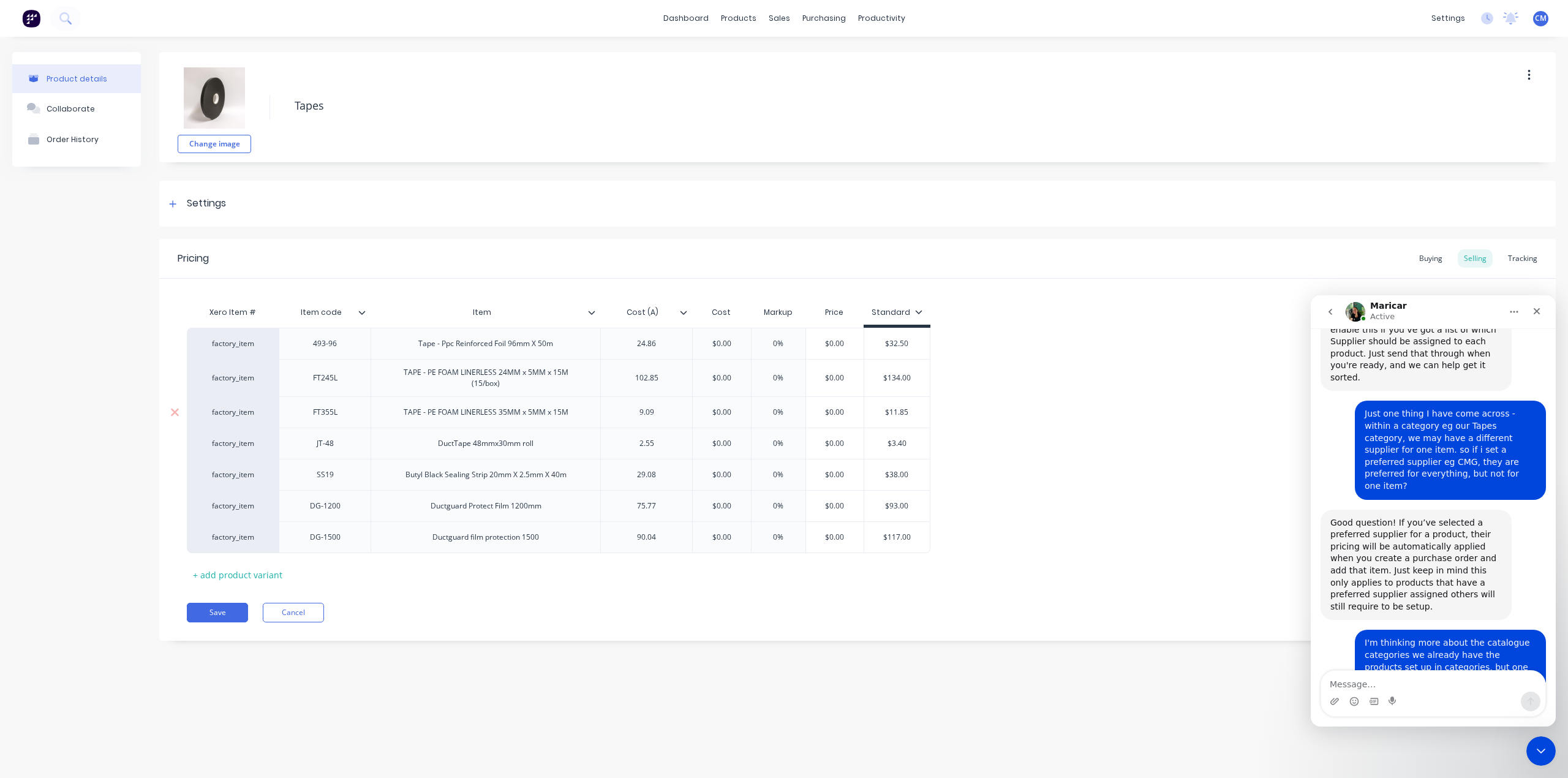
type textarea "x"
click at [1407, 682] on textarea "Message…" at bounding box center [1433, 681] width 224 height 21
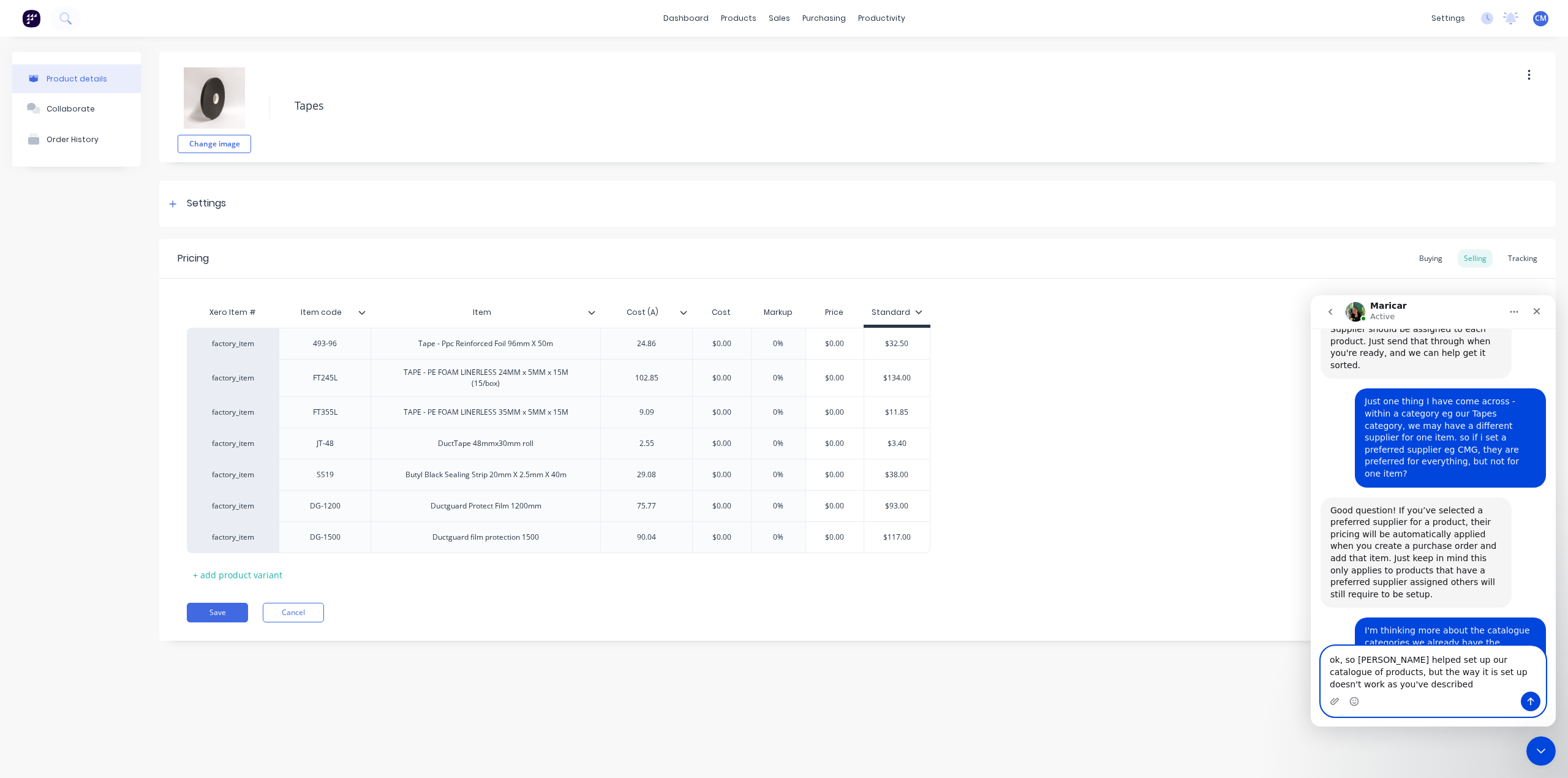
scroll to position [1322, 0]
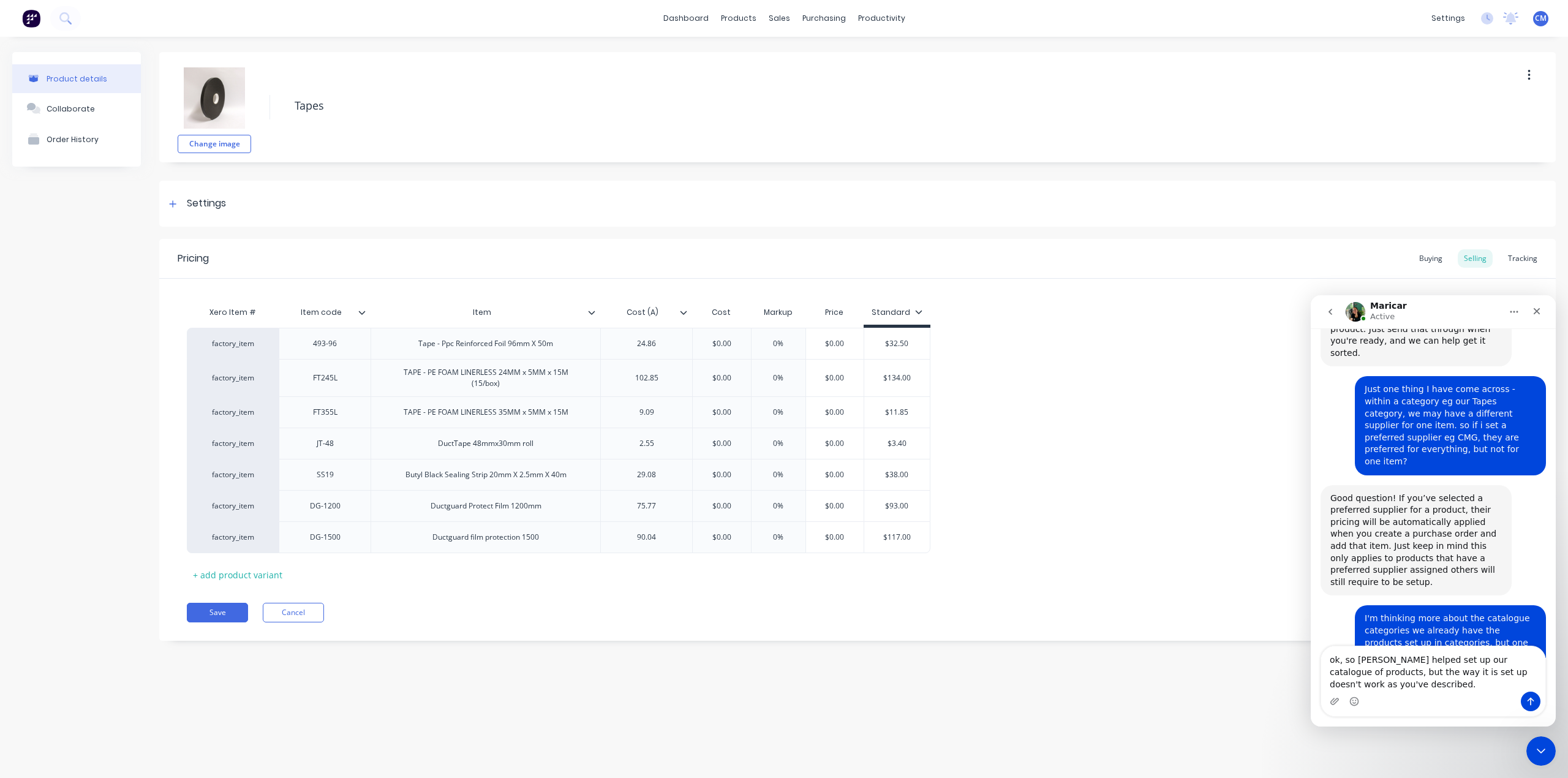
click at [16, 371] on div "Product details Collaborate Order History" at bounding box center [77, 355] width 128 height 607
drag, startPoint x: 1390, startPoint y: 686, endPoint x: 1301, endPoint y: 630, distance: 105.2
click at [1311, 630] on html "Maricar Active Hi there! You're speaking with Factory AI. I'm fully trained and…" at bounding box center [1433, 510] width 245 height 432
click at [125, 244] on div "Product details Collaborate Order History" at bounding box center [77, 355] width 128 height 607
click at [1385, 696] on div "Intercom messenger" at bounding box center [1433, 701] width 224 height 19
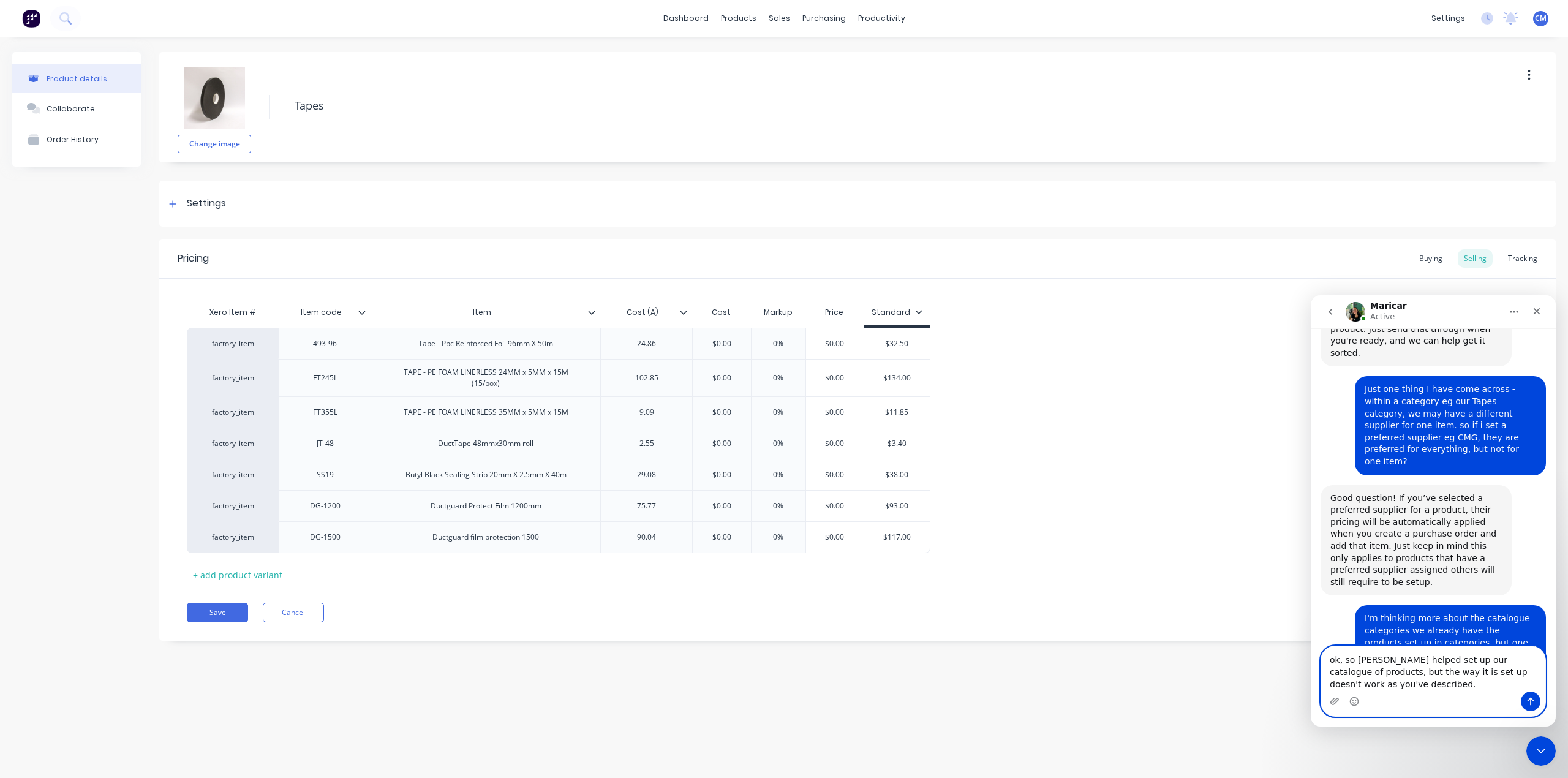
click at [1382, 685] on textarea "ok, so Cathy helped set up our catalogue of products, but the way it is set up …" at bounding box center [1433, 668] width 224 height 45
type textarea "ok, so Cathy helped set up our catalogue of products, but the way it is set up …"
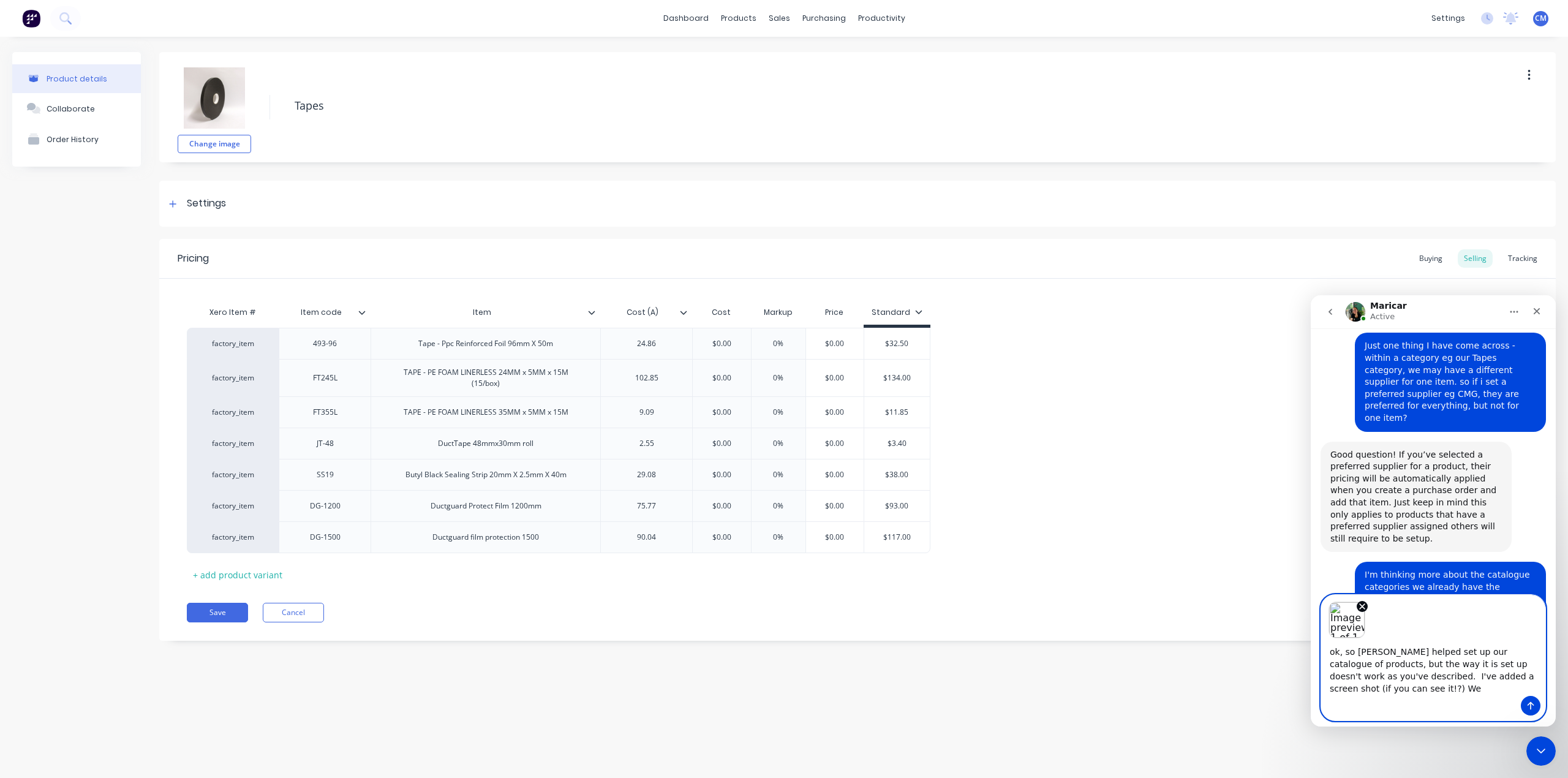
scroll to position [1372, 0]
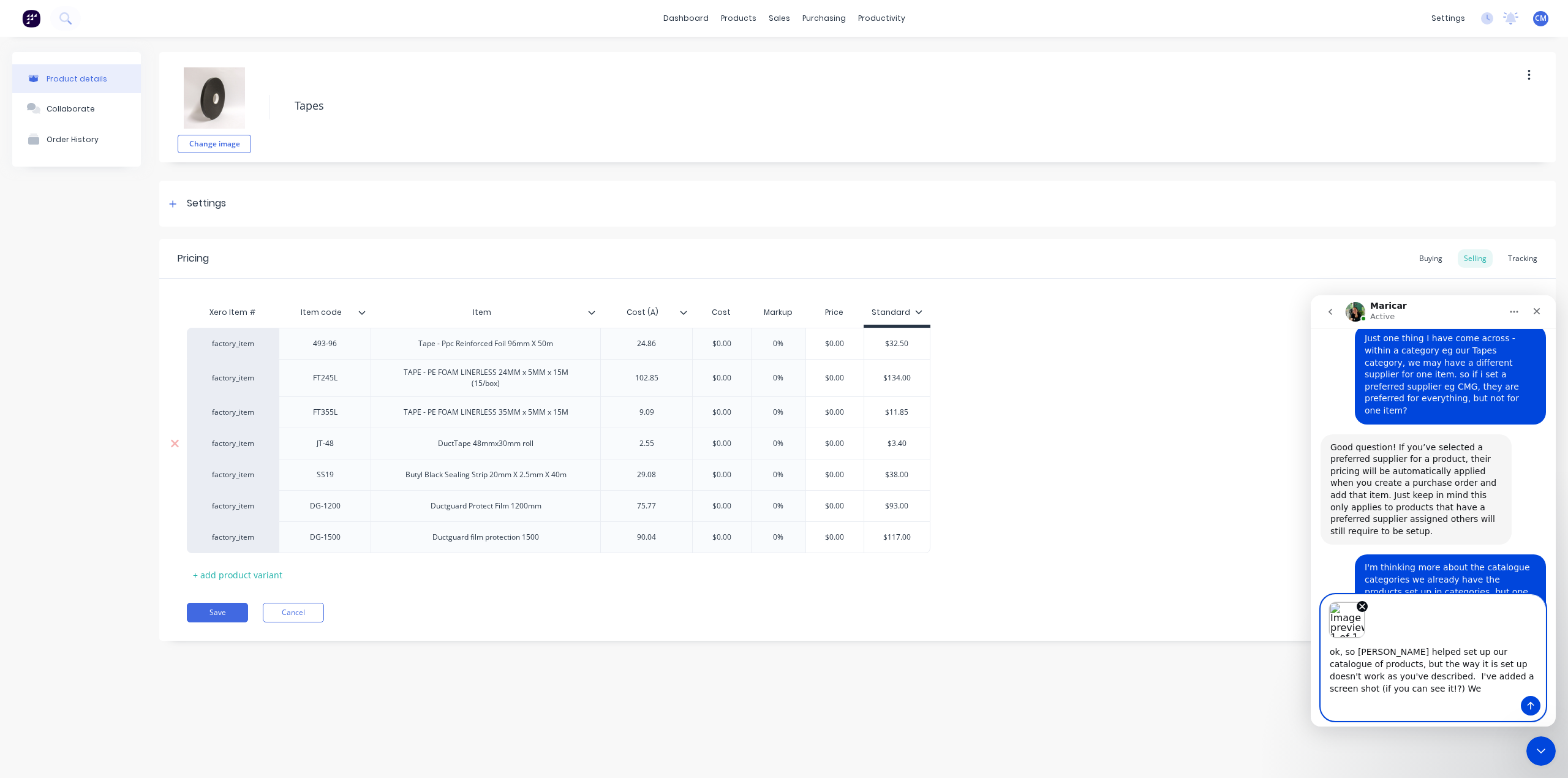
type textarea "ok, so Cathy helped set up our catalogue of products, but the way it is set up …"
click at [324, 450] on div "JT-48" at bounding box center [325, 443] width 61 height 16
type textarea "x"
click at [174, 206] on icon at bounding box center [173, 204] width 8 height 9
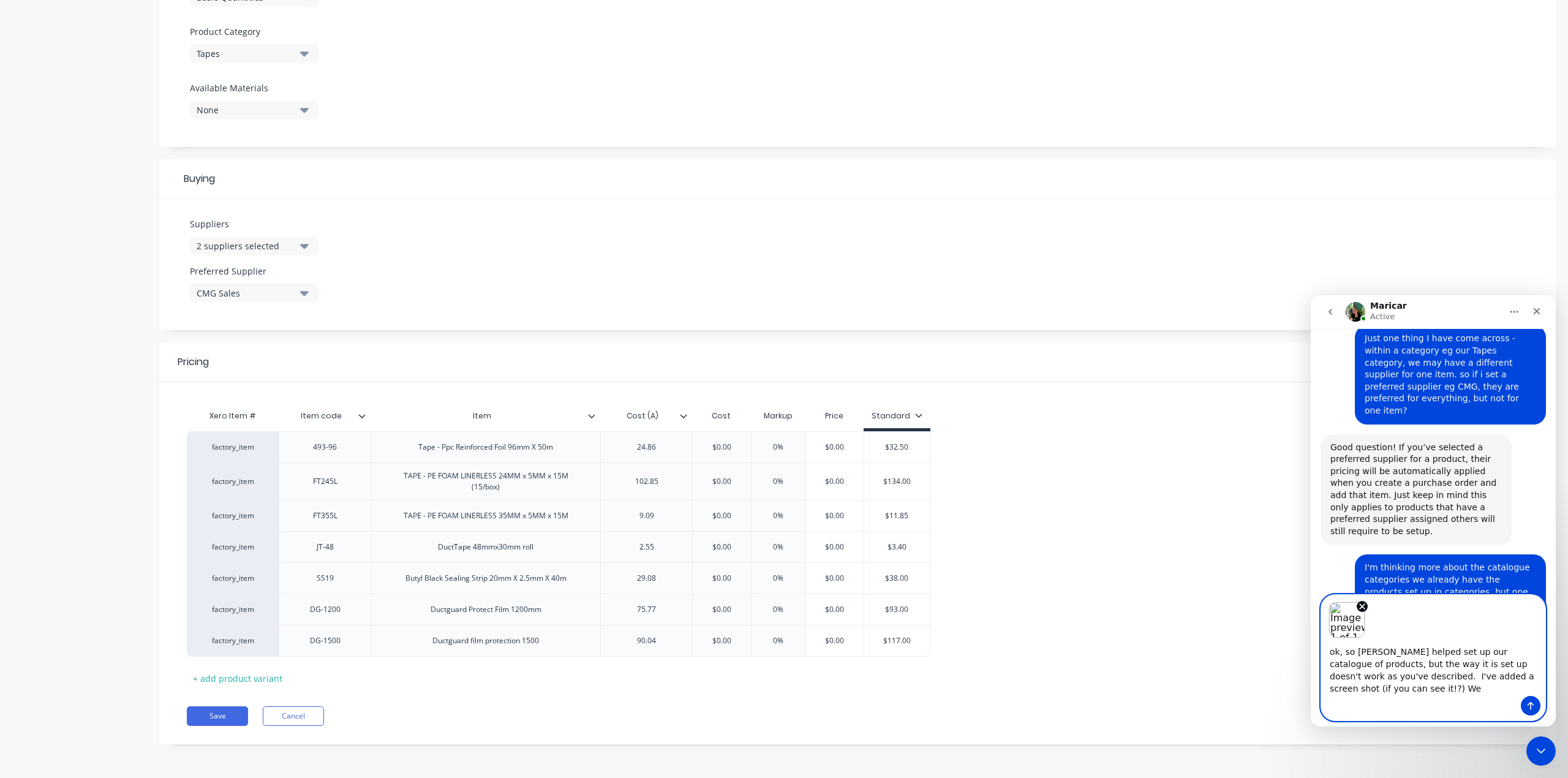
scroll to position [425, 0]
click at [1362, 696] on div "Intercom messenger" at bounding box center [1433, 705] width 224 height 19
click at [1355, 688] on textarea "ok, so Cathy helped set up our catalogue of products, but the way it is set up …" at bounding box center [1433, 667] width 224 height 57
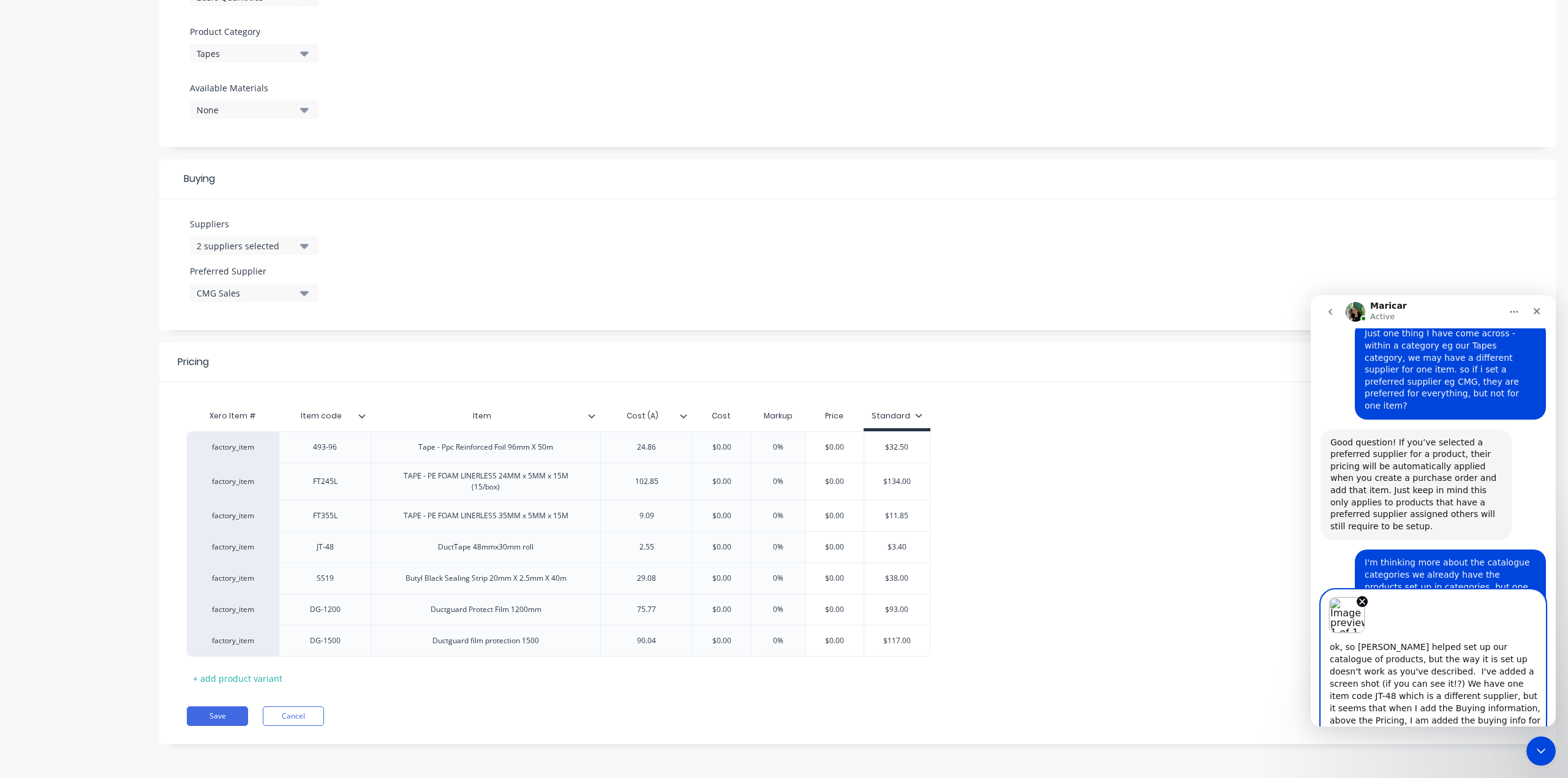
scroll to position [9, 0]
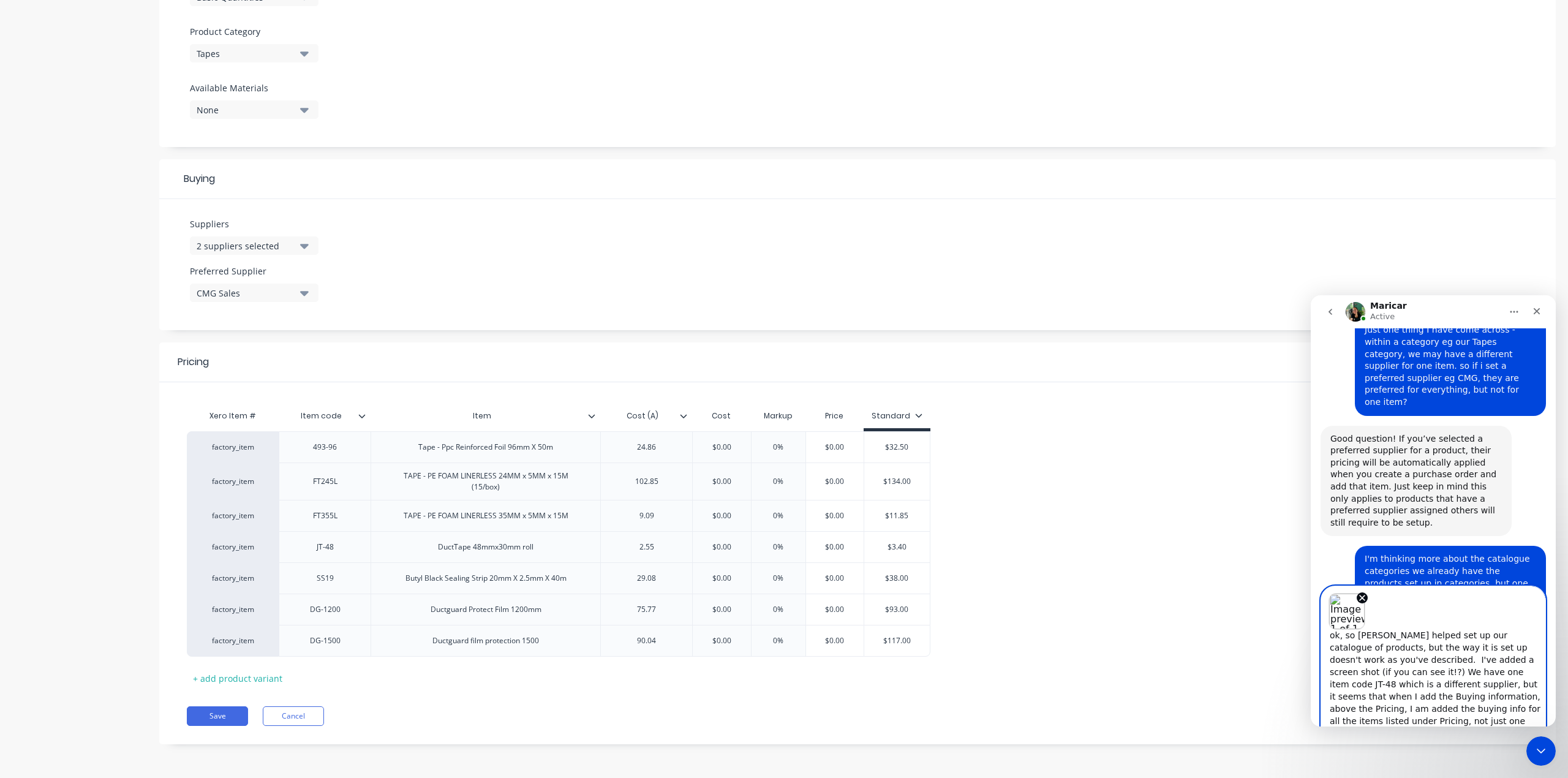
click at [1341, 636] on textarea "ok, so Cathy helped set up our catalogue of products, but the way it is set up …" at bounding box center [1433, 678] width 224 height 97
click at [1456, 649] on textarea "hmm. so Cathy helped set up our catalogue of products, but the way it is set up…" at bounding box center [1433, 678] width 224 height 97
type textarea "hmm. so [PERSON_NAME] helped set up our catalogue of products, but the way it i…"
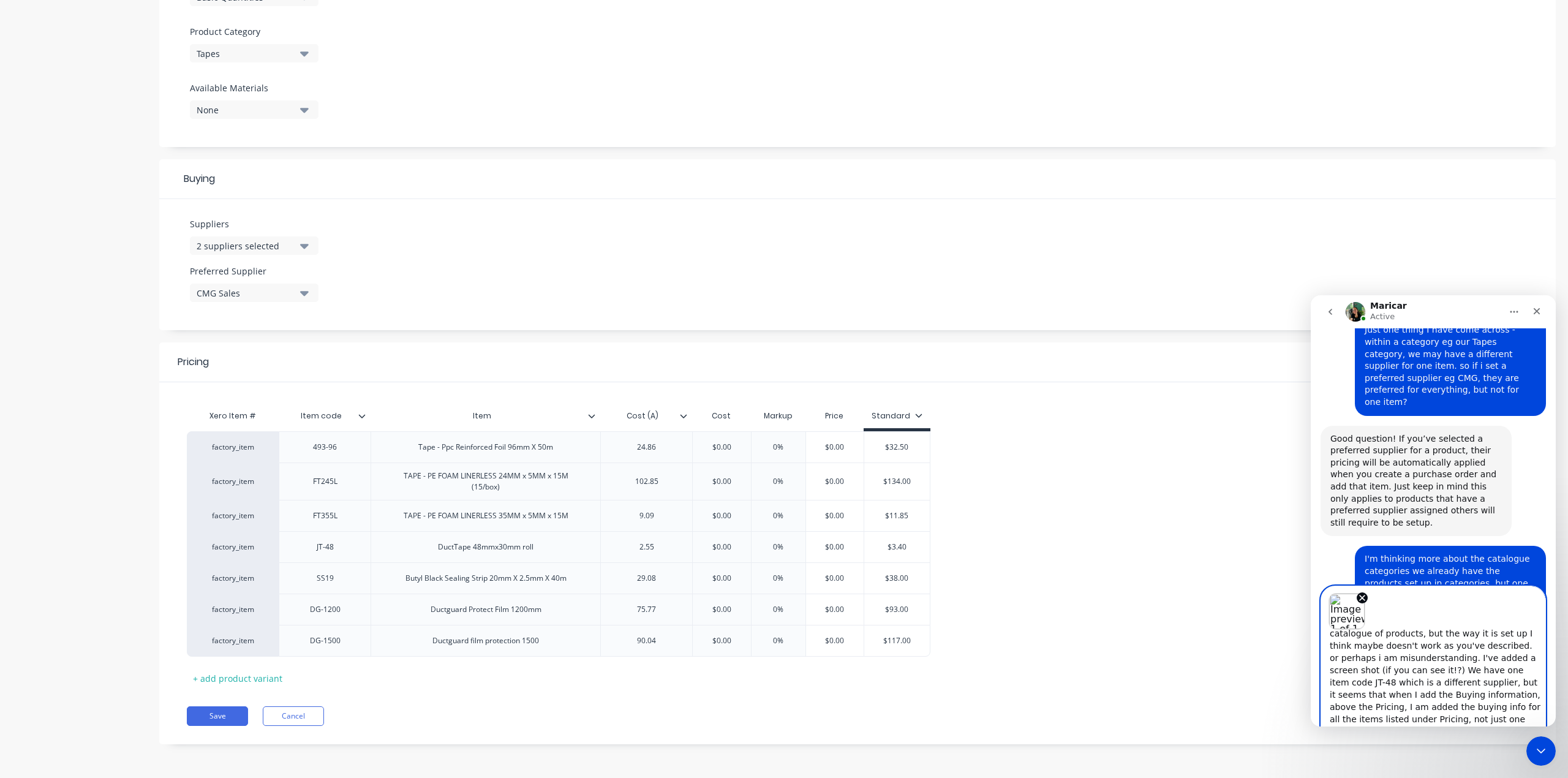
click at [1478, 712] on textarea "hmm. so [PERSON_NAME] helped set up our catalogue of products, but the way it i…" at bounding box center [1433, 678] width 224 height 97
click at [1477, 712] on textarea "hmm. so [PERSON_NAME] helped set up our catalogue of products, but the way it i…" at bounding box center [1433, 678] width 224 height 97
click at [1406, 719] on textarea "hmm. so [PERSON_NAME] helped set up our catalogue of products, but the way it i…" at bounding box center [1433, 678] width 224 height 97
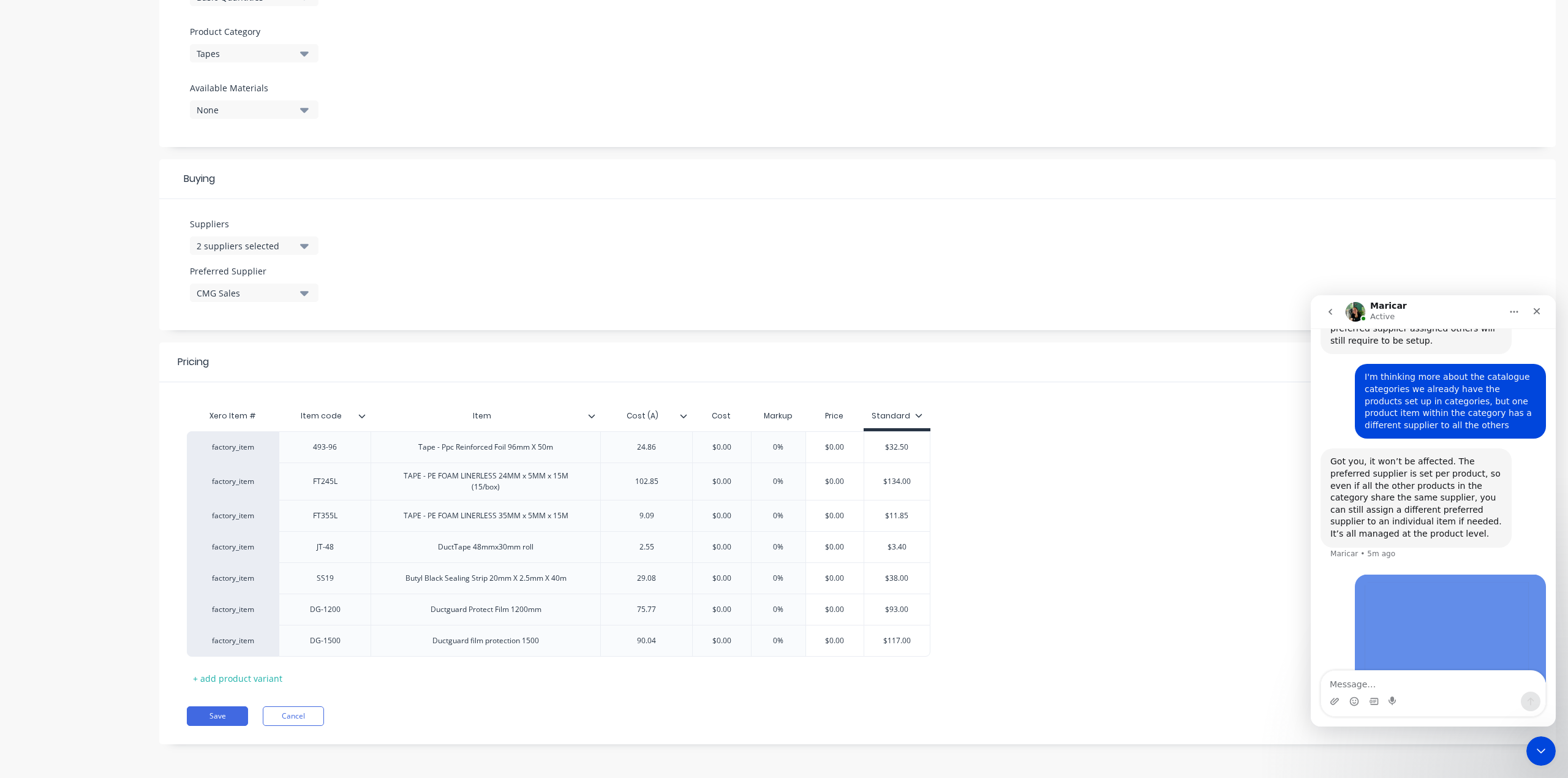
click at [1406, 718] on div "Intercom messenger" at bounding box center [1433, 698] width 245 height 56
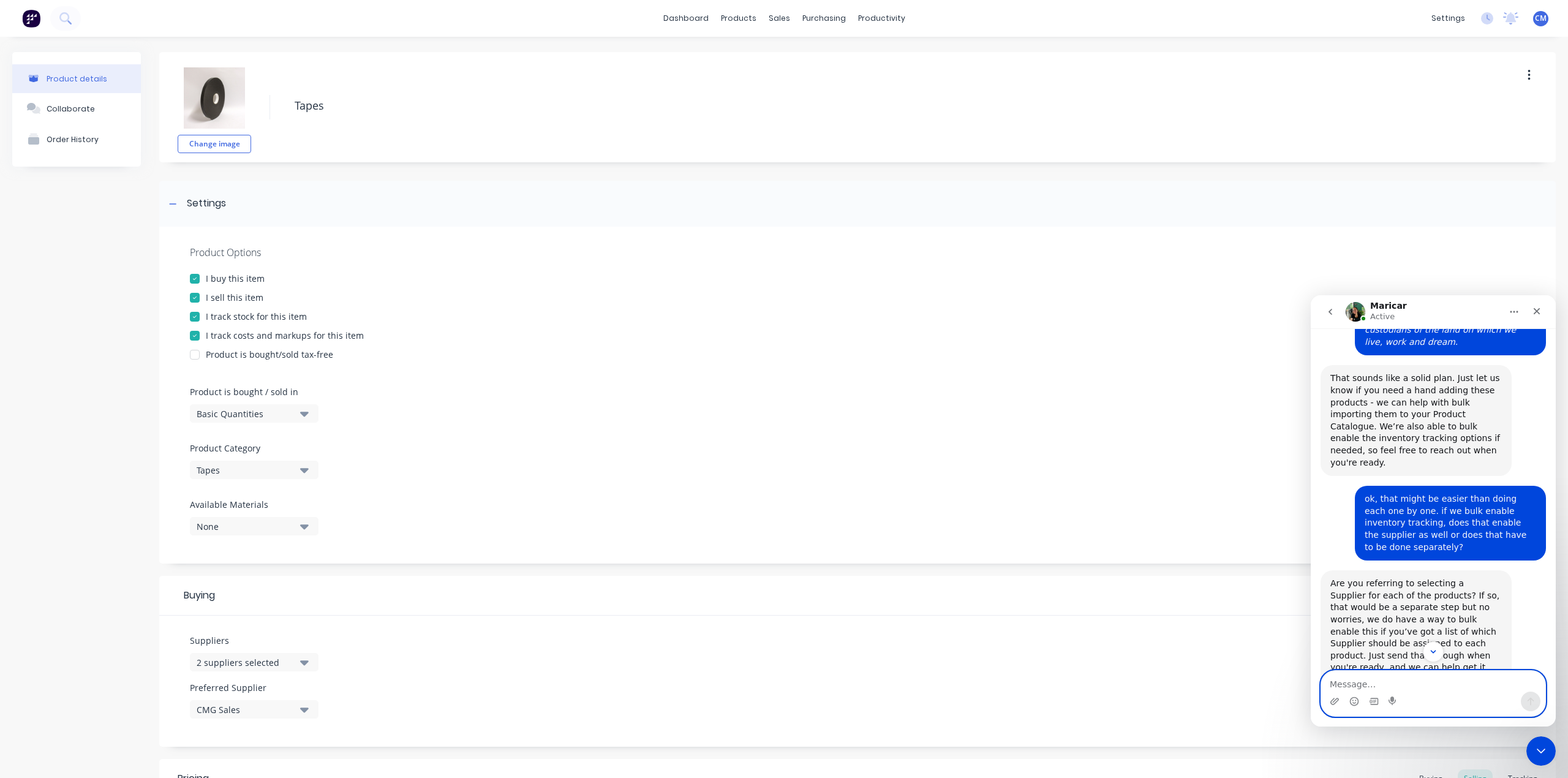
click at [1376, 678] on textarea "Message…" at bounding box center [1433, 681] width 224 height 21
type textarea "I am wondering if each of these items should be a separate product, rather than…"
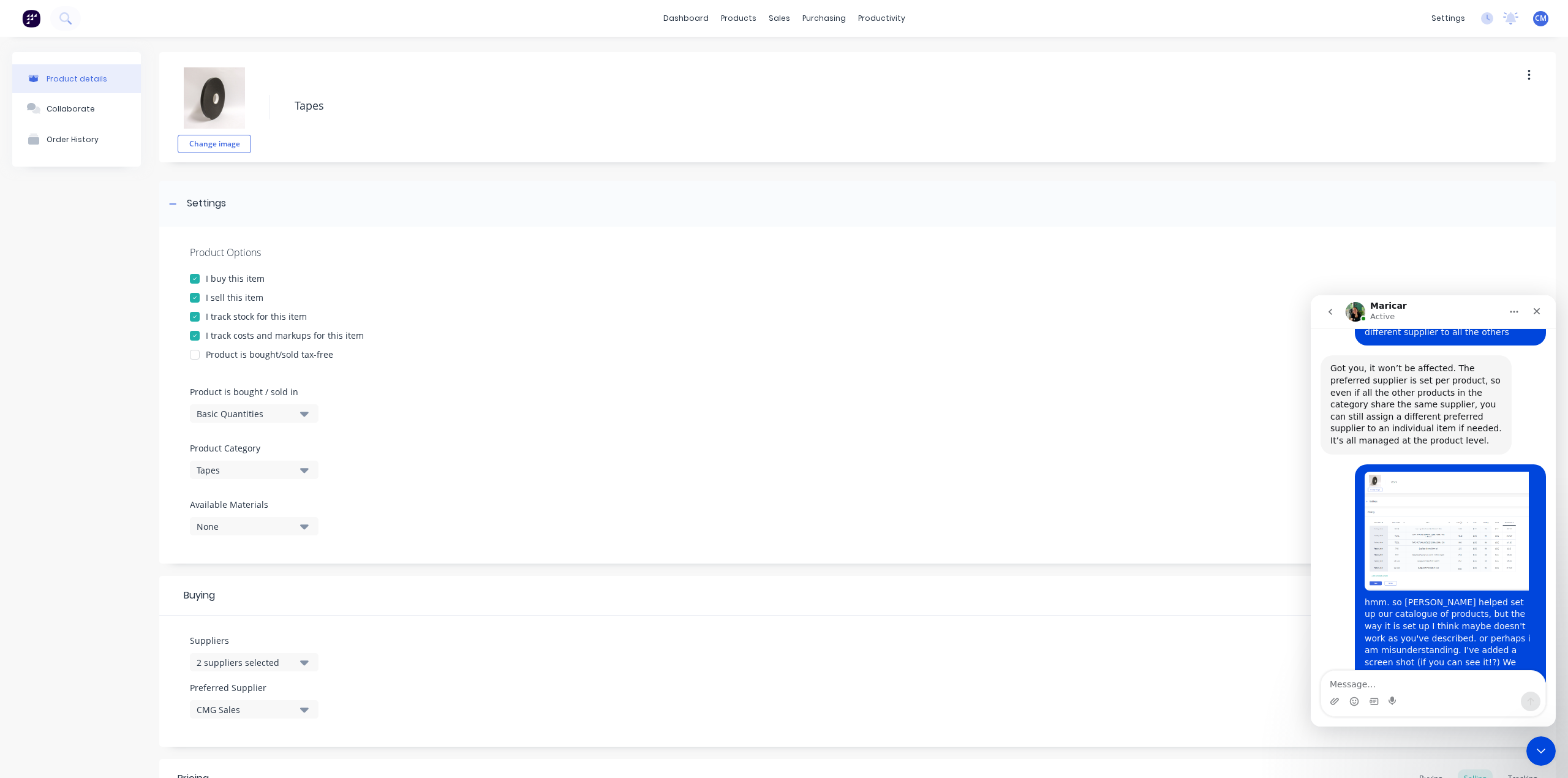
click at [300, 471] on icon "button" at bounding box center [304, 470] width 9 height 13
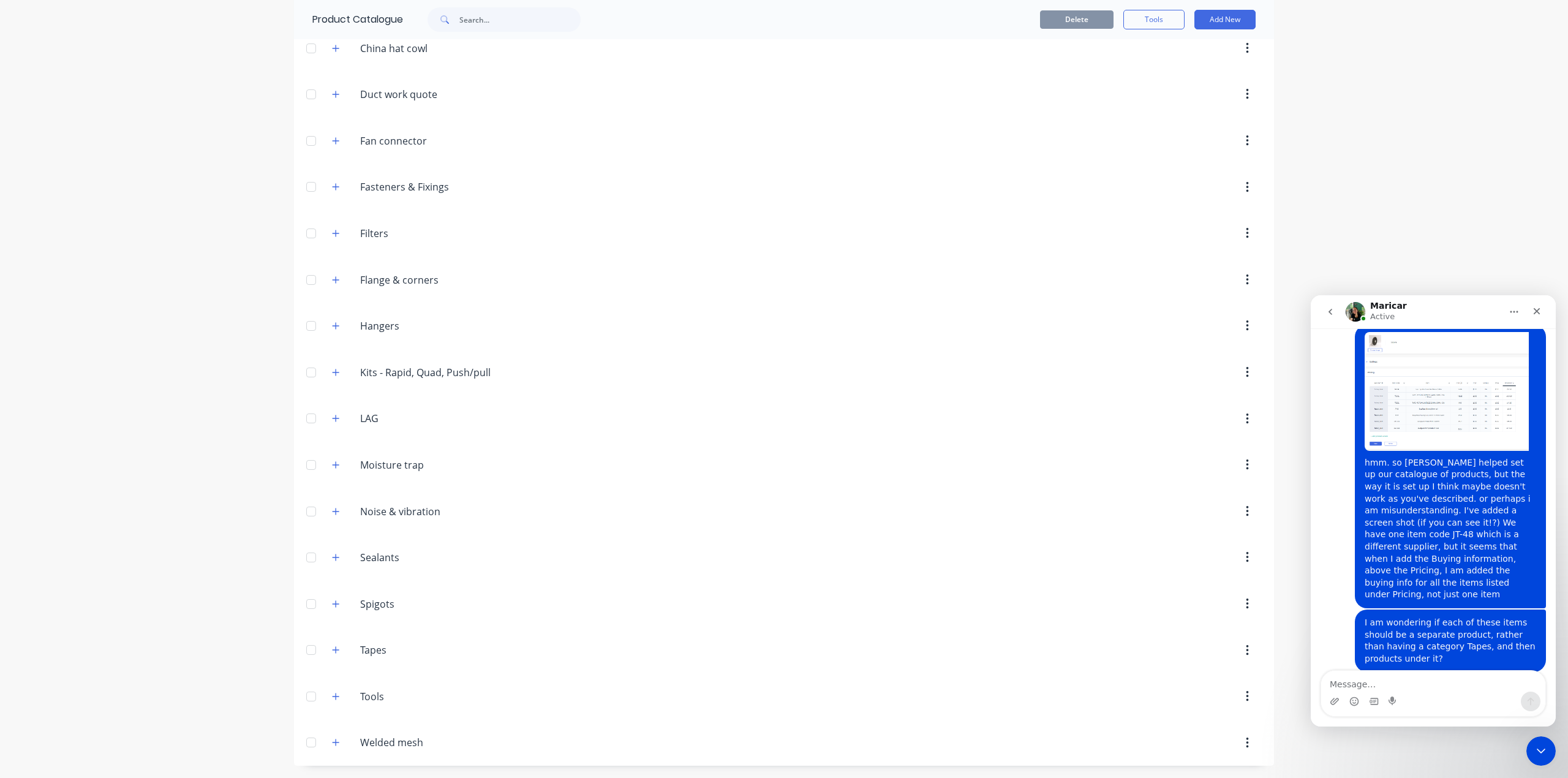
scroll to position [249, 0]
click at [332, 653] on icon "button" at bounding box center [336, 650] width 8 height 9
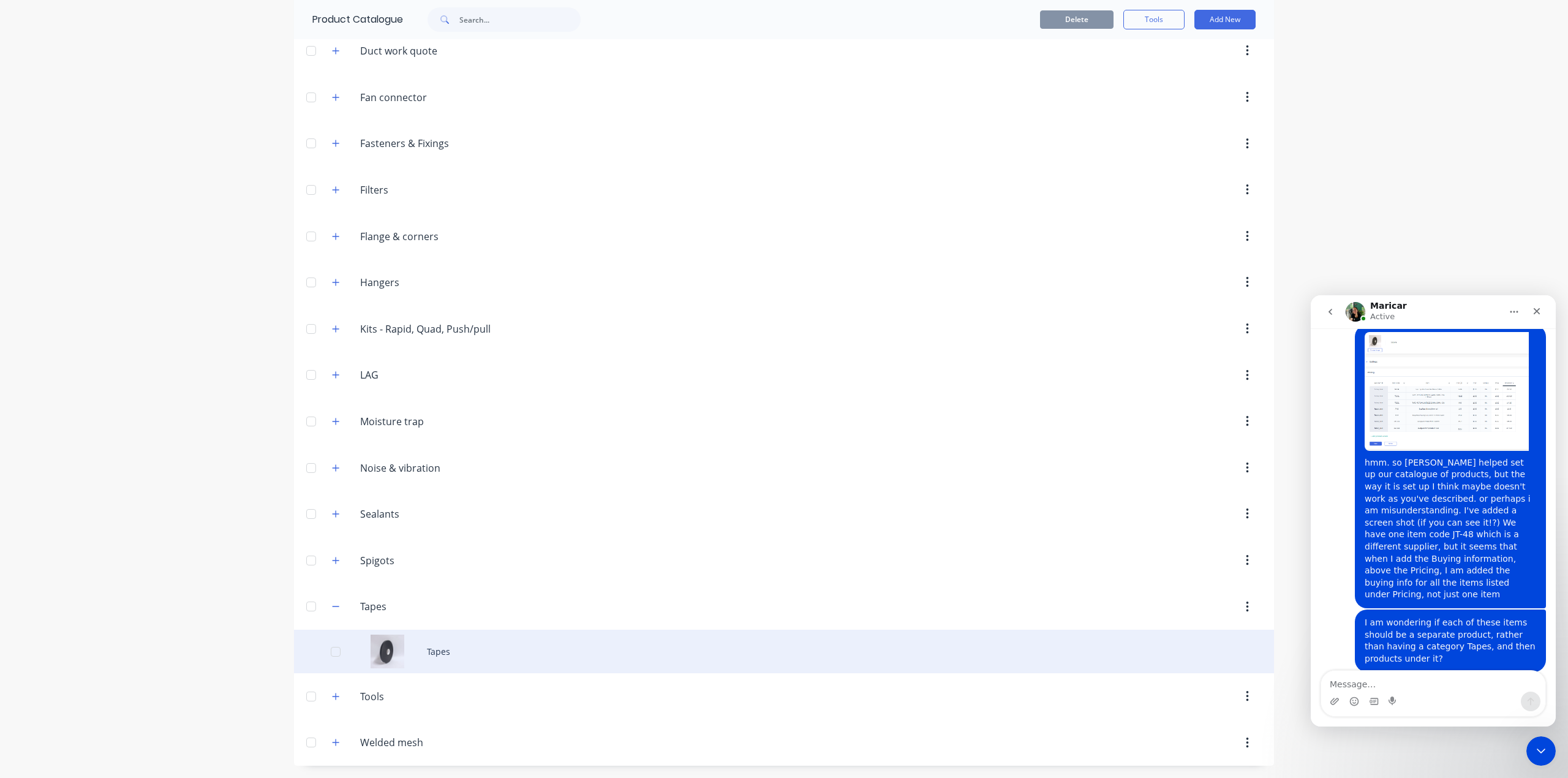
click at [331, 649] on div at bounding box center [336, 652] width 25 height 25
click at [430, 653] on div "Tapes" at bounding box center [784, 651] width 980 height 43
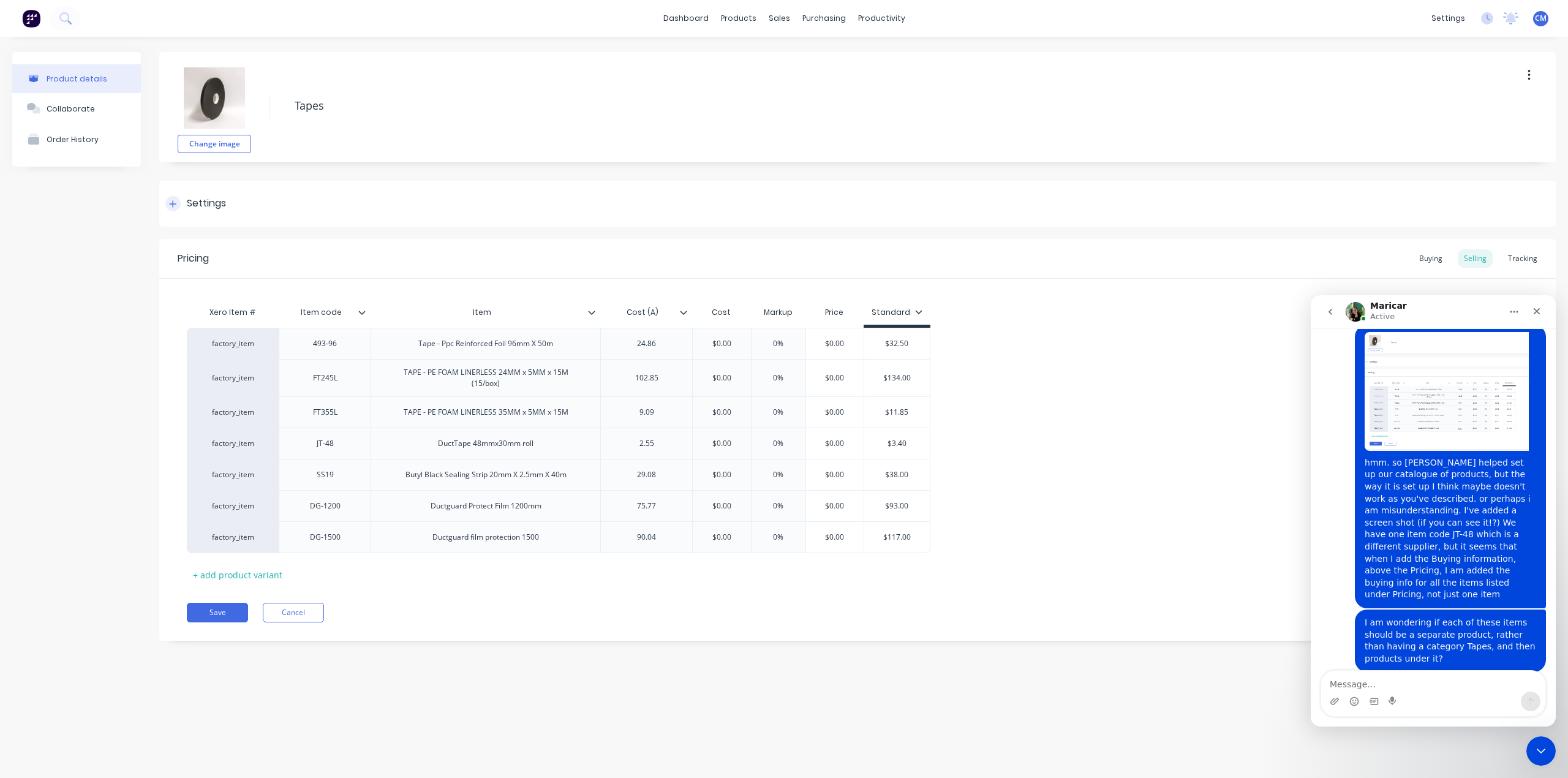
click at [169, 206] on icon at bounding box center [173, 204] width 8 height 9
type textarea "x"
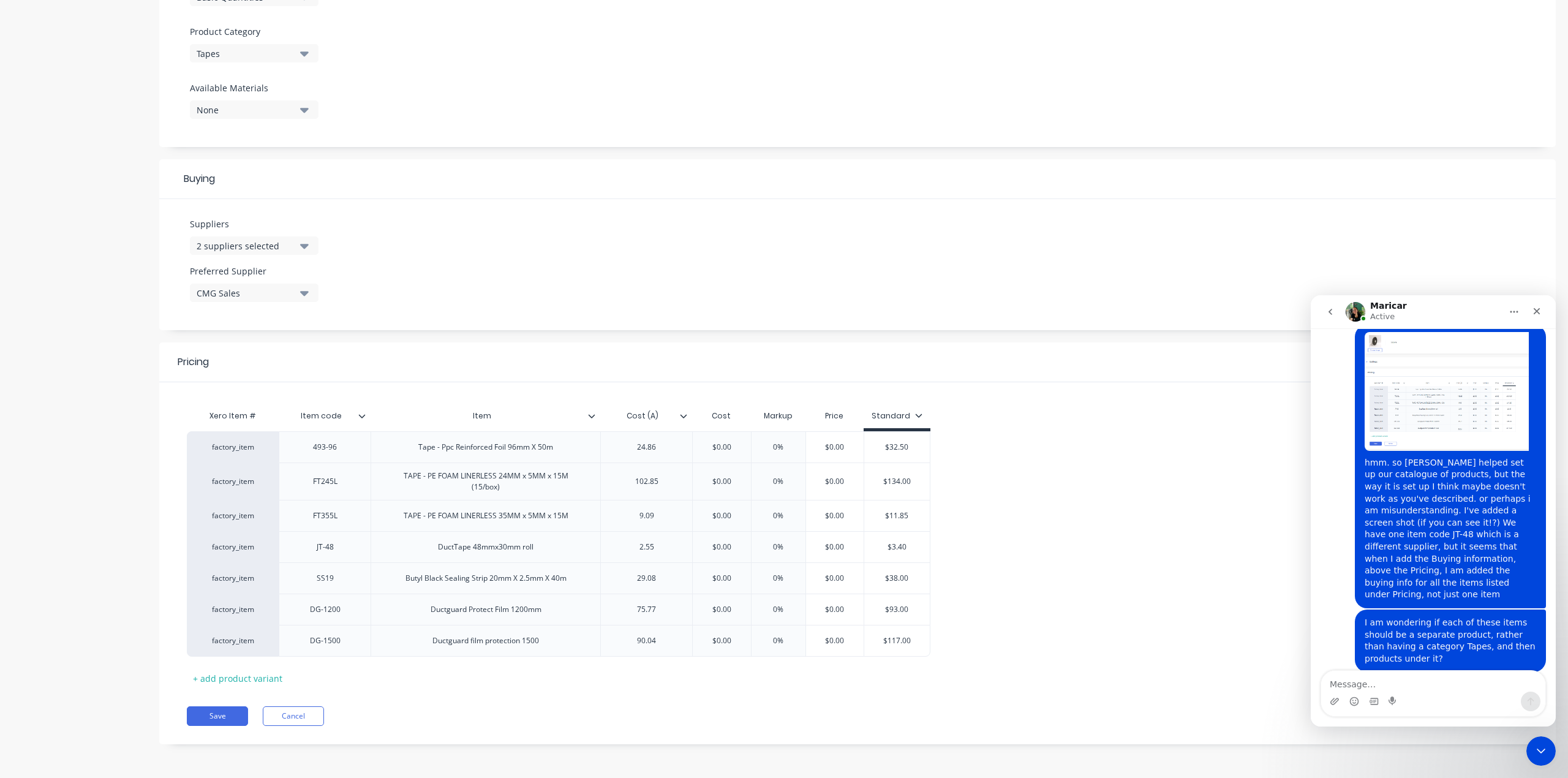
scroll to position [425, 0]
click at [303, 291] on icon "button" at bounding box center [304, 293] width 9 height 5
click at [714, 210] on div "Suppliers 2 suppliers selected Preferred Supplier CMG Sales CMG Sales Full Boar…" at bounding box center [856, 264] width 1396 height 131
click at [1379, 671] on textarea "Message…" at bounding box center [1433, 681] width 224 height 21
type textarea "I"
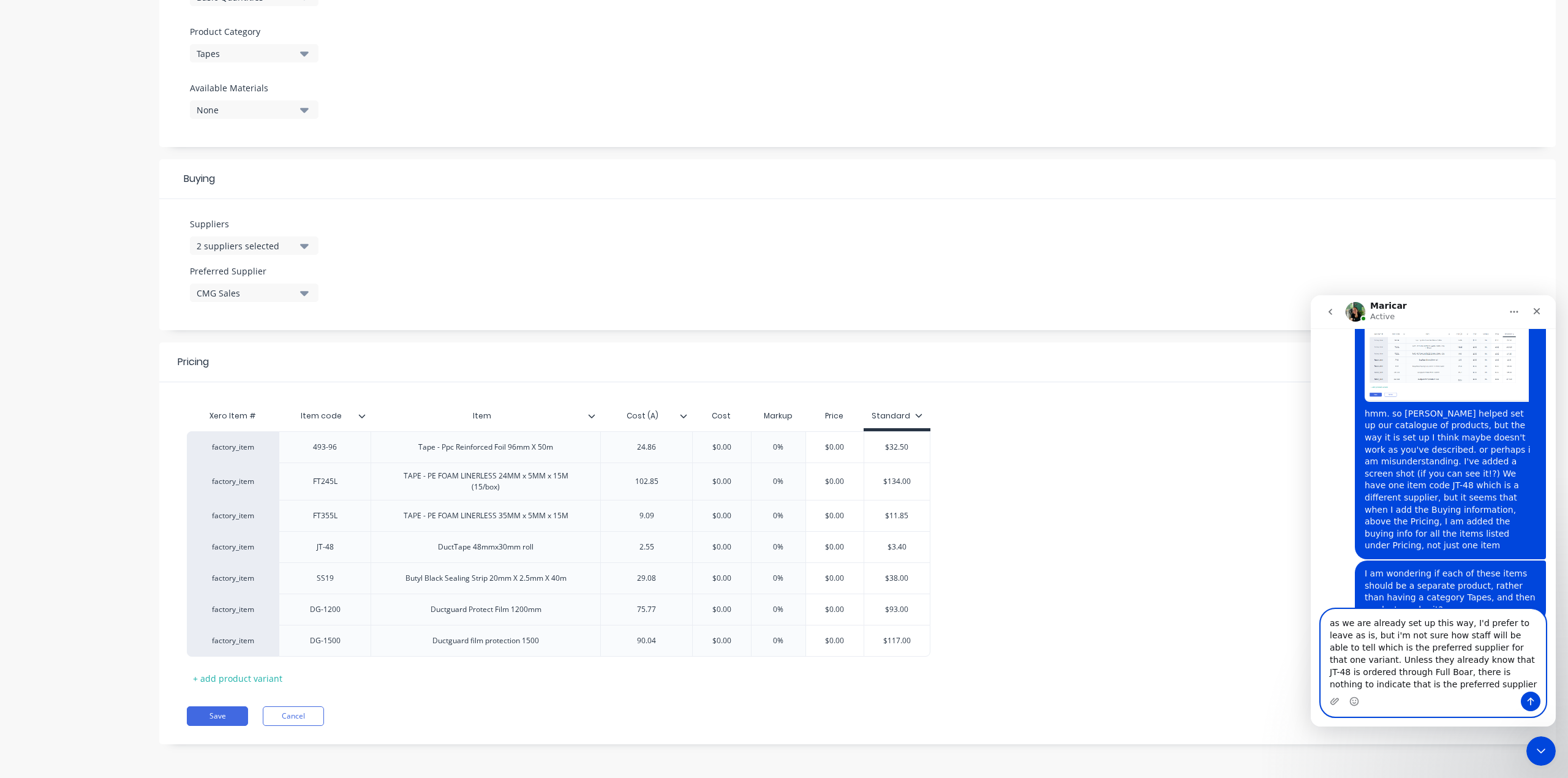
scroll to position [1857, 0]
type textarea "as we are already set up this way, I'd prefer to leave as is, but i'm not sure …"
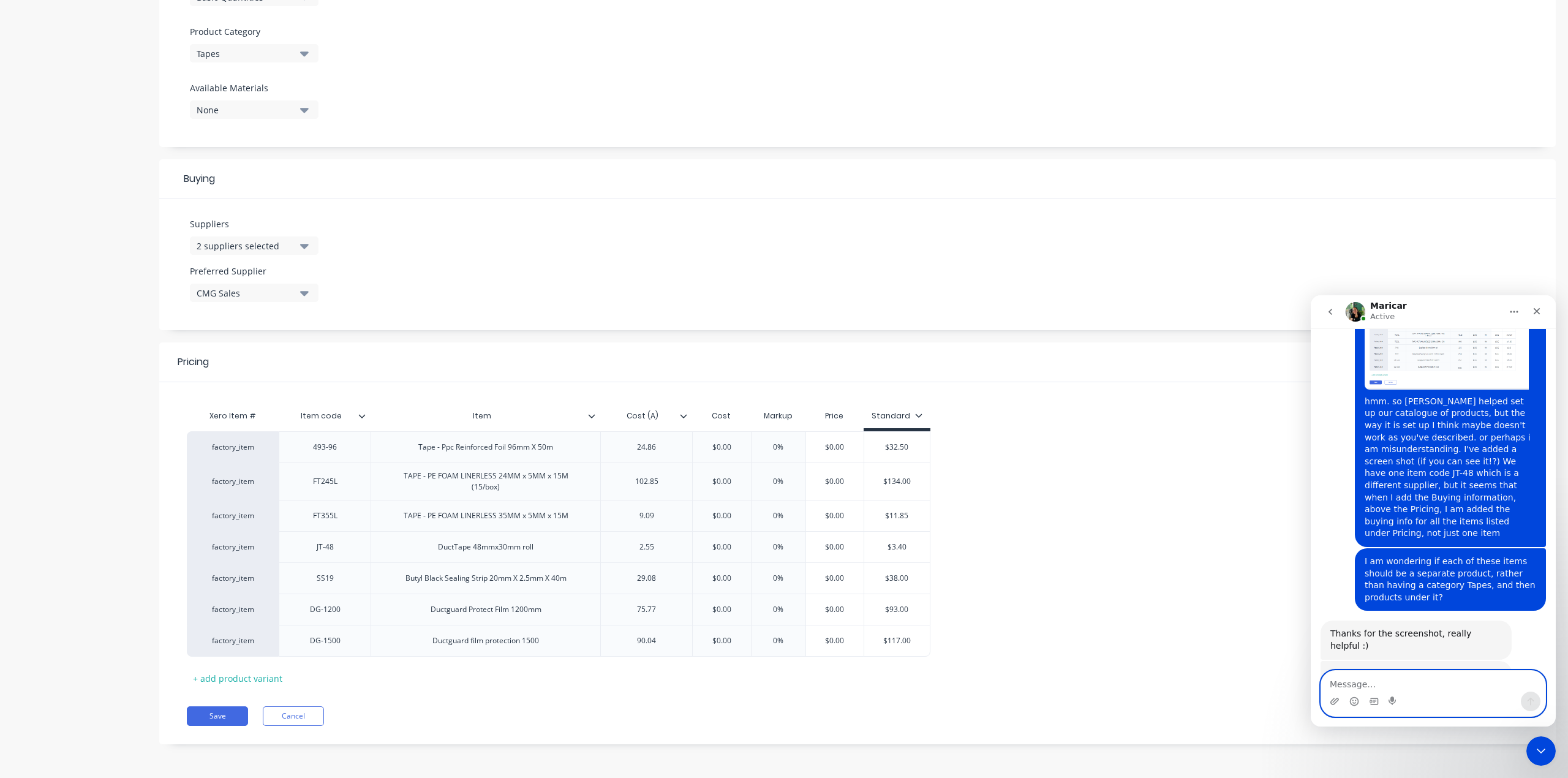
scroll to position [1904, 0]
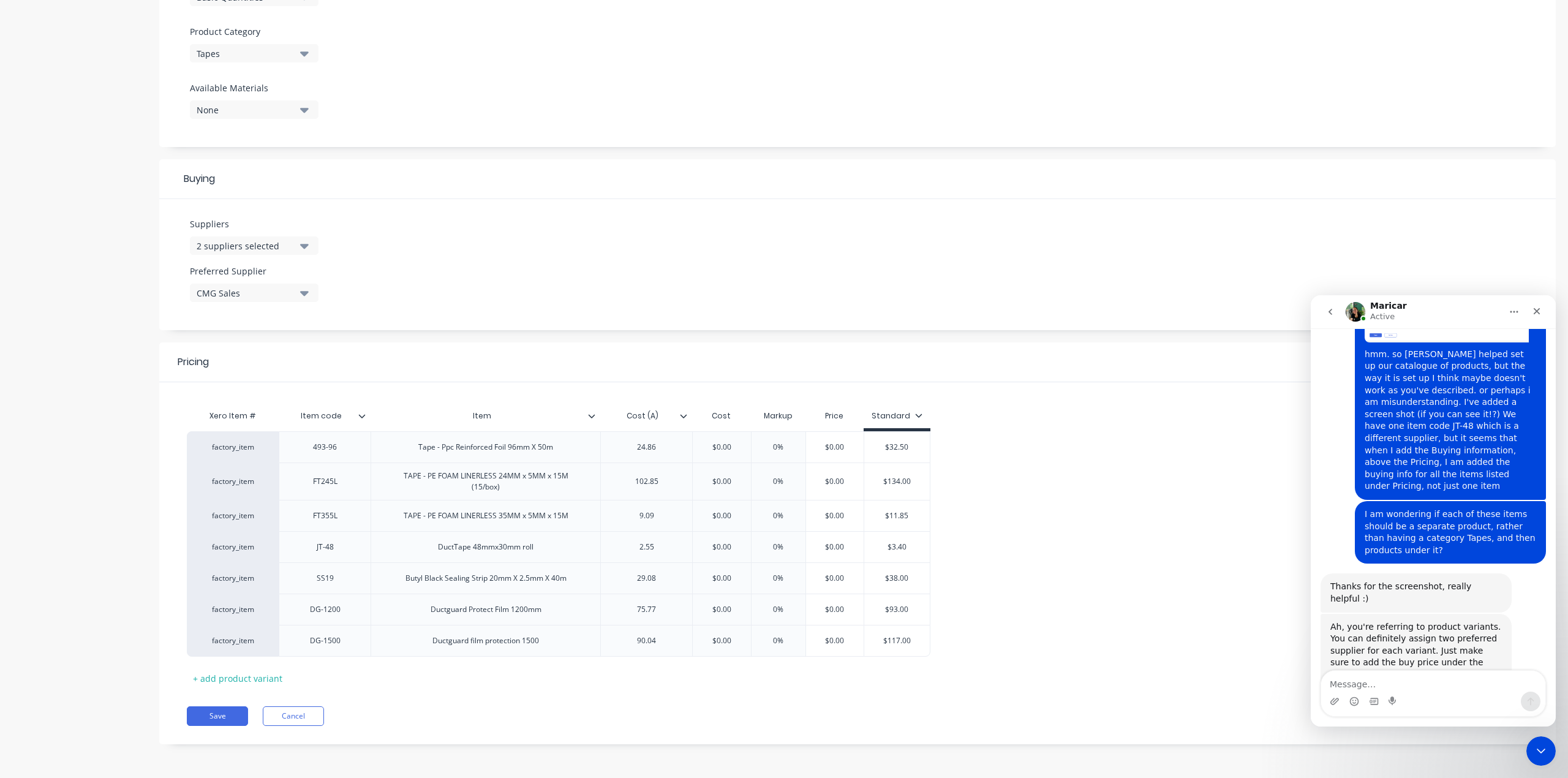
click at [1351, 308] on img "Intercom messenger" at bounding box center [1355, 312] width 19 height 19
click at [1350, 305] on img "Intercom messenger" at bounding box center [1355, 312] width 19 height 19
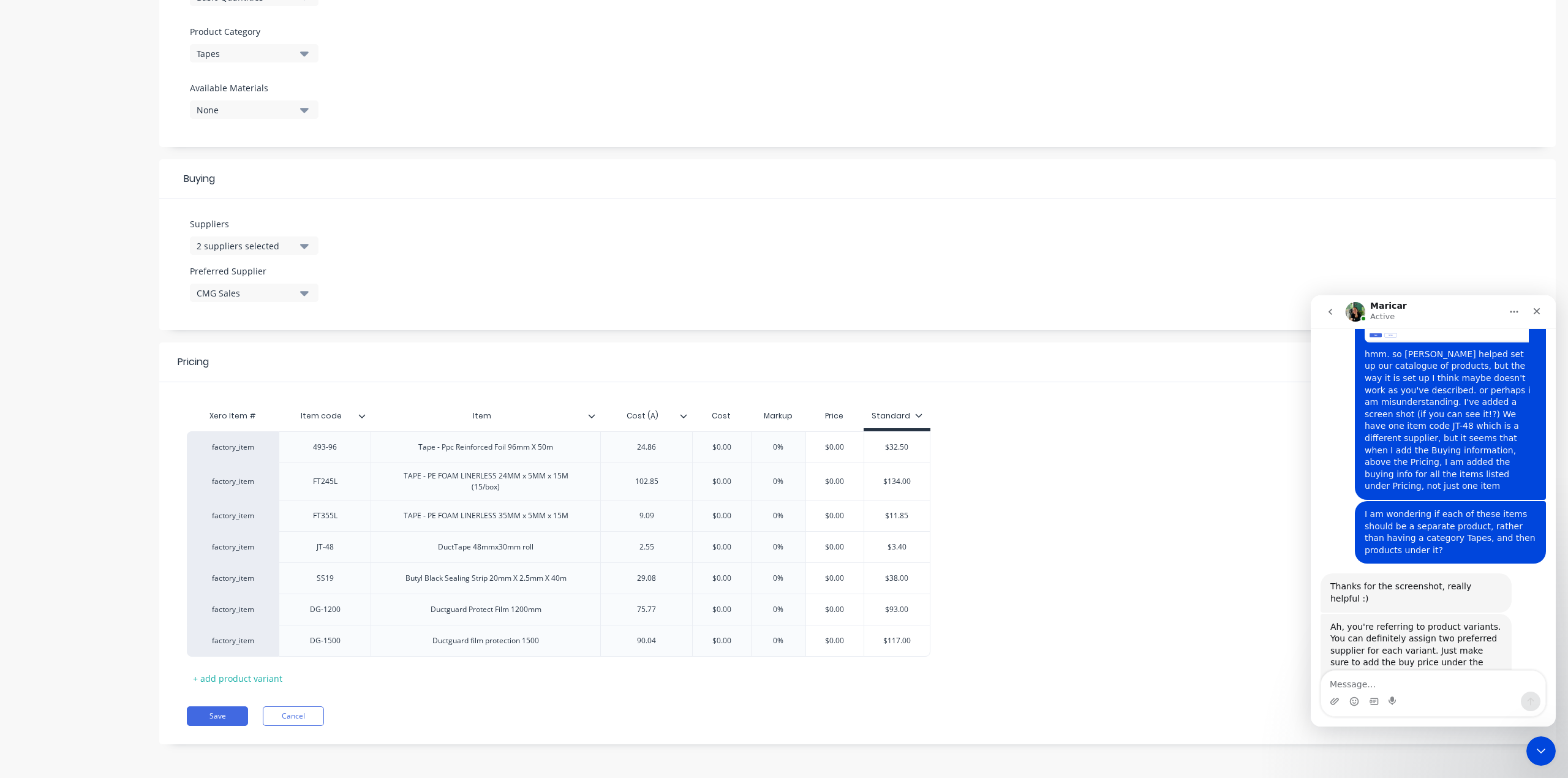
click at [1350, 305] on img "Intercom messenger" at bounding box center [1355, 312] width 19 height 19
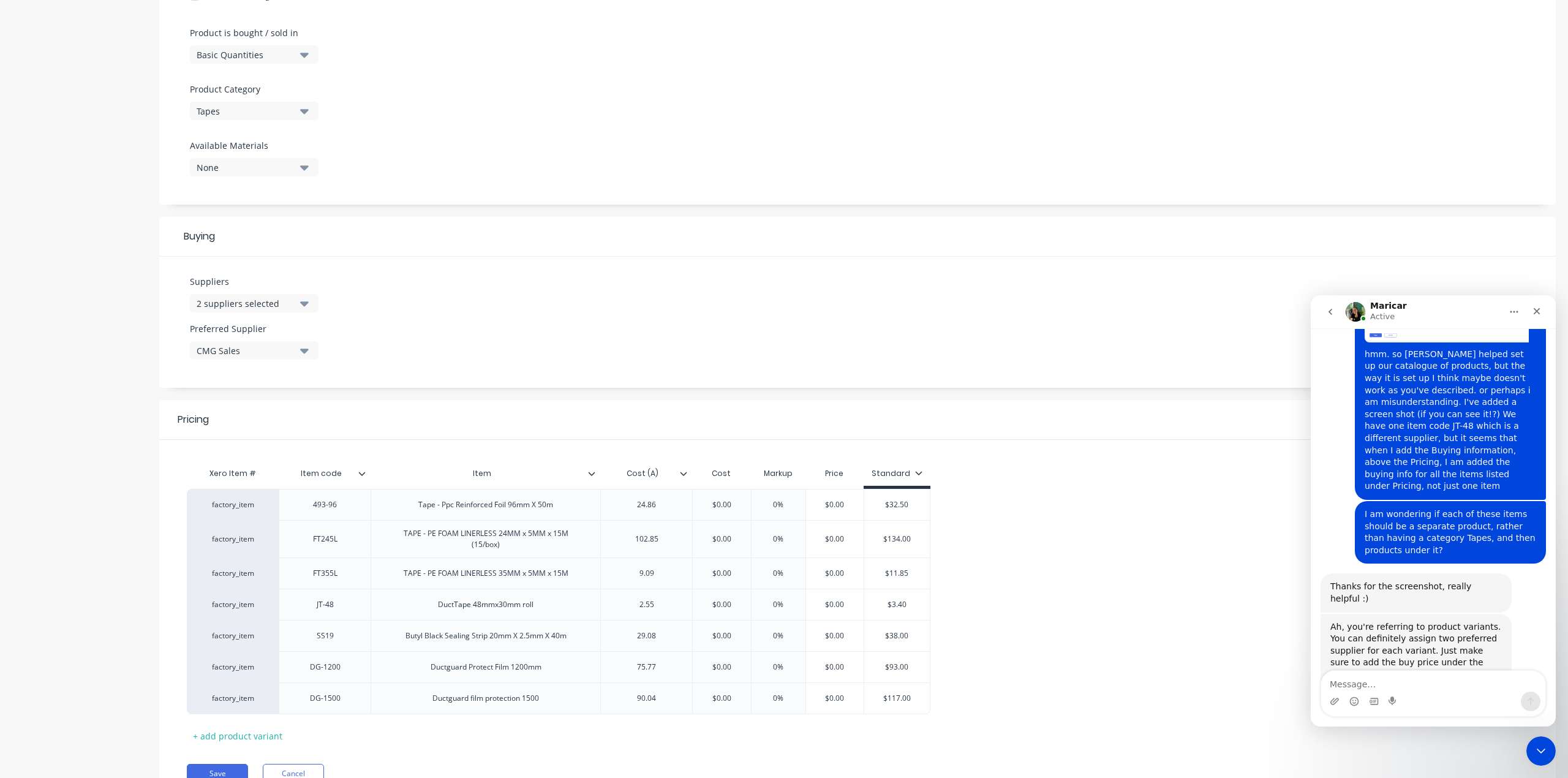
scroll to position [408, 0]
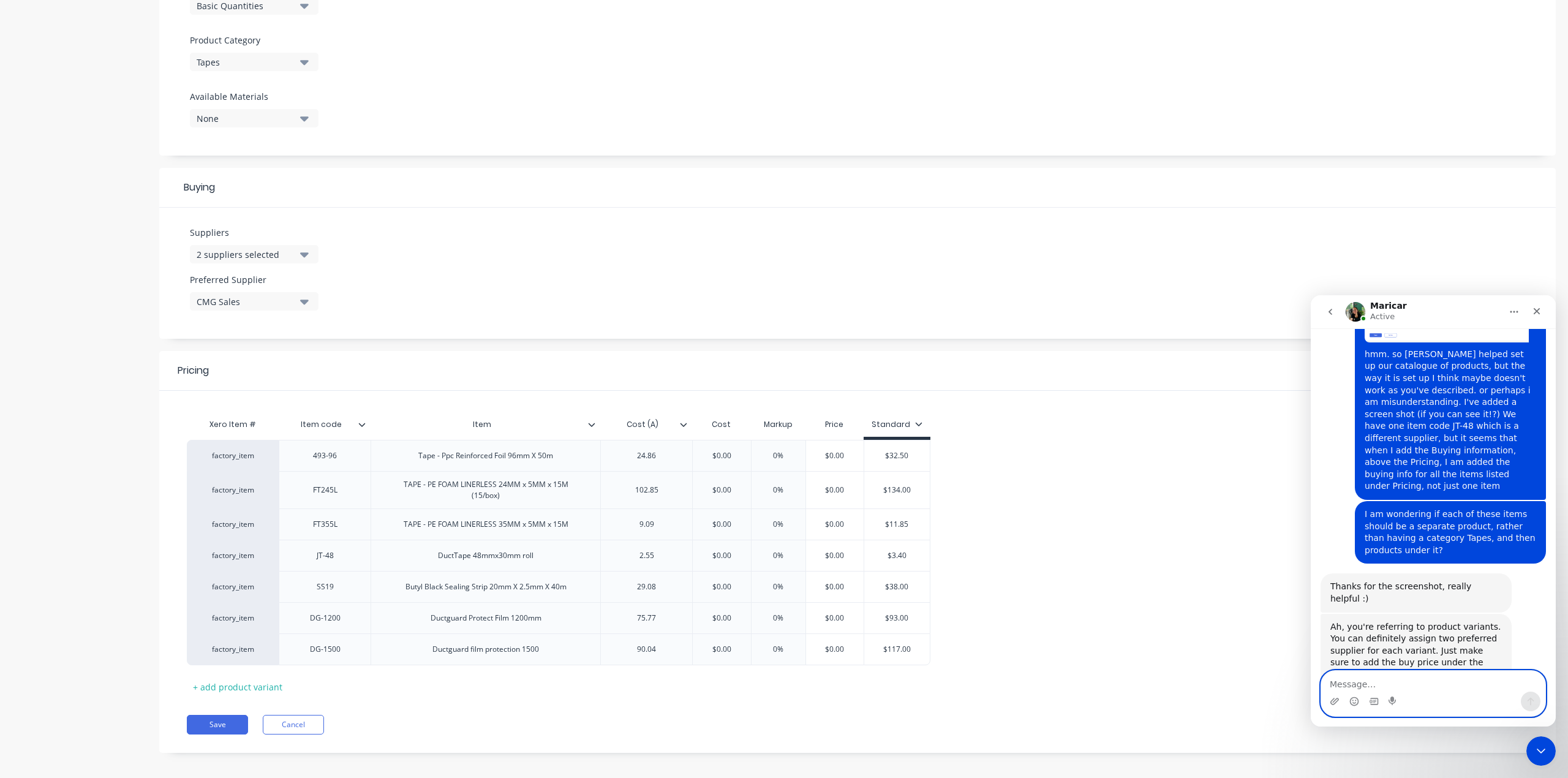
click at [1358, 683] on textarea "Message…" at bounding box center [1433, 681] width 224 height 21
type textarea "I think I will add this as an enhancement request"
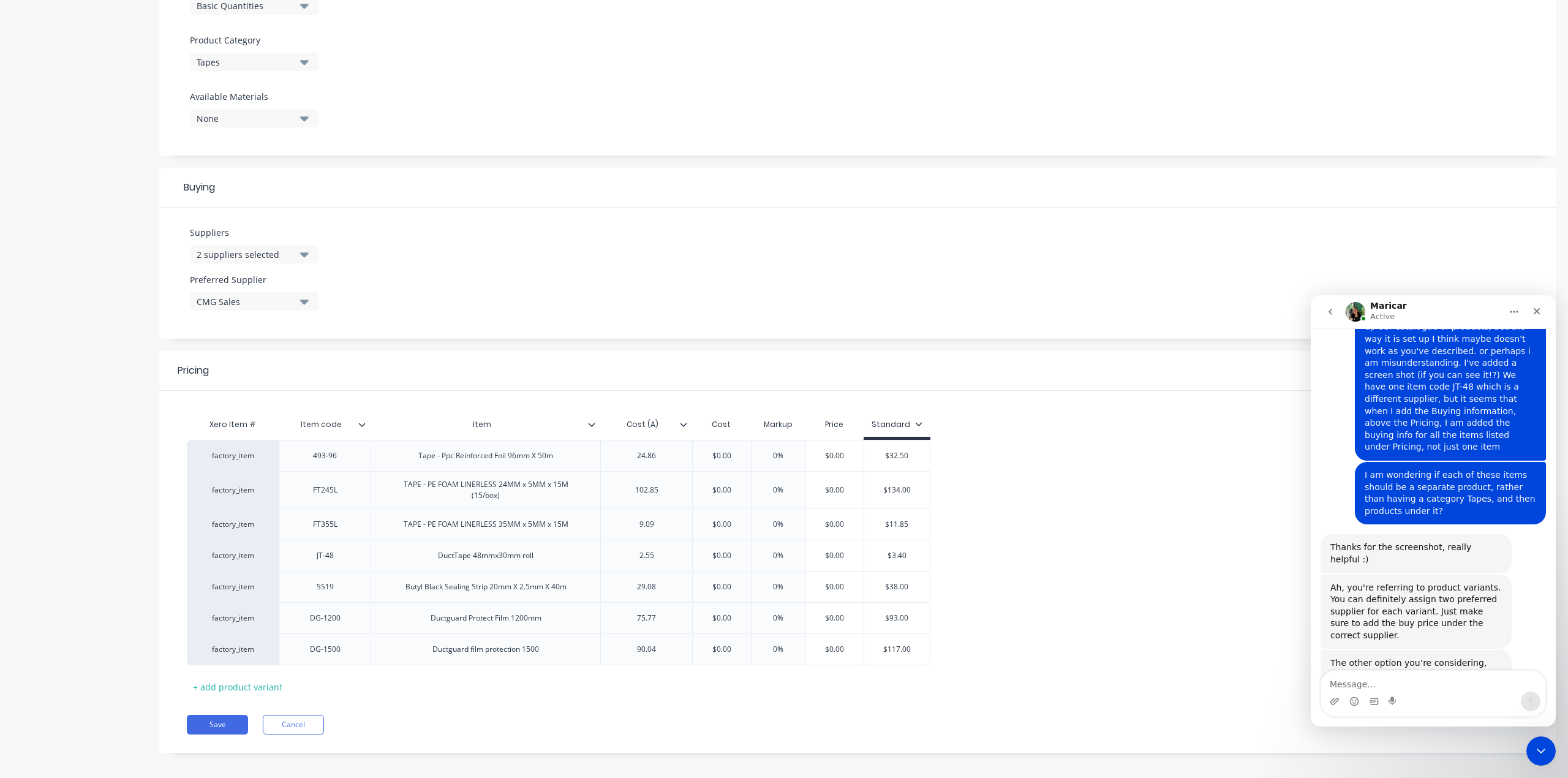
click at [1333, 307] on icon "go back" at bounding box center [1330, 312] width 10 height 10
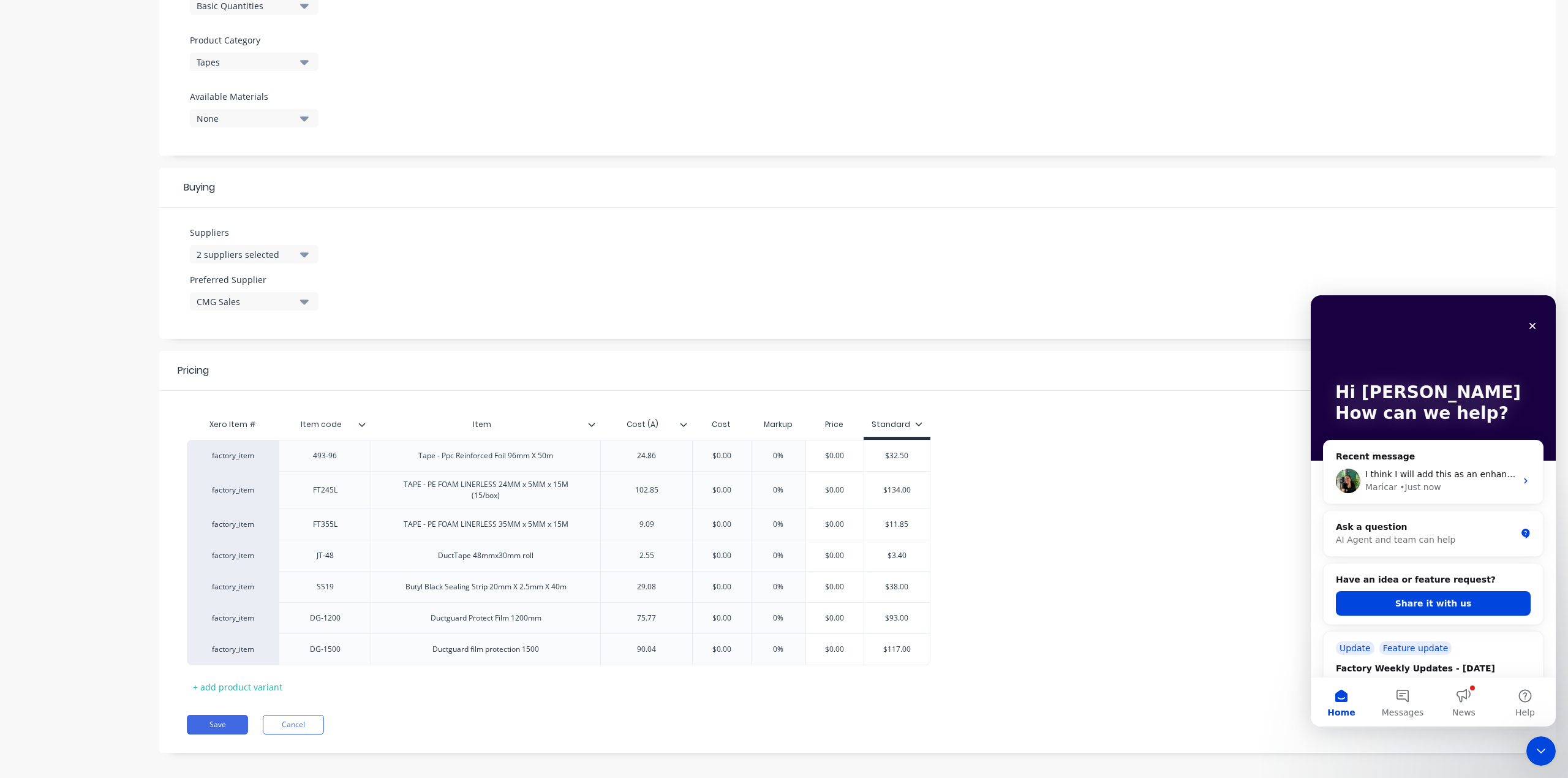
scroll to position [0, 0]
click at [1425, 605] on button "Share it with us" at bounding box center [1433, 604] width 195 height 25
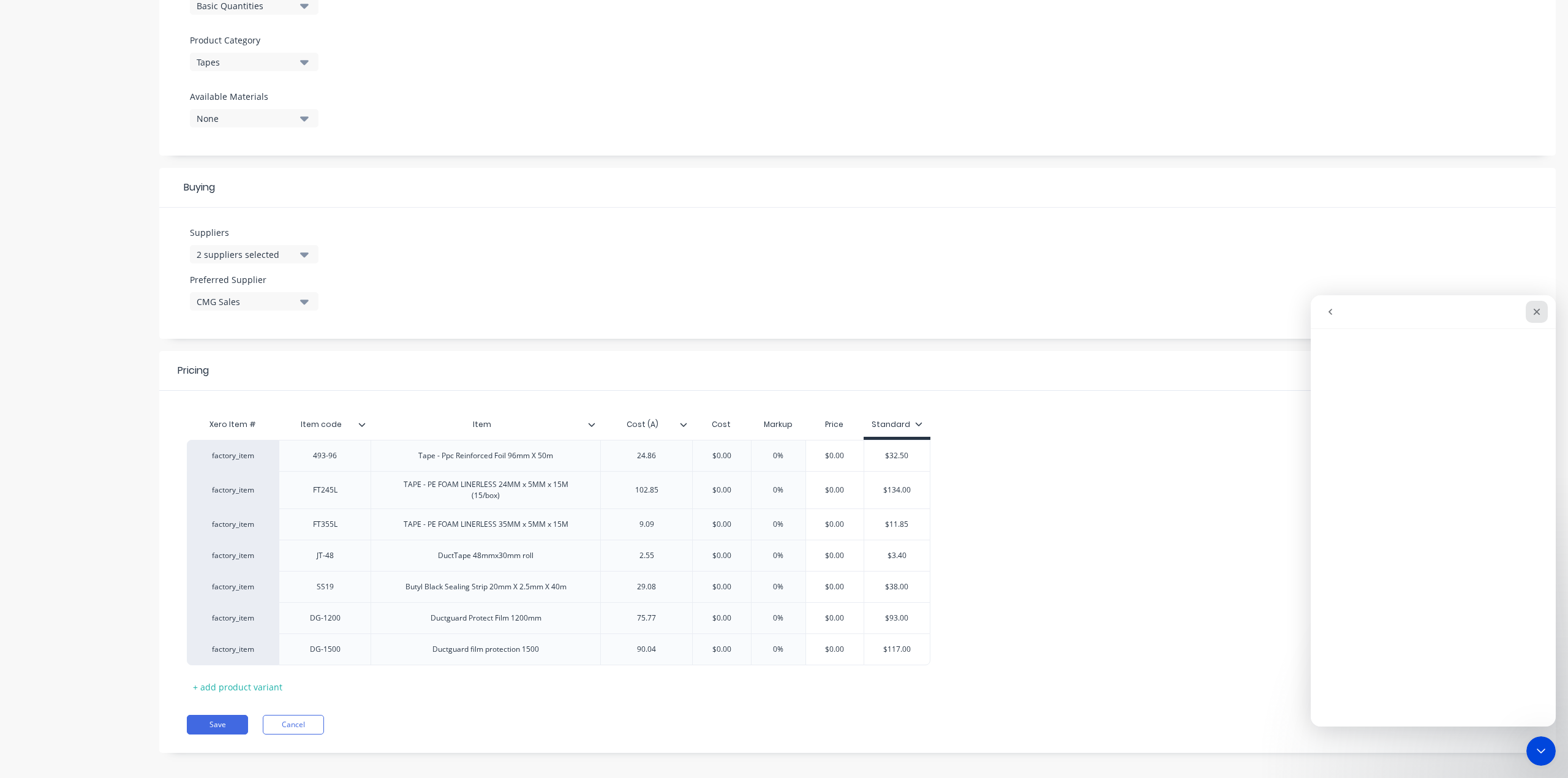
click at [1536, 316] on icon "Close" at bounding box center [1536, 312] width 10 height 10
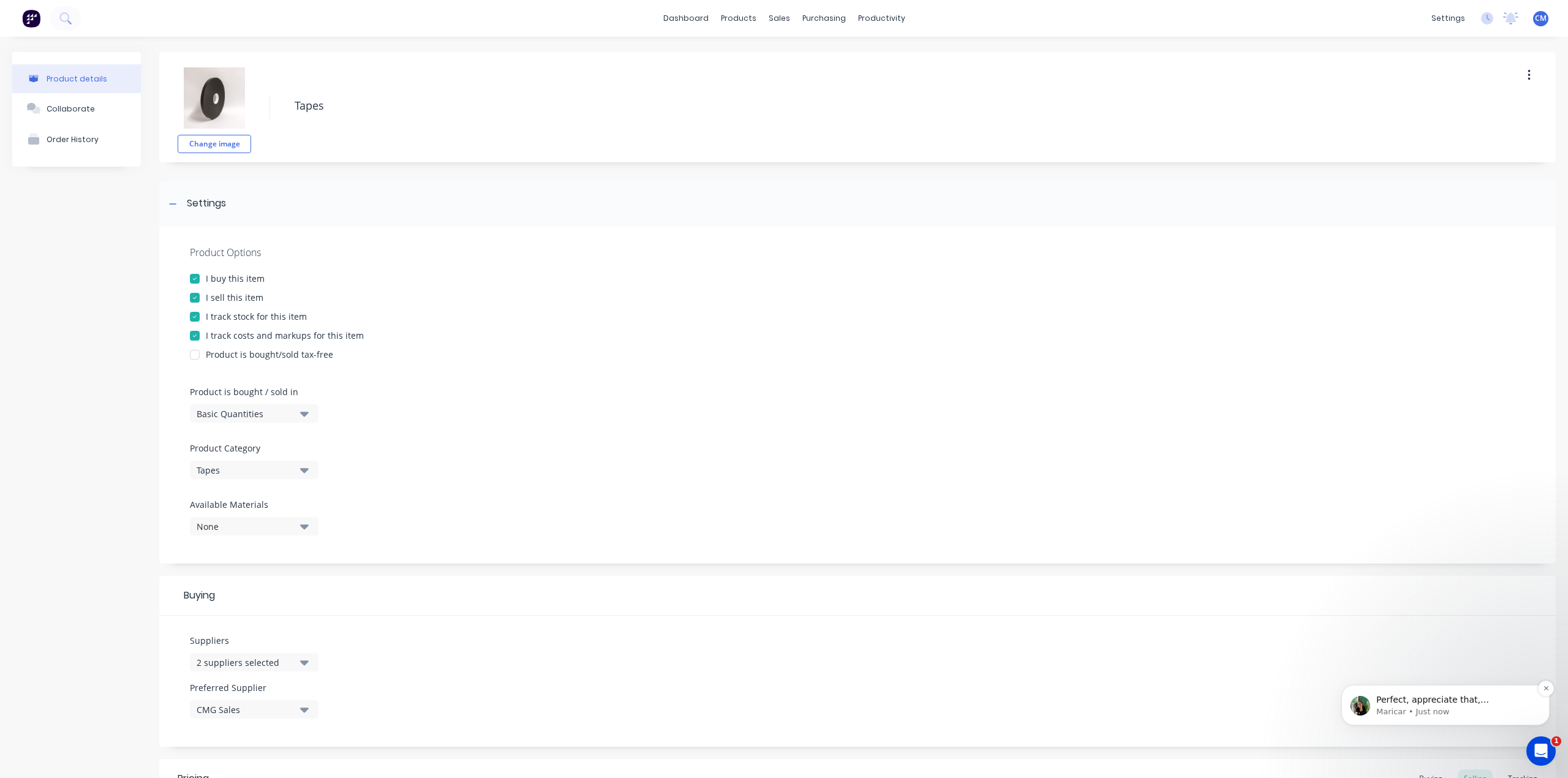
click at [1418, 709] on p "Maricar • Just now" at bounding box center [1454, 712] width 158 height 11
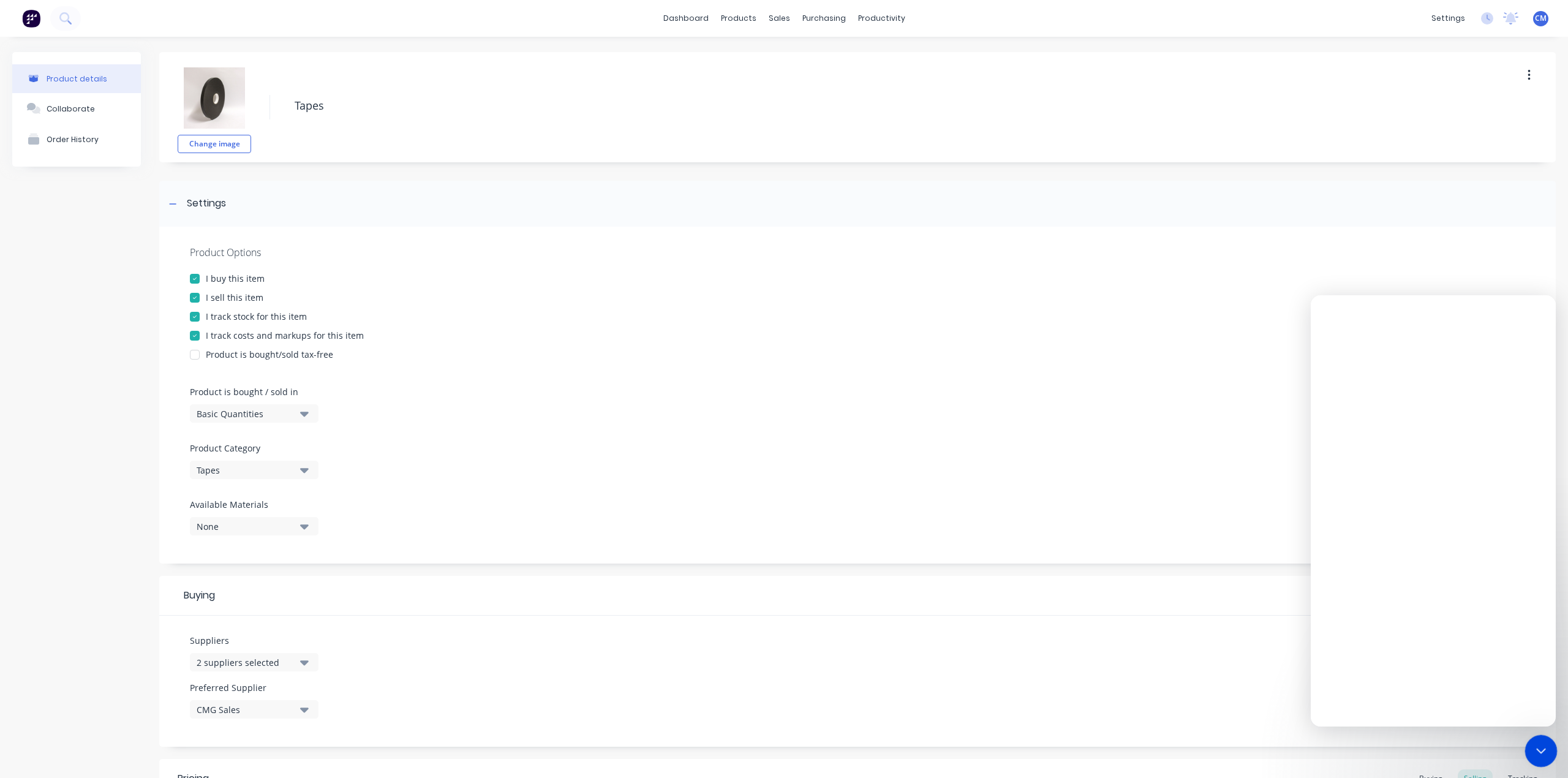
drag, startPoint x: 1536, startPoint y: 740, endPoint x: 3023, endPoint y: 1387, distance: 1621.7
click at [1536, 738] on div "Close Intercom Messenger" at bounding box center [1538, 748] width 30 height 30
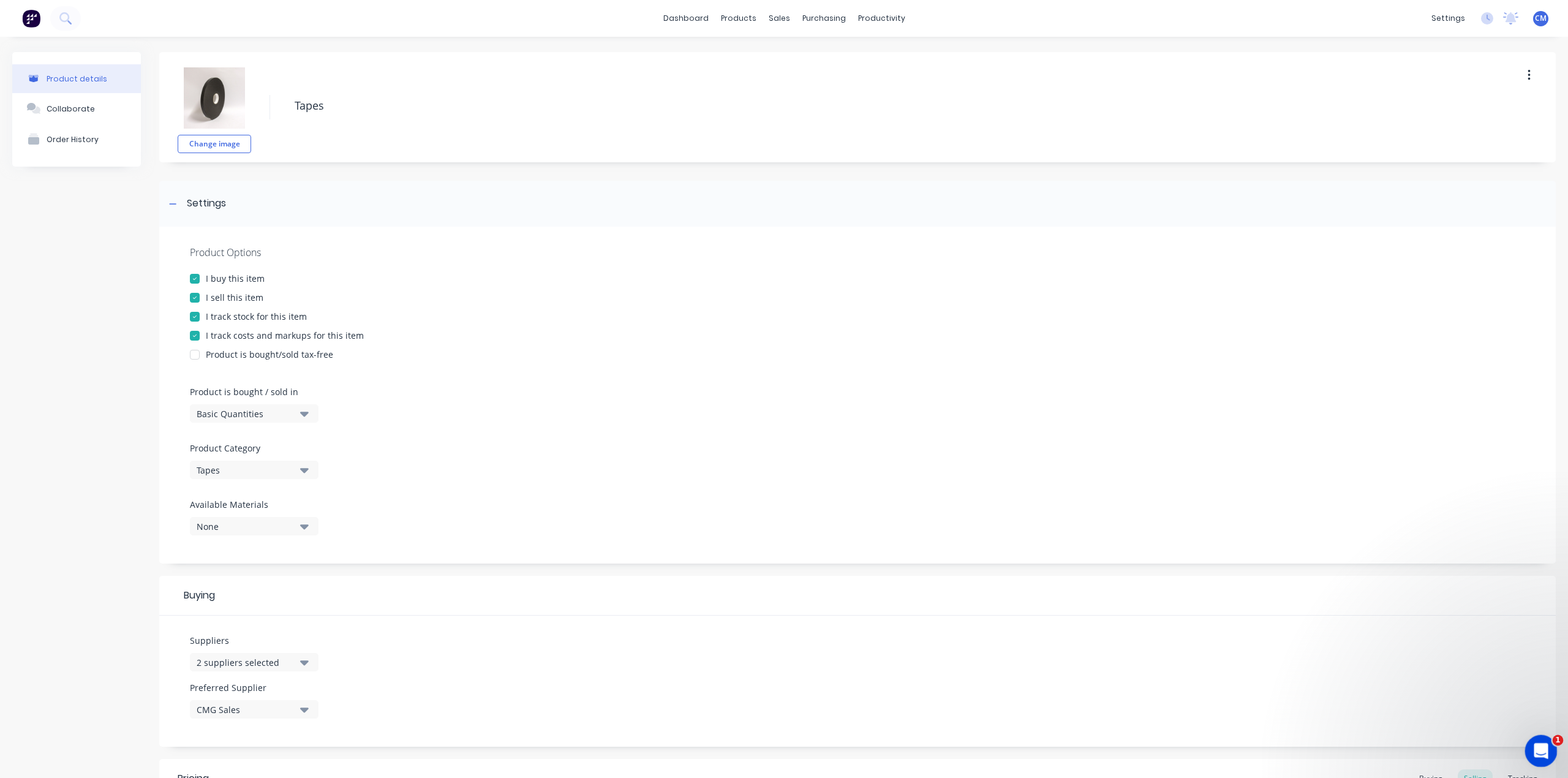
click at [1537, 749] on icon "Open Intercom Messenger" at bounding box center [1538, 749] width 20 height 20
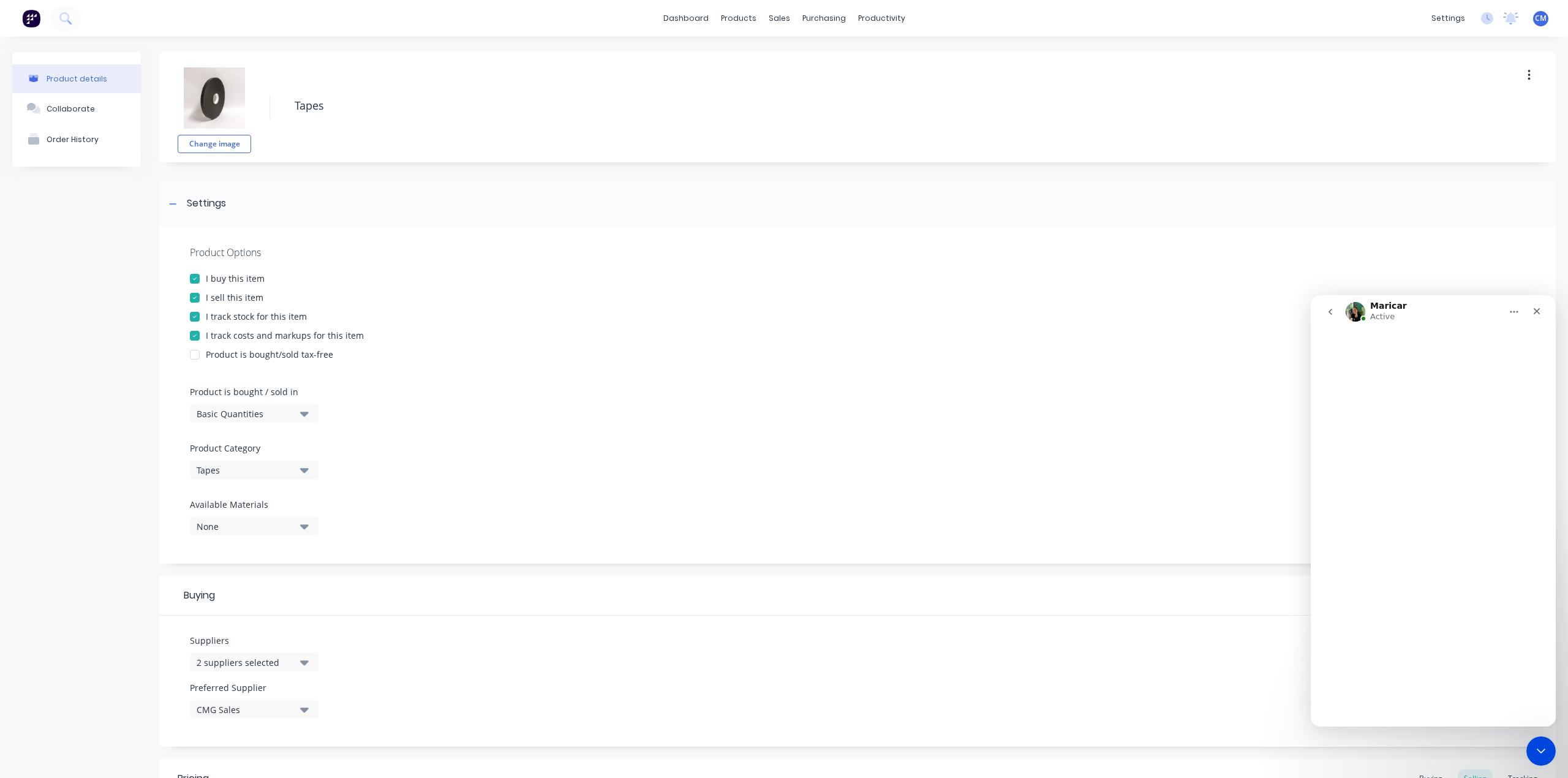
click at [1477, 450] on div "Intercom messenger" at bounding box center [1433, 527] width 245 height 398
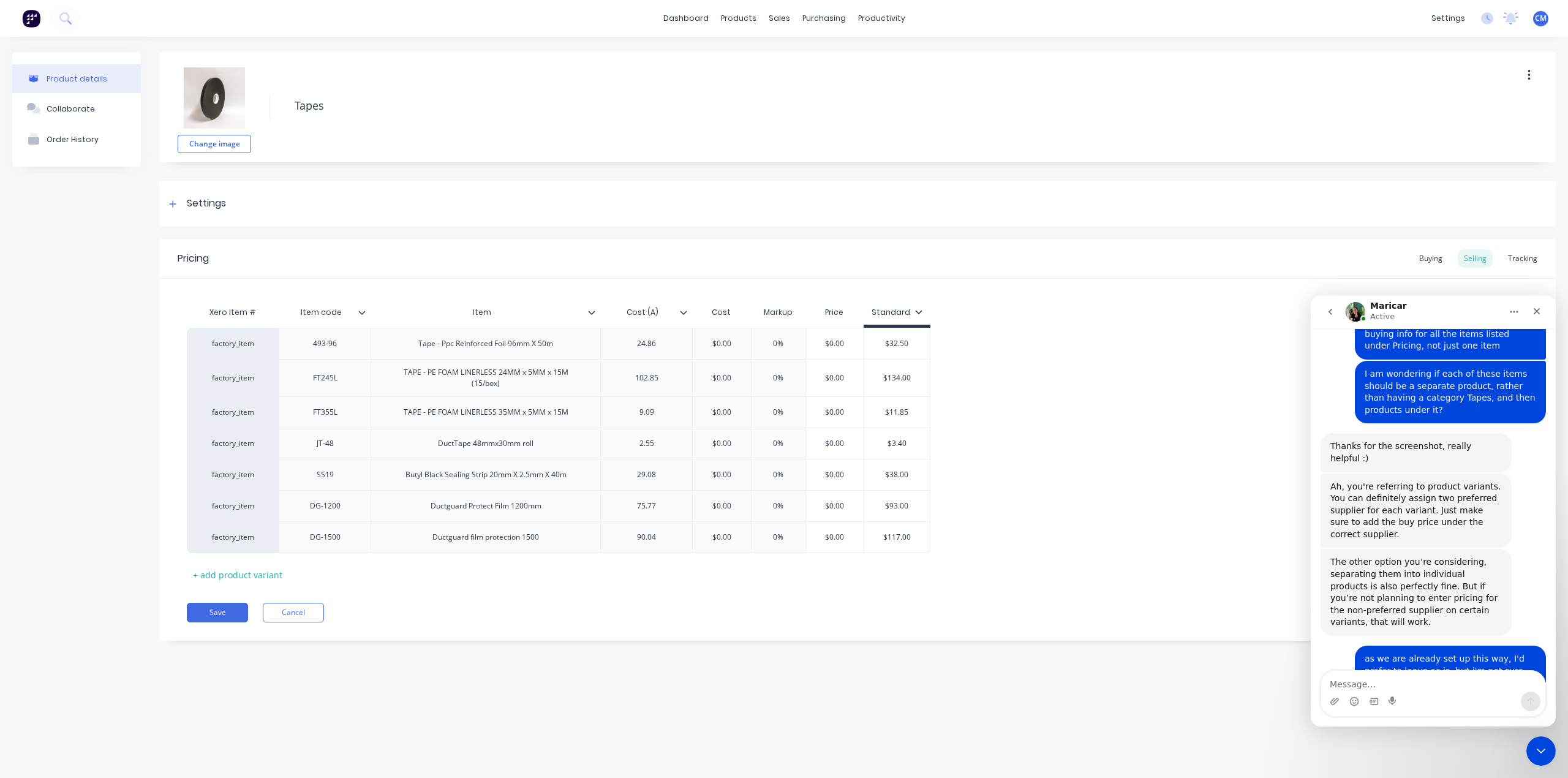
scroll to position [2046, 0]
drag, startPoint x: 1459, startPoint y: 14, endPoint x: 1013, endPoint y: 64, distance: 448.8
click at [1013, 64] on div "Change image Tapes" at bounding box center [856, 106] width 1396 height 110
click at [1455, 14] on div "settings" at bounding box center [1447, 18] width 46 height 18
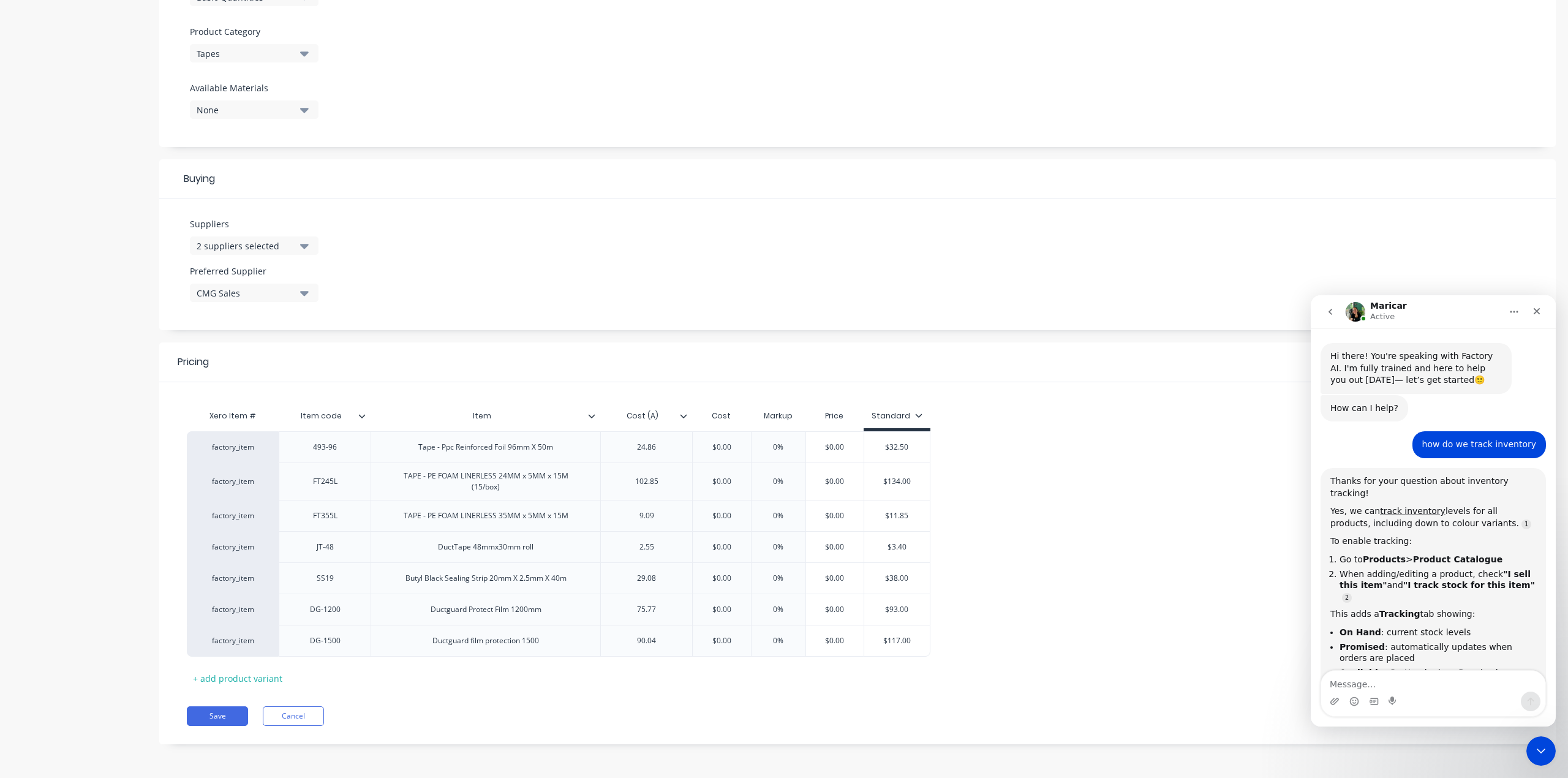
scroll to position [2046, 0]
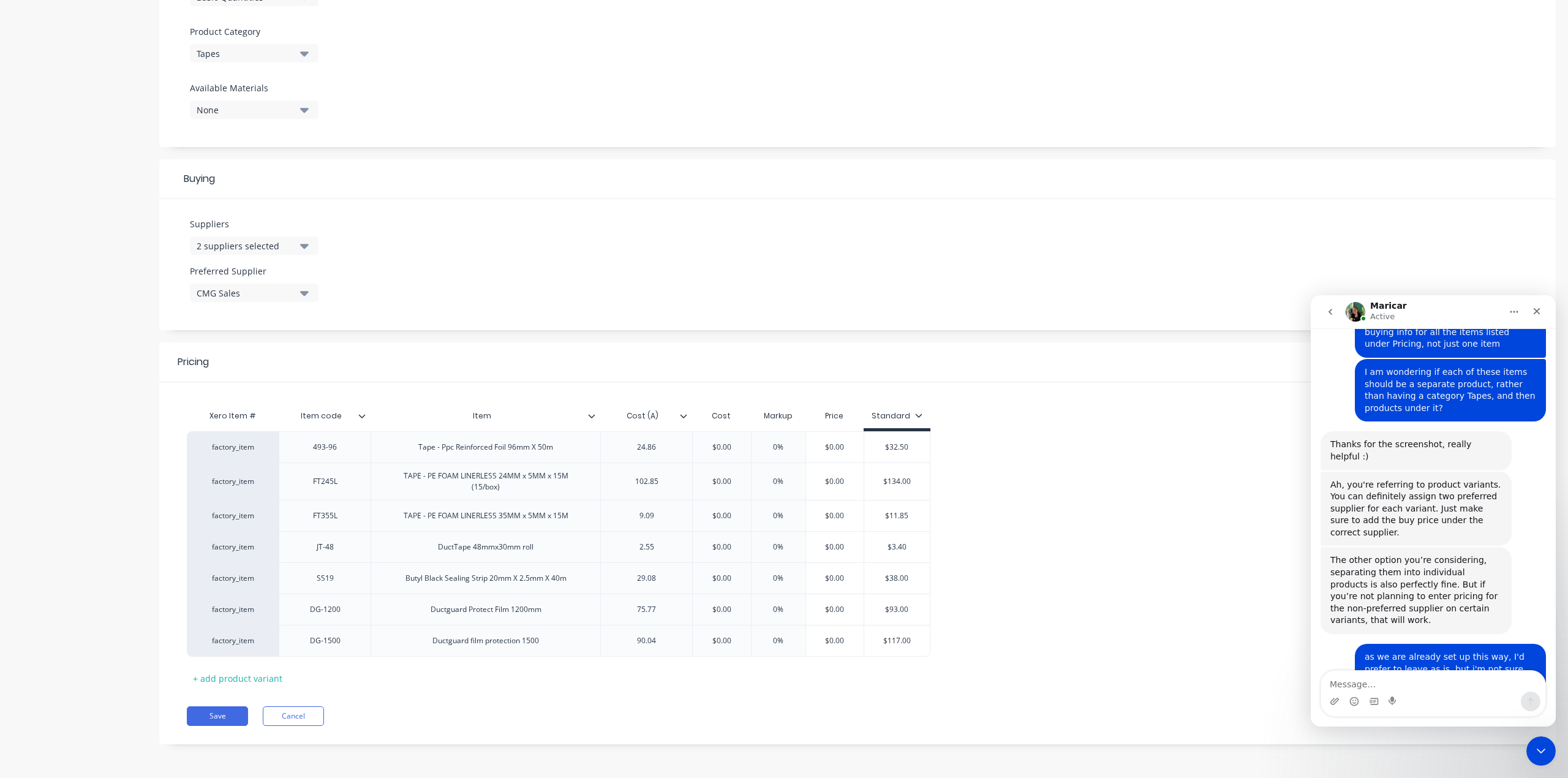
click at [1333, 309] on icon "go back" at bounding box center [1330, 312] width 10 height 10
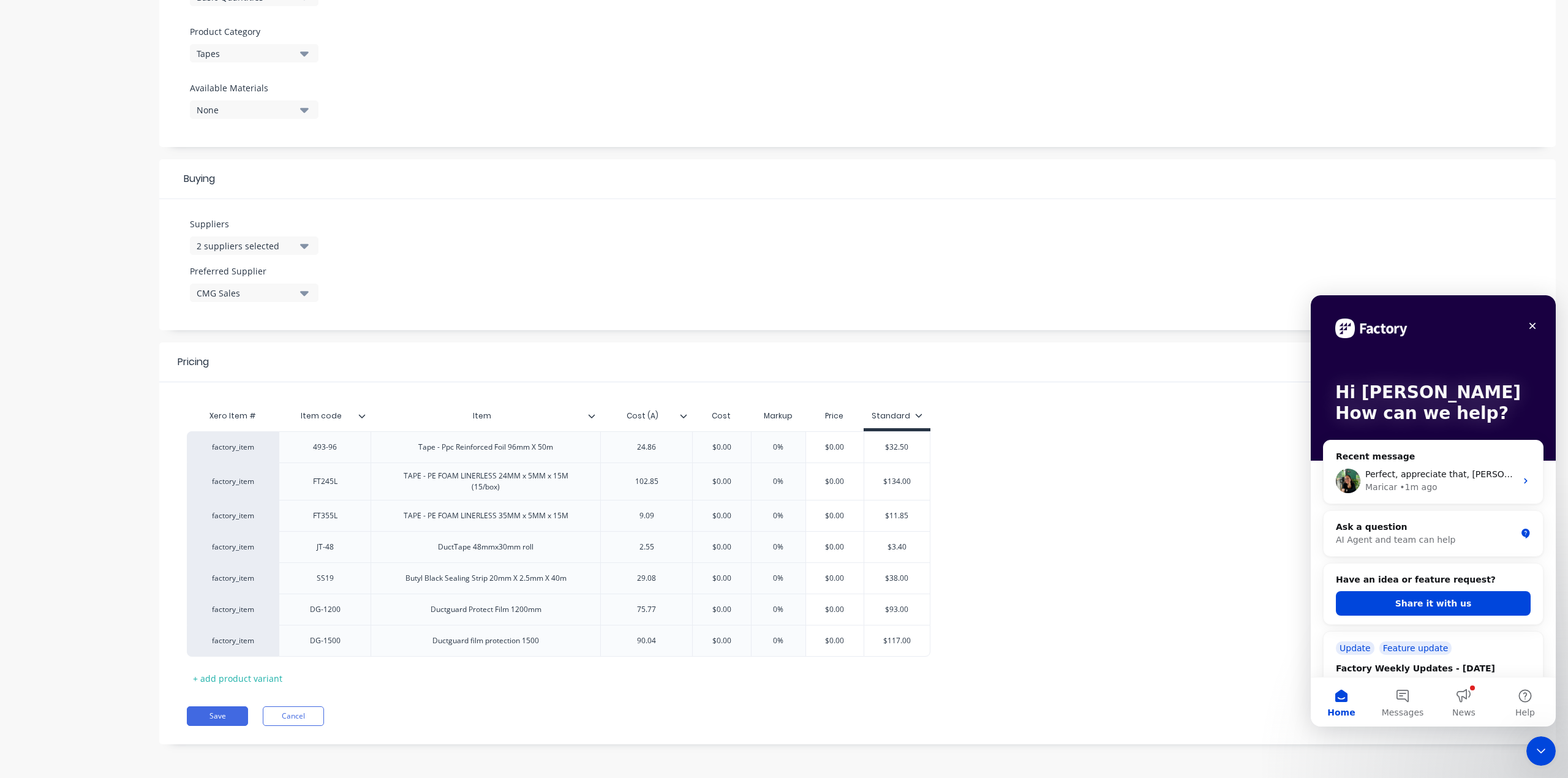
scroll to position [0, 0]
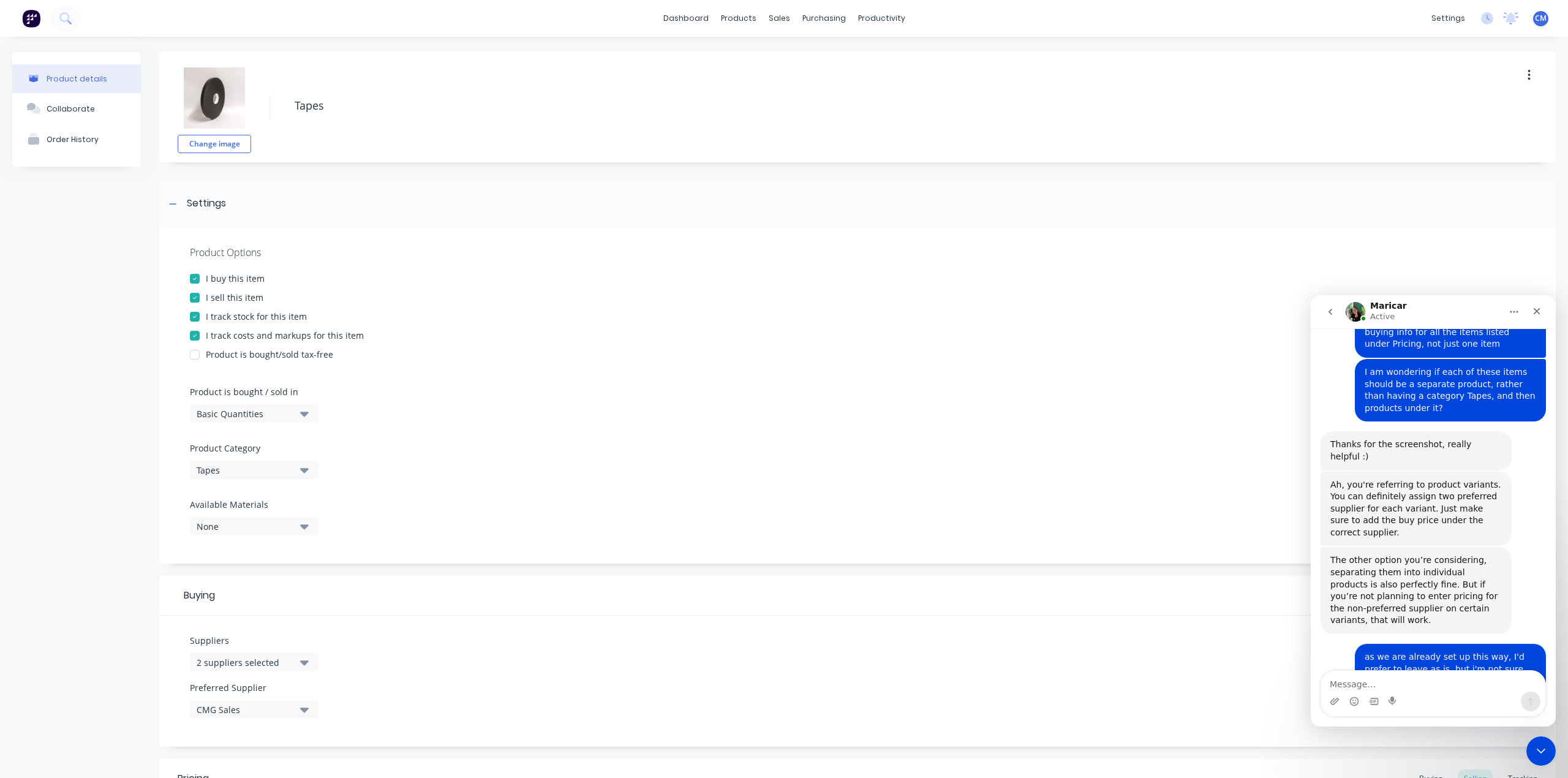
click at [96, 235] on div "Product details Collaborate Order History" at bounding box center [77, 615] width 128 height 1127
click at [753, 56] on div "Product Catalogue" at bounding box center [785, 59] width 76 height 11
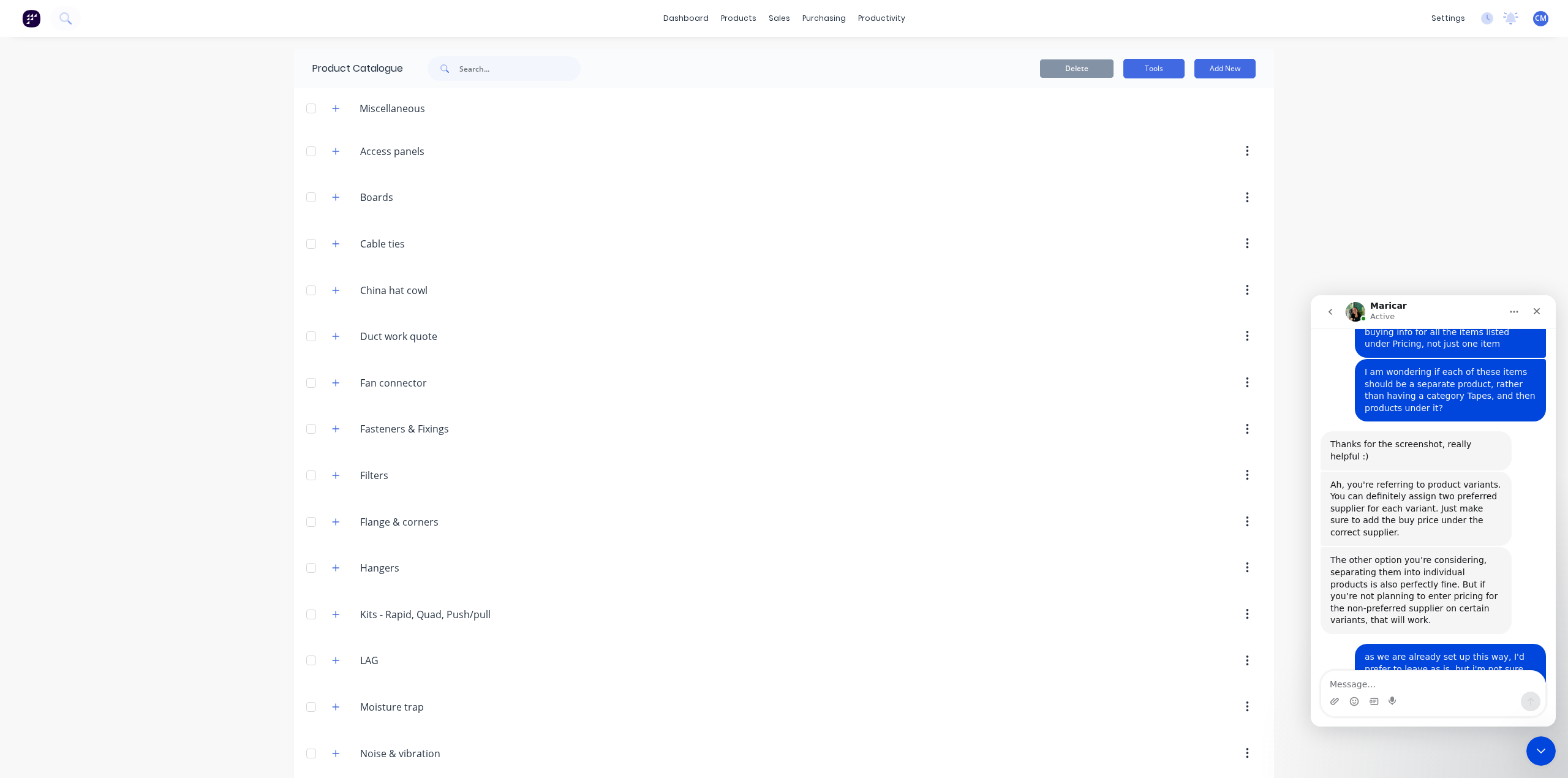
click at [1159, 69] on button "Tools" at bounding box center [1154, 68] width 61 height 19
click at [1546, 734] on html at bounding box center [1538, 748] width 30 height 30
click at [1540, 749] on icon "Close Intercom Messenger" at bounding box center [1538, 748] width 9 height 5
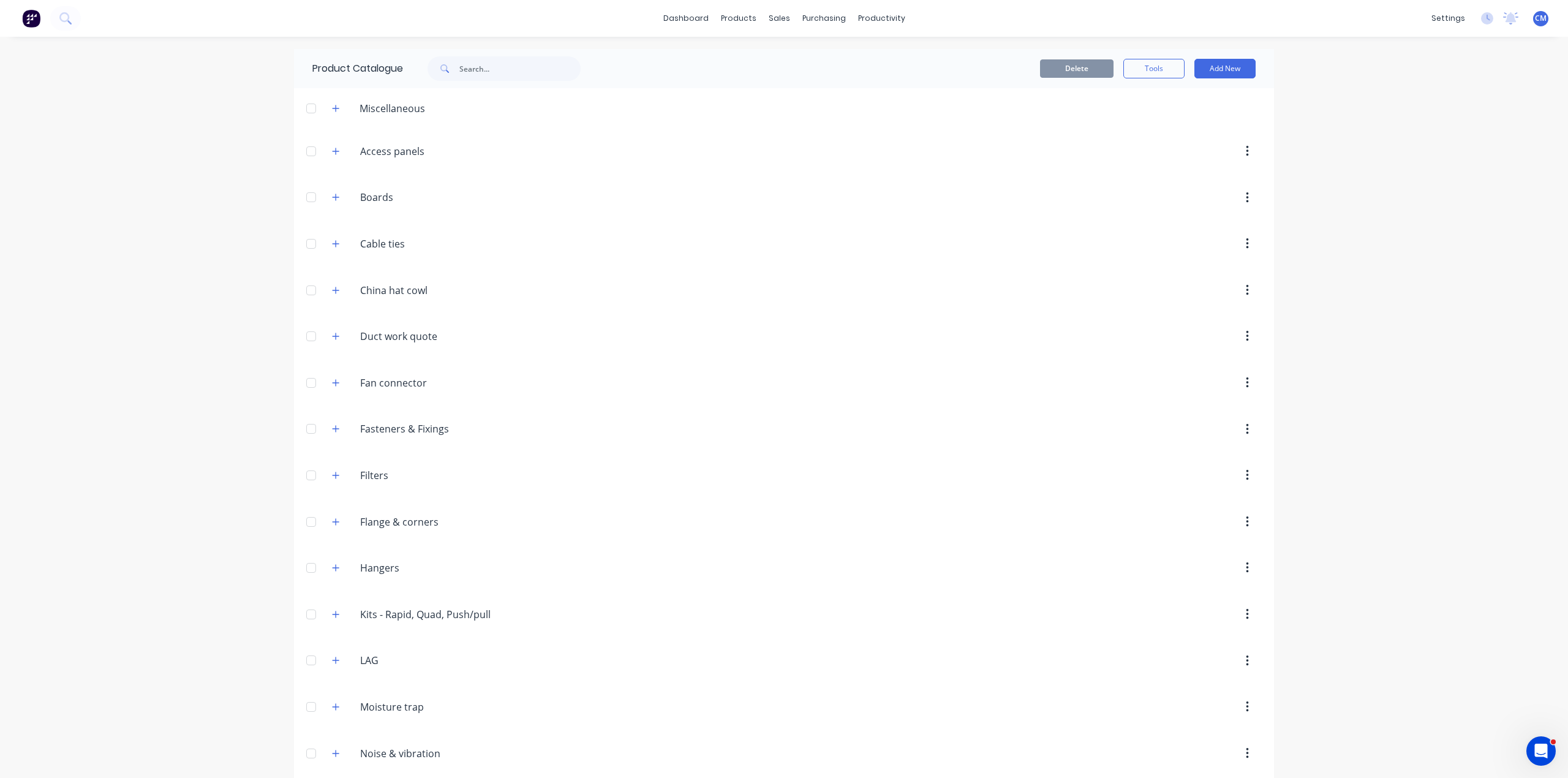
scroll to position [2046, 0]
click at [1367, 258] on div "Purchasing" at bounding box center [1354, 256] width 43 height 11
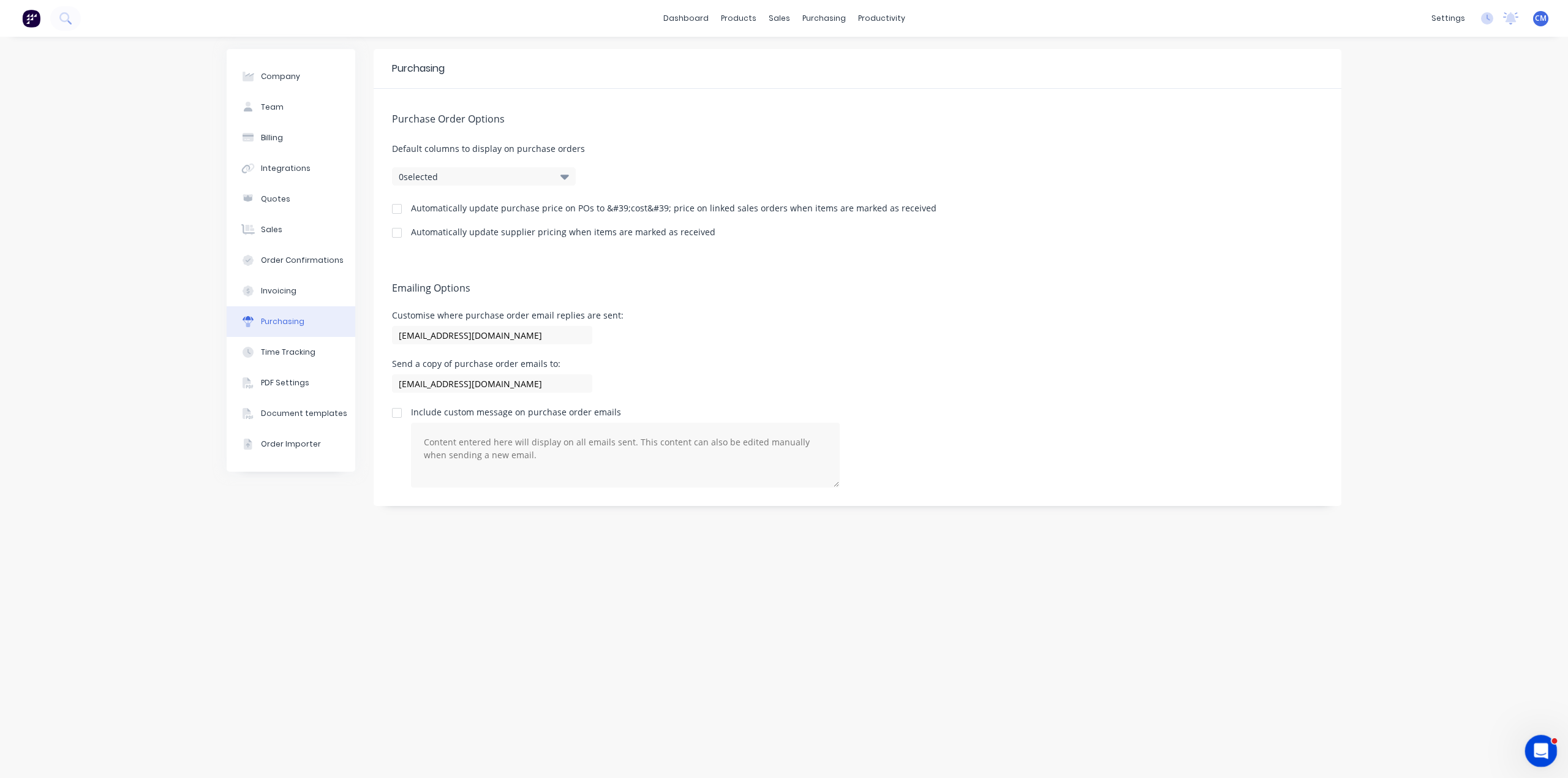
click at [1542, 751] on icon "Open Intercom Messenger" at bounding box center [1538, 749] width 20 height 20
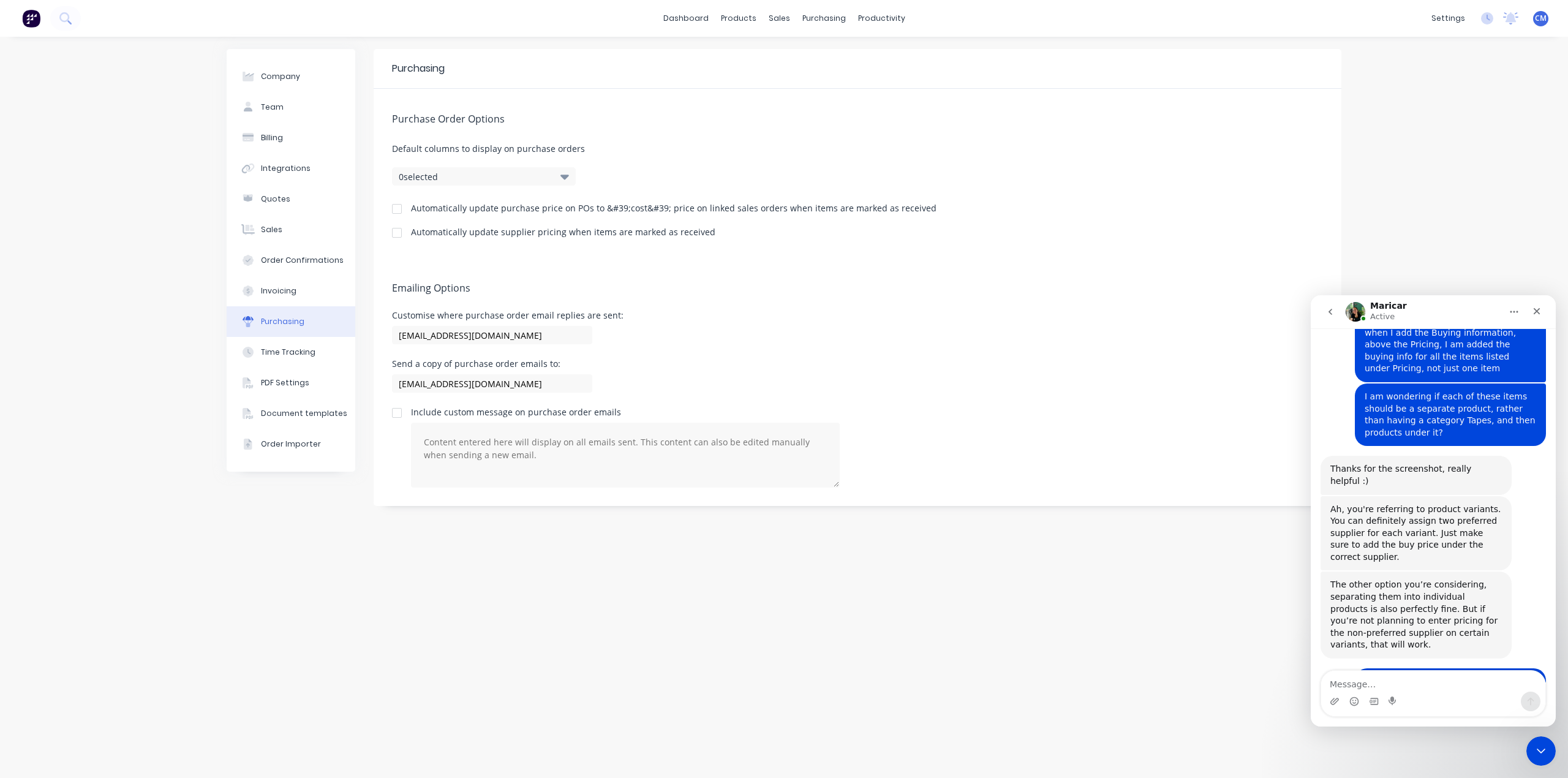
scroll to position [2046, 0]
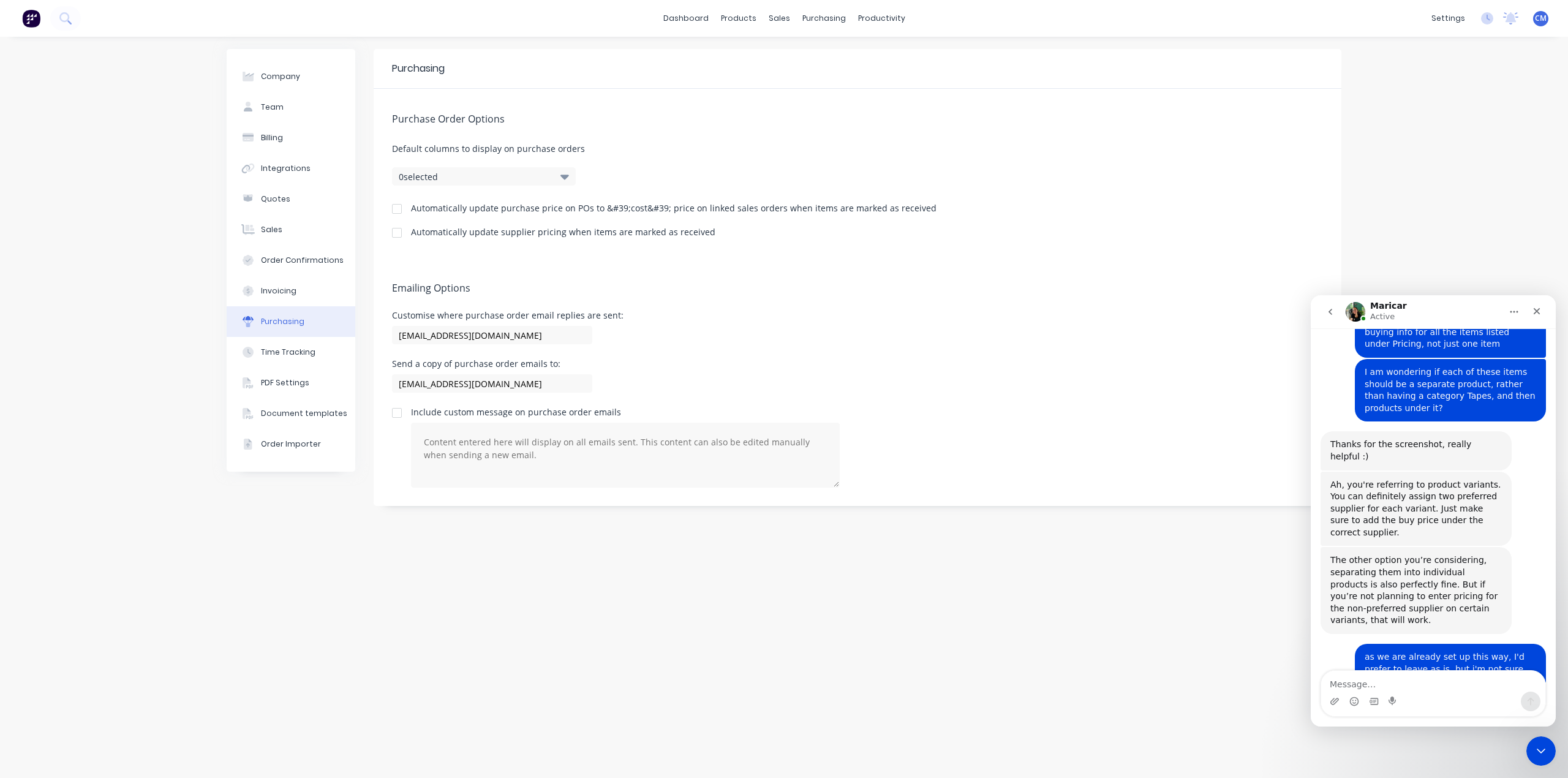
click at [1377, 678] on textarea "Message…" at bounding box center [1433, 681] width 224 height 21
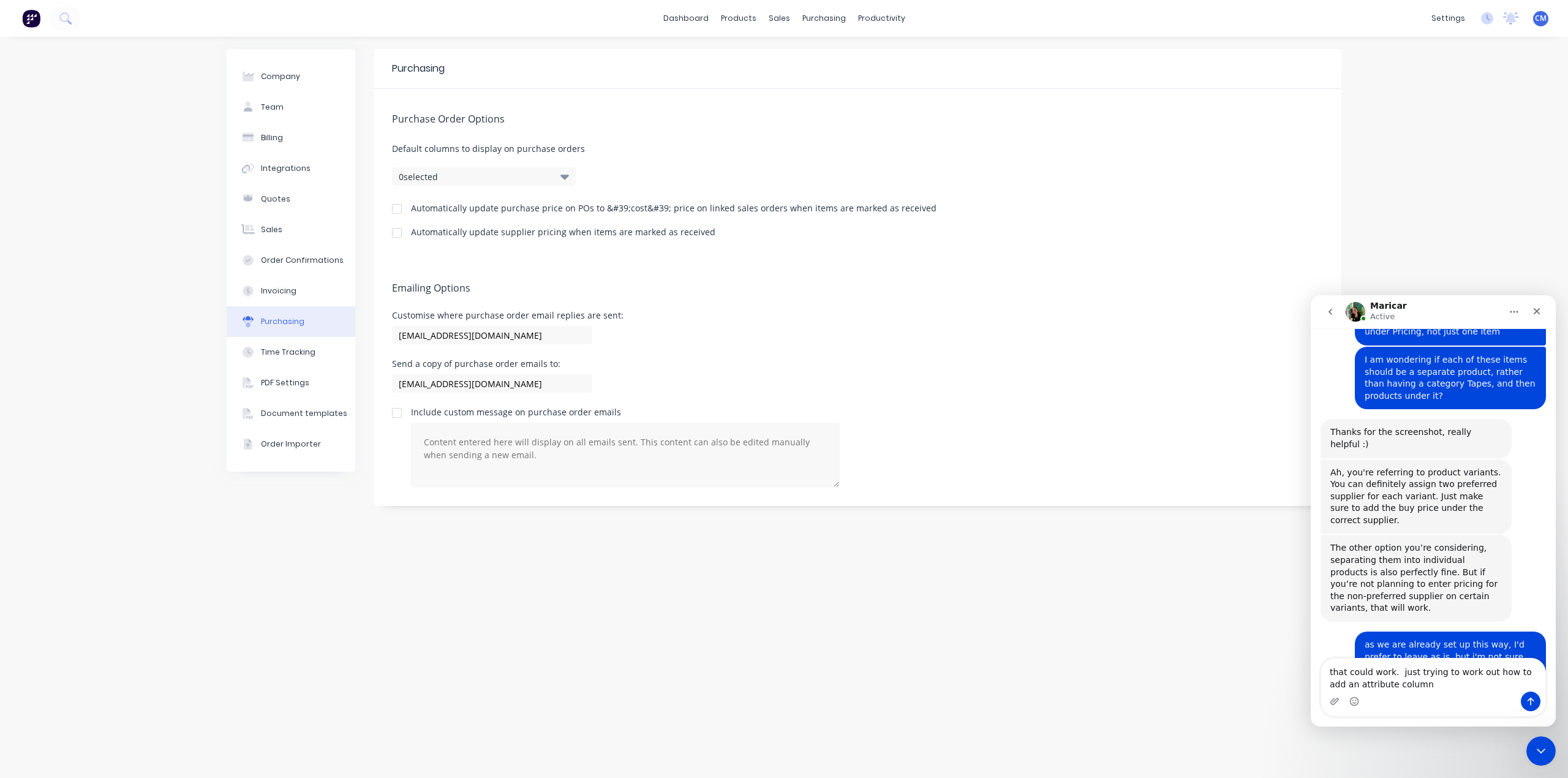
type textarea "that could work. just trying to work out how to add an attribute column!"
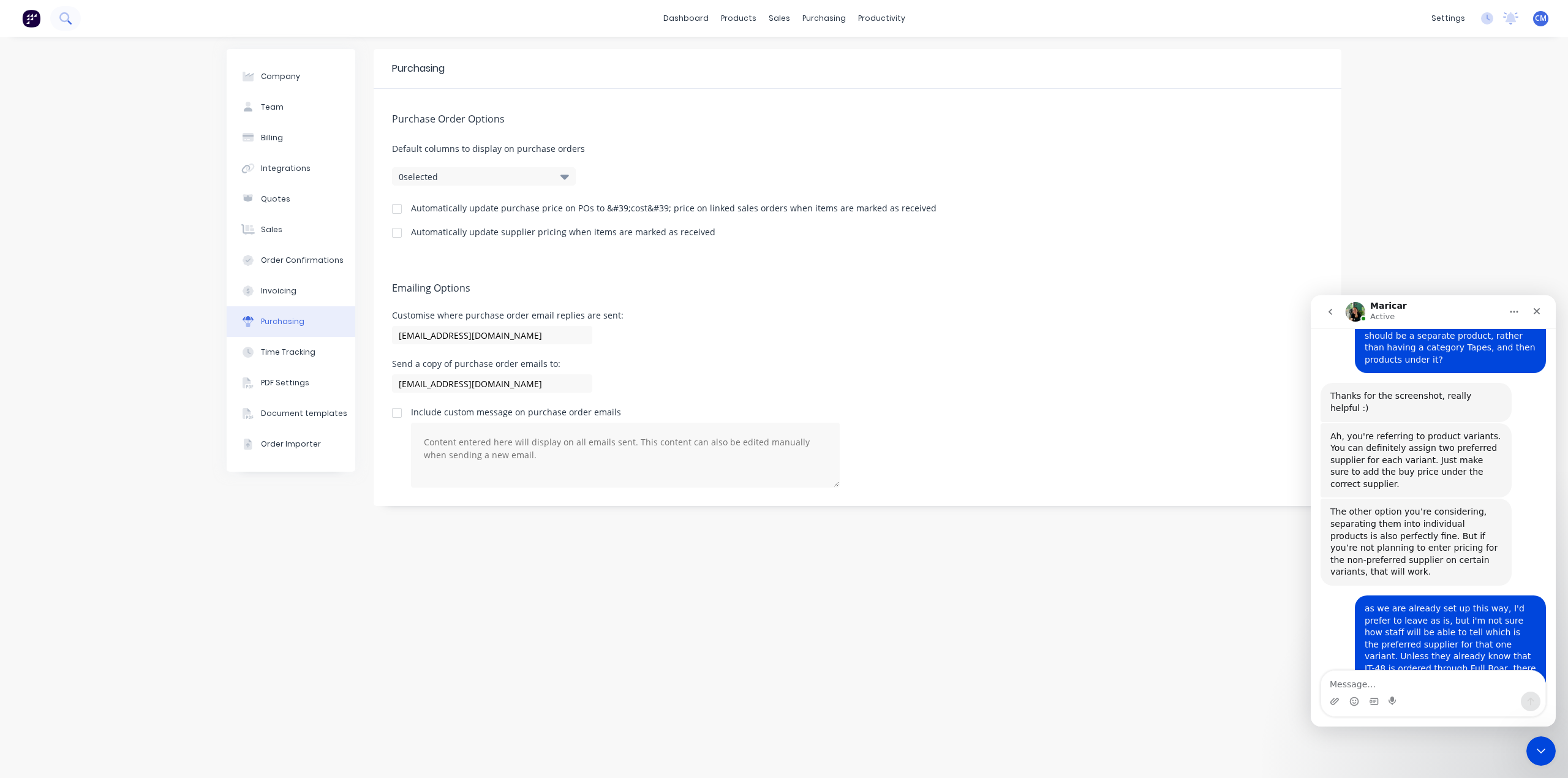
click at [67, 15] on icon at bounding box center [65, 18] width 11 height 11
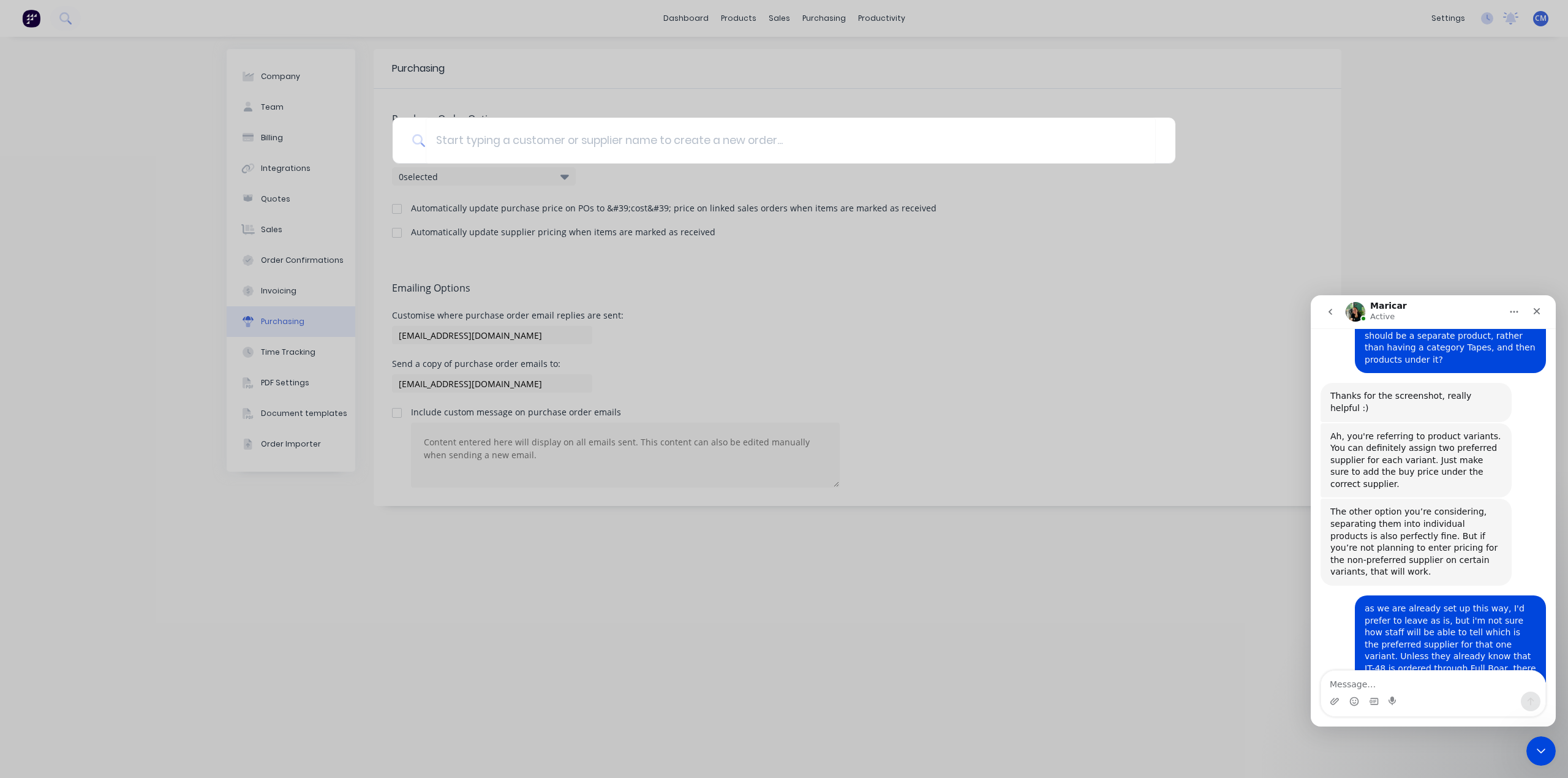
click at [1444, 163] on div at bounding box center [784, 389] width 1568 height 778
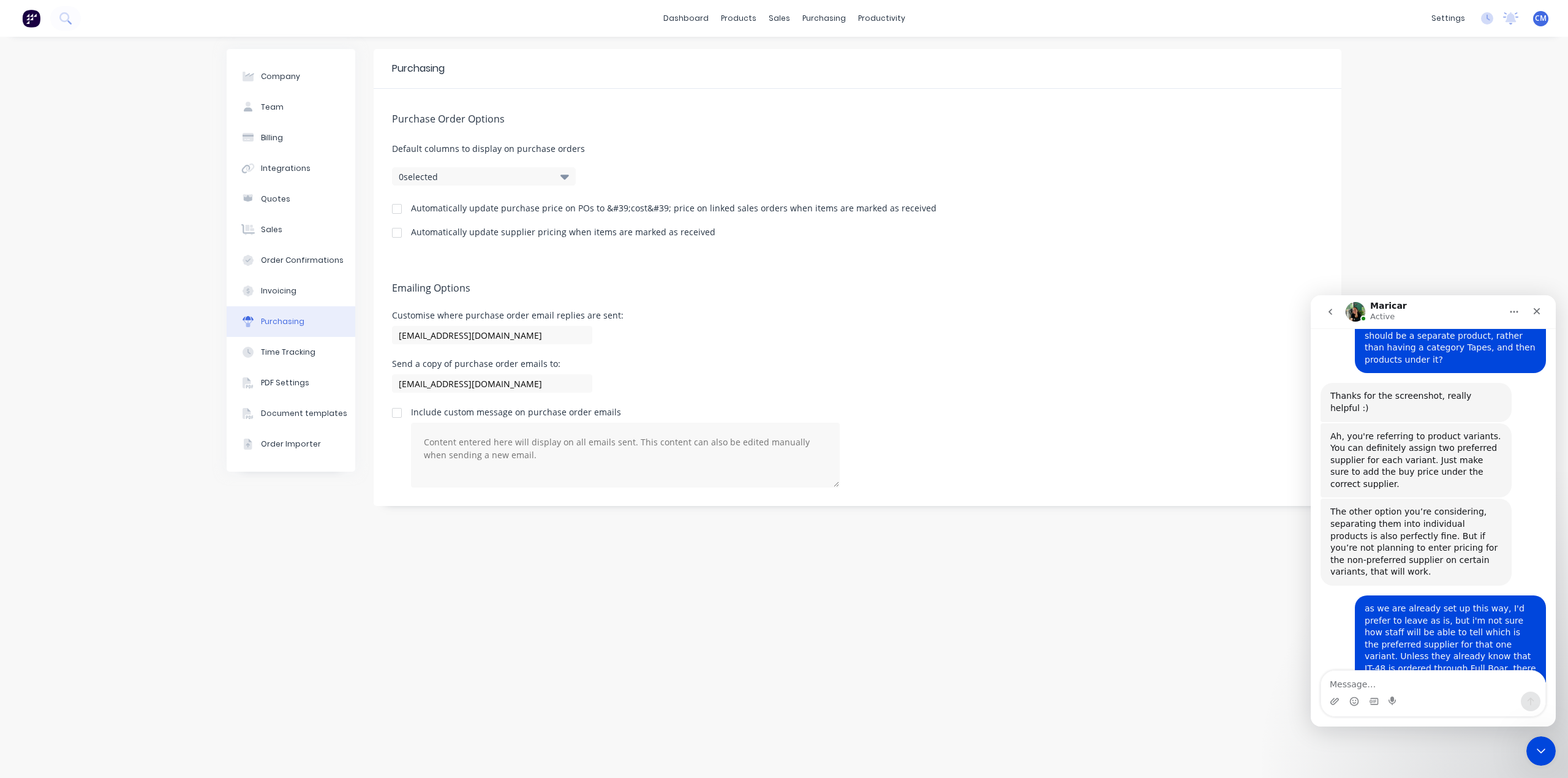
click at [1333, 312] on icon "go back" at bounding box center [1330, 312] width 10 height 10
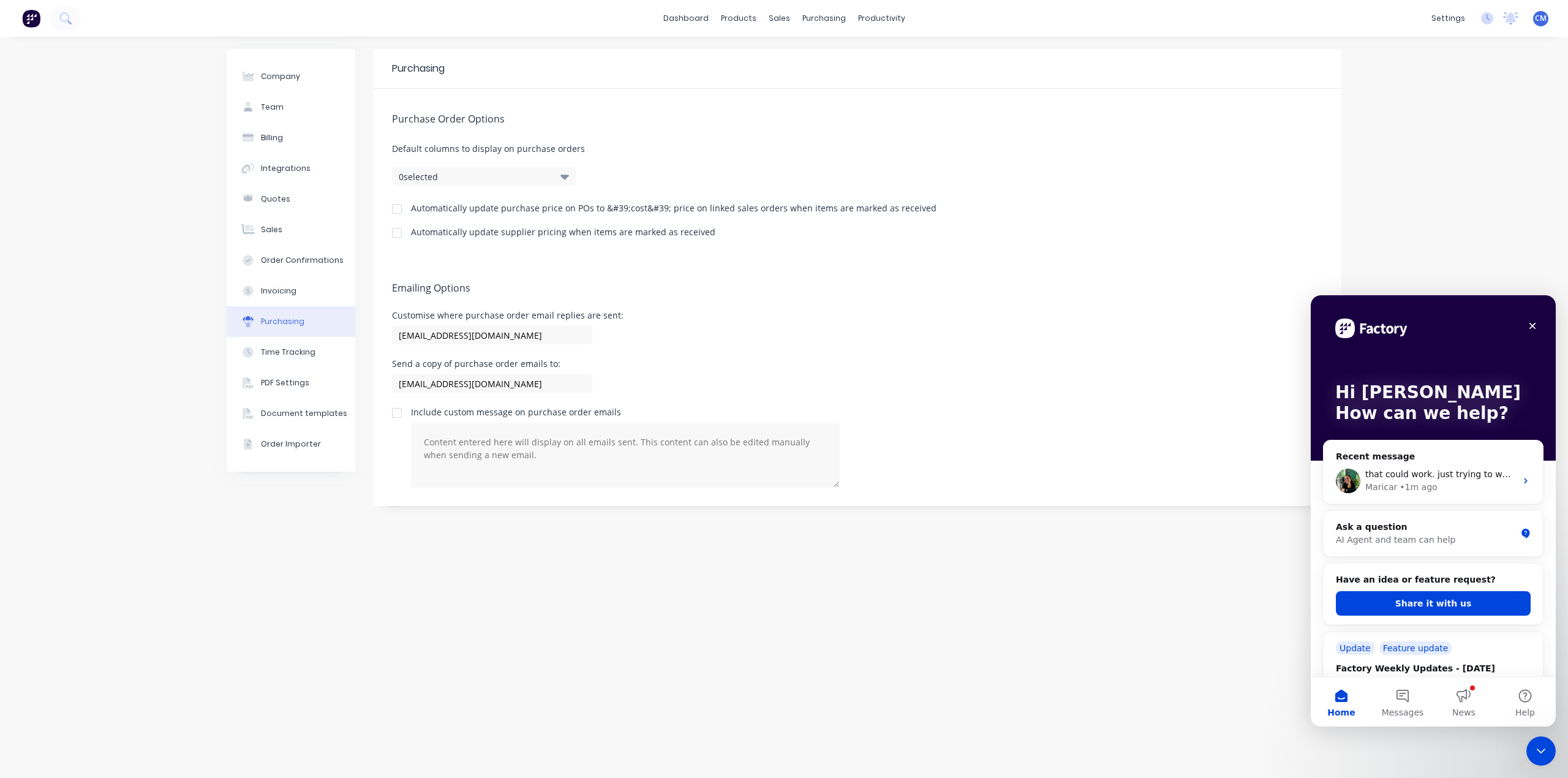
click at [1380, 531] on div "Ask a question" at bounding box center [1425, 526] width 180 height 12
click at [1497, 532] on div "Ask a question" at bounding box center [1425, 526] width 180 height 12
click at [1376, 525] on div "Ask a question" at bounding box center [1425, 526] width 180 height 12
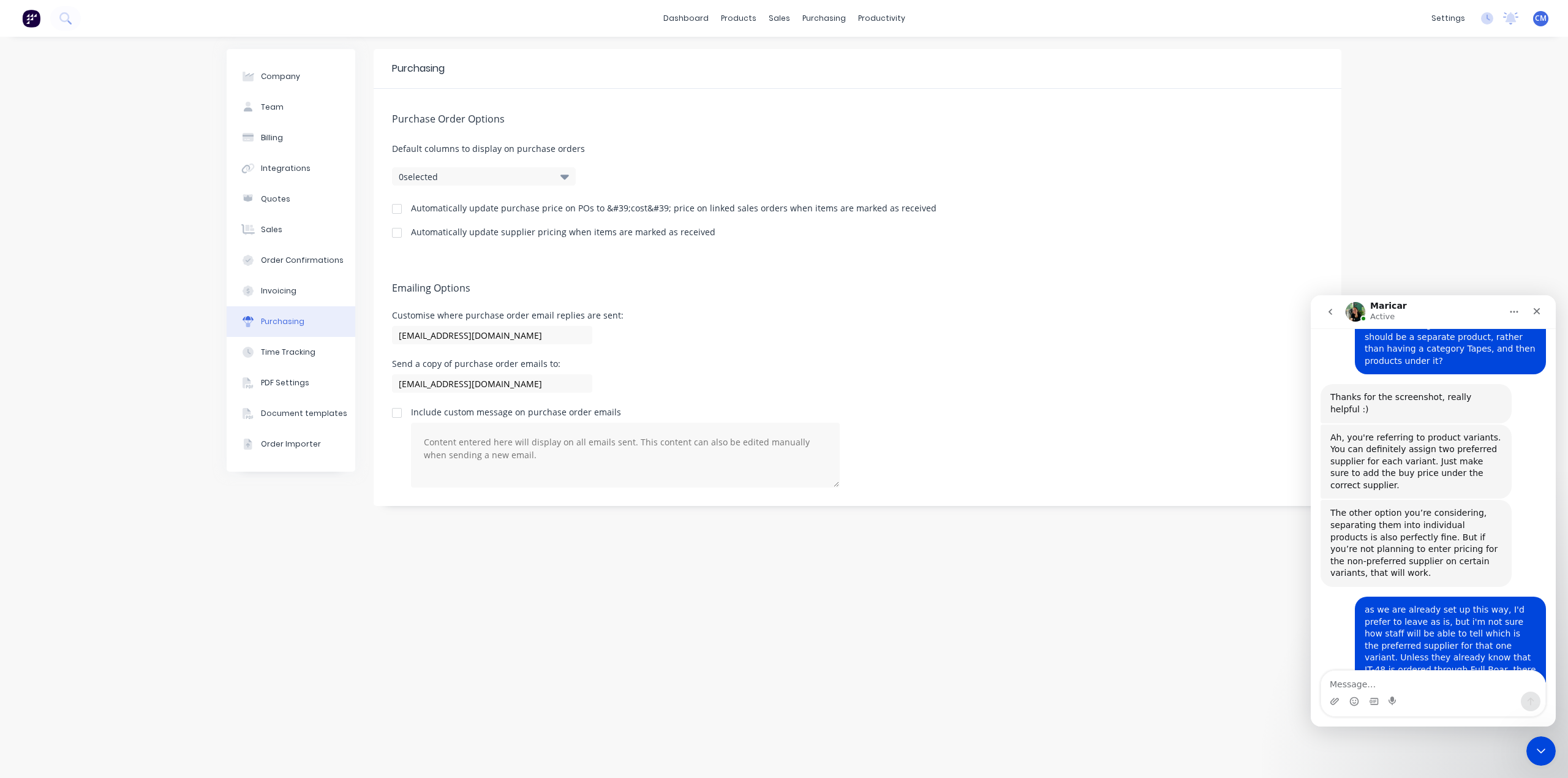
scroll to position [2095, 0]
click at [1536, 310] on icon "Close" at bounding box center [1536, 311] width 7 height 7
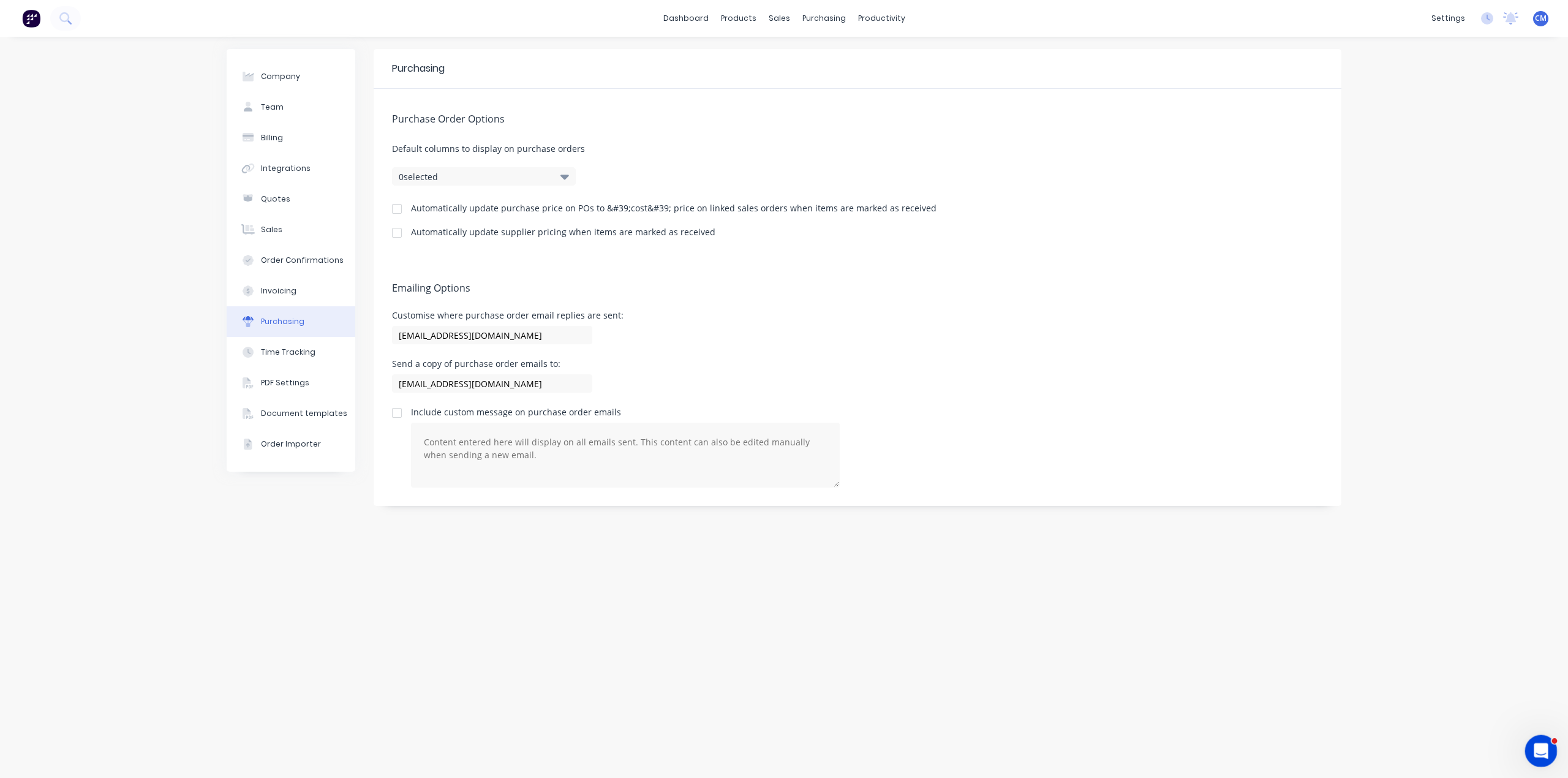
click at [1535, 747] on icon "Open Intercom Messenger" at bounding box center [1538, 749] width 20 height 20
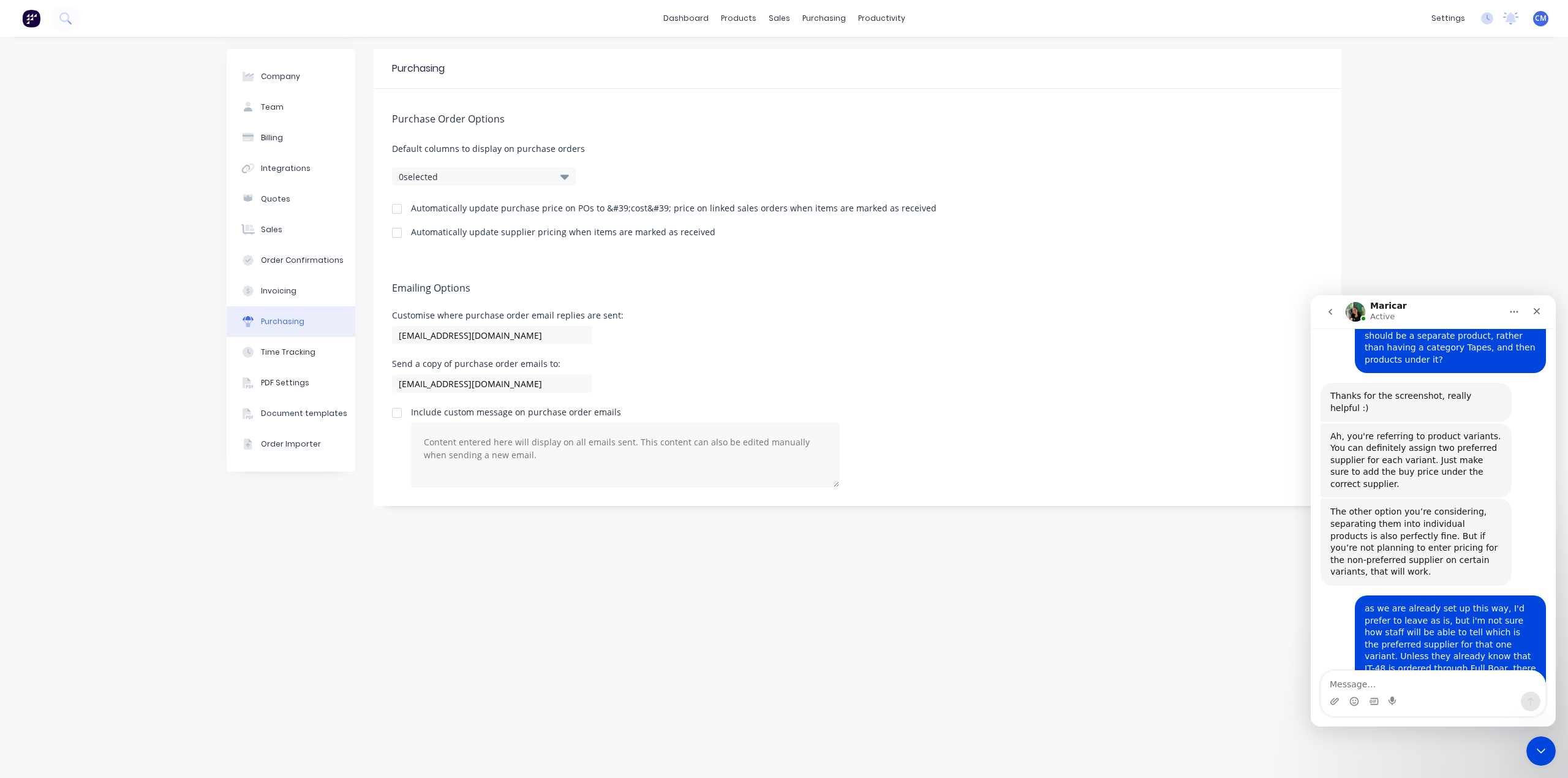
click at [1329, 309] on icon "go back" at bounding box center [1330, 312] width 10 height 10
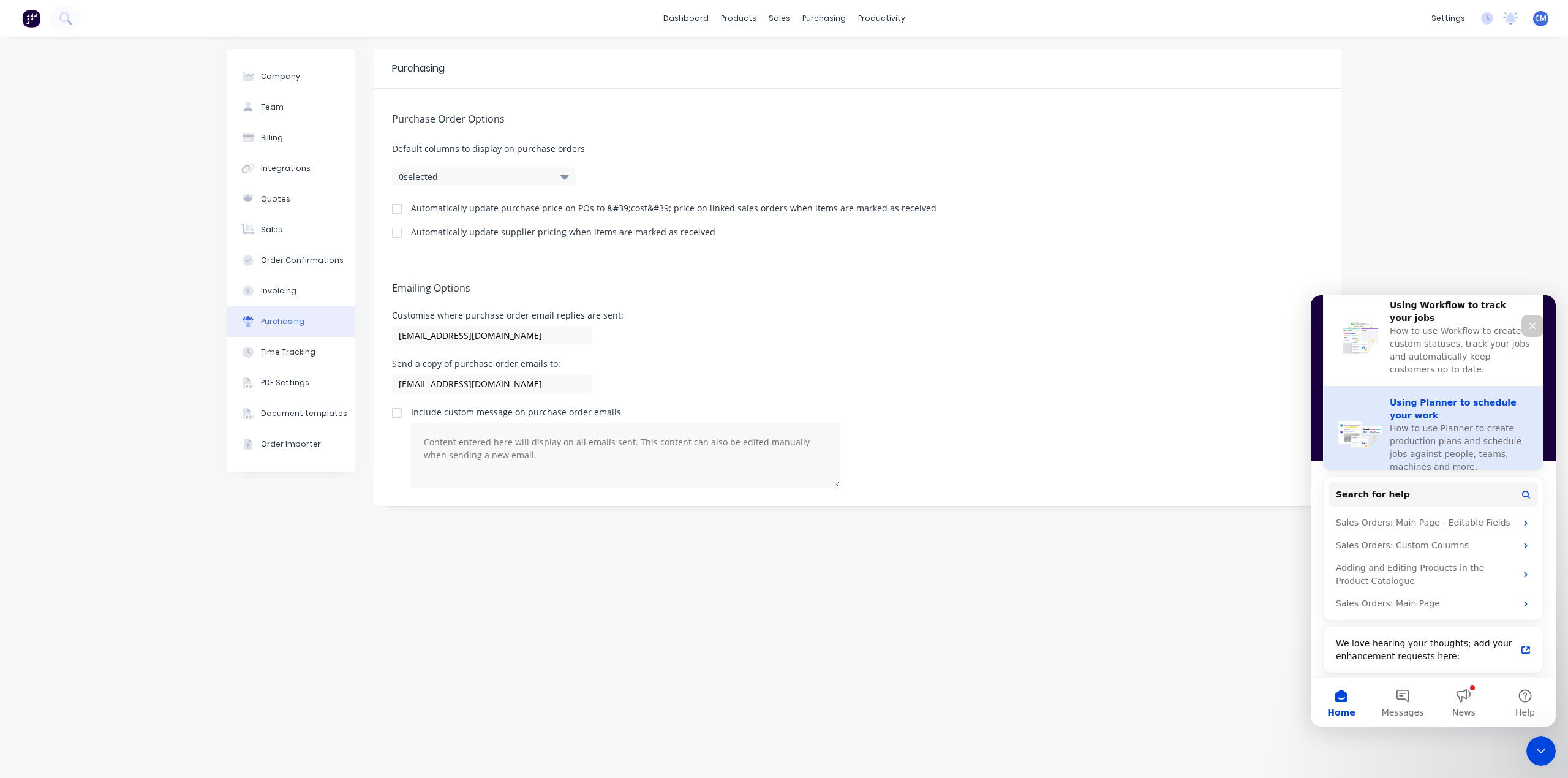
scroll to position [556, 0]
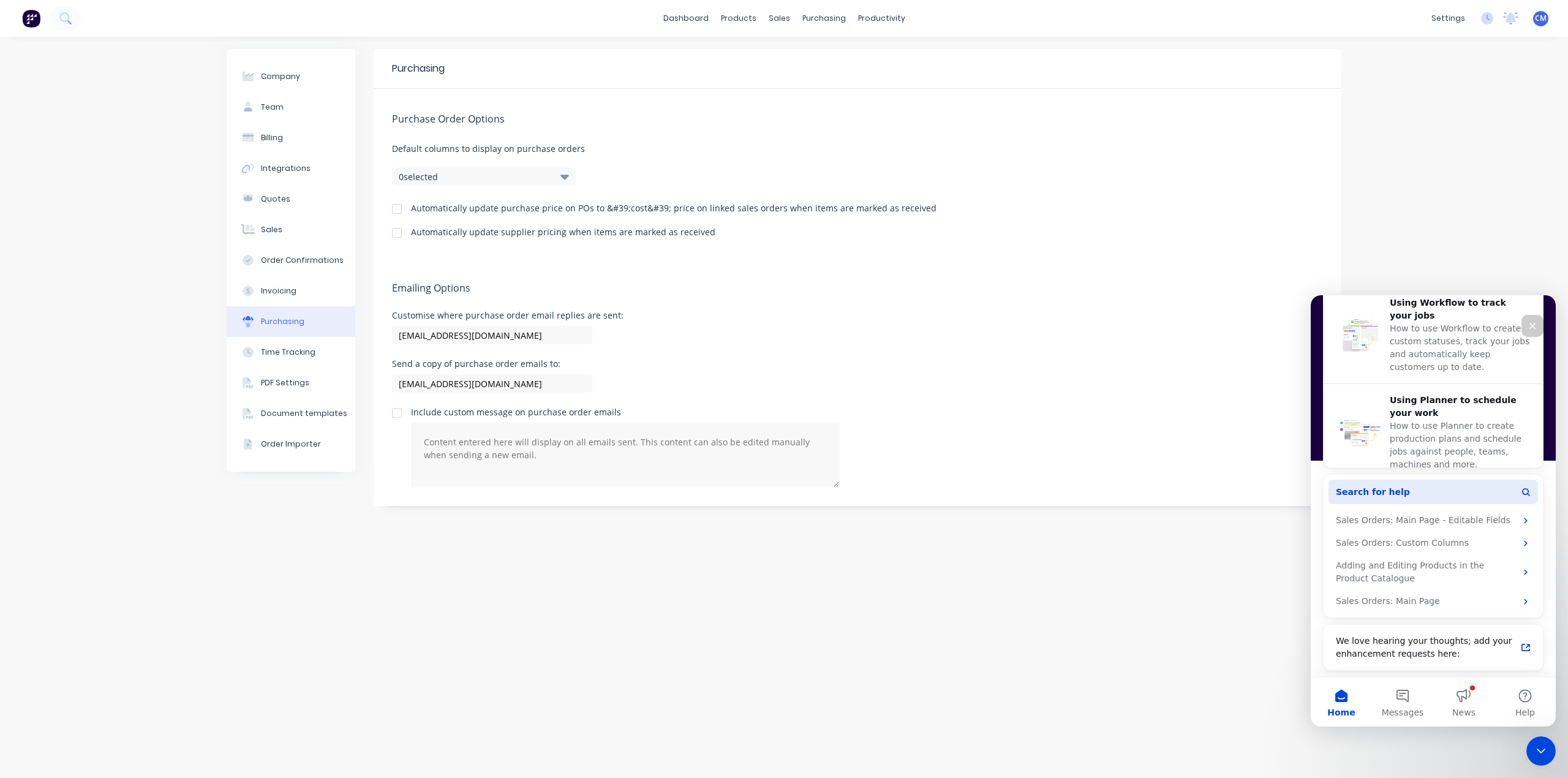
click at [1381, 487] on span "Search for help" at bounding box center [1372, 492] width 74 height 12
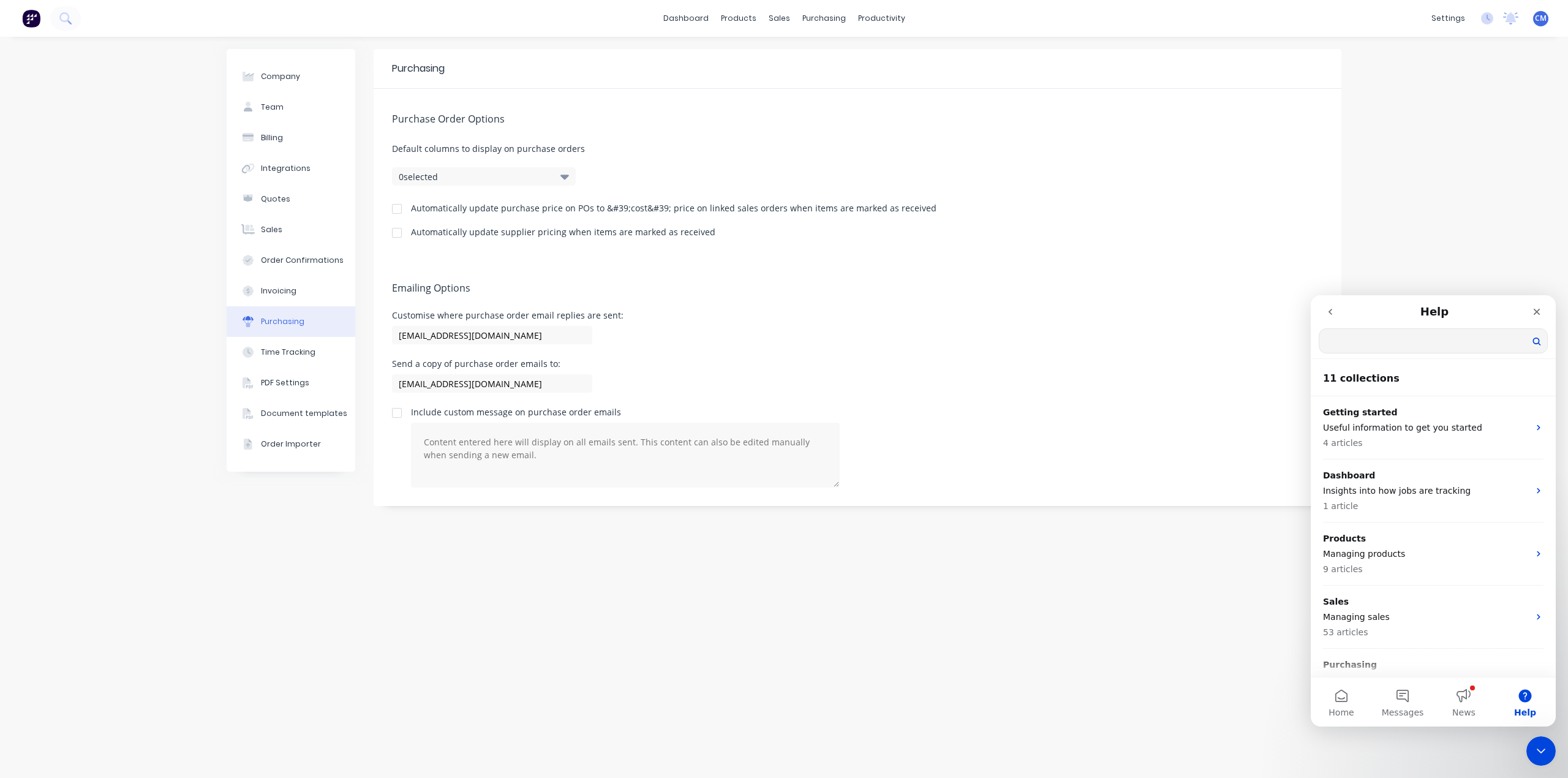
scroll to position [0, 0]
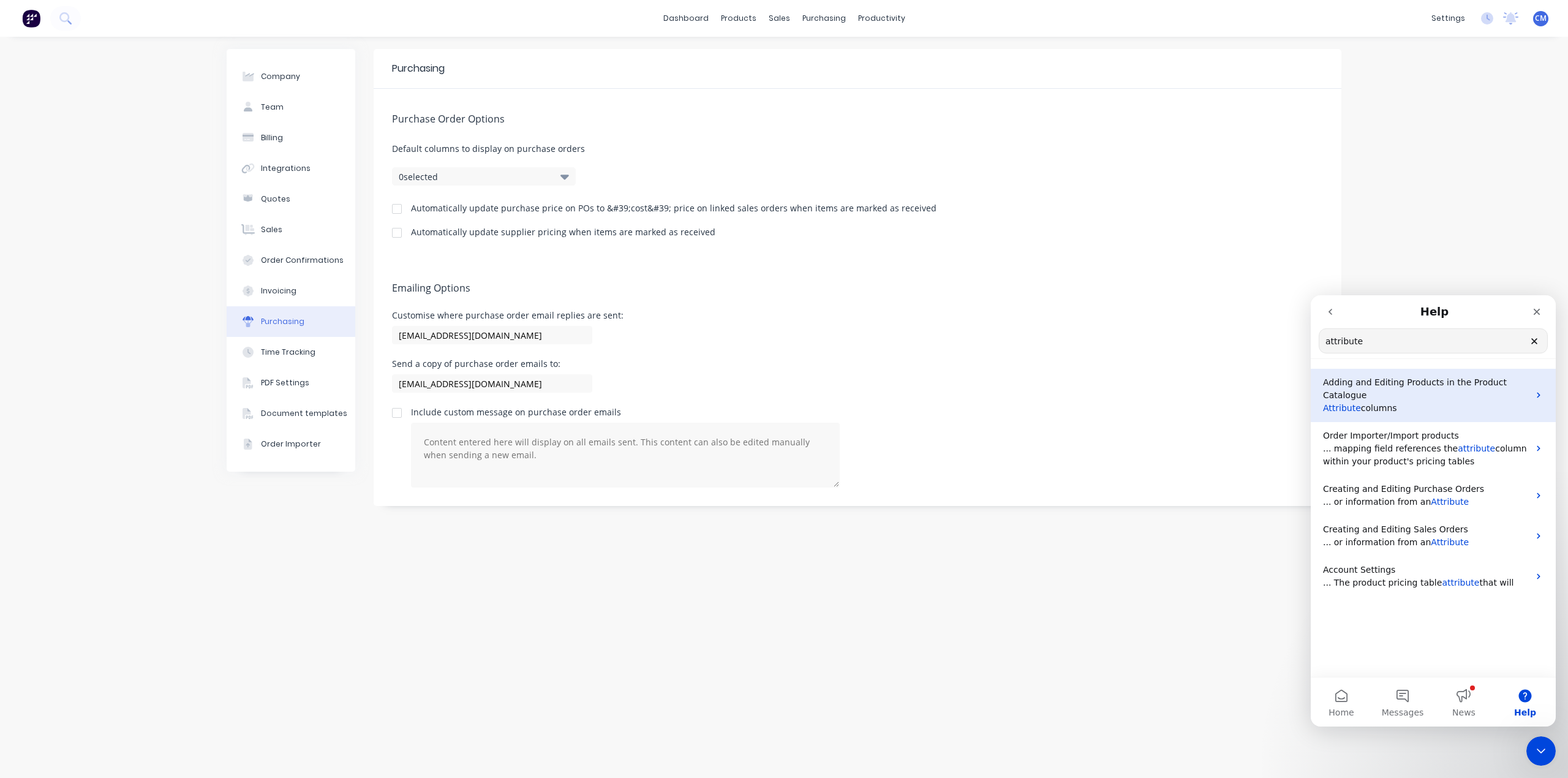
type input "attribute"
click at [1433, 384] on span "Adding and Editing Products in the Product Catalogue" at bounding box center [1414, 389] width 184 height 23
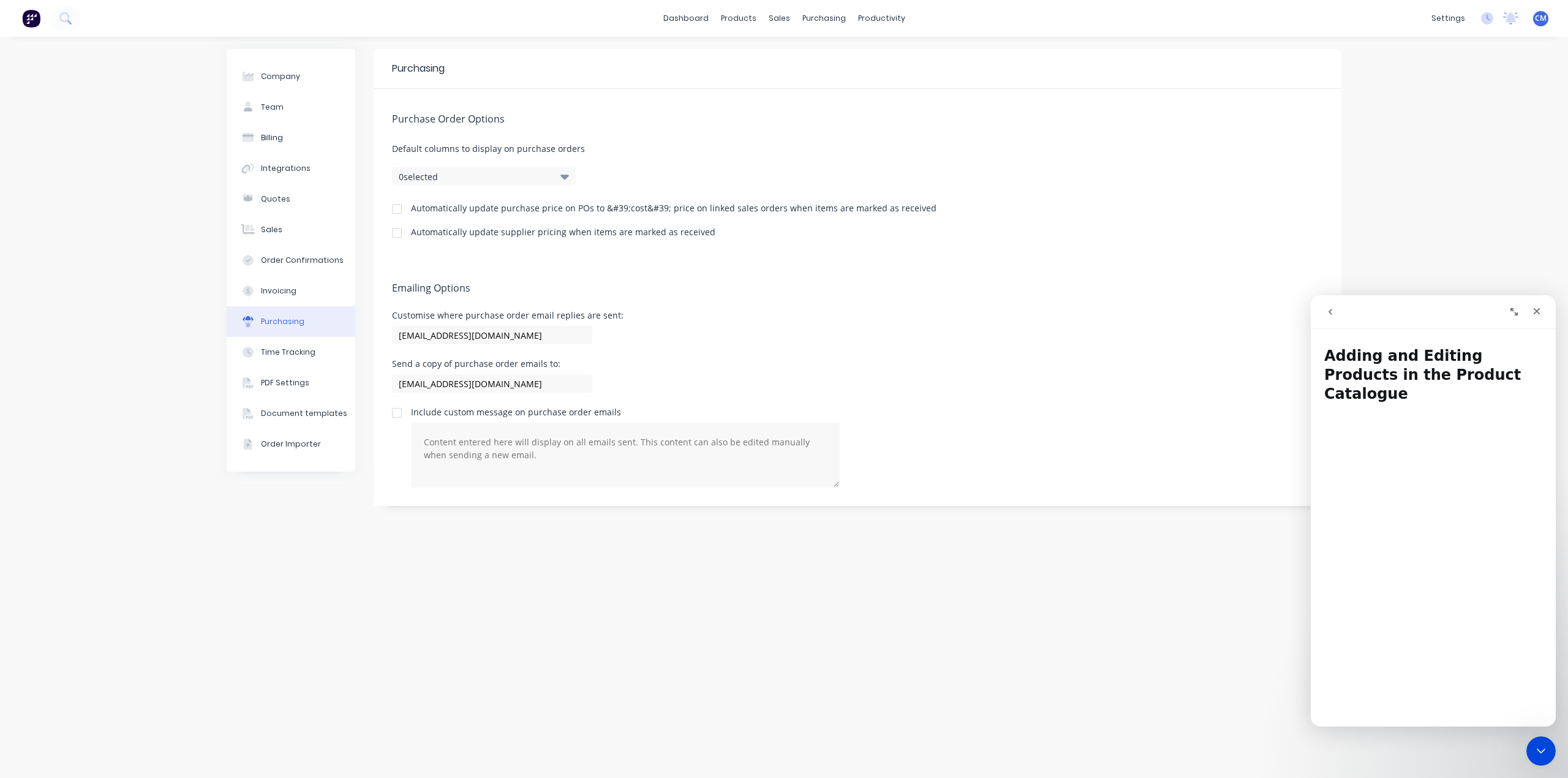
click at [1331, 310] on icon "go back" at bounding box center [1330, 312] width 10 height 10
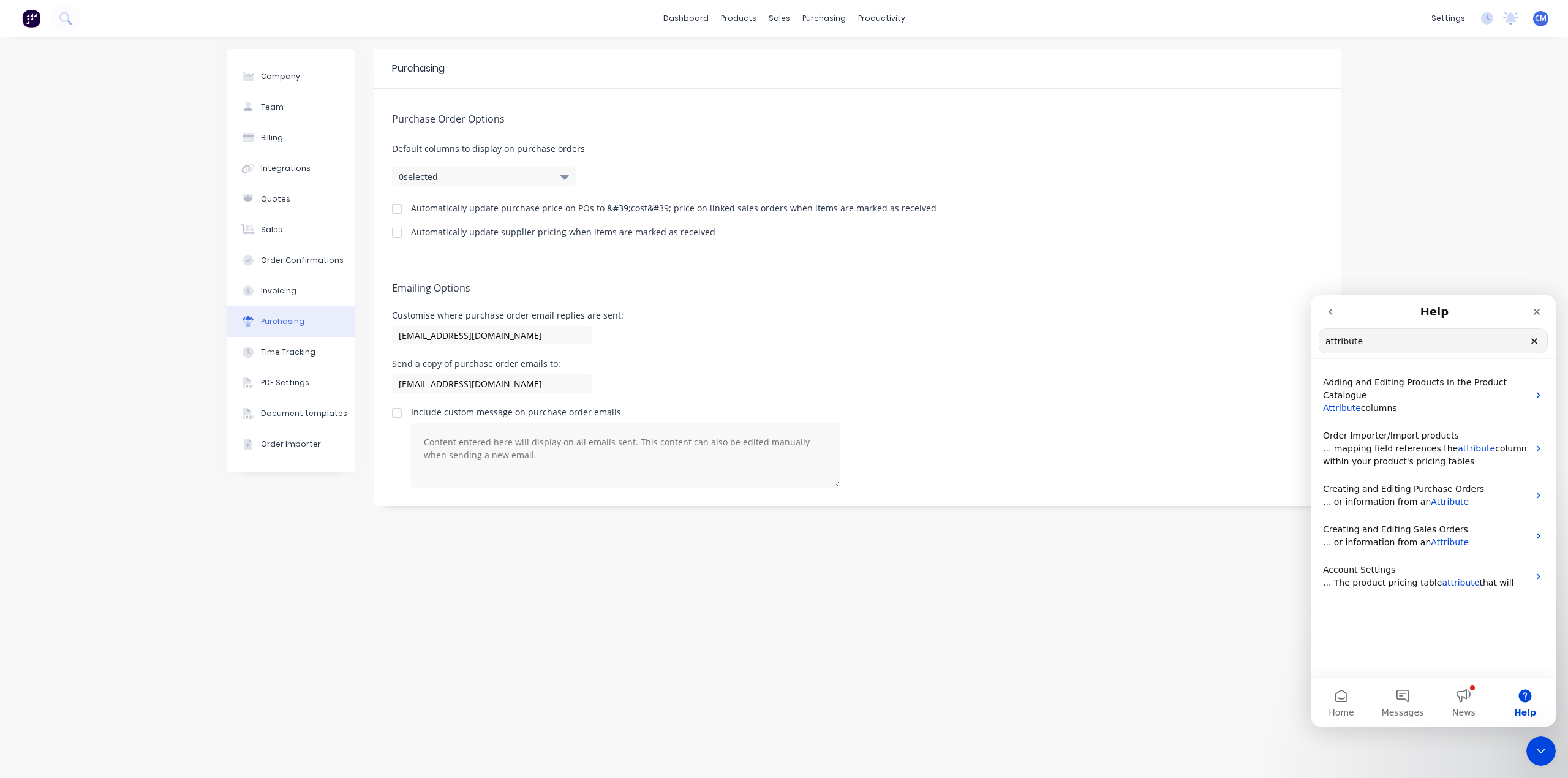
click at [1331, 310] on icon "go back" at bounding box center [1330, 312] width 10 height 10
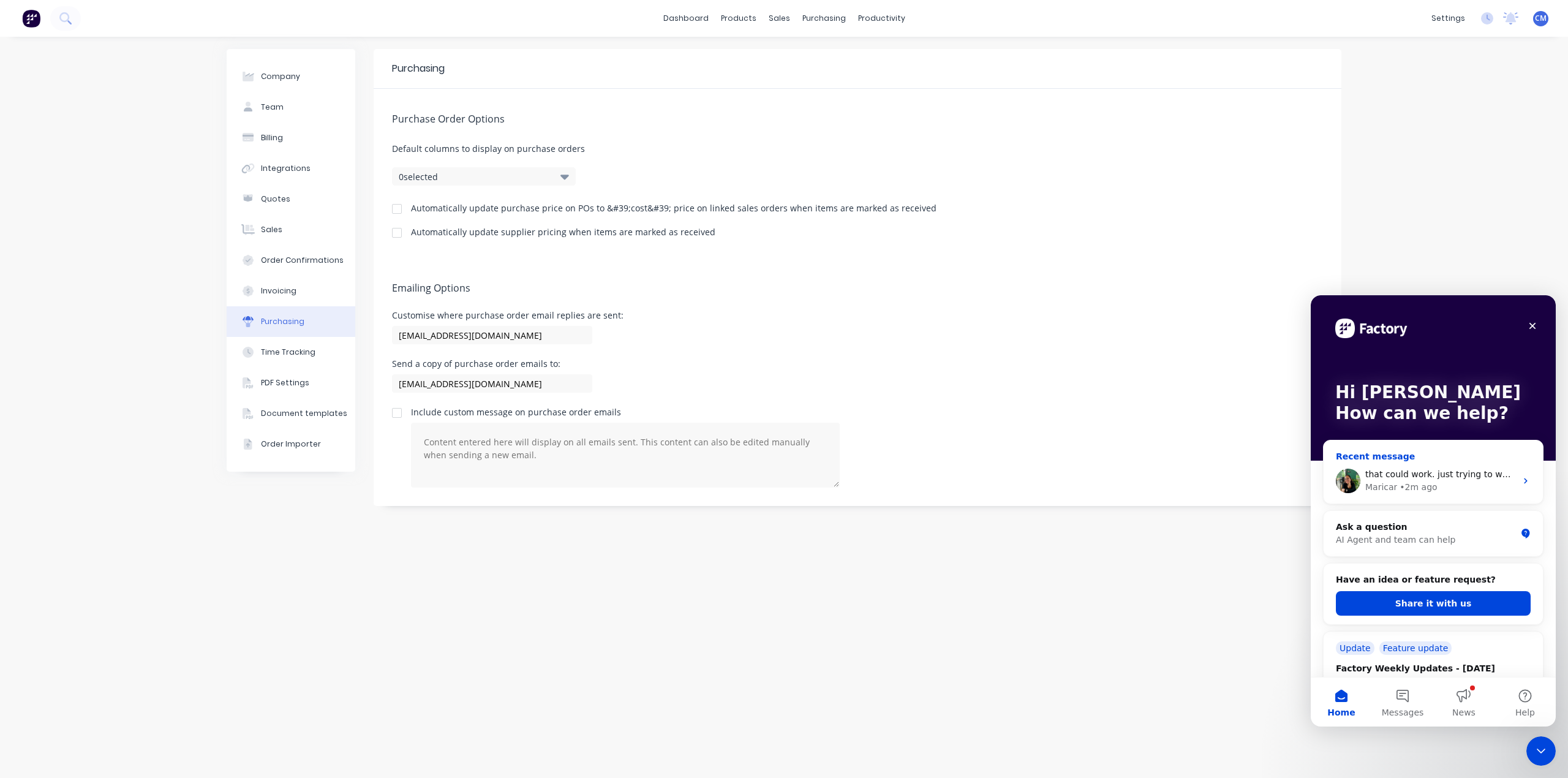
click at [1419, 478] on span "that could work. just trying to work out how to add an attribute column!" at bounding box center [1519, 474] width 309 height 10
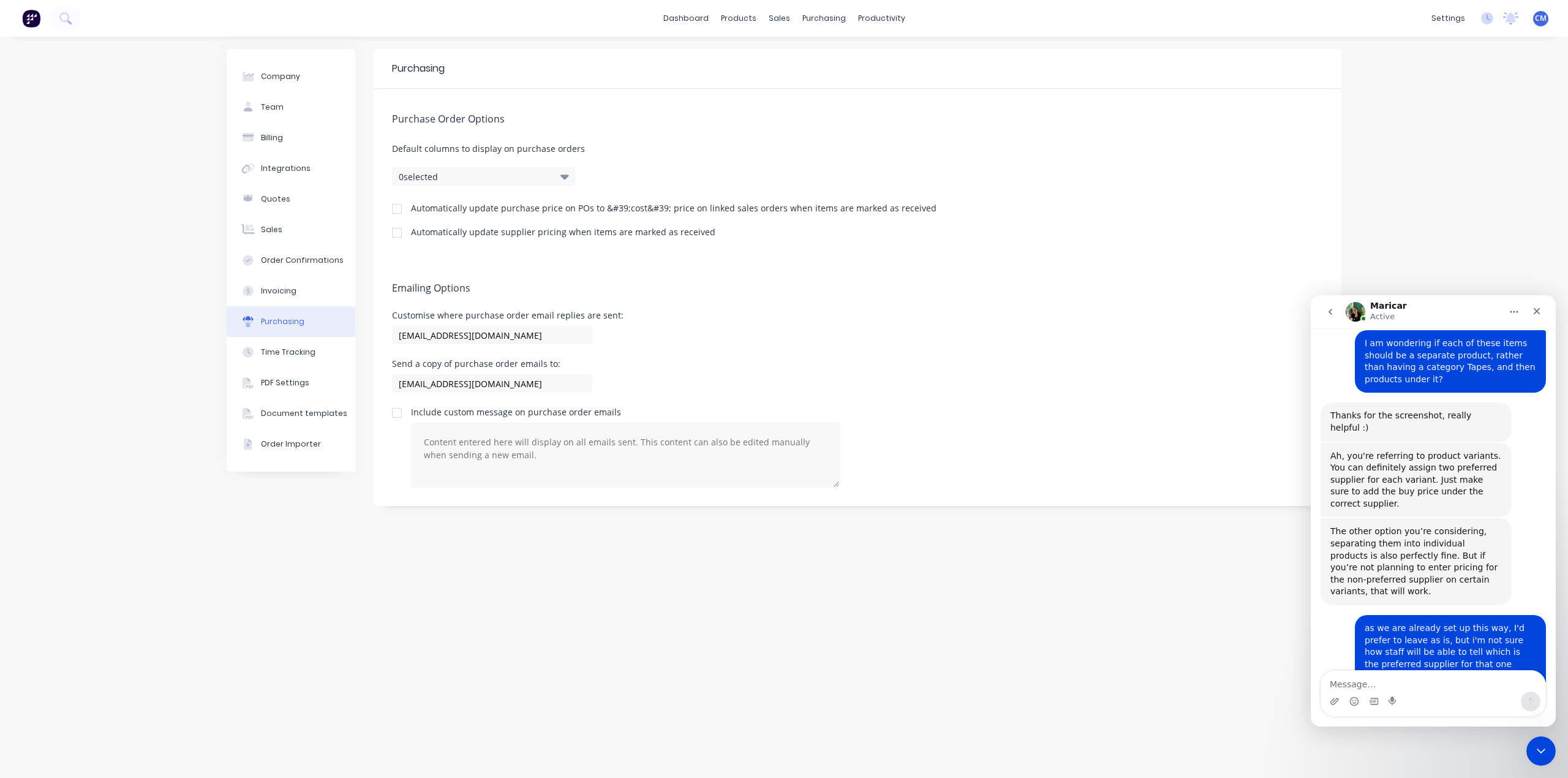
scroll to position [2095, 0]
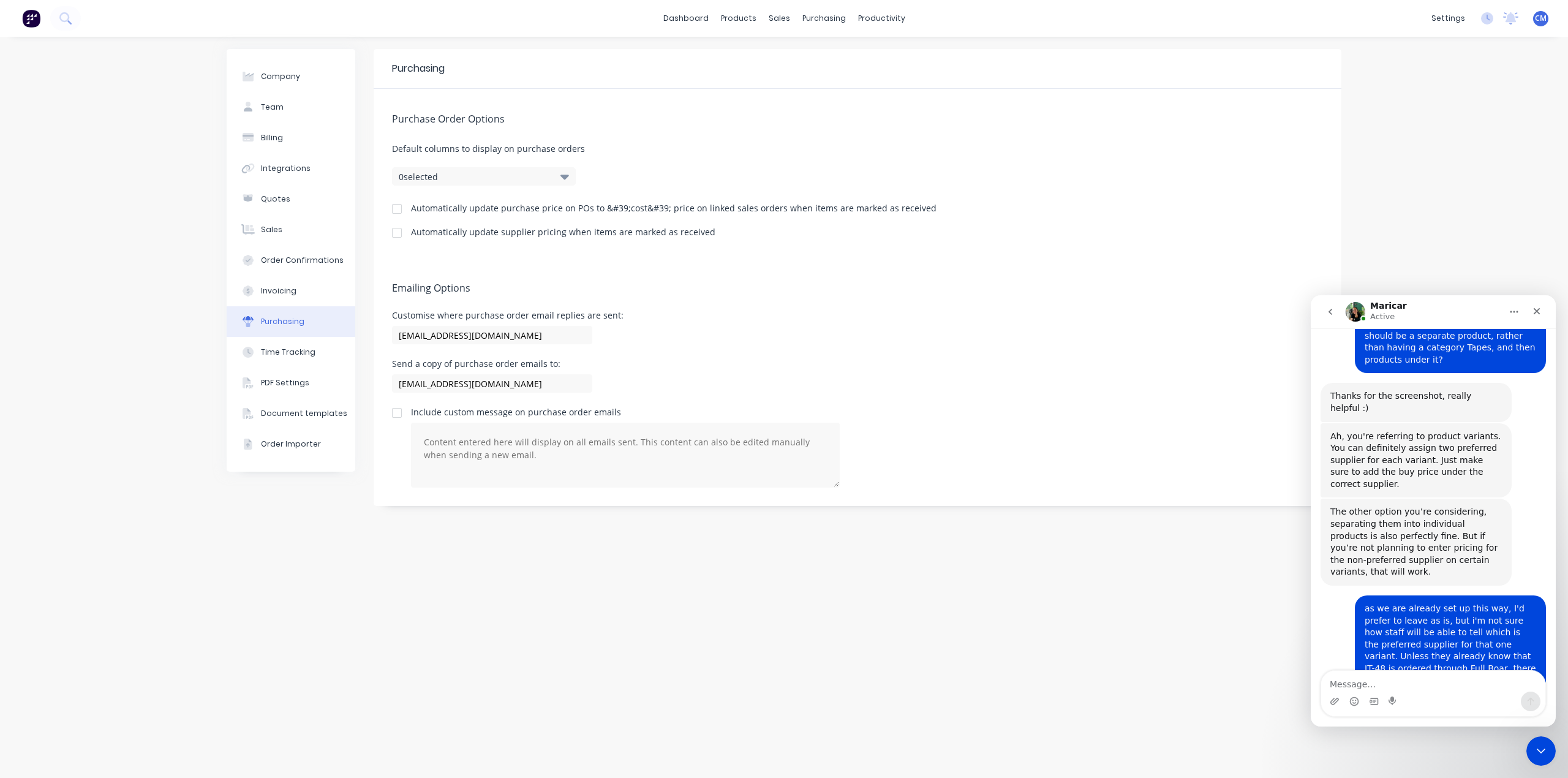
click at [1352, 692] on div "Intercom messenger" at bounding box center [1354, 701] width 10 height 19
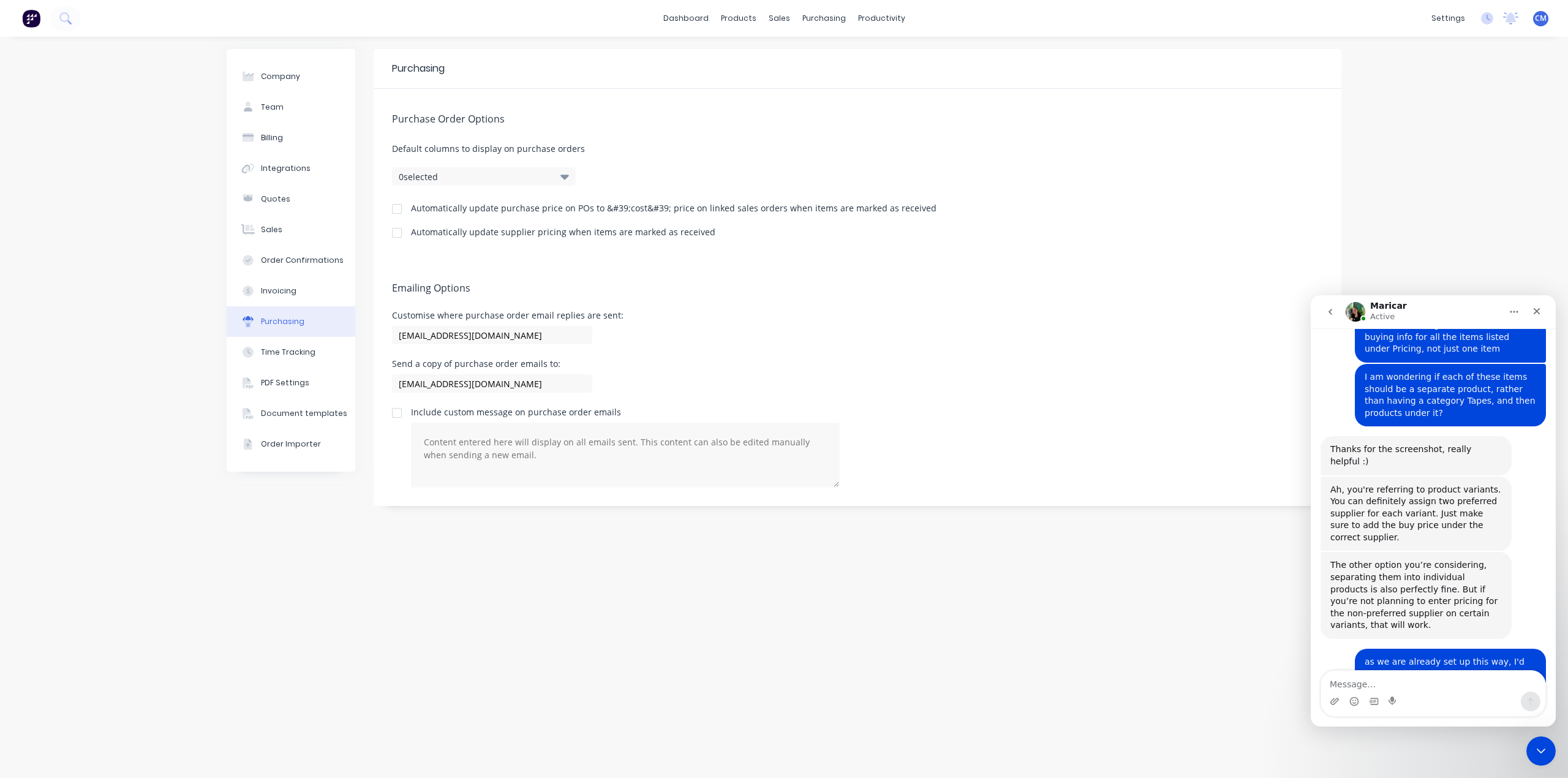
scroll to position [2012, 0]
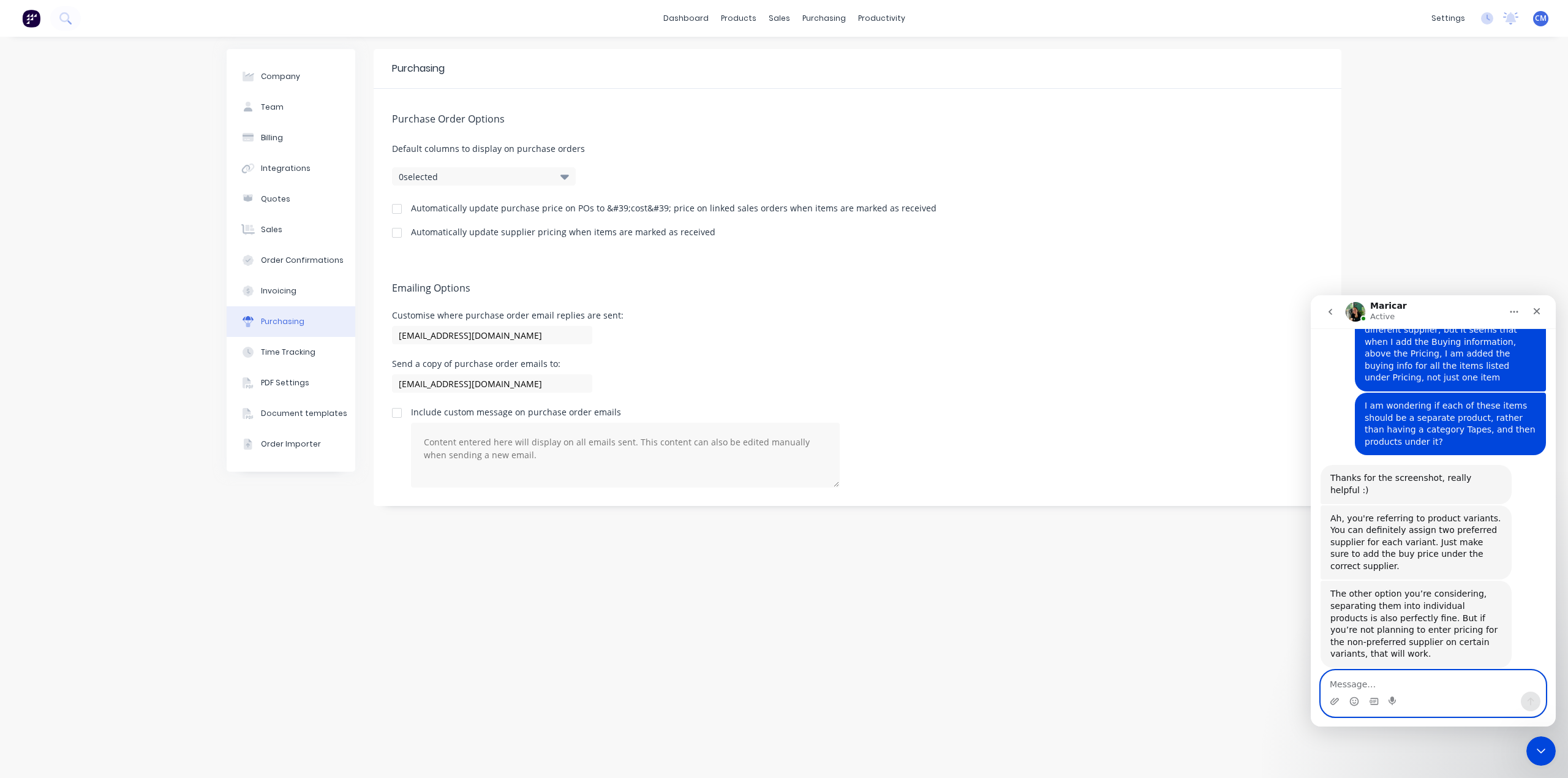
click at [1362, 682] on textarea "Message…" at bounding box center [1433, 681] width 224 height 21
type textarea "found it!"
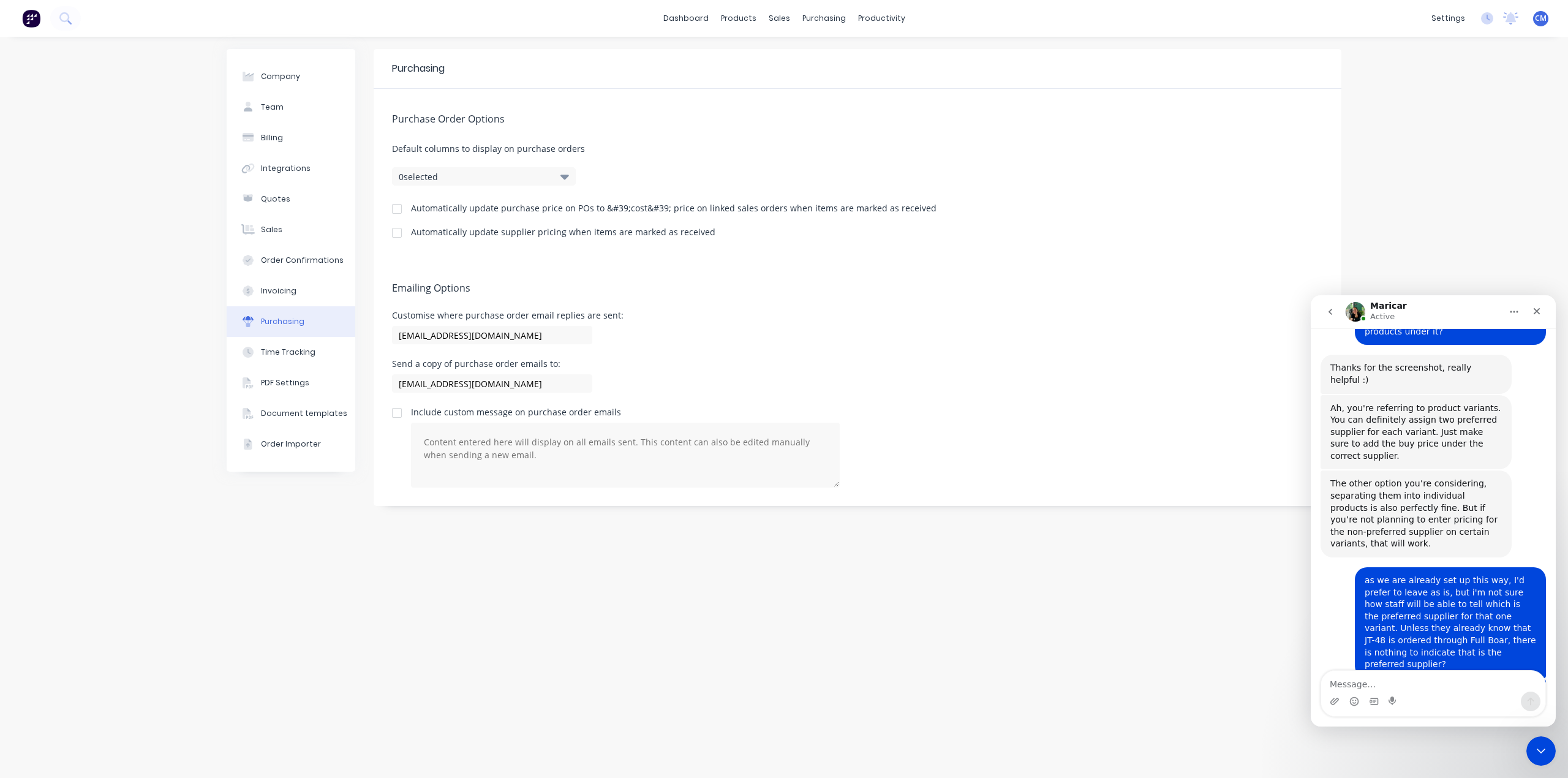
click at [1329, 311] on icon "go back" at bounding box center [1330, 312] width 4 height 6
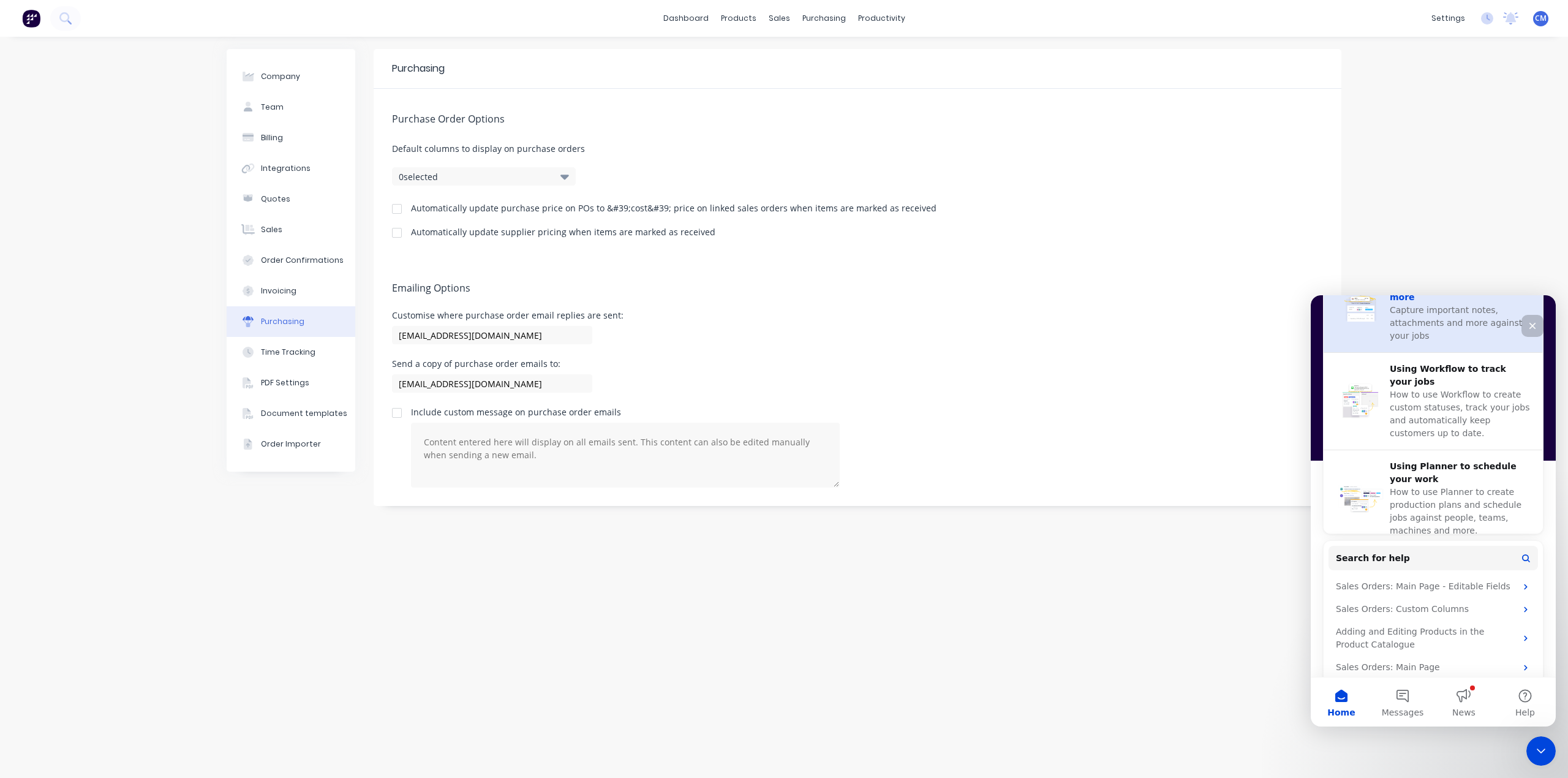
scroll to position [556, 0]
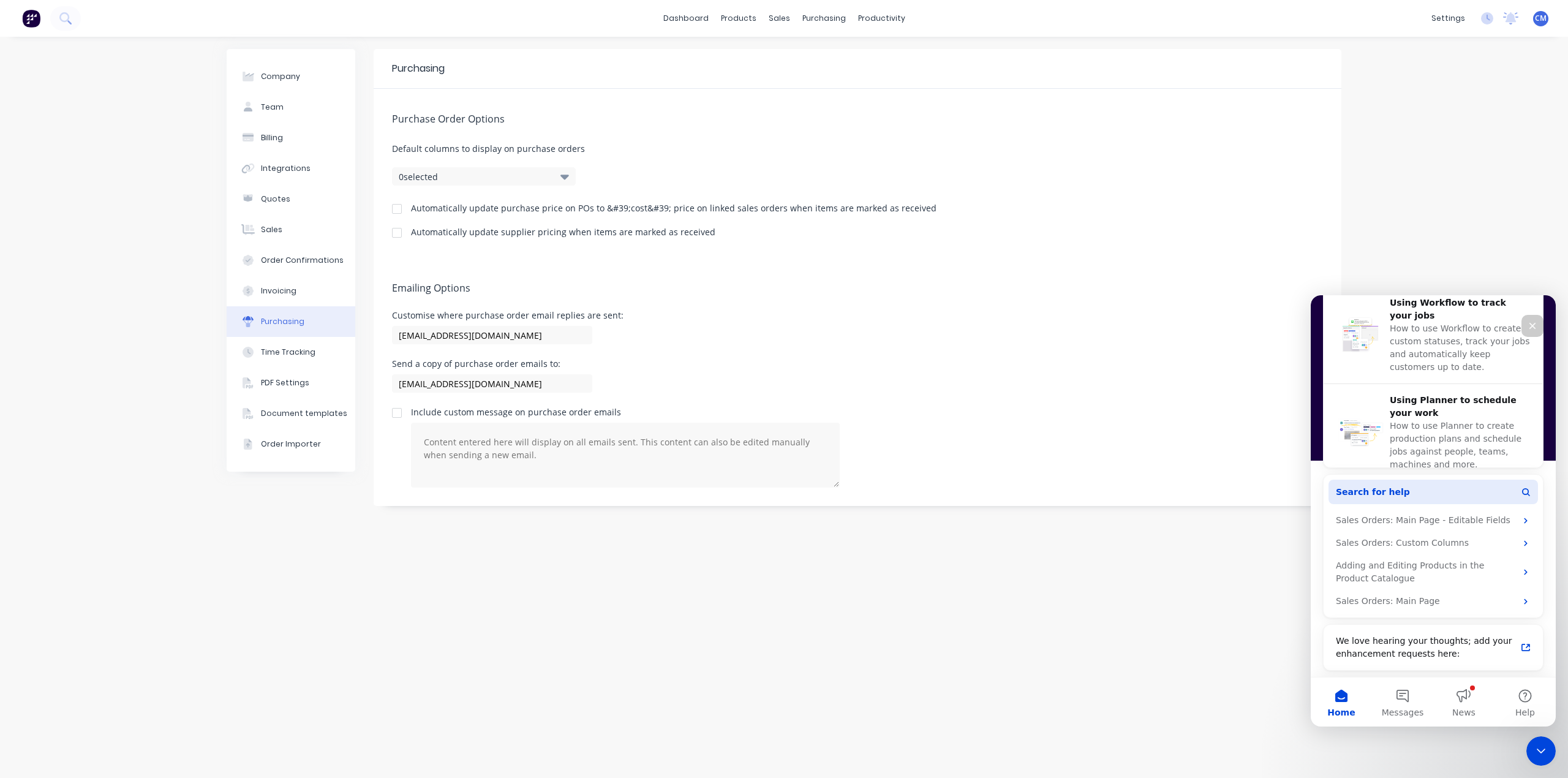
click at [1379, 493] on span "Search for help" at bounding box center [1372, 492] width 74 height 12
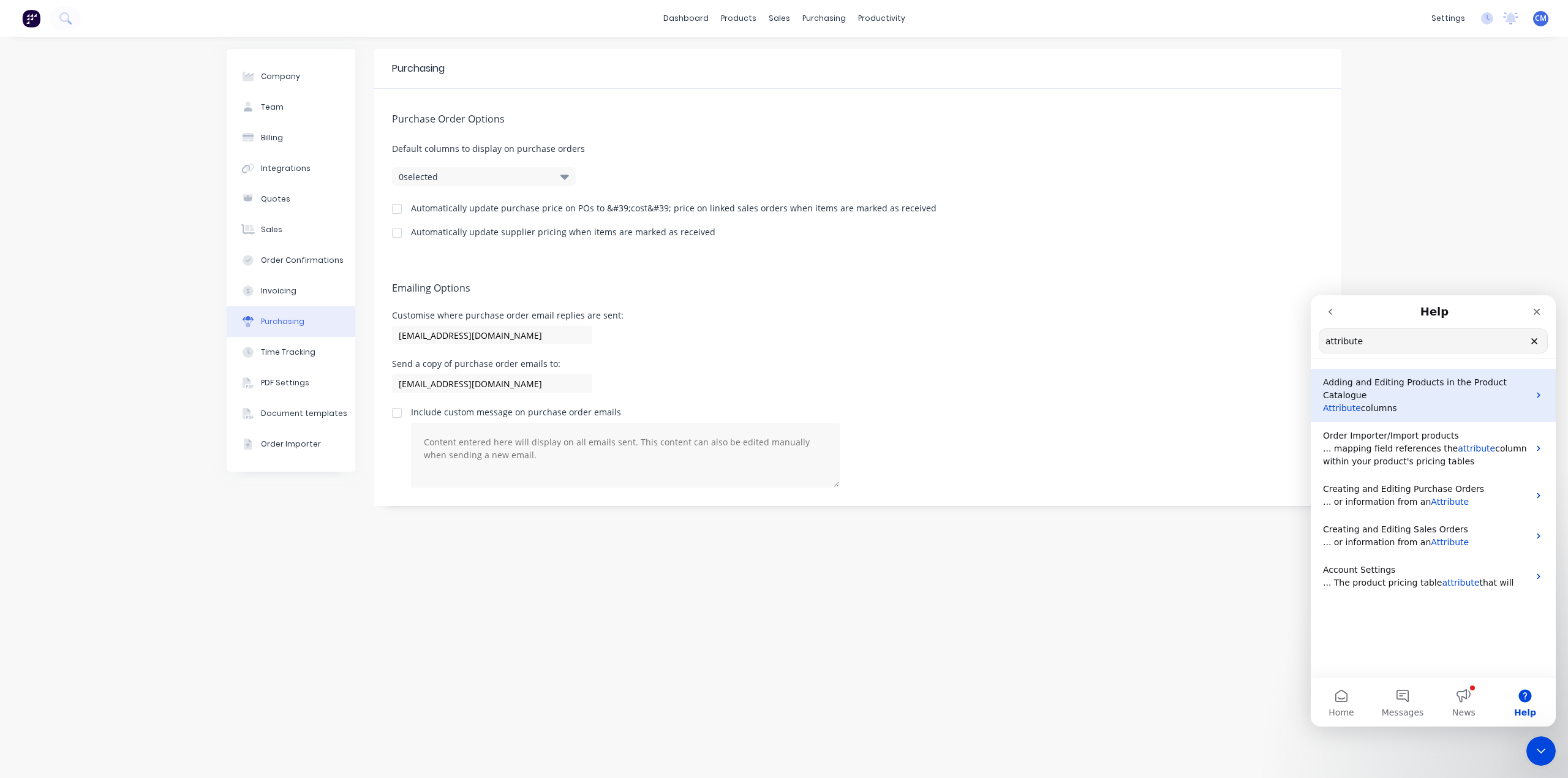
type input "attribute"
click at [1433, 382] on span "Adding and Editing Products in the Product Catalogue" at bounding box center [1414, 389] width 184 height 23
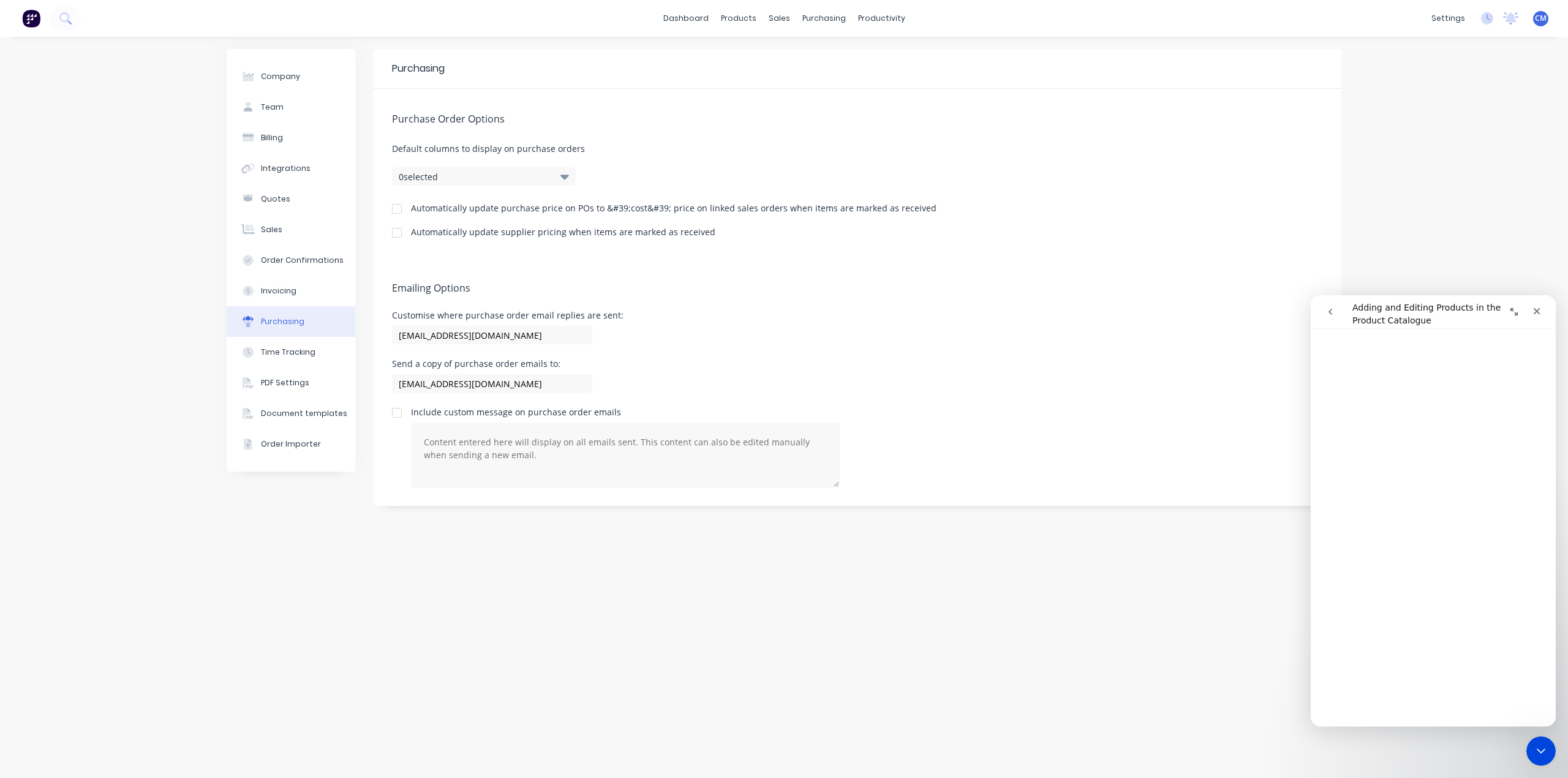
scroll to position [490, 0]
click at [752, 55] on link "Product Catalogue" at bounding box center [799, 58] width 163 height 25
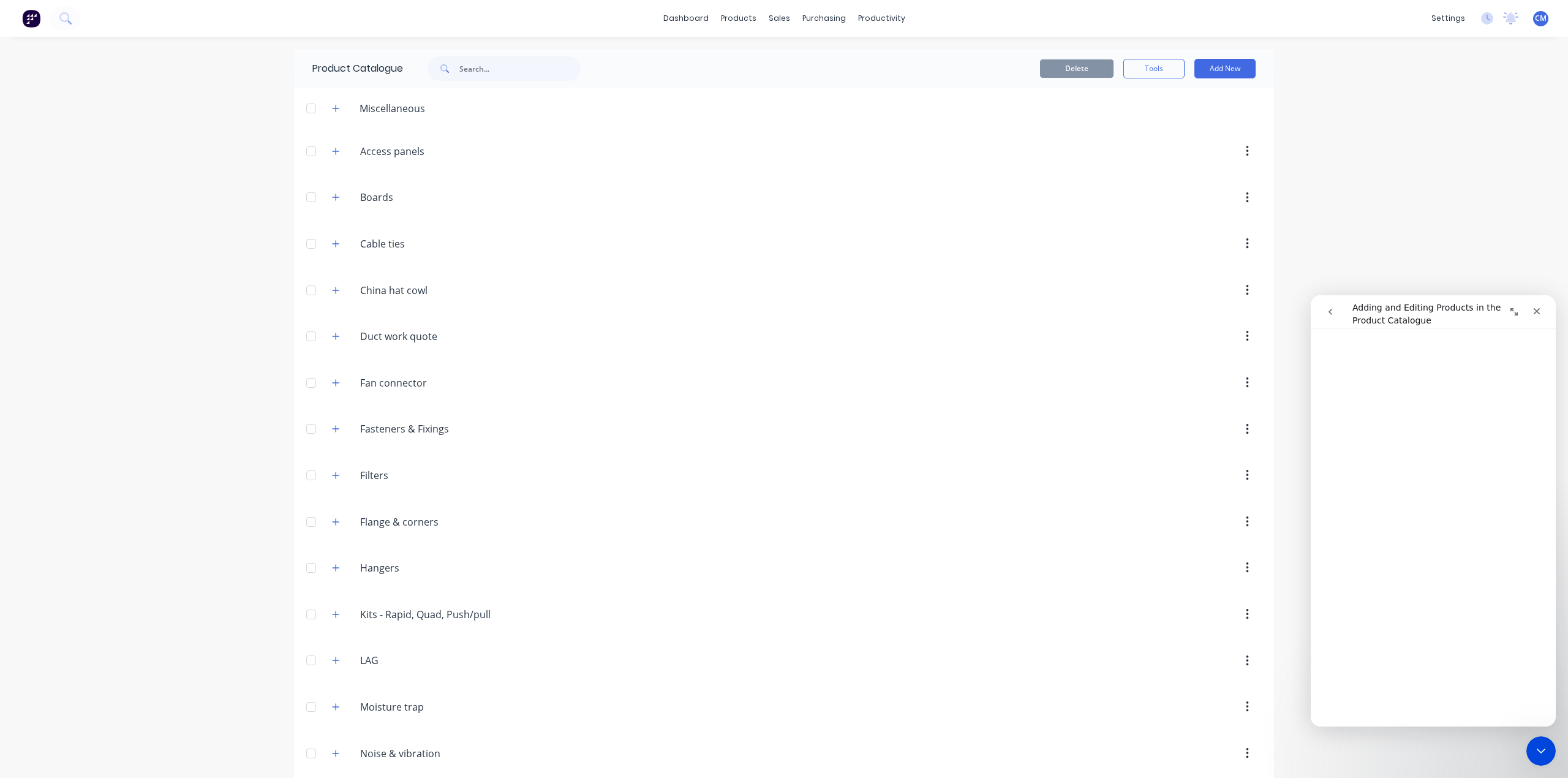
scroll to position [249, 0]
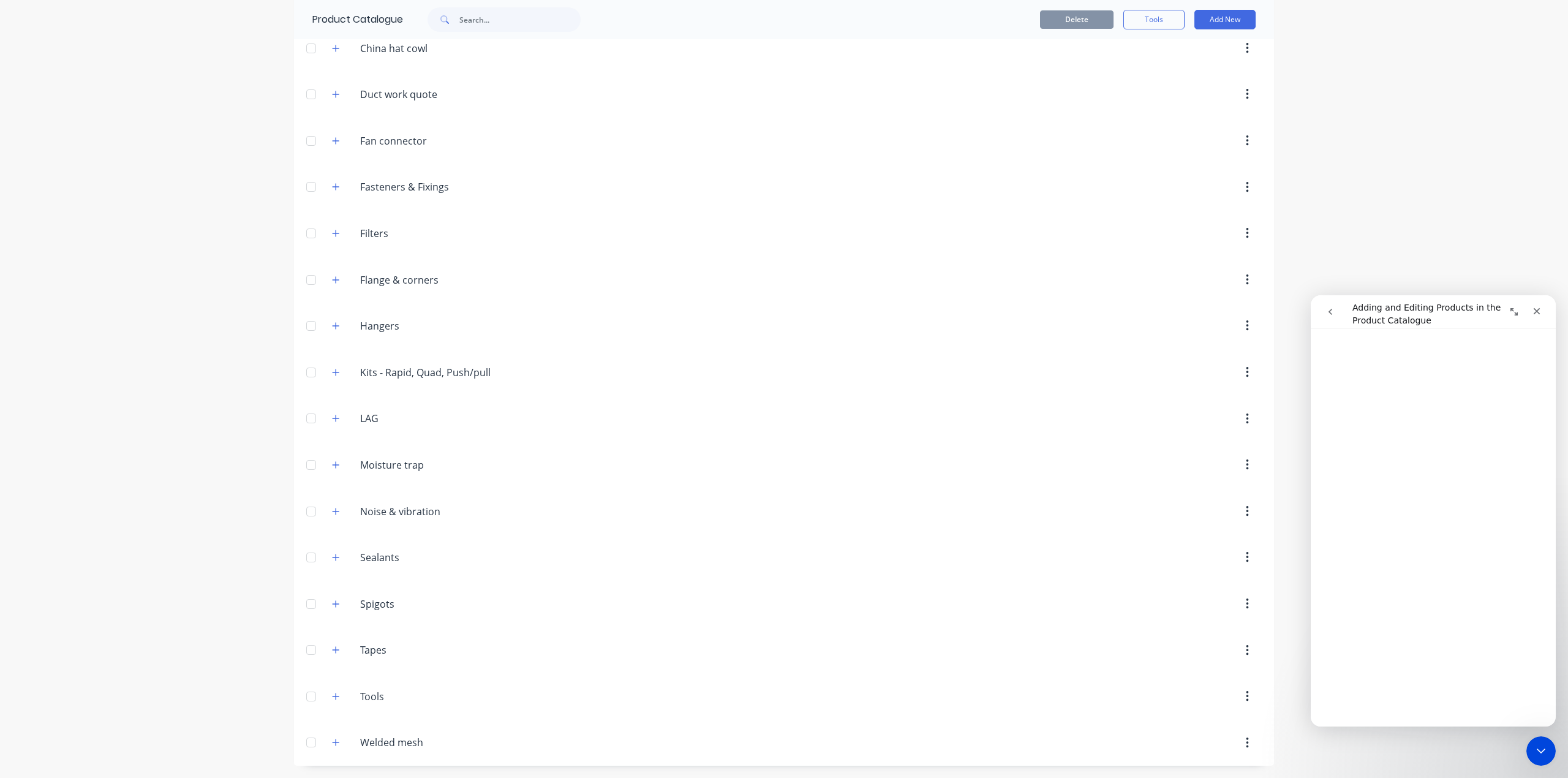
click at [1246, 651] on icon "button" at bounding box center [1247, 651] width 3 height 13
click at [1246, 649] on icon "button" at bounding box center [1247, 651] width 3 height 11
click at [304, 649] on div at bounding box center [311, 650] width 25 height 25
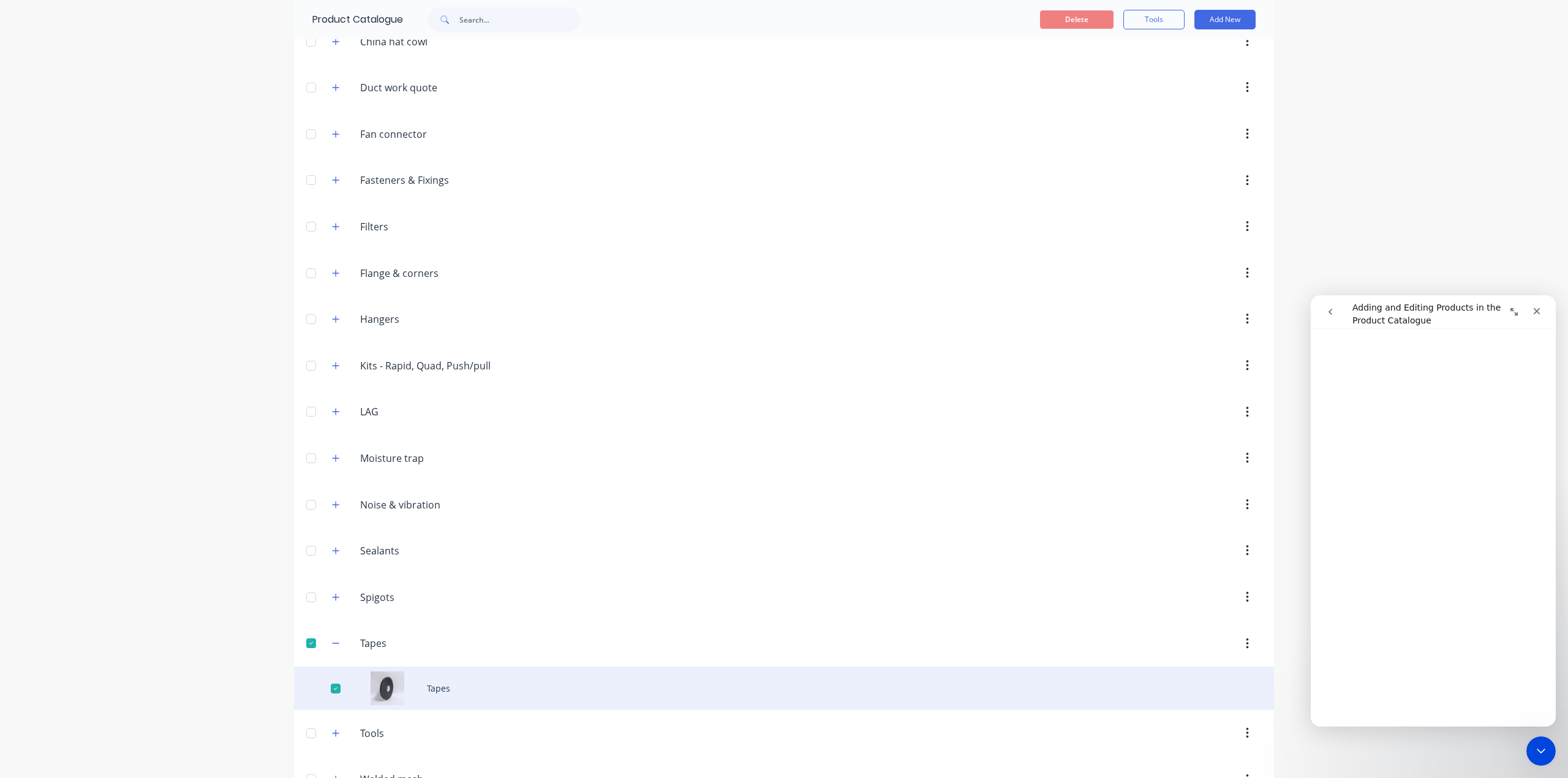
click at [380, 700] on div "Tapes" at bounding box center [784, 687] width 980 height 43
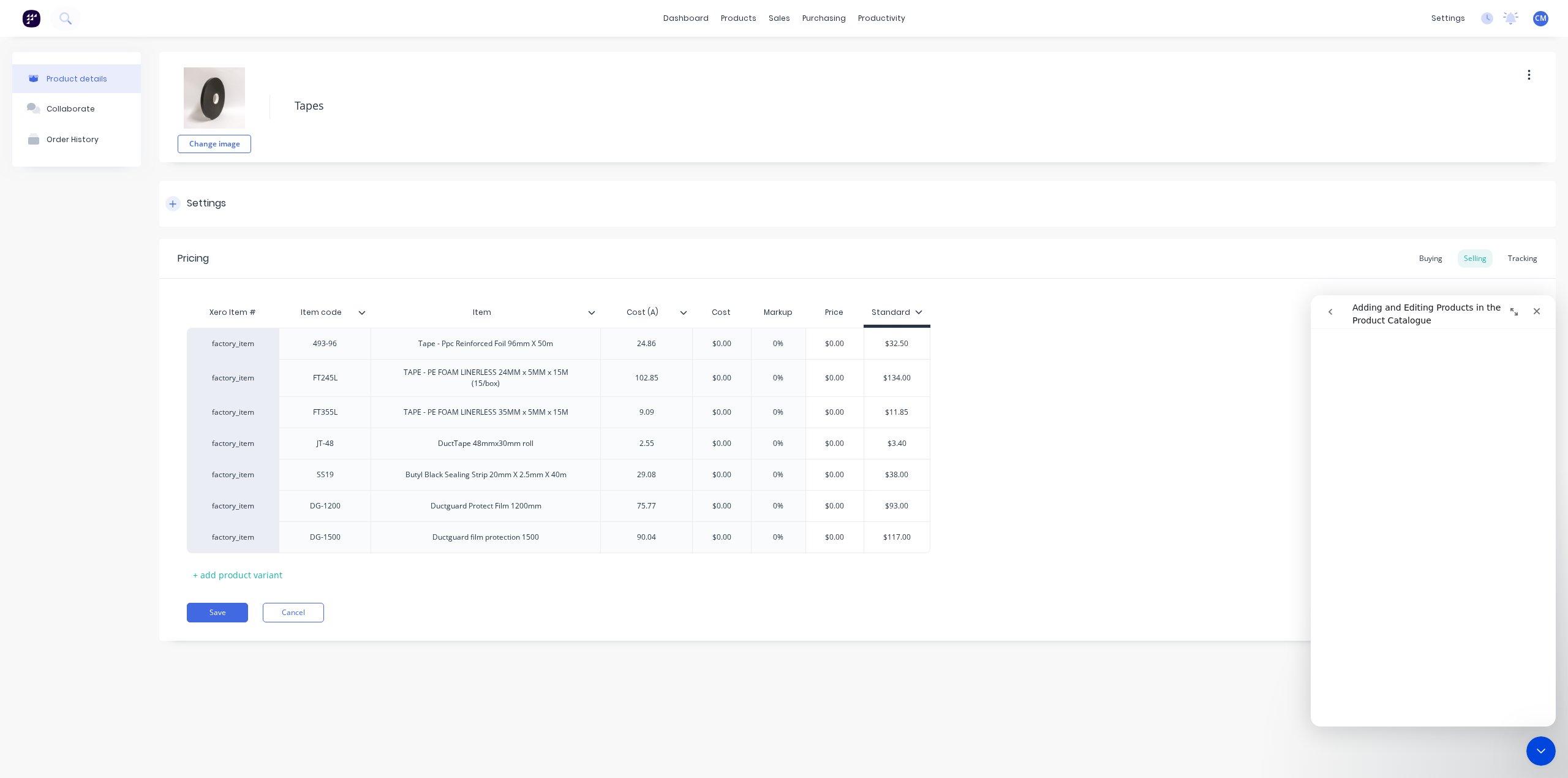
click at [202, 200] on div "Settings" at bounding box center [206, 204] width 39 height 15
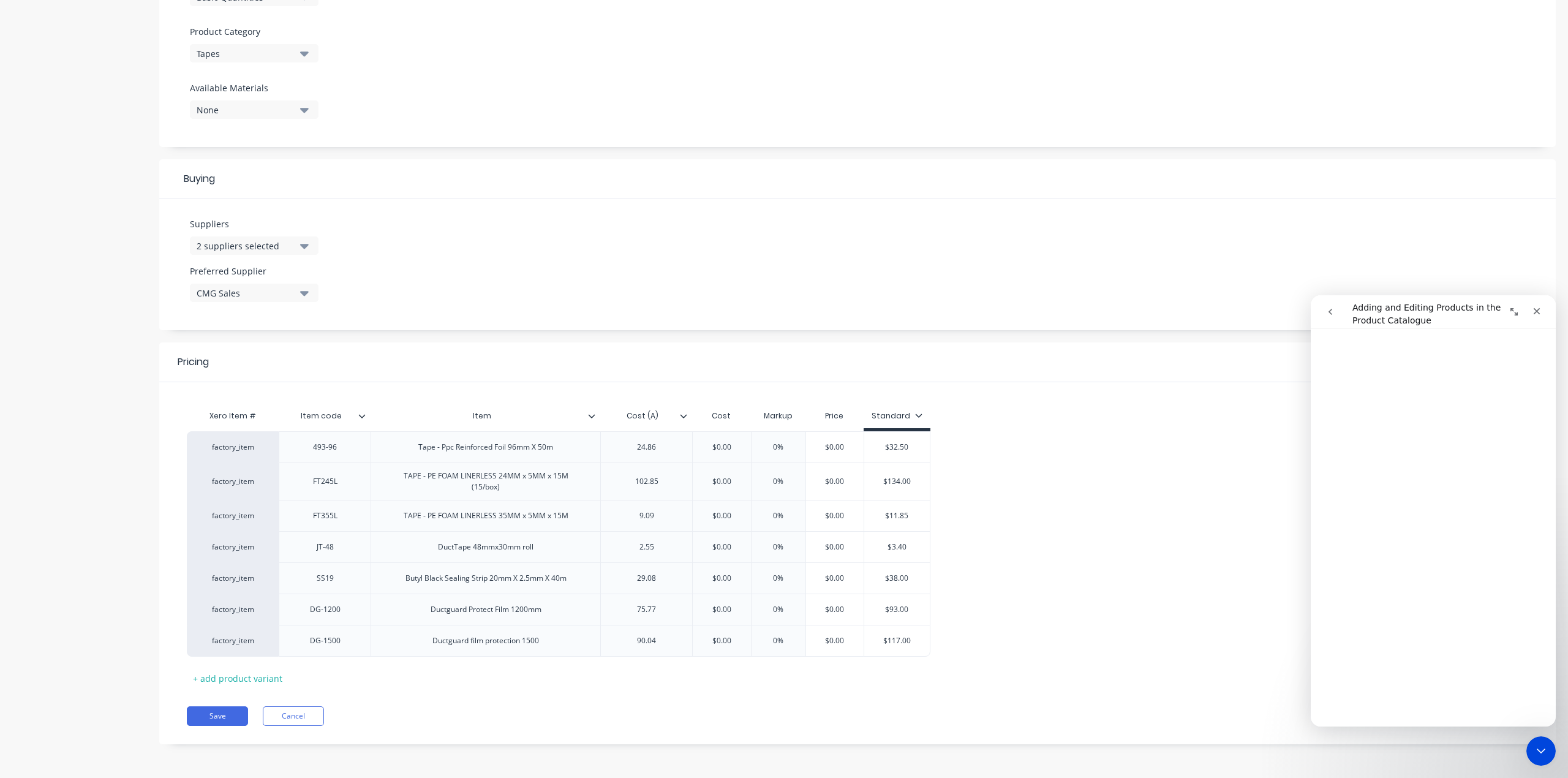
scroll to position [425, 0]
click at [362, 412] on icon at bounding box center [362, 416] width 8 height 8
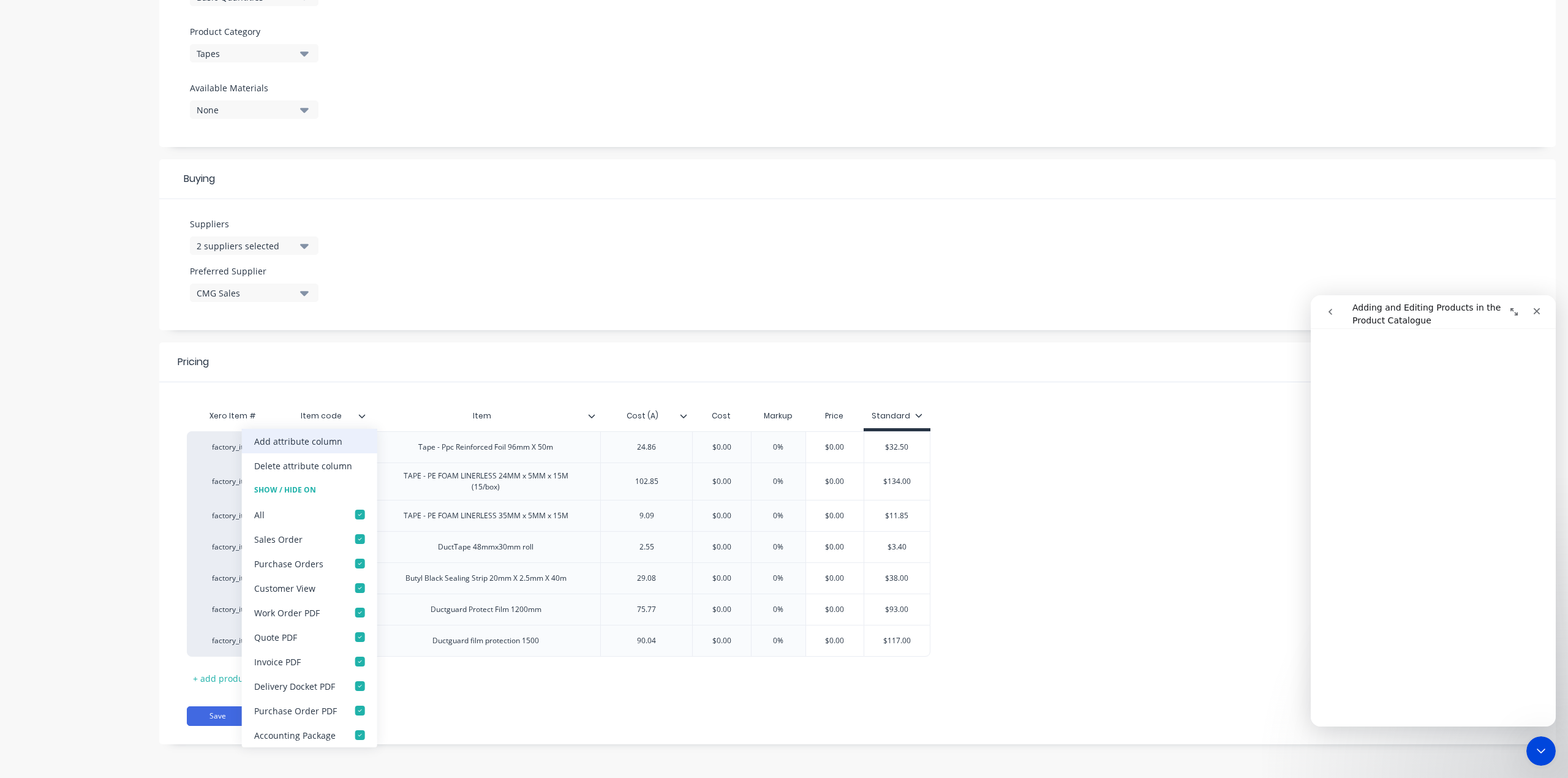
click at [303, 443] on div "Add attribute column" at bounding box center [298, 440] width 88 height 12
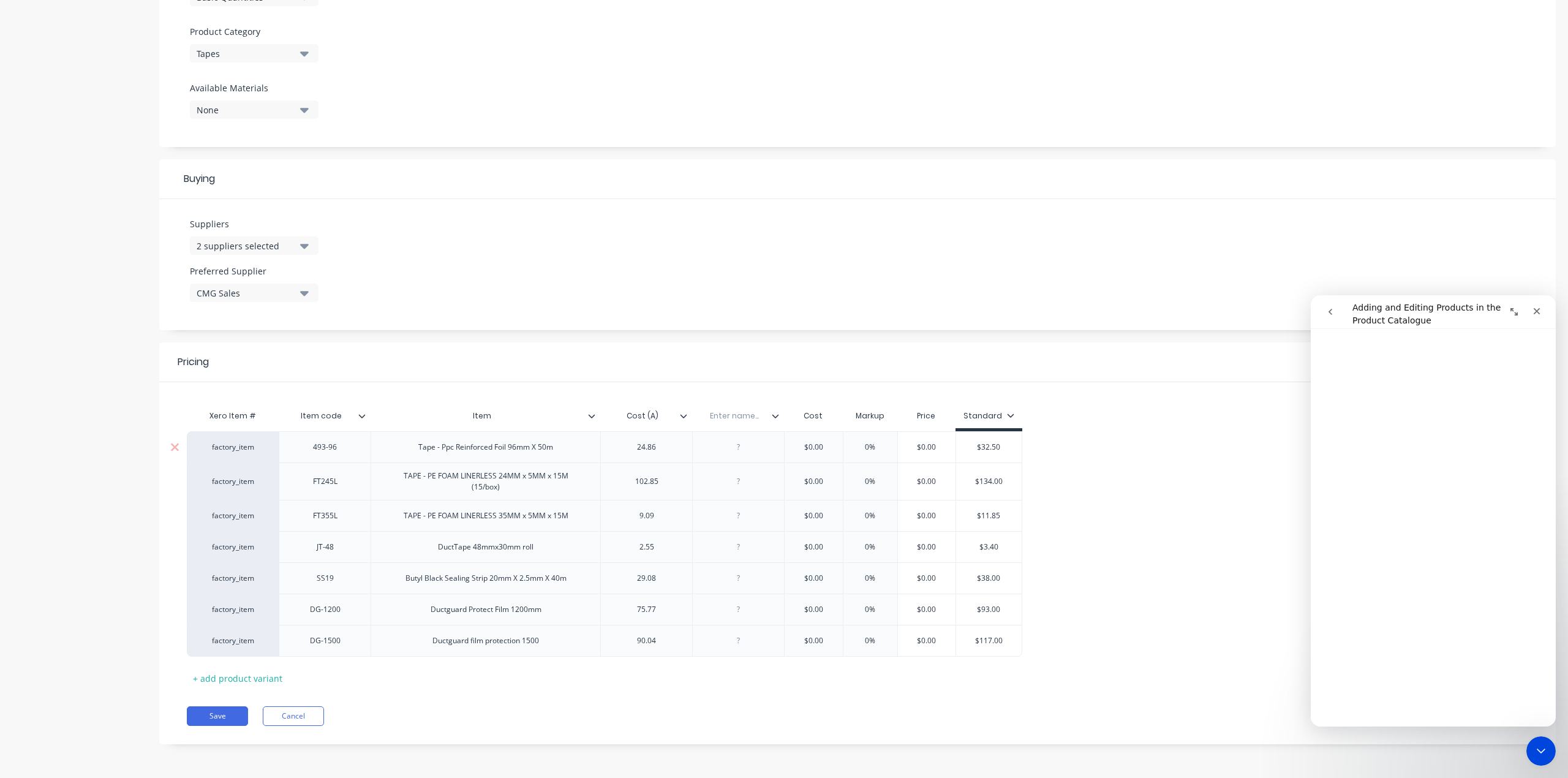
click at [740, 447] on div at bounding box center [739, 447] width 61 height 16
click at [740, 547] on div at bounding box center [738, 546] width 92 height 32
click at [740, 543] on div at bounding box center [739, 546] width 61 height 16
click at [742, 442] on div at bounding box center [739, 447] width 61 height 16
click at [739, 547] on div at bounding box center [738, 546] width 92 height 32
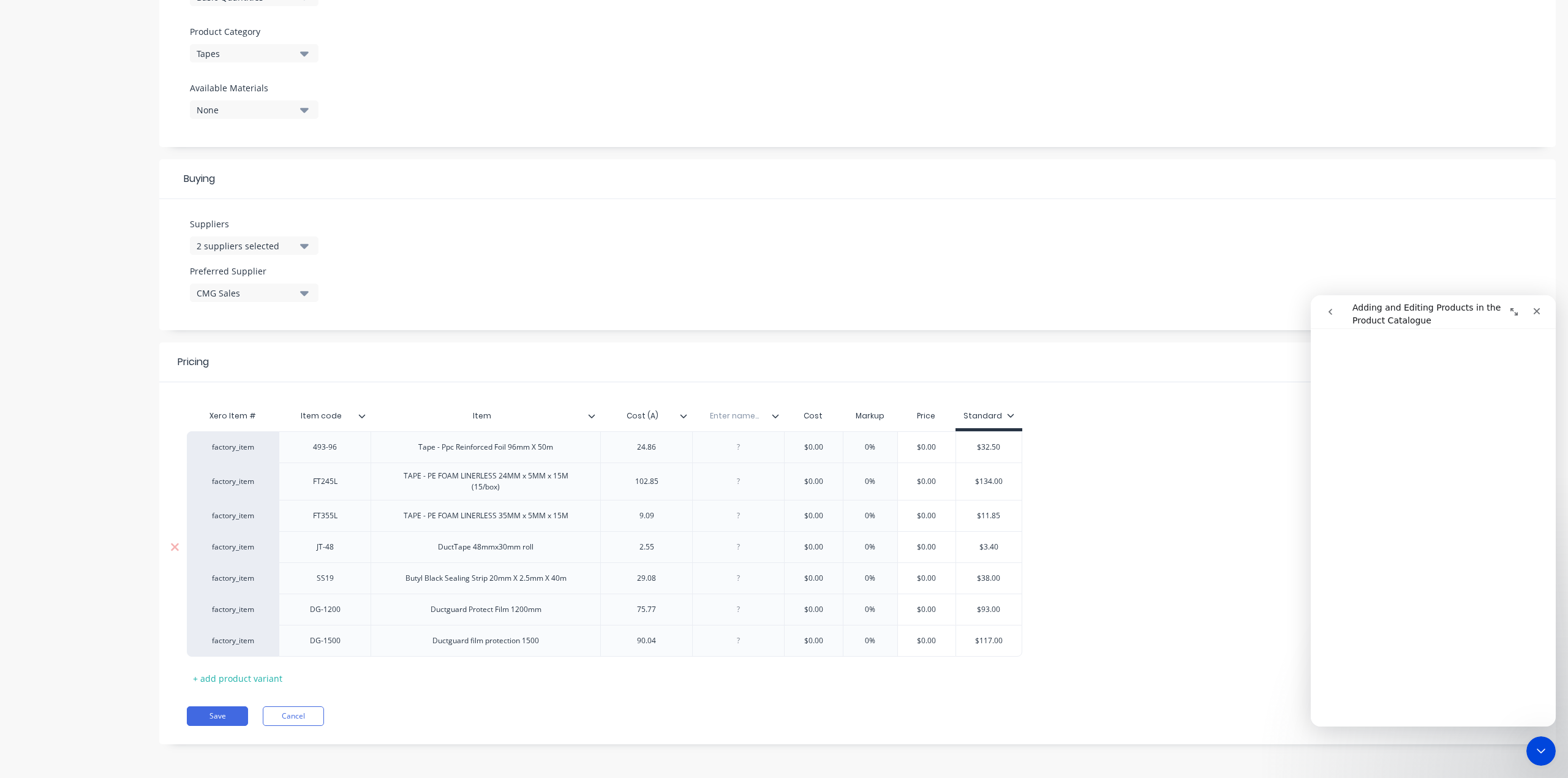
type textarea "x"
click at [740, 543] on div at bounding box center [739, 546] width 61 height 16
type textarea "x"
click at [729, 411] on input "text" at bounding box center [734, 416] width 84 height 11
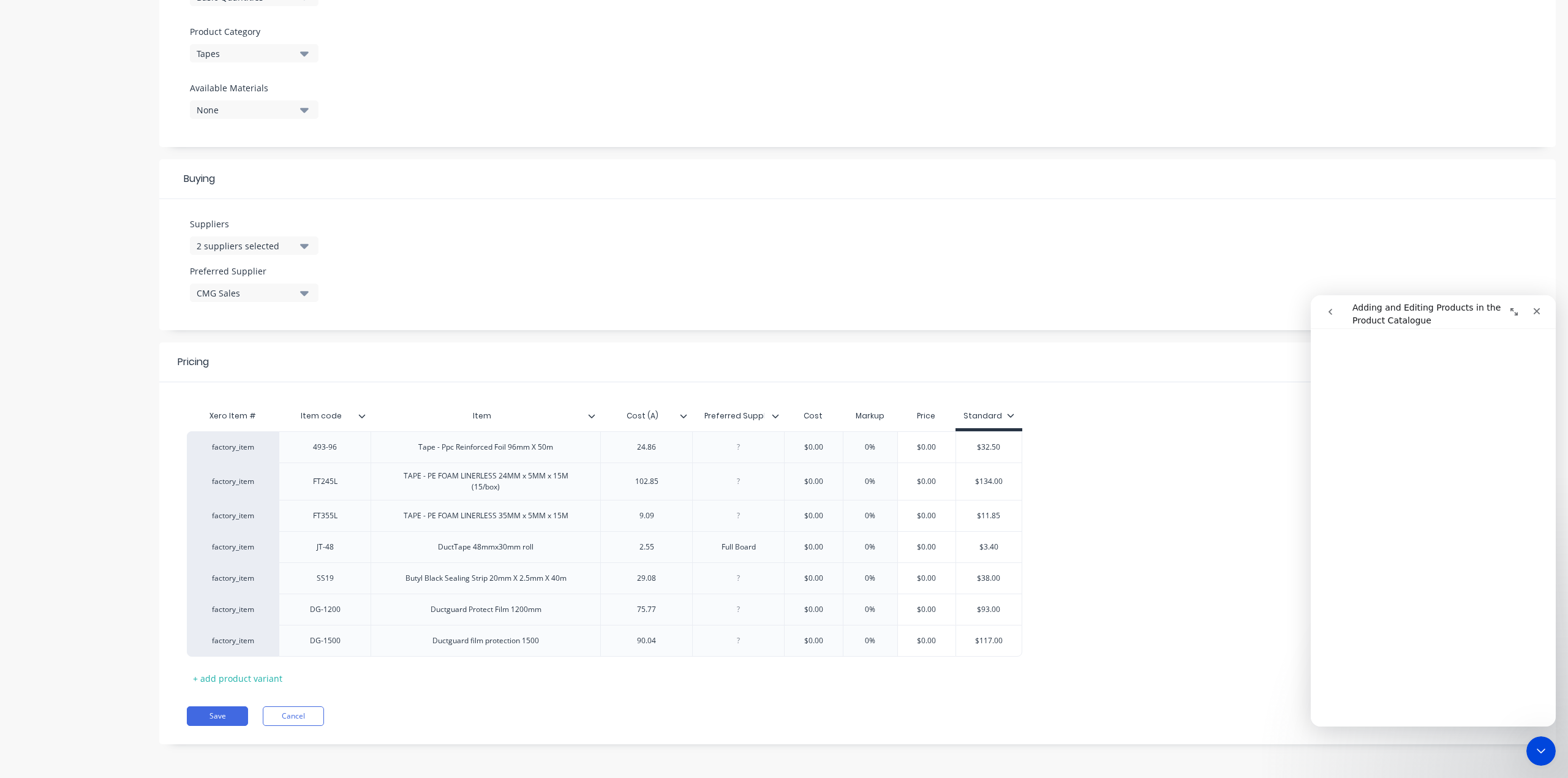
type input "Preferred Supplier"
type textarea "x"
click at [745, 478] on div at bounding box center [743, 481] width 61 height 16
click at [743, 444] on div "CMG" at bounding box center [743, 447] width 61 height 16
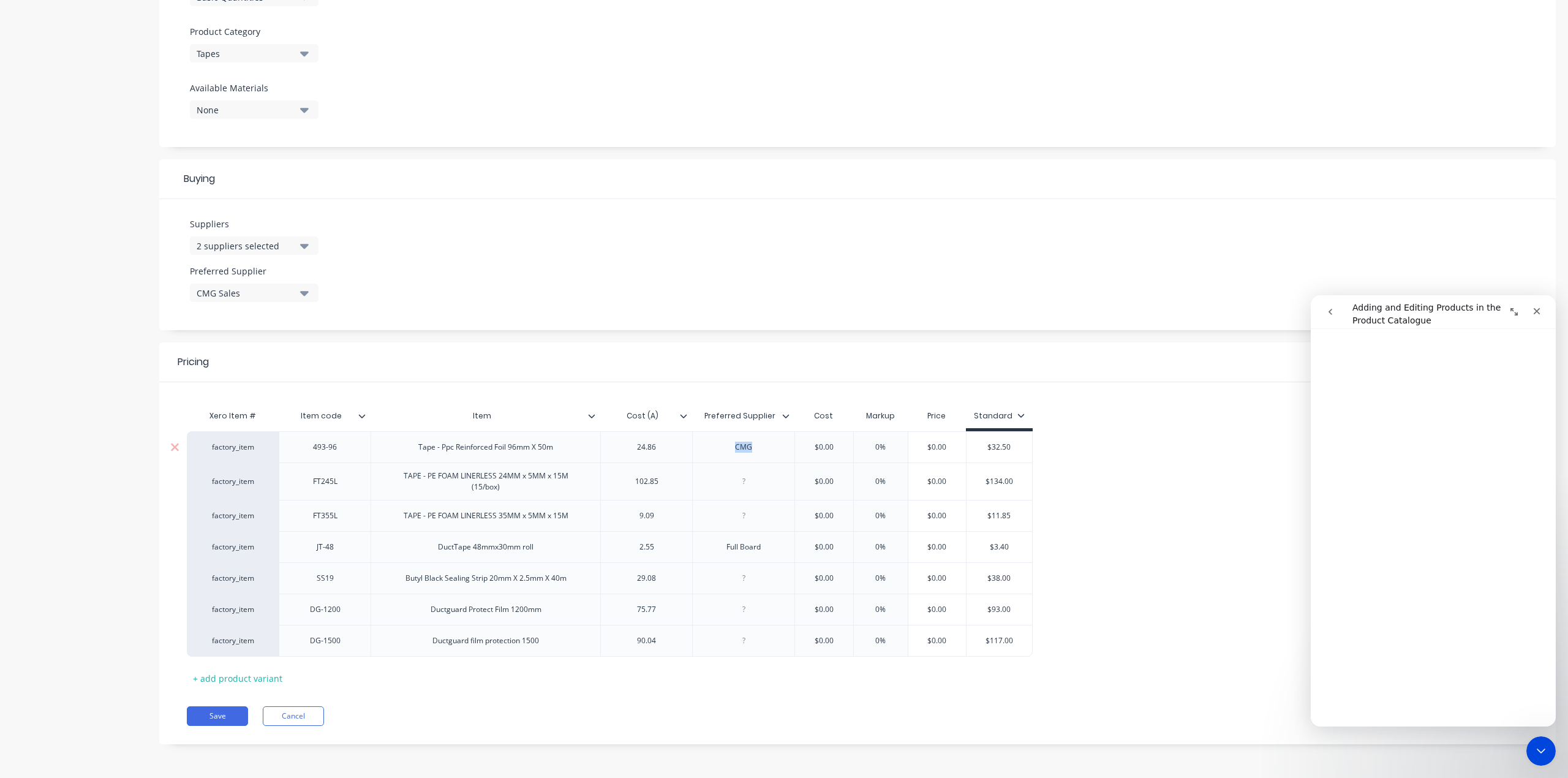
click at [743, 443] on div "CMG" at bounding box center [743, 447] width 61 height 16
click at [744, 443] on div "CMG" at bounding box center [743, 447] width 61 height 16
copy div "CMG"
type textarea "x"
click at [743, 478] on div at bounding box center [743, 481] width 61 height 16
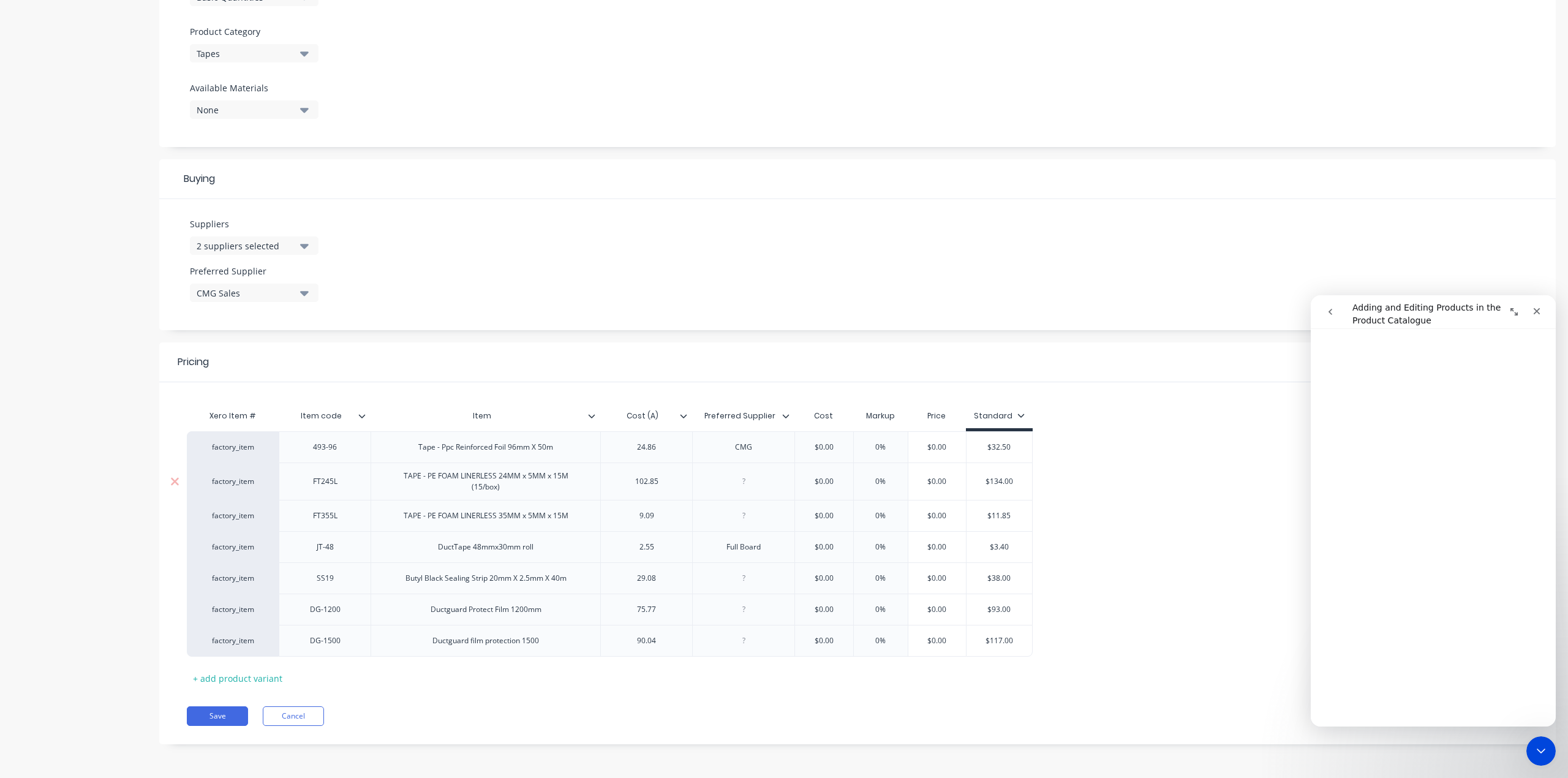
click at [743, 478] on div at bounding box center [743, 481] width 61 height 16
paste div
click at [750, 508] on div at bounding box center [743, 516] width 61 height 16
type textarea "x"
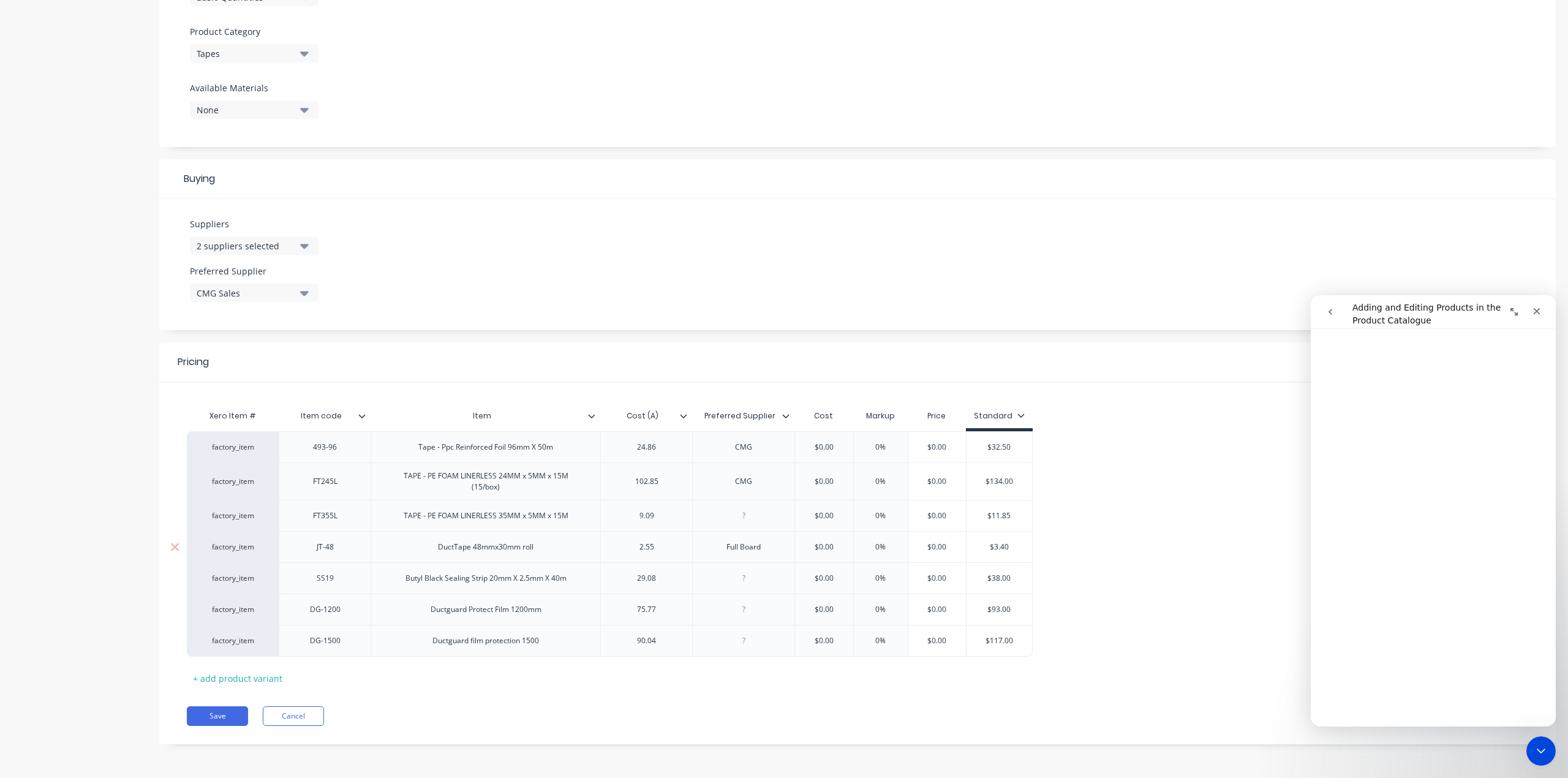
paste div
click at [747, 574] on div at bounding box center [743, 578] width 61 height 16
type textarea "x"
paste div
type textarea "x"
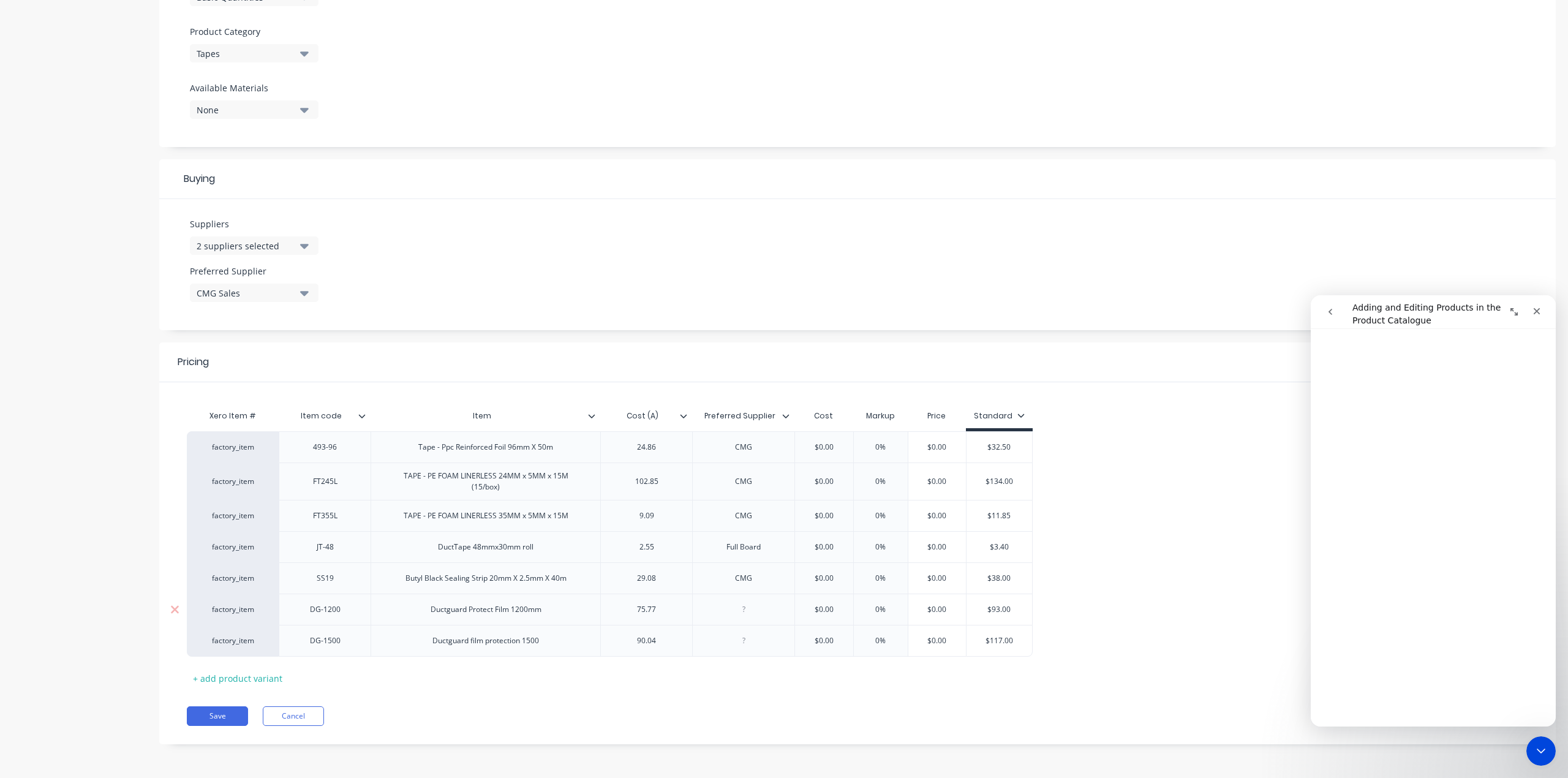
click at [743, 606] on div at bounding box center [743, 610] width 61 height 16
paste div
click at [745, 647] on div at bounding box center [742, 640] width 102 height 32
click at [740, 649] on div at bounding box center [742, 640] width 102 height 32
type textarea "x"
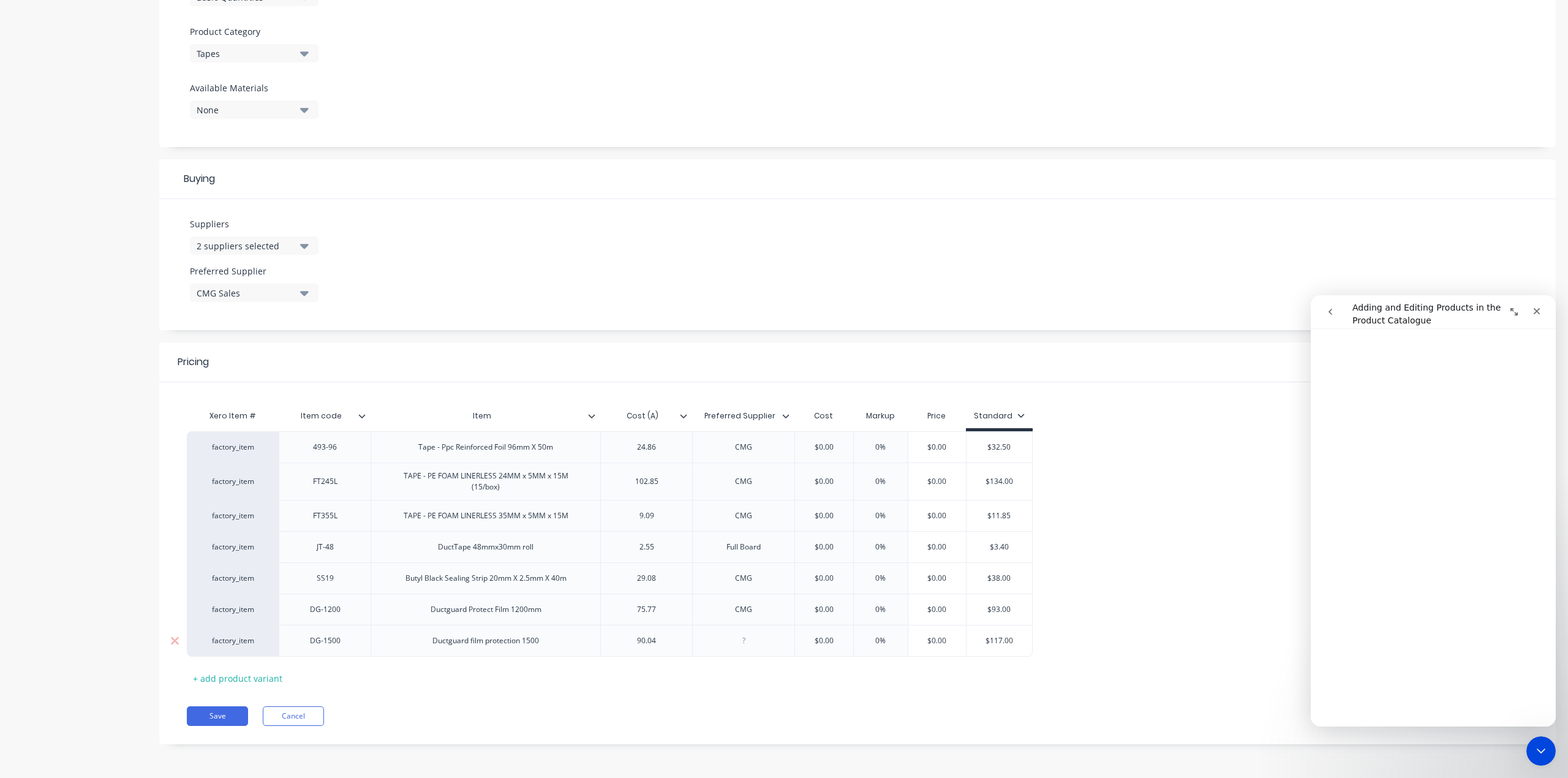
click at [747, 640] on div at bounding box center [743, 640] width 61 height 16
paste div
type textarea "x"
click at [762, 541] on div "Full Board" at bounding box center [743, 546] width 61 height 16
click at [1182, 490] on div "factory_item 493-96 Tape - Ppc Reinforced Foil 96mm X 50m 24.86 CMG $0.00 0% $0…" at bounding box center [857, 545] width 1341 height 226
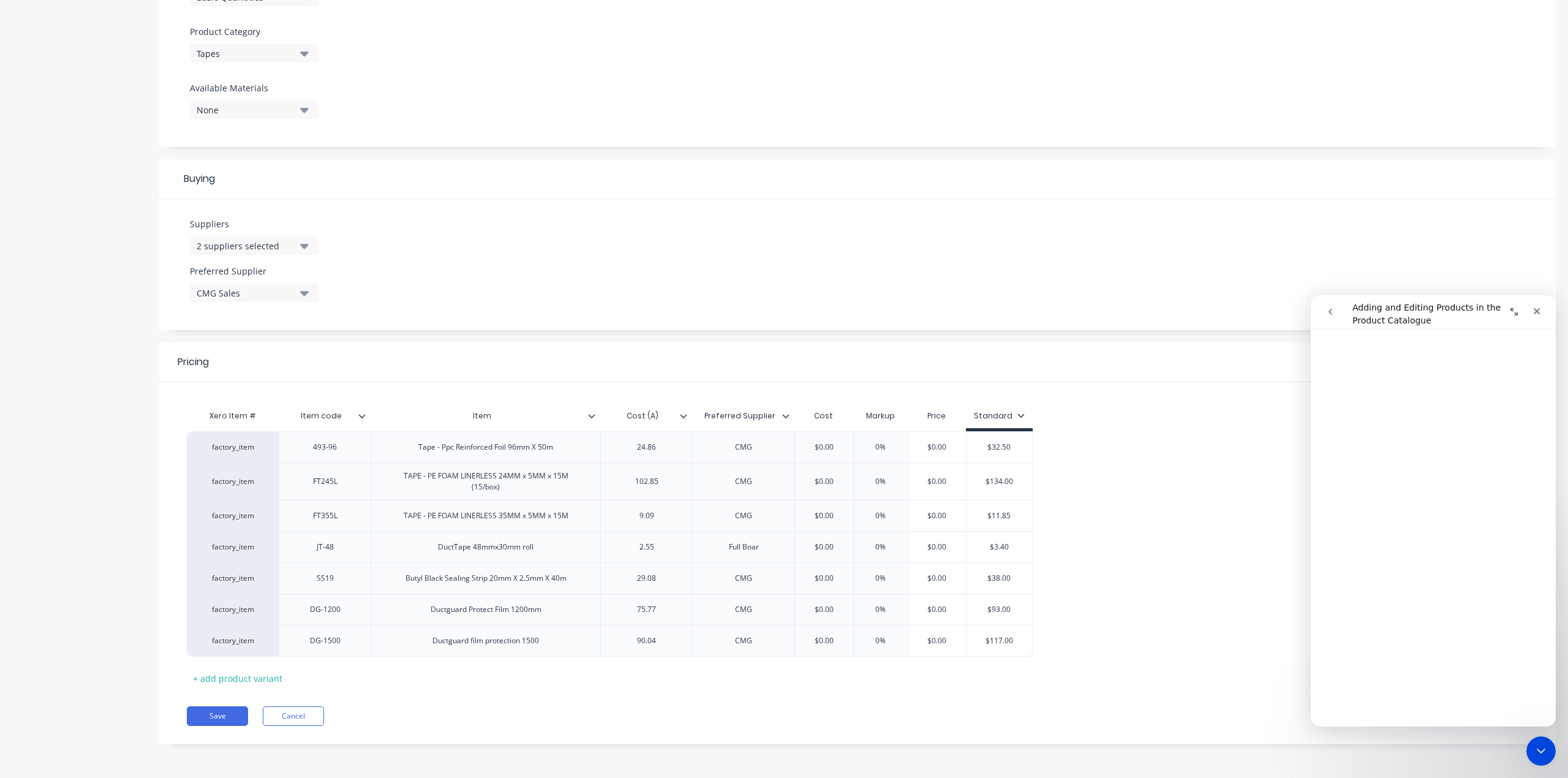
type textarea "x"
click at [1331, 307] on icon "go back" at bounding box center [1330, 312] width 10 height 10
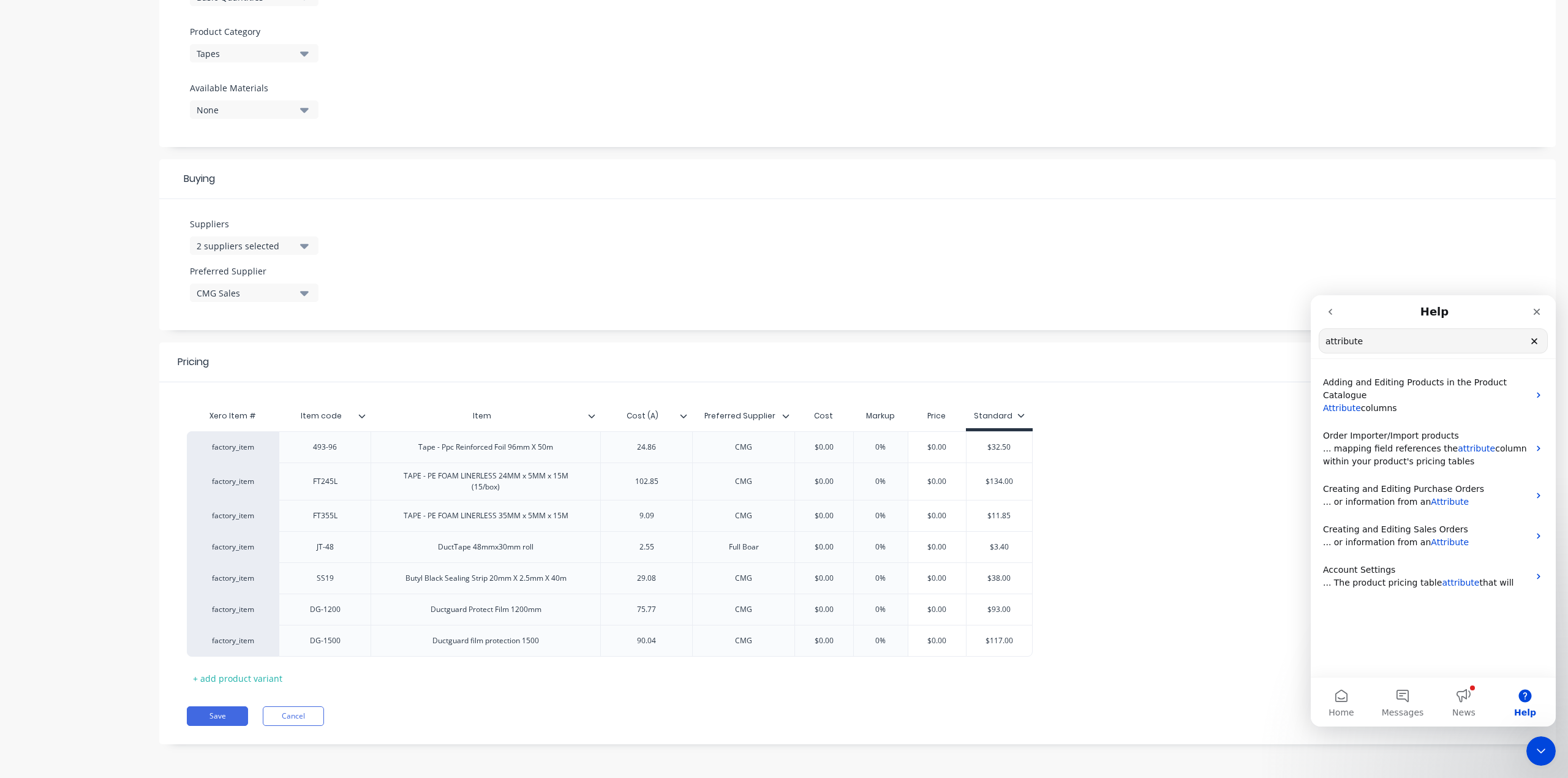
click at [1535, 338] on icon "Clear" at bounding box center [1534, 341] width 10 height 10
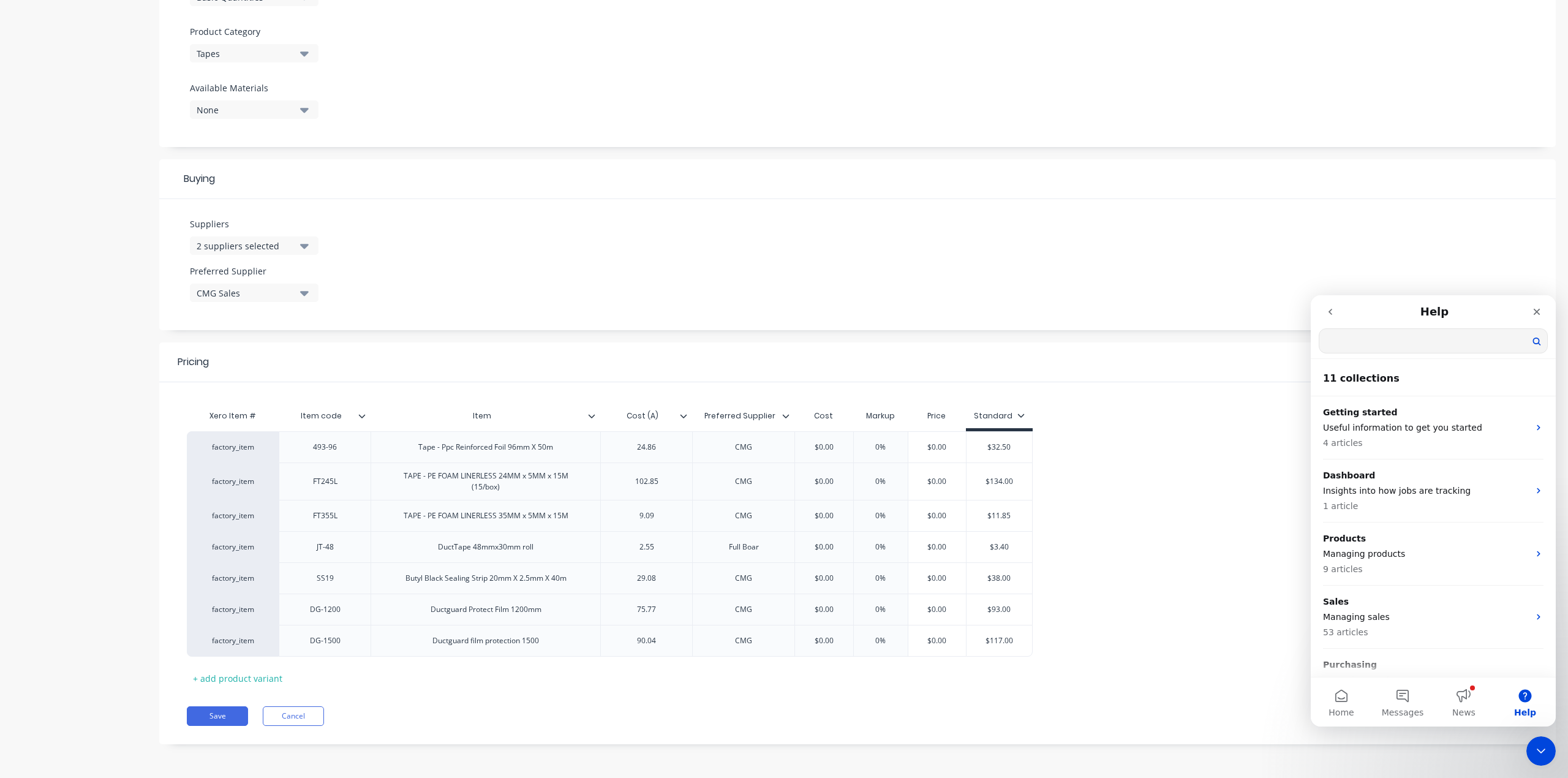
click at [1334, 313] on icon "go back" at bounding box center [1330, 312] width 10 height 10
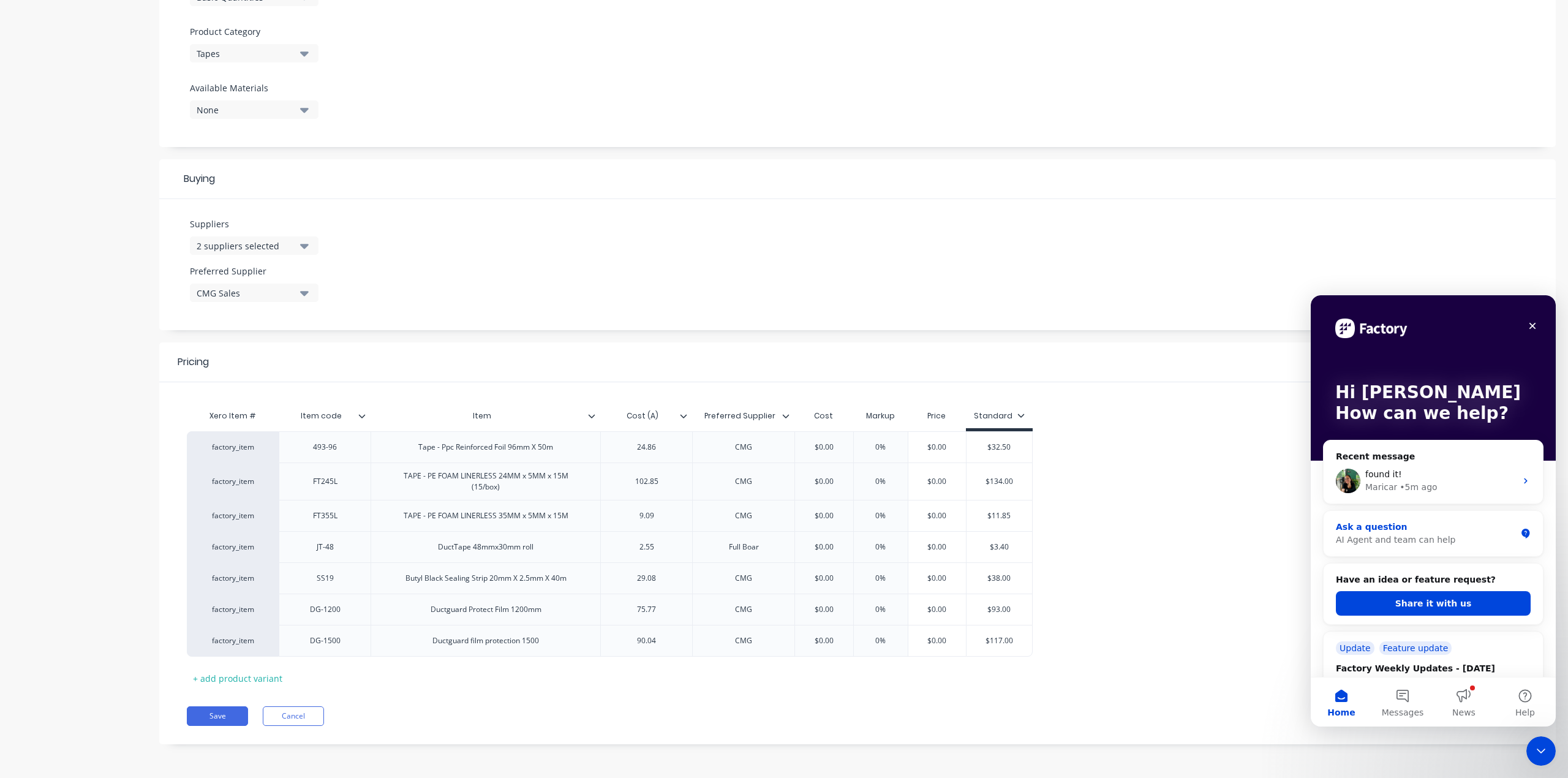
scroll to position [81, 0]
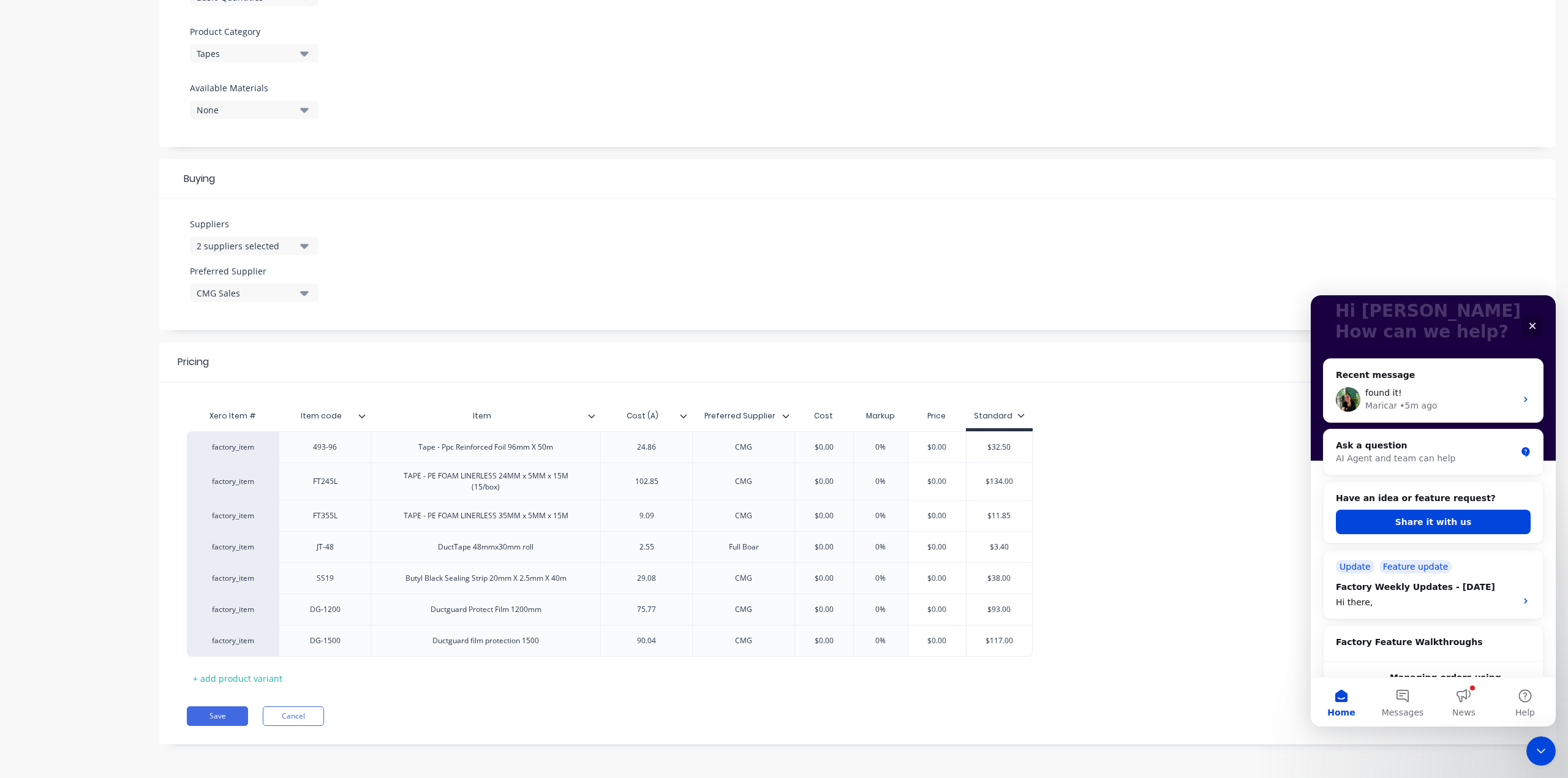
click at [1443, 506] on div "Have an idea or feature request? Share it with us" at bounding box center [1433, 513] width 195 height 42
click at [1442, 525] on button "Share it with us" at bounding box center [1433, 522] width 195 height 25
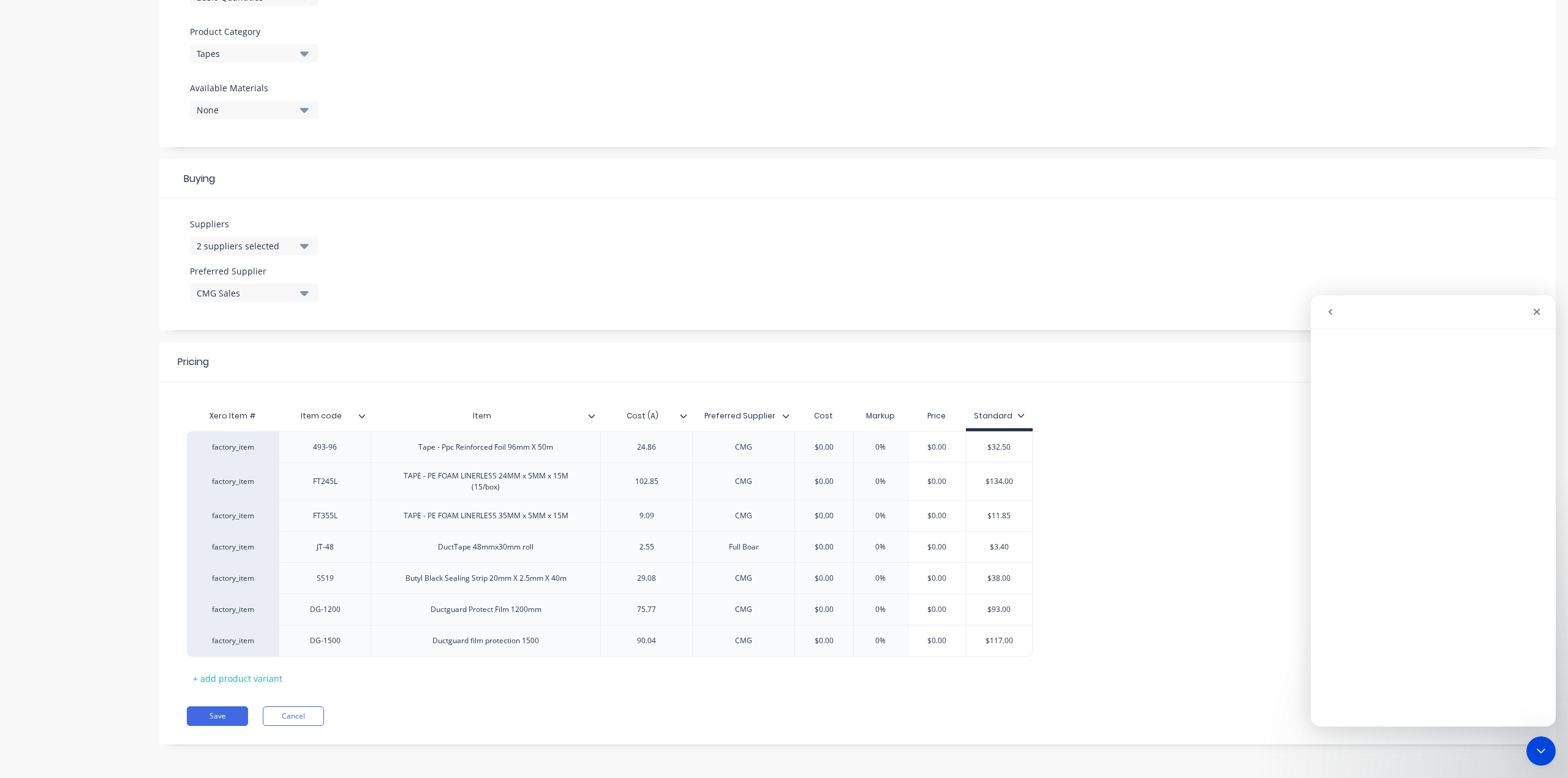
click at [1333, 313] on icon "go back" at bounding box center [1330, 312] width 10 height 10
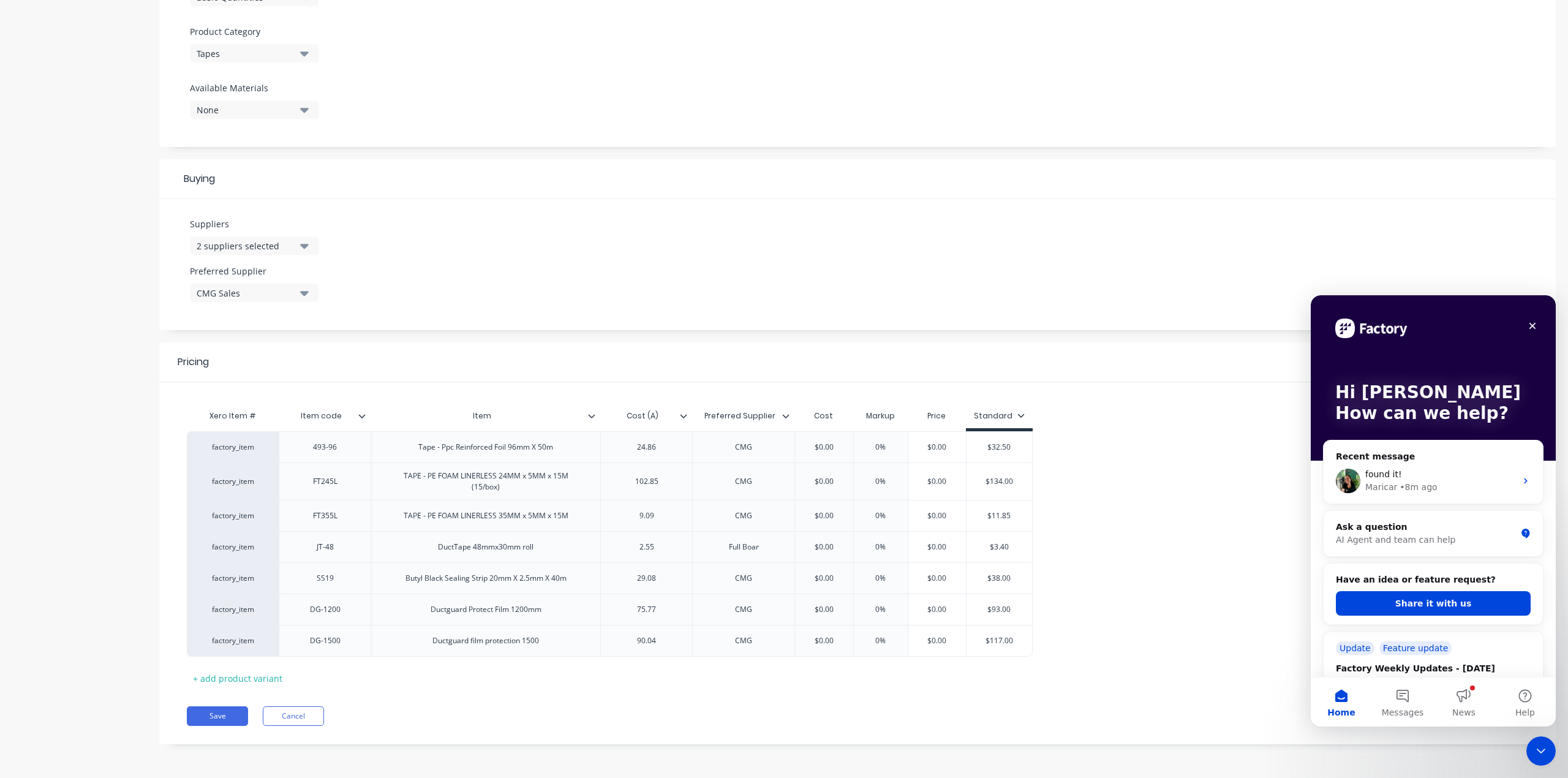
click at [786, 414] on icon at bounding box center [785, 416] width 7 height 4
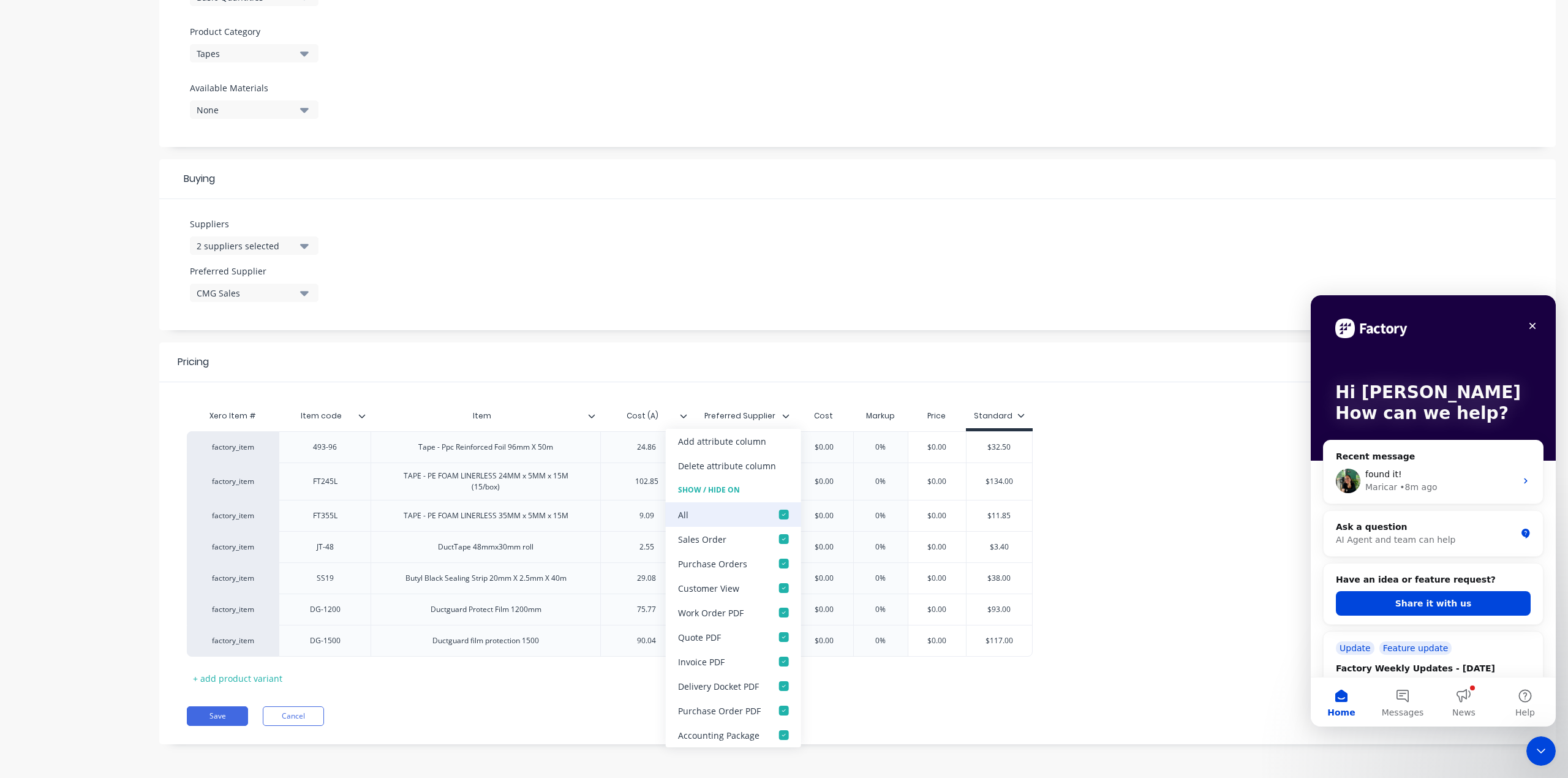
click at [782, 515] on div at bounding box center [784, 515] width 25 height 25
click at [1382, 472] on span "found it!" at bounding box center [1383, 474] width 36 height 10
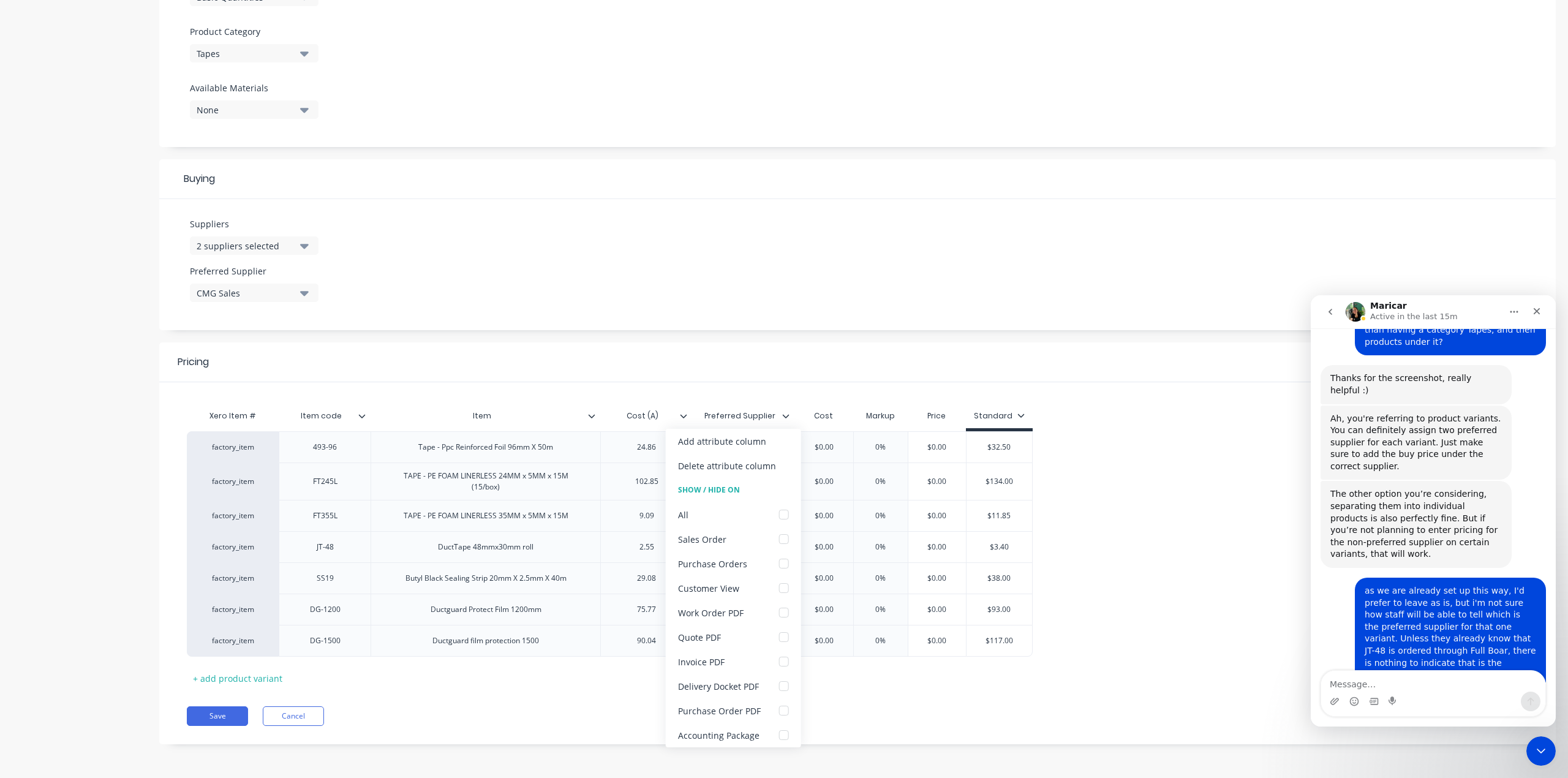
scroll to position [2123, 0]
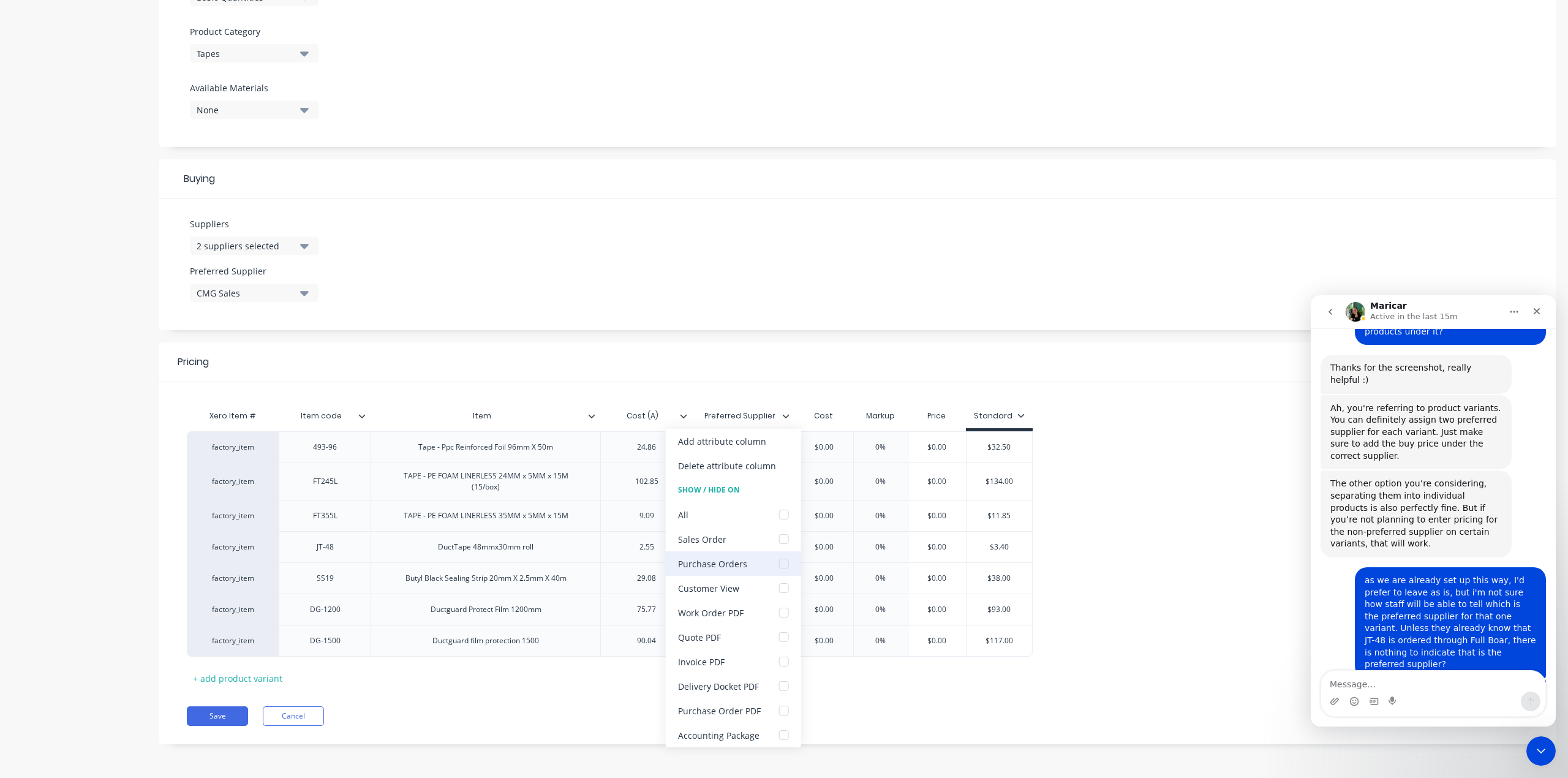
click at [780, 564] on div at bounding box center [784, 564] width 25 height 25
click at [780, 711] on div at bounding box center [784, 711] width 25 height 25
click at [635, 677] on div "Xero Item # Item code Item Cost (A) Preferred Supplier Cost Markup Price Standa…" at bounding box center [857, 545] width 1341 height 284
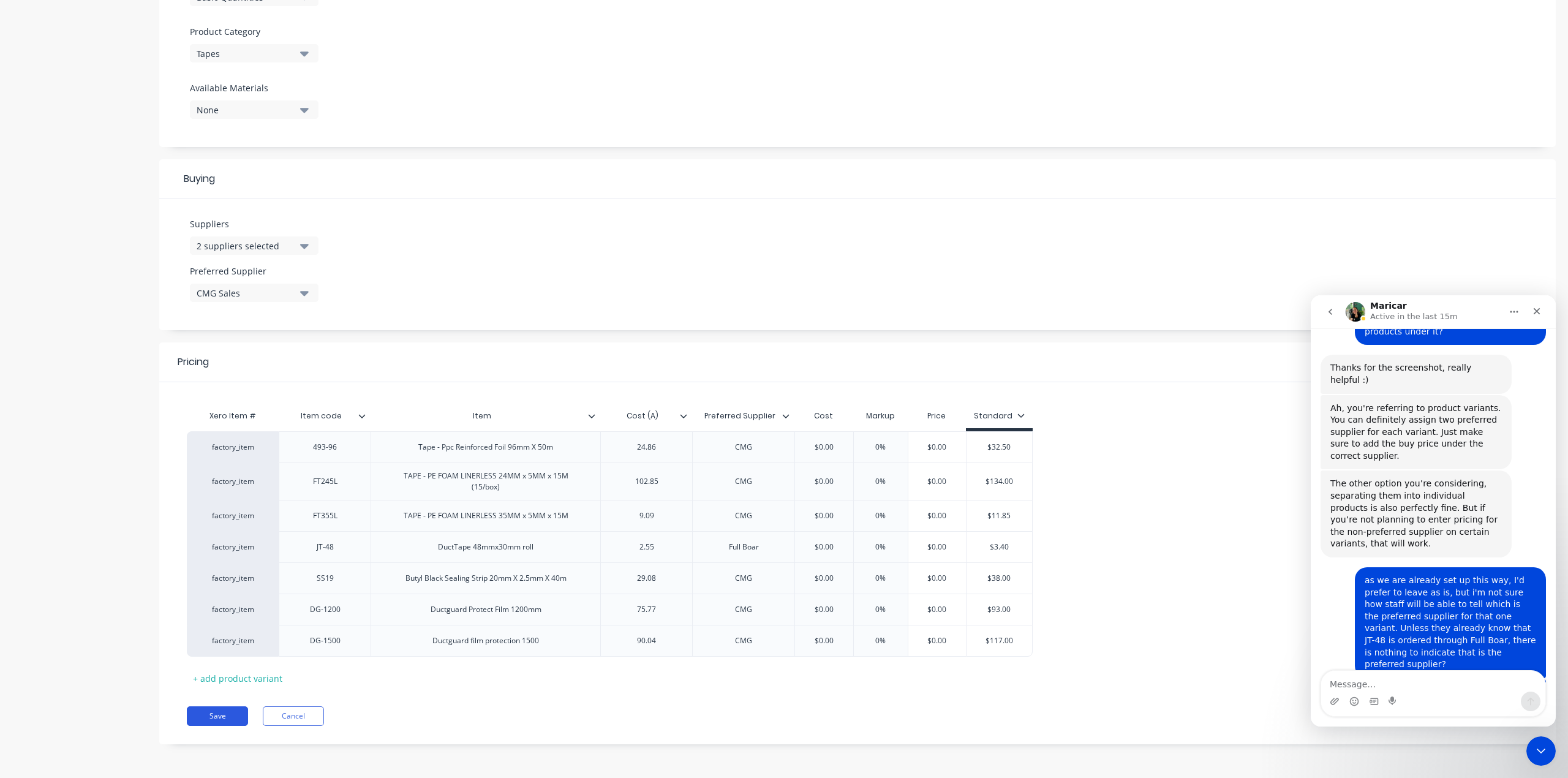
click at [203, 716] on button "Save" at bounding box center [217, 716] width 61 height 19
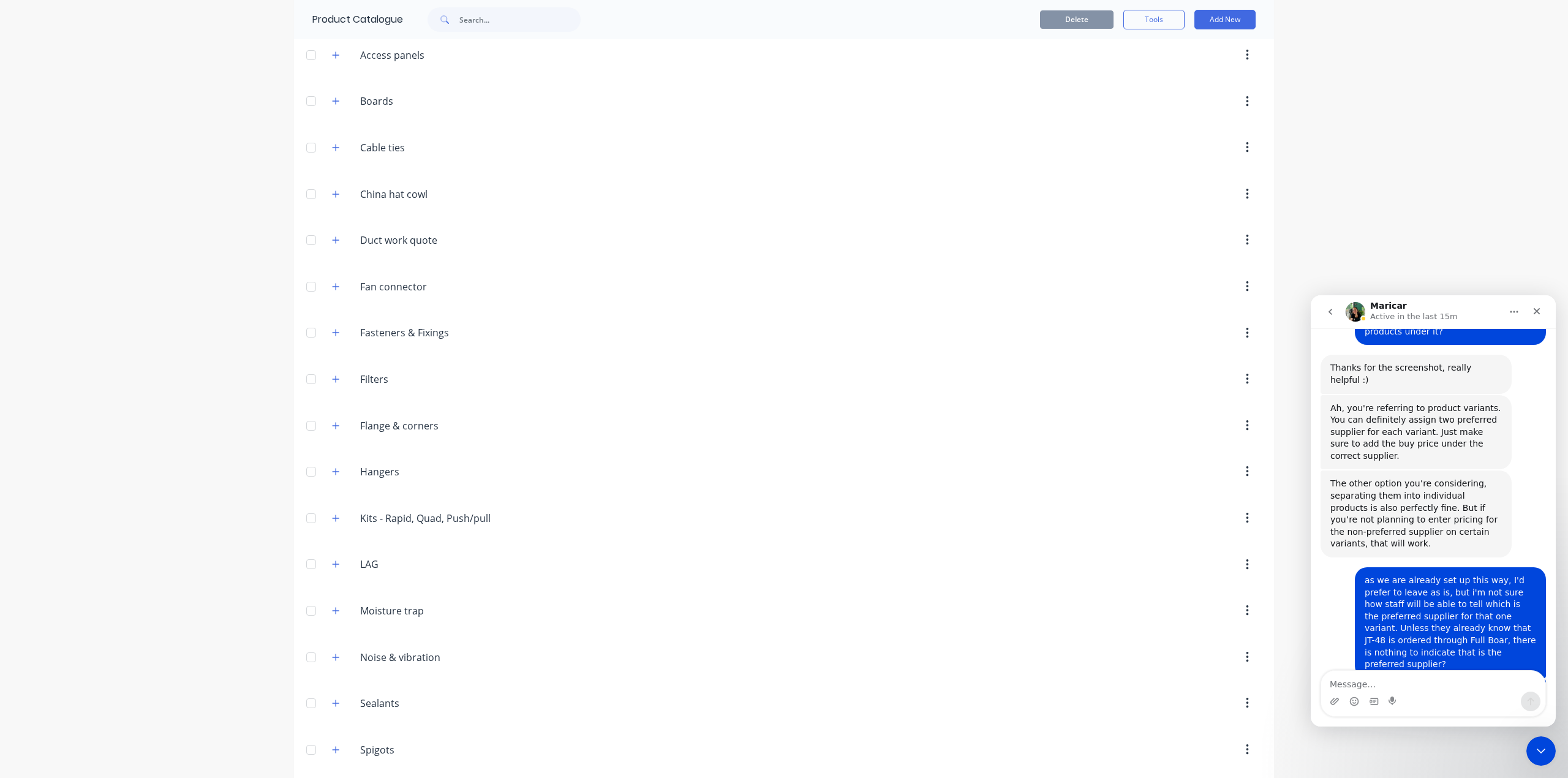
scroll to position [293, 0]
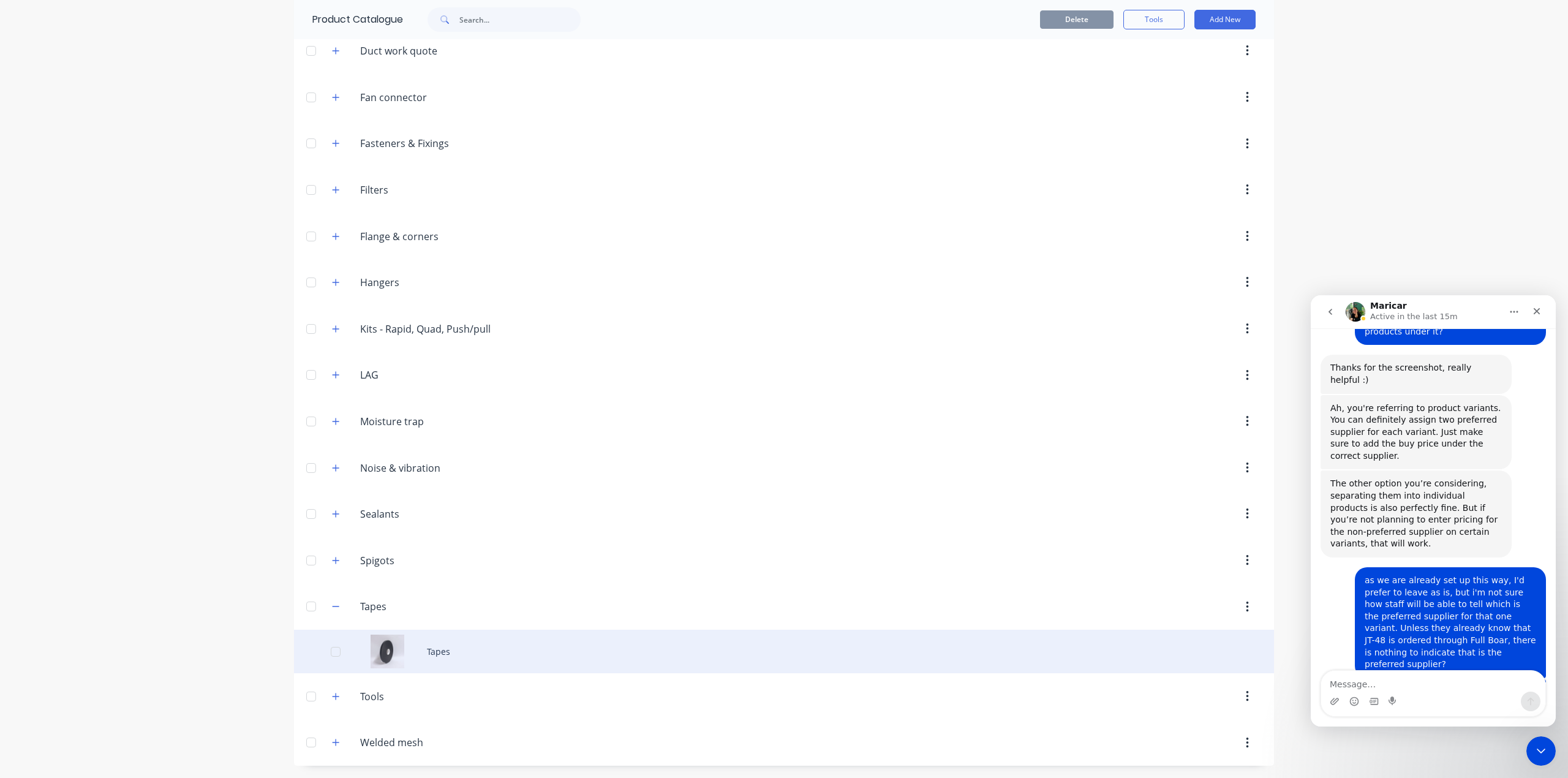
click at [447, 645] on div "Tapes" at bounding box center [784, 651] width 980 height 43
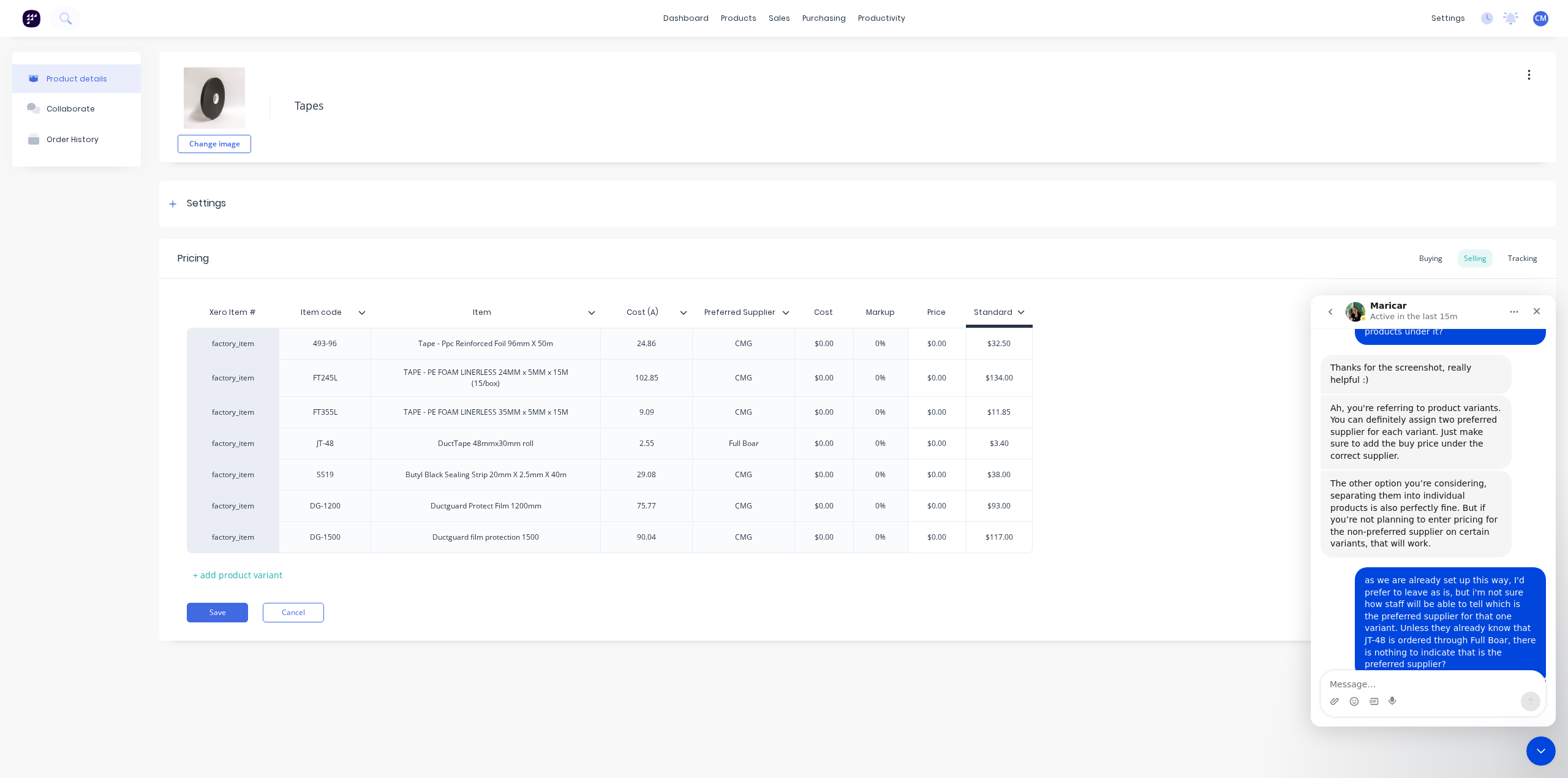
type textarea "x"
click at [1538, 315] on icon "Close" at bounding box center [1536, 311] width 10 height 10
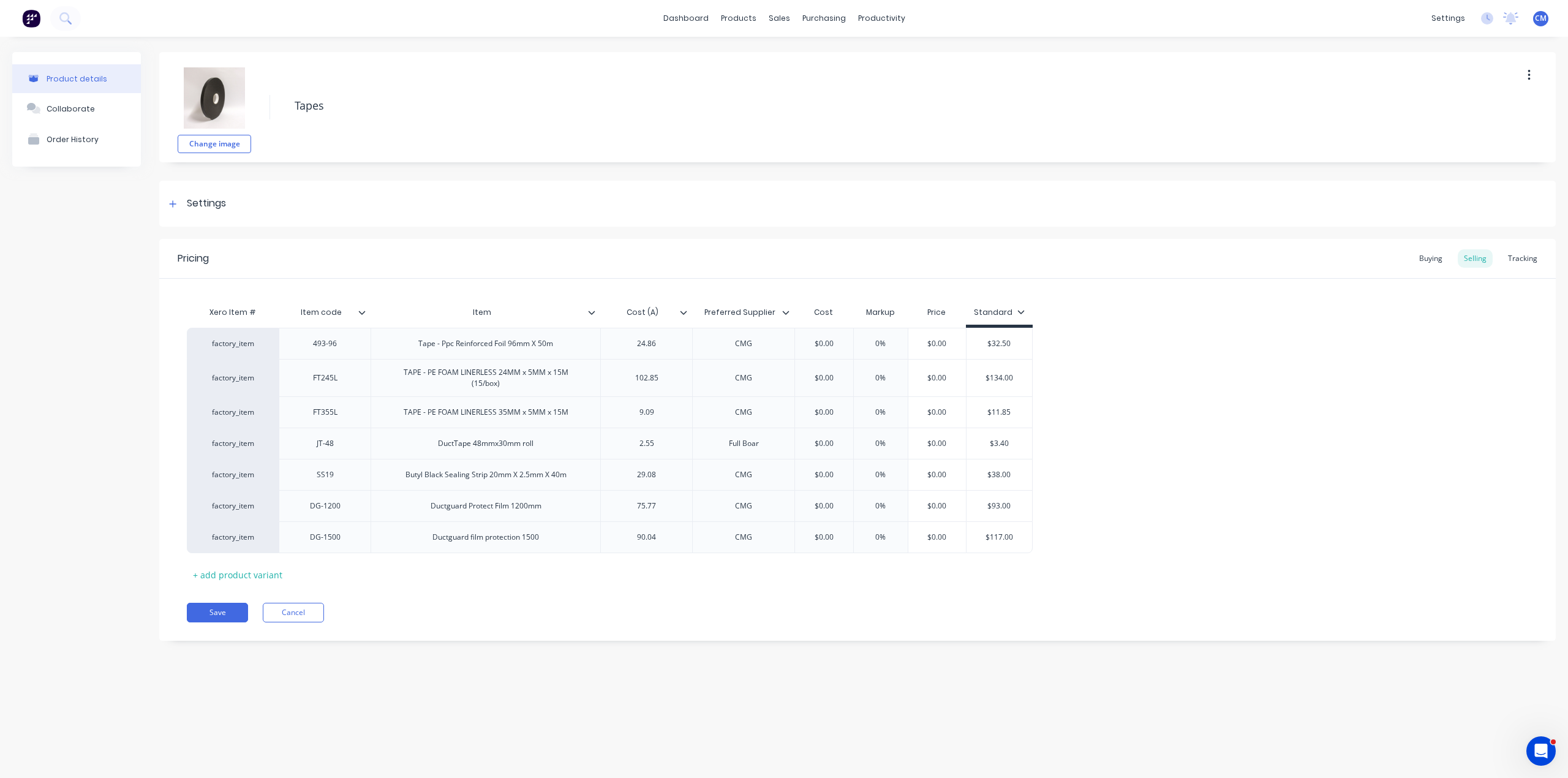
scroll to position [2169, 0]
